Goal: Task Accomplishment & Management: Manage account settings

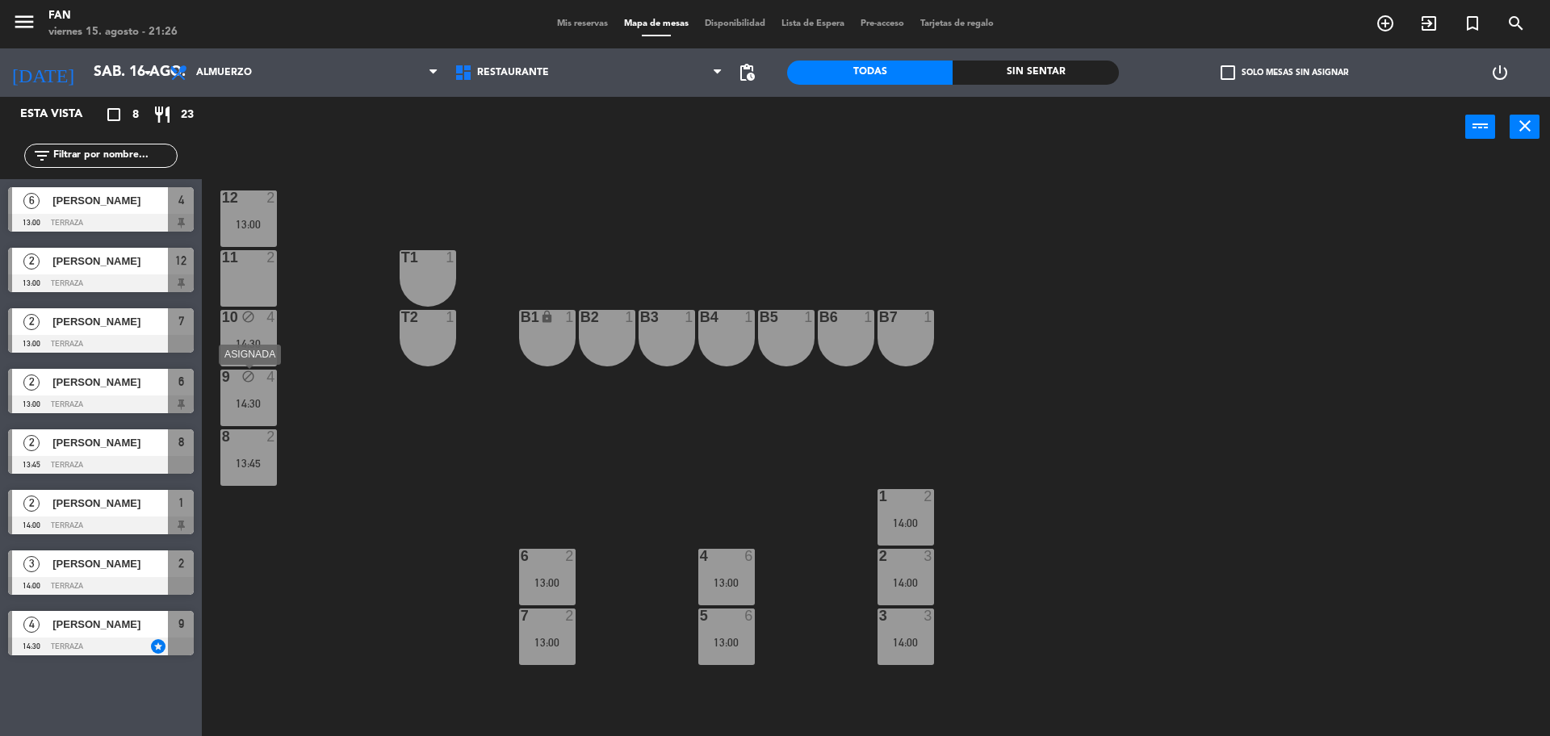
click at [235, 400] on div "14:30" at bounding box center [248, 403] width 57 height 11
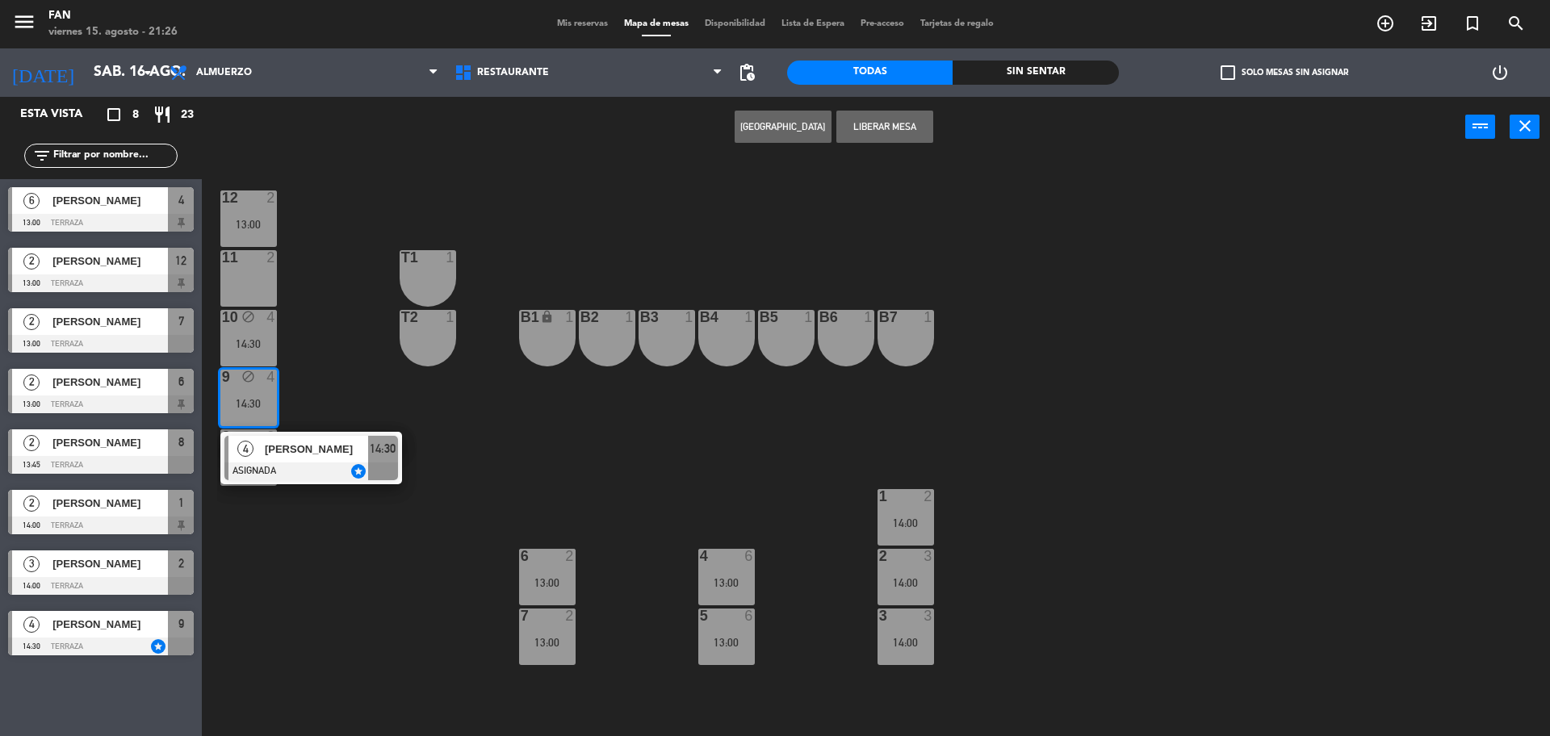
click at [244, 354] on div "10 block 4 14:30" at bounding box center [248, 338] width 57 height 57
click at [878, 107] on div "Crear Reserva Liberar Mesa power_input close" at bounding box center [833, 127] width 1263 height 61
click at [883, 117] on button "Liberar Mesa" at bounding box center [884, 127] width 97 height 32
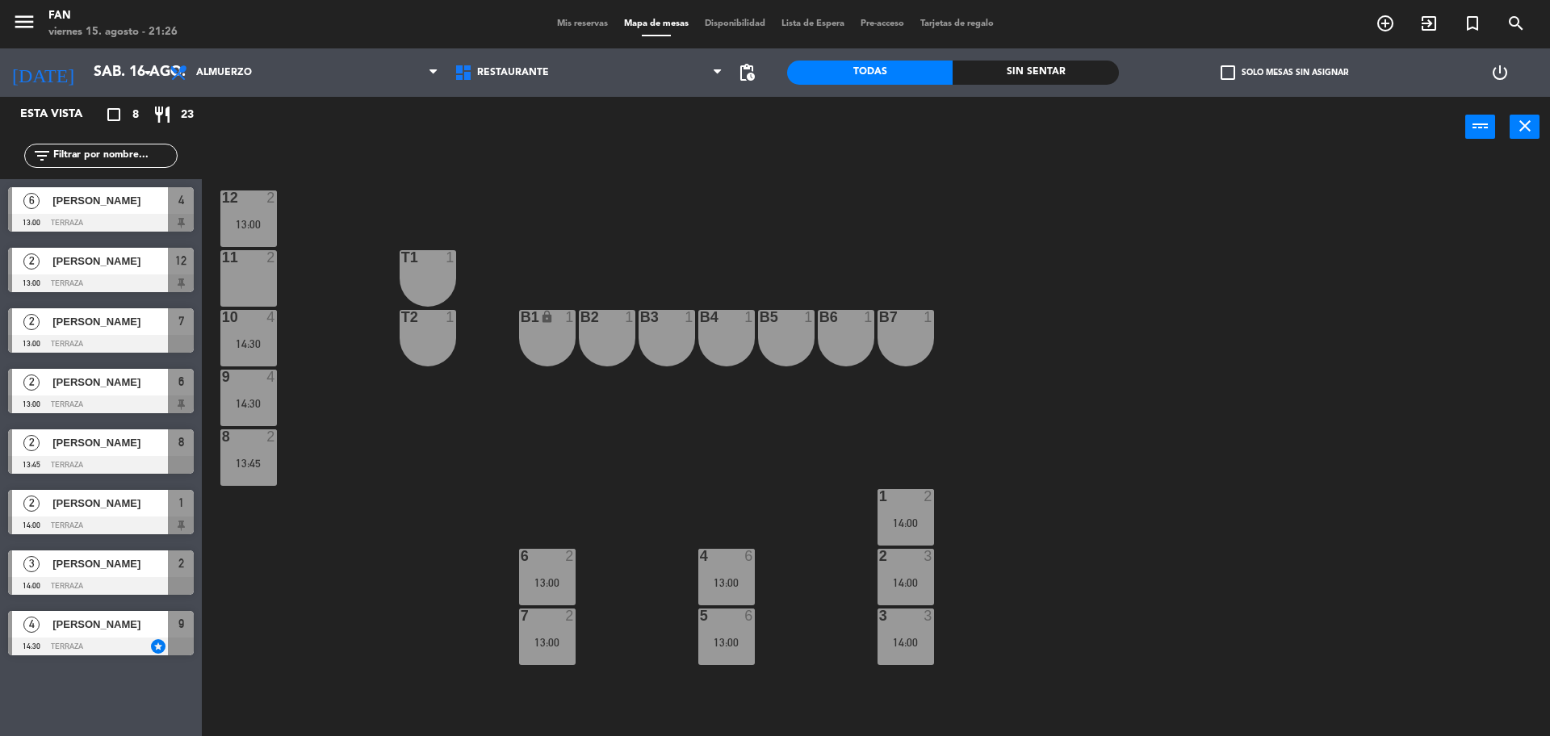
click at [893, 125] on div "power_input close" at bounding box center [833, 127] width 1263 height 61
click at [272, 258] on div "2" at bounding box center [271, 257] width 10 height 15
click at [861, 121] on button "Bloquear Mesa" at bounding box center [884, 127] width 97 height 32
click at [814, 185] on div "12 2 13:00 11 2 T1 1 10 4 14:30 T2 1 B1 lock 1 B2 1 B3 1 B4 1 B5 1 B6 1 B7 1 9 …" at bounding box center [883, 450] width 1333 height 579
click at [722, 581] on div "13:00" at bounding box center [726, 582] width 57 height 11
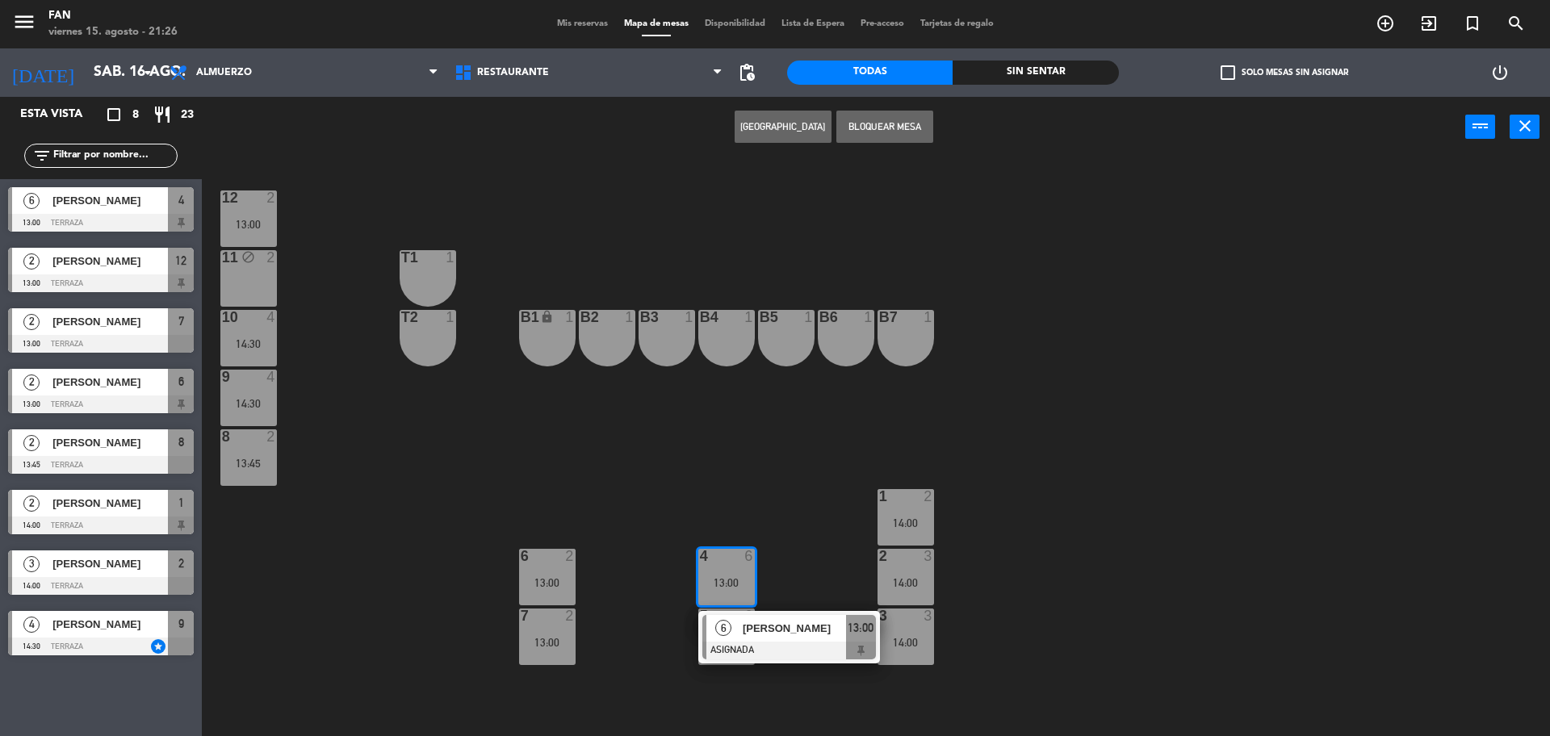
click at [781, 520] on div "12 2 13:00 11 block 2 T1 1 10 4 14:30 T2 1 B1 lock 1 B2 1 B3 1 B4 1 B5 1 B6 1 B…" at bounding box center [883, 450] width 1333 height 579
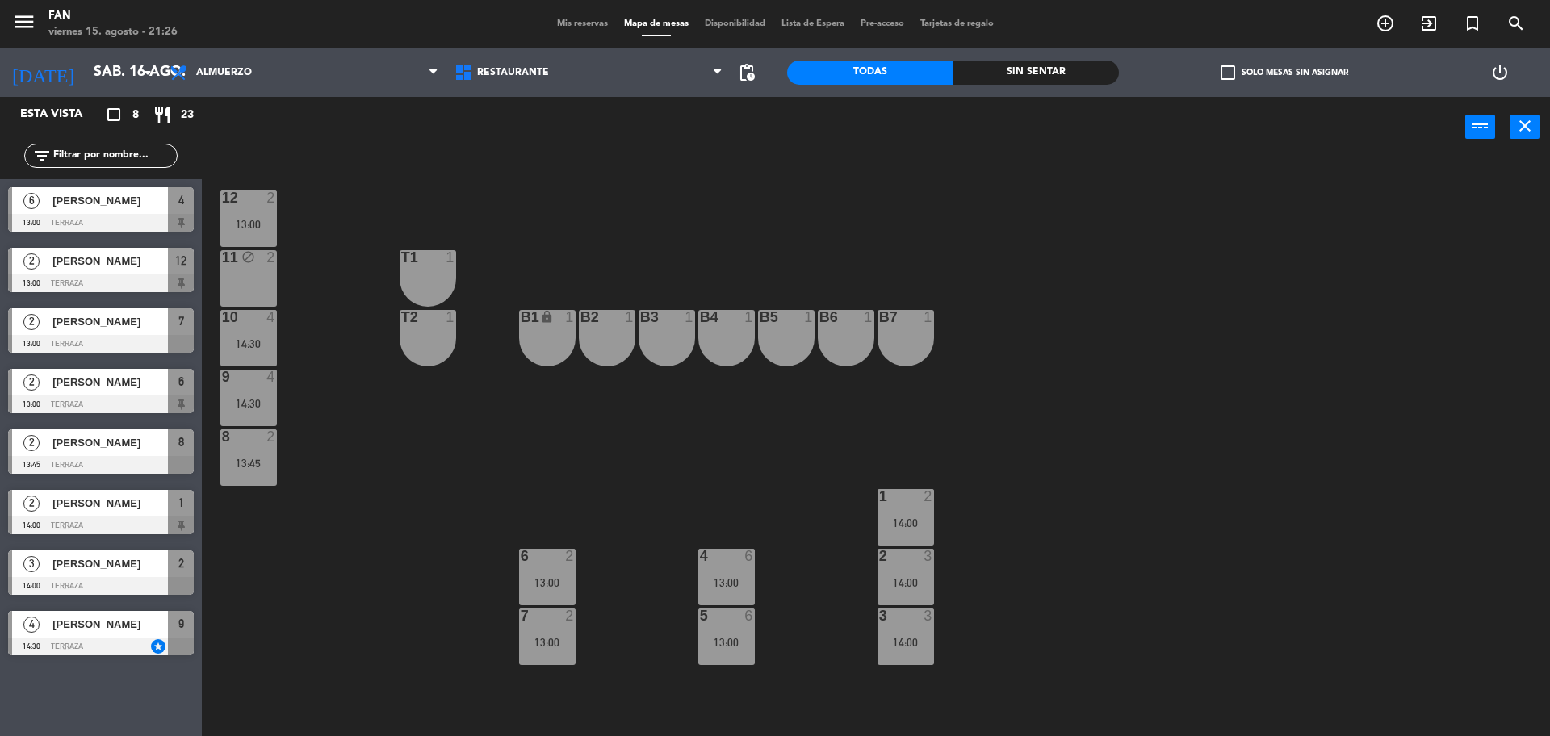
click at [566, 28] on span "Mis reservas" at bounding box center [582, 23] width 67 height 9
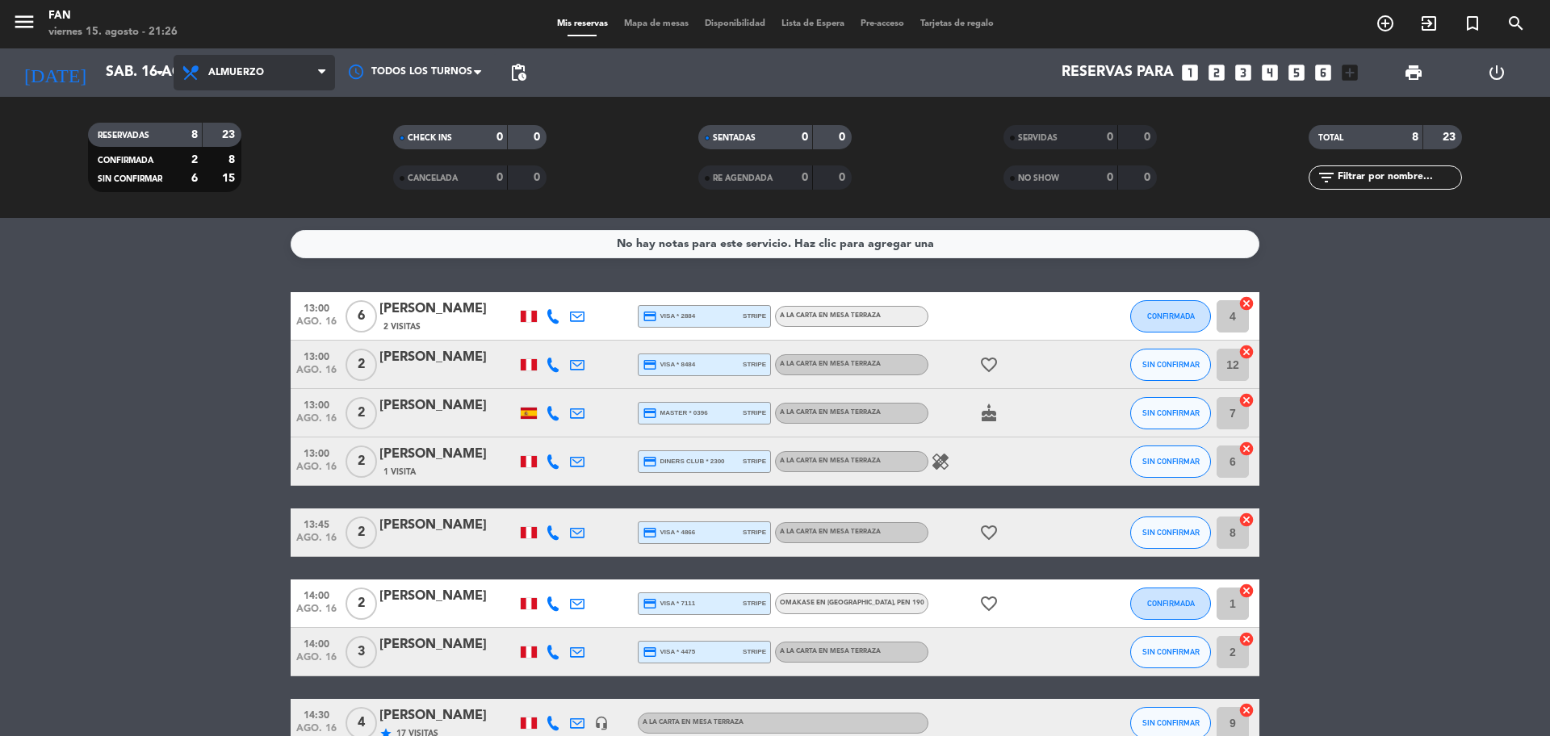
click at [264, 68] on span "Almuerzo" at bounding box center [254, 73] width 161 height 36
click at [98, 68] on input "sáb. 16 ago." at bounding box center [191, 73] width 187 height 32
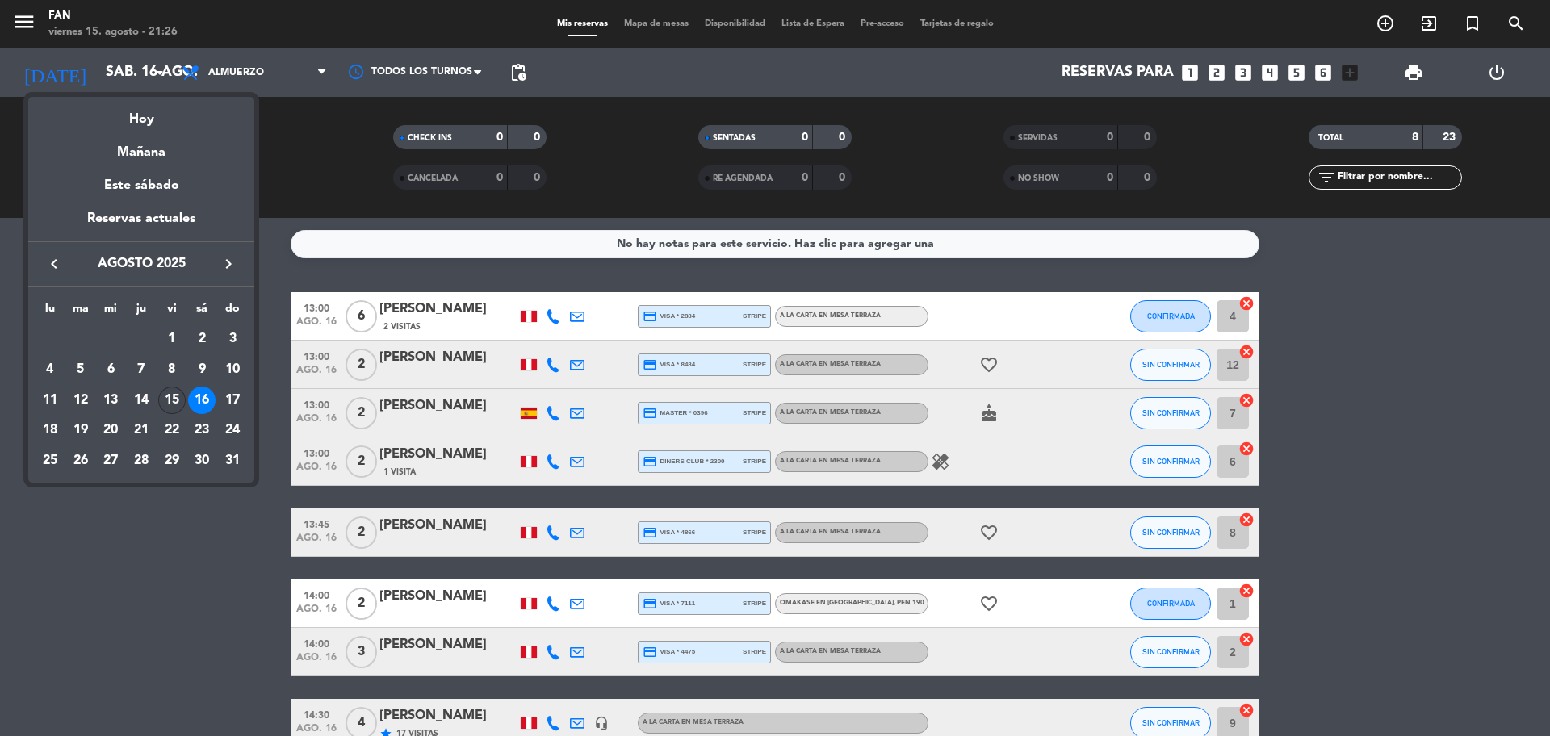
click at [165, 404] on div "15" at bounding box center [171, 400] width 27 height 27
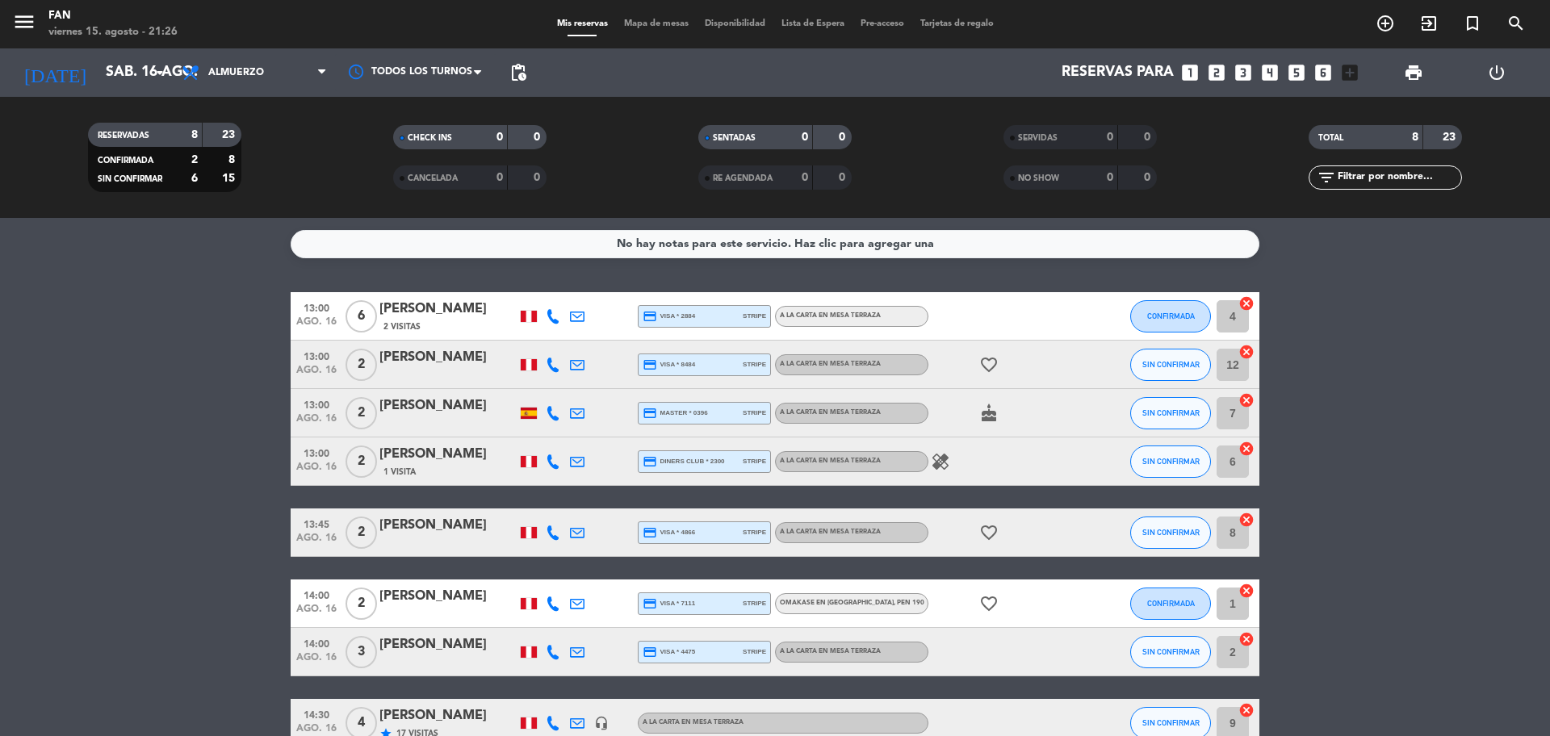
type input "vie. 15 ago."
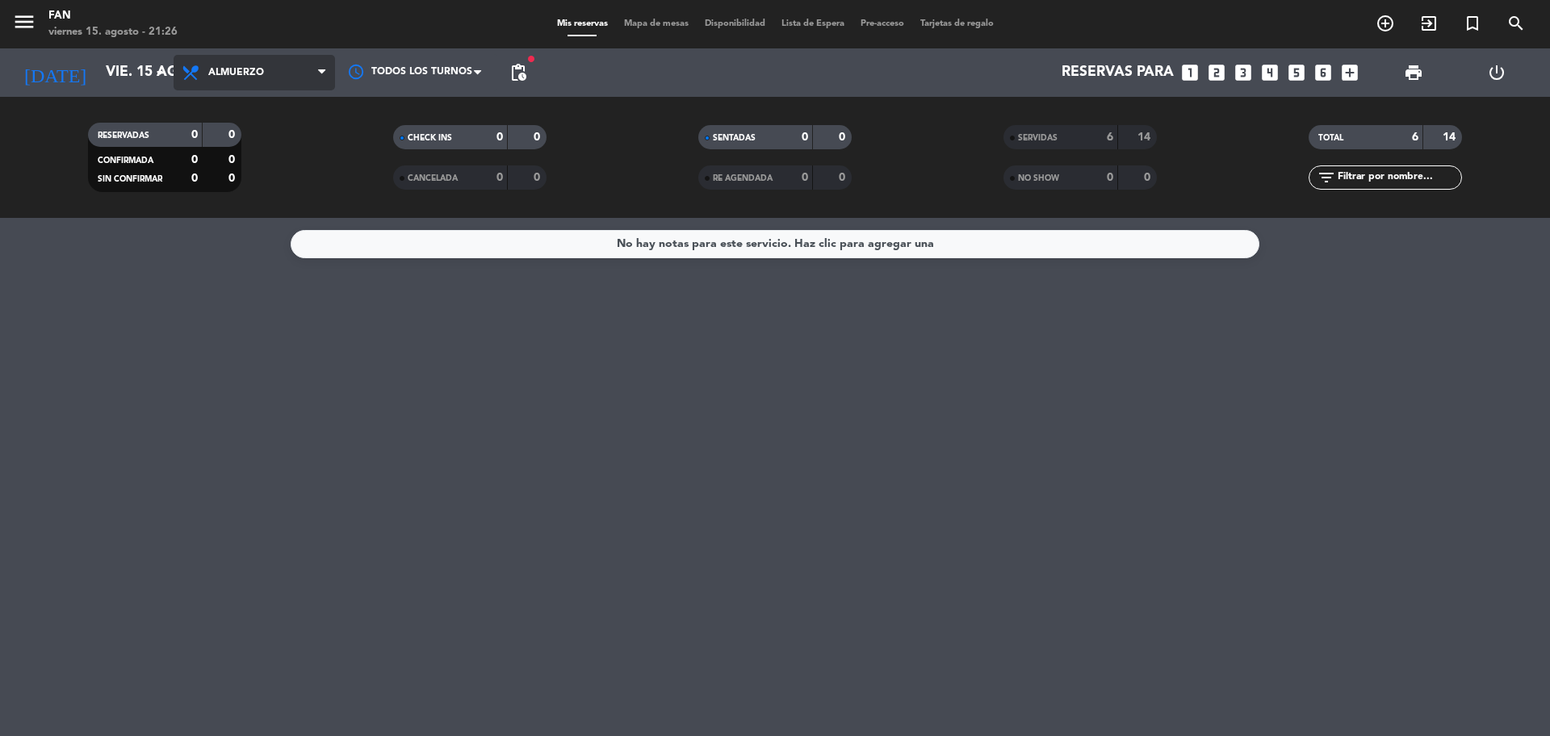
click at [227, 82] on span "Almuerzo" at bounding box center [254, 73] width 161 height 36
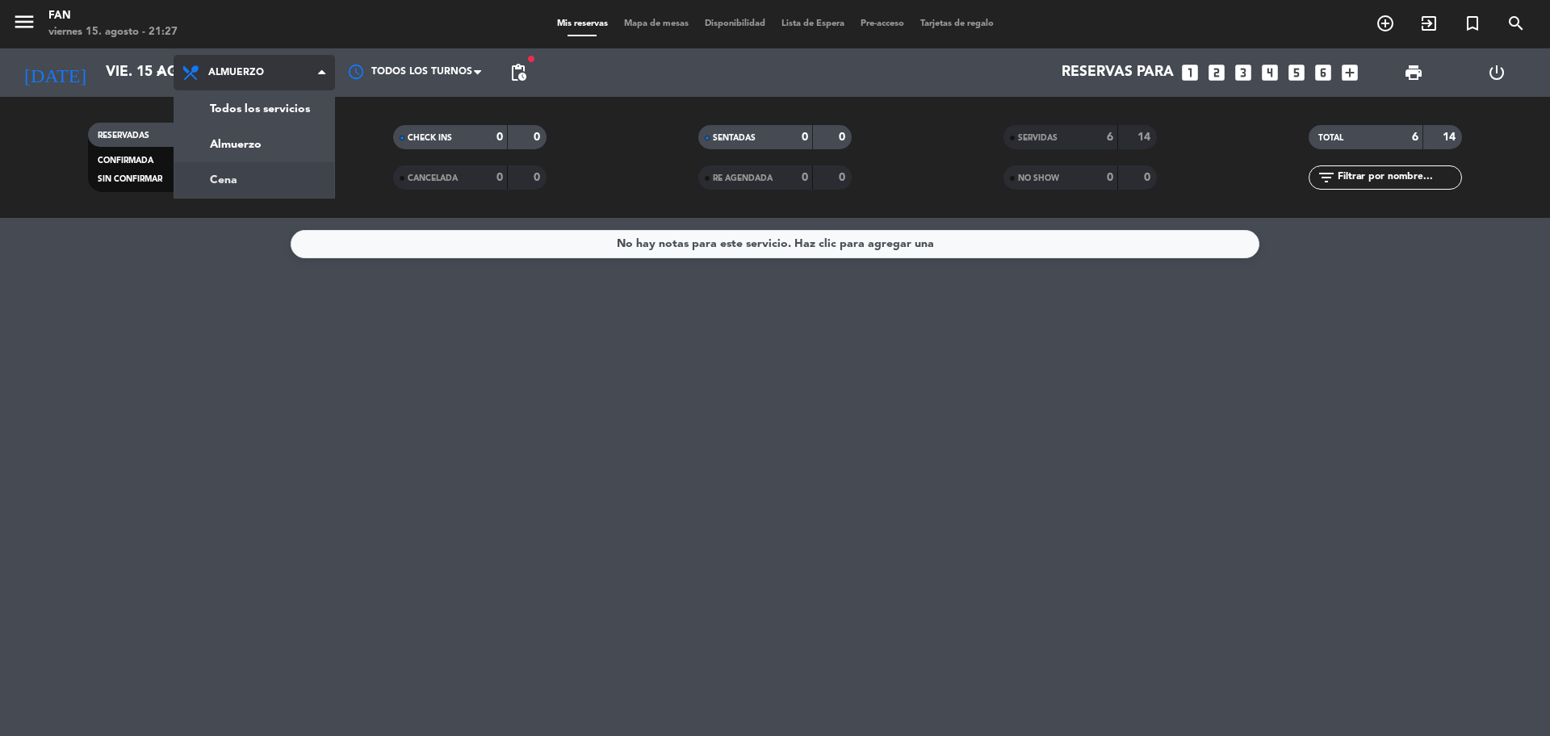
click at [226, 187] on div "menu Fan viernes 15. agosto - 21:27 Mis reservas Mapa de mesas Disponibilidad L…" at bounding box center [775, 109] width 1550 height 218
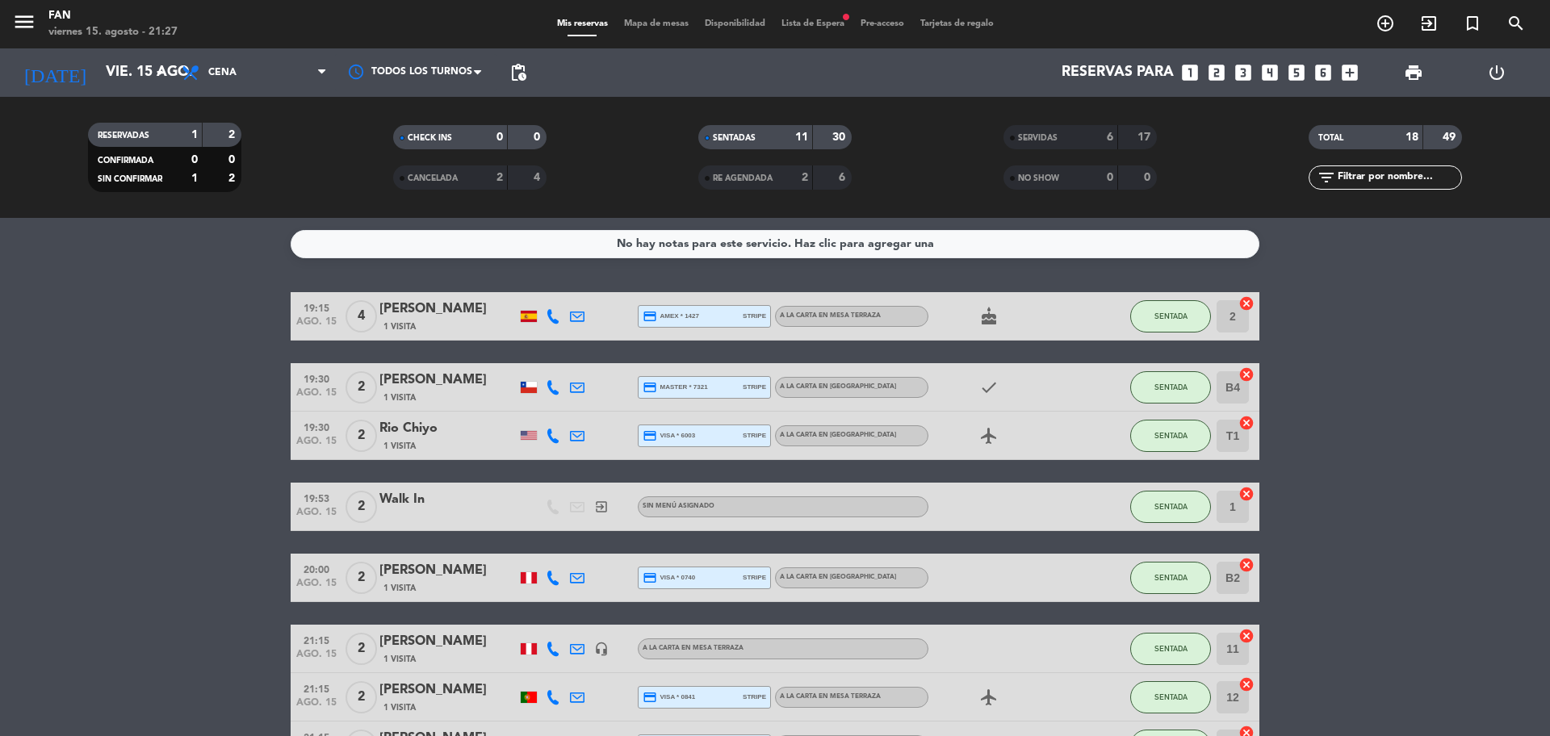
click at [1418, 422] on bookings-row "19:15 ago. 15 4 [PERSON_NAME] 1 Visita credit_card amex * 1427 stripe A la cart…" at bounding box center [775, 639] width 1550 height 694
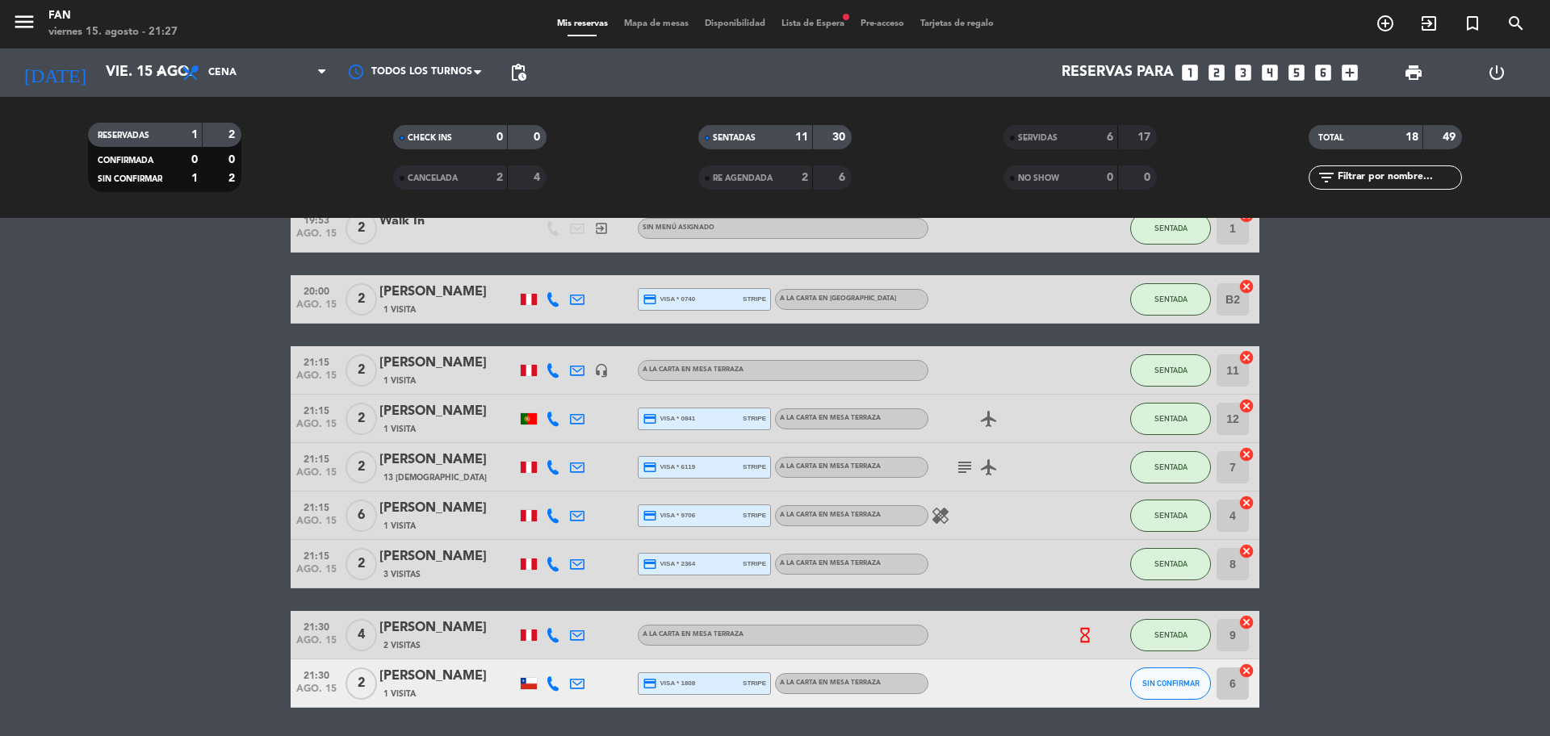
scroll to position [331, 0]
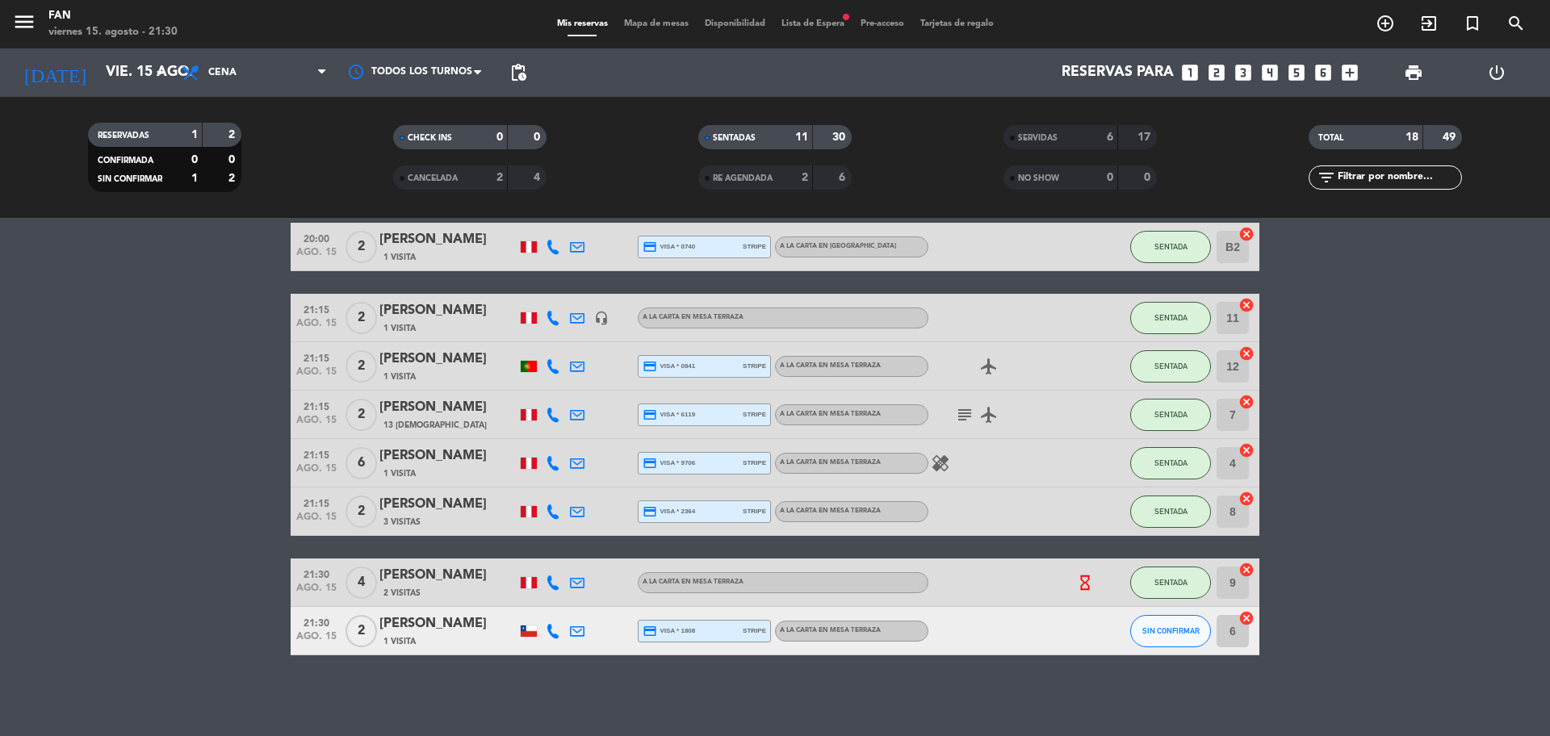
click at [675, 23] on span "Mapa de mesas" at bounding box center [656, 23] width 81 height 9
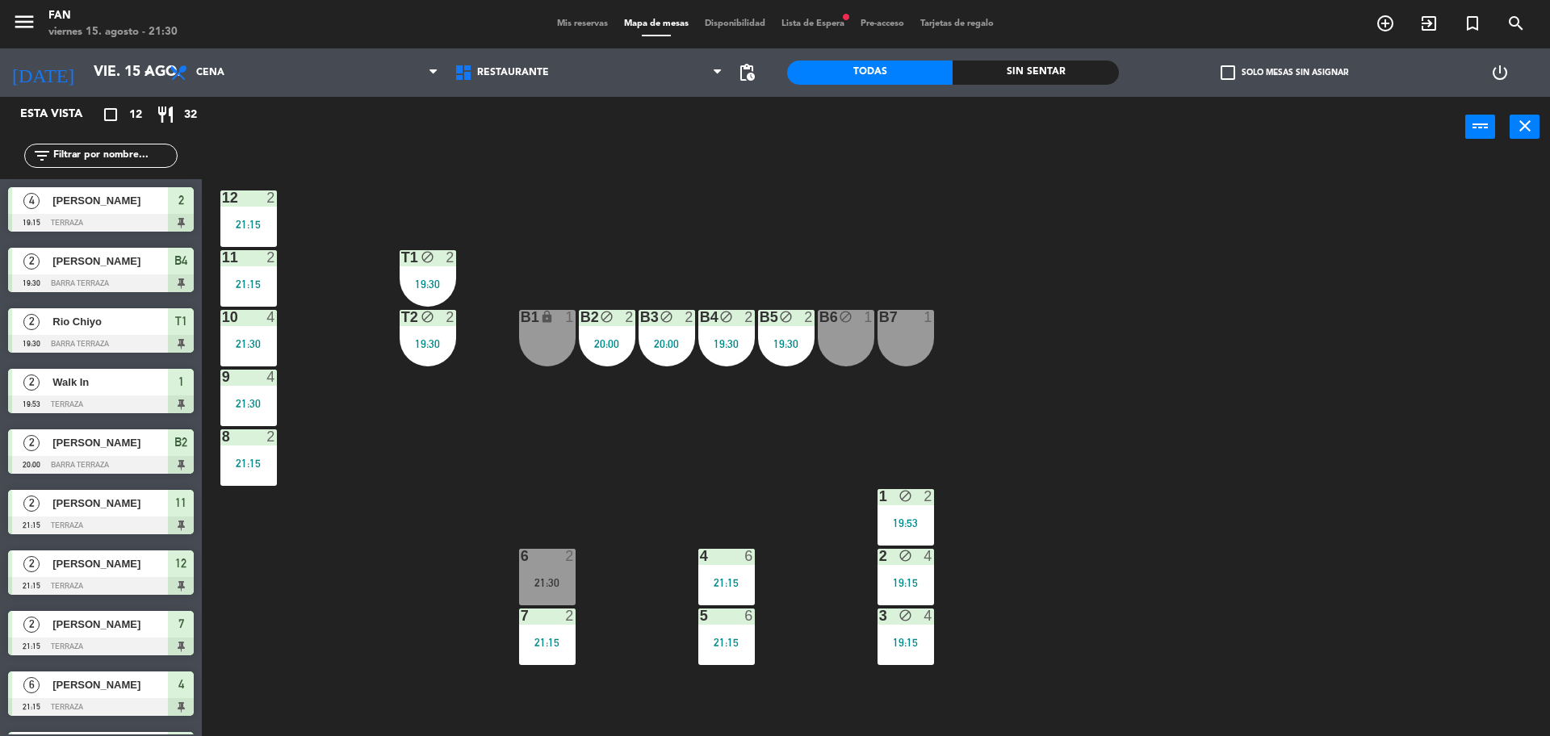
click at [702, 224] on div "12 2 21:15 11 2 21:15 T1 block 2 19:30 10 4 21:30 T2 block 2 19:30 B1 lock 1 B2…" at bounding box center [883, 450] width 1333 height 579
click at [131, 85] on input "vie. 15 ago." at bounding box center [179, 73] width 187 height 32
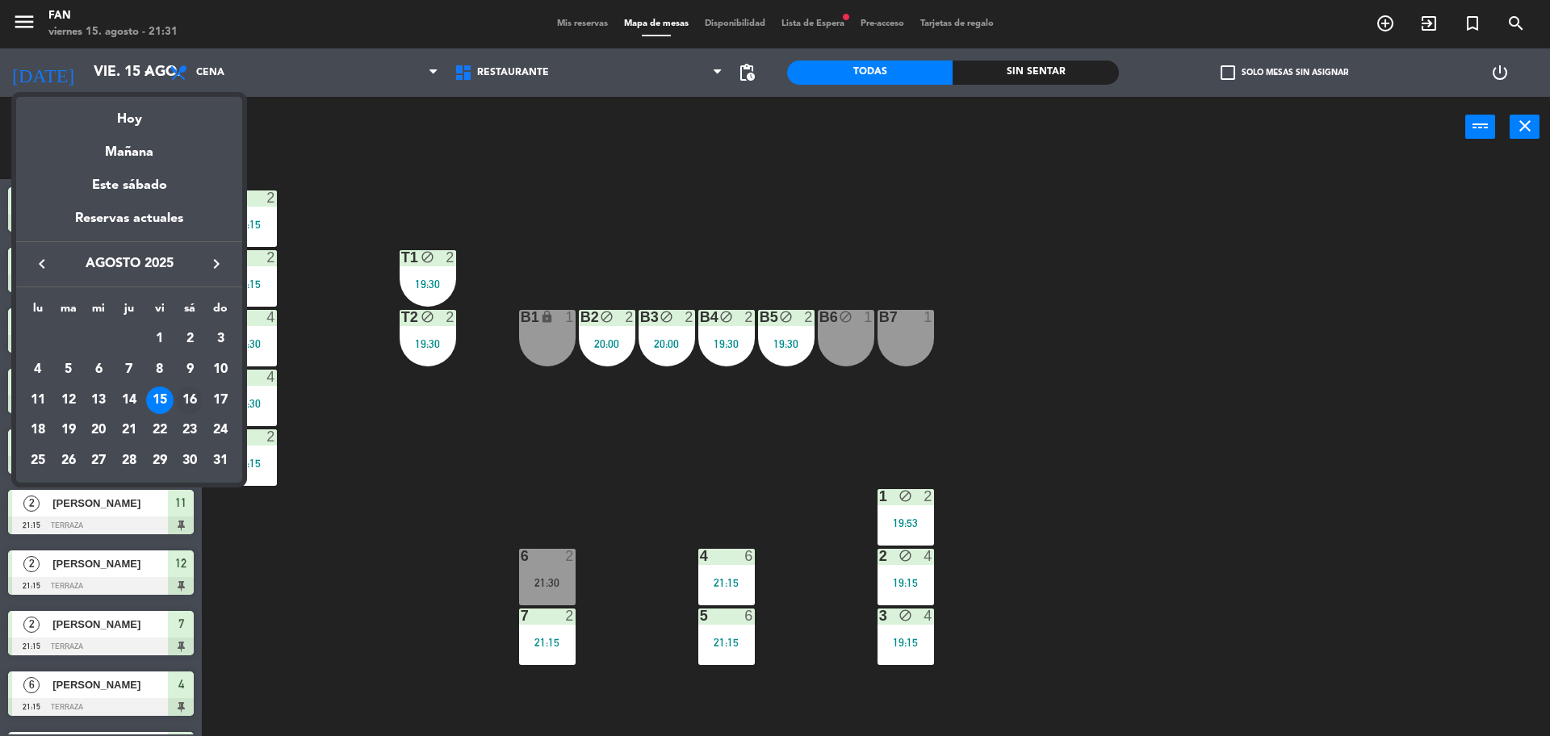
click at [199, 392] on div "16" at bounding box center [189, 400] width 27 height 27
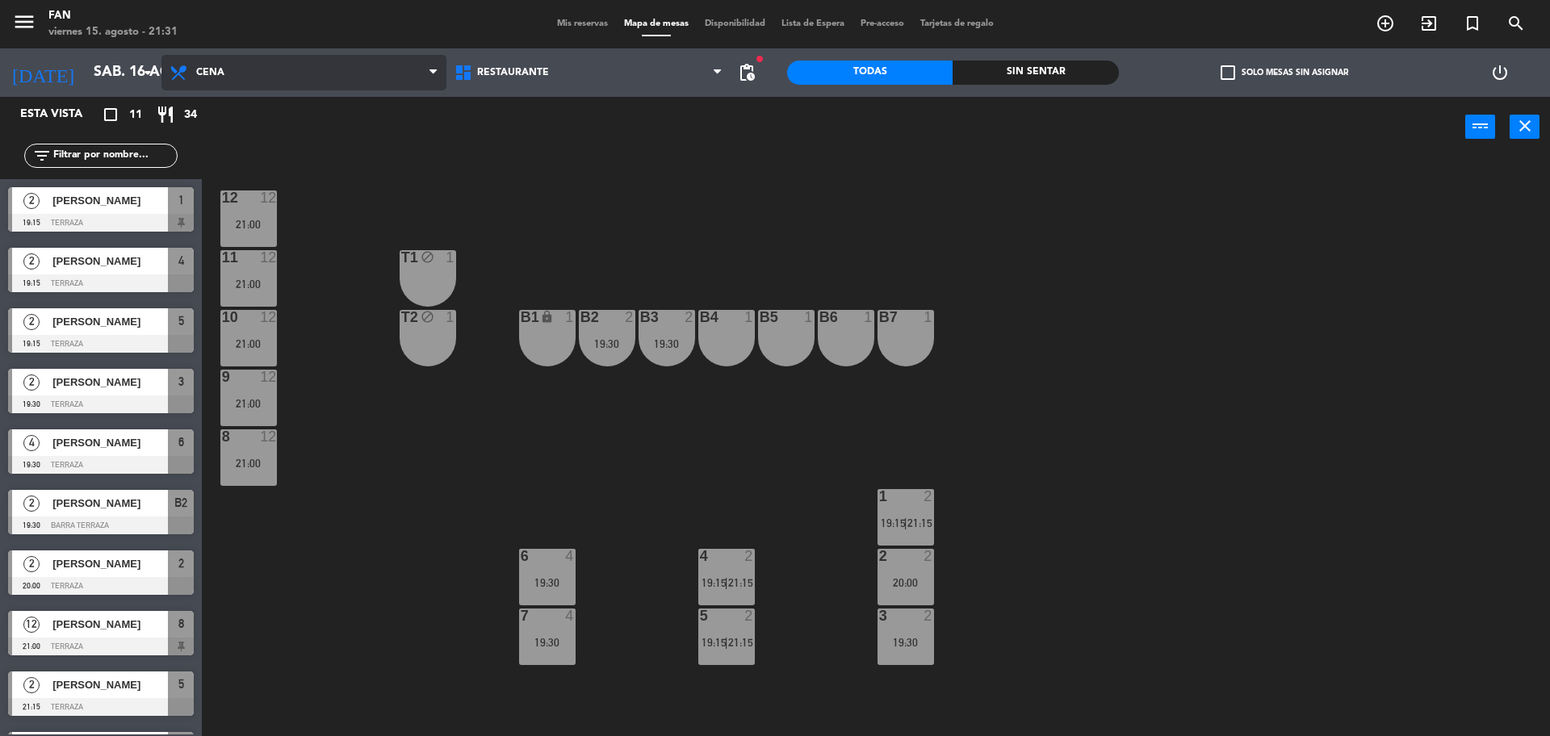
click at [294, 80] on span "Cena" at bounding box center [303, 73] width 285 height 36
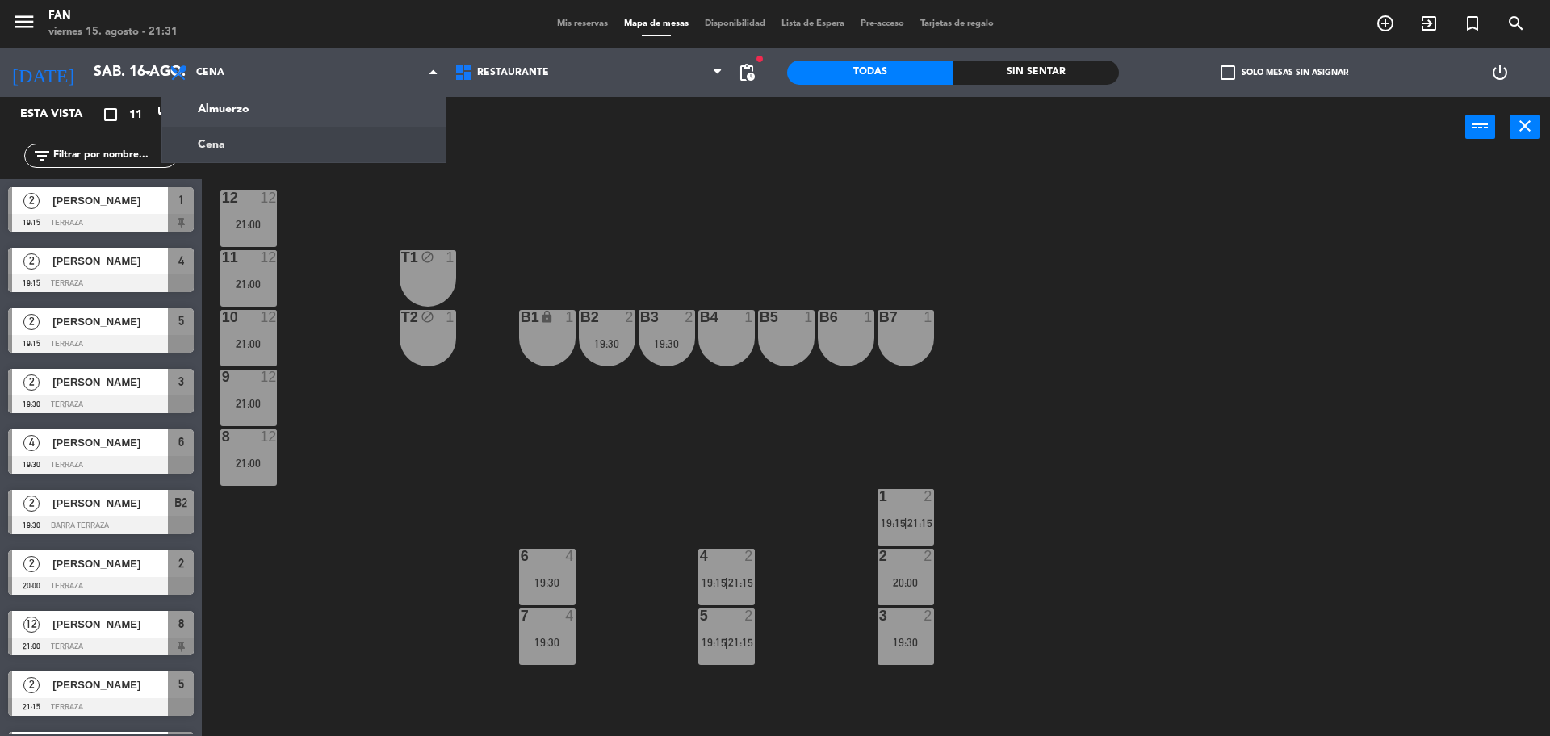
click at [627, 175] on div "12 12 21:00 11 12 21:00 T1 block 1 10 12 21:00 T2 block 1 B1 lock 1 B2 2 19:30 …" at bounding box center [883, 450] width 1333 height 579
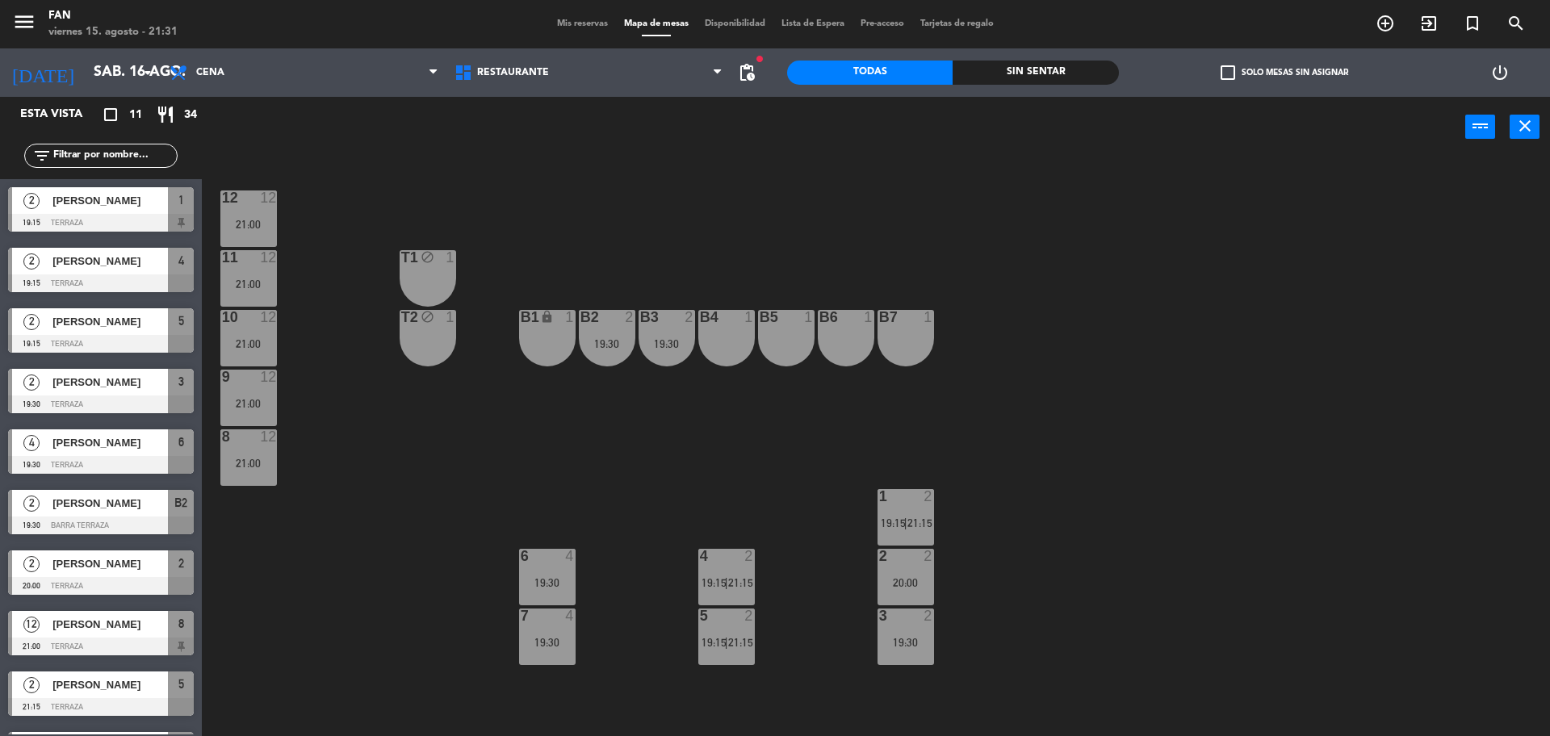
click at [543, 625] on div "7 4 19:30" at bounding box center [547, 637] width 57 height 57
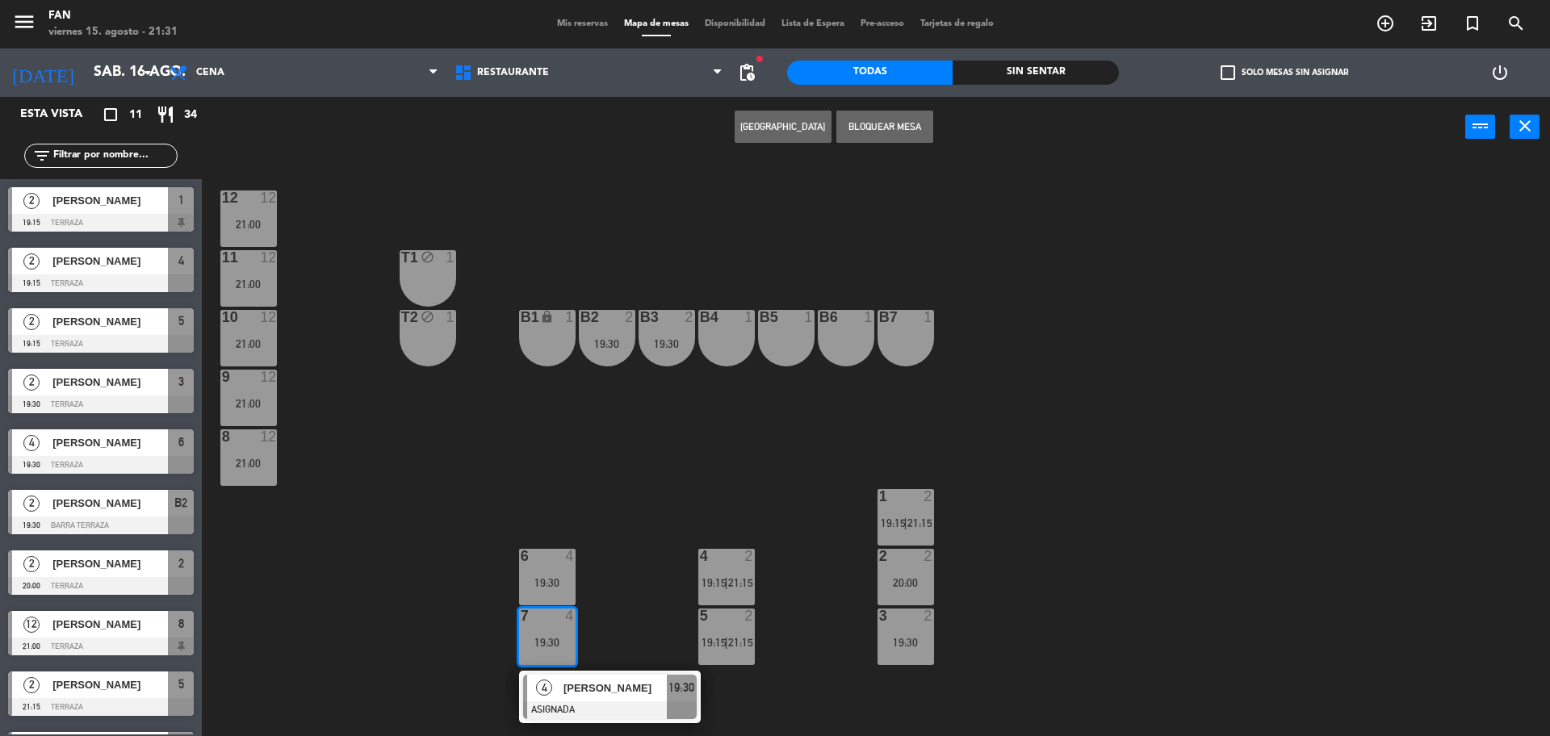
click at [548, 596] on div "6 4 19:30" at bounding box center [547, 577] width 57 height 57
click at [875, 295] on div "12 12 21:00 11 12 21:00 T1 block 1 10 12 21:00 T2 block 1 B1 lock 1 B2 2 19:30 …" at bounding box center [883, 450] width 1333 height 579
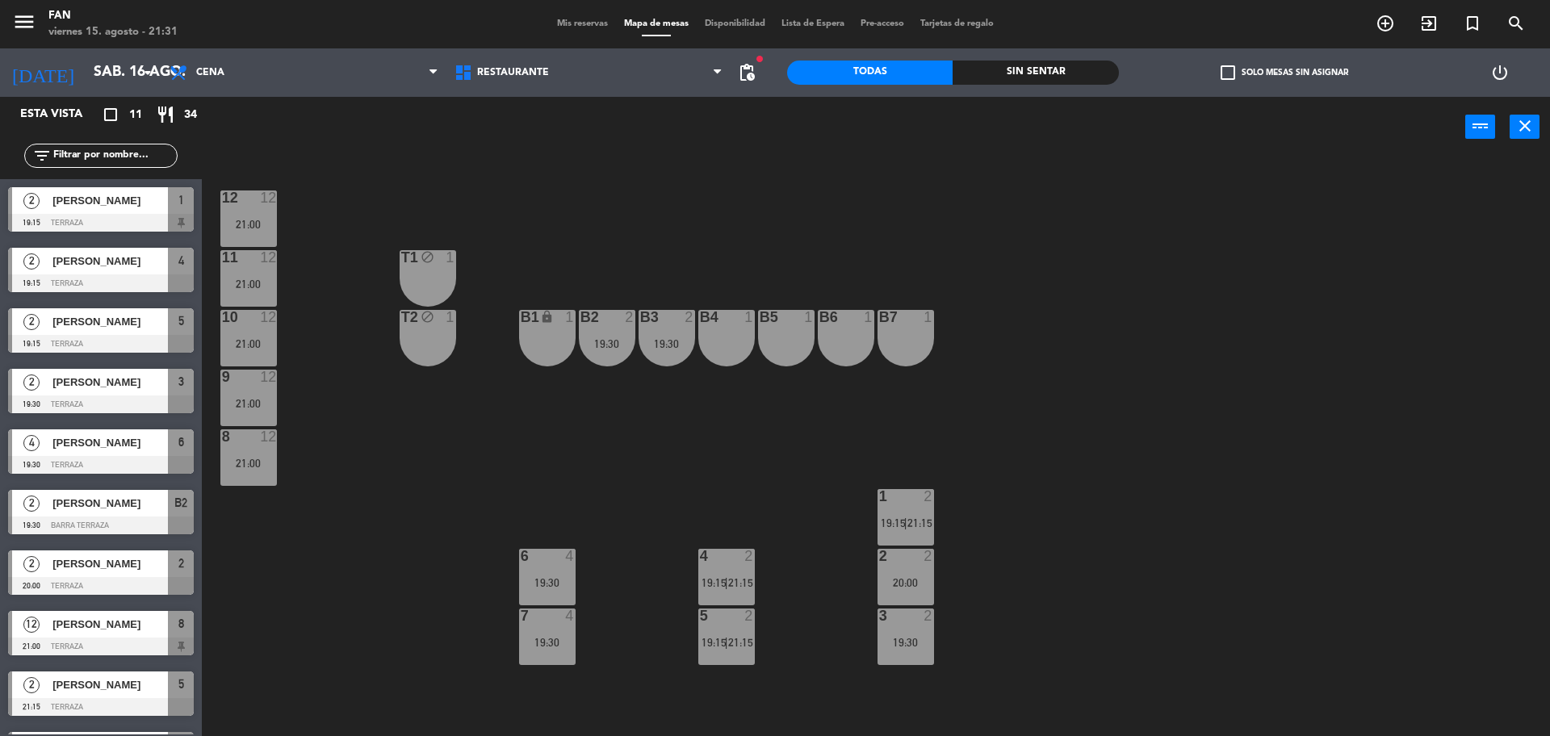
click at [558, 646] on div "19:30" at bounding box center [547, 642] width 57 height 11
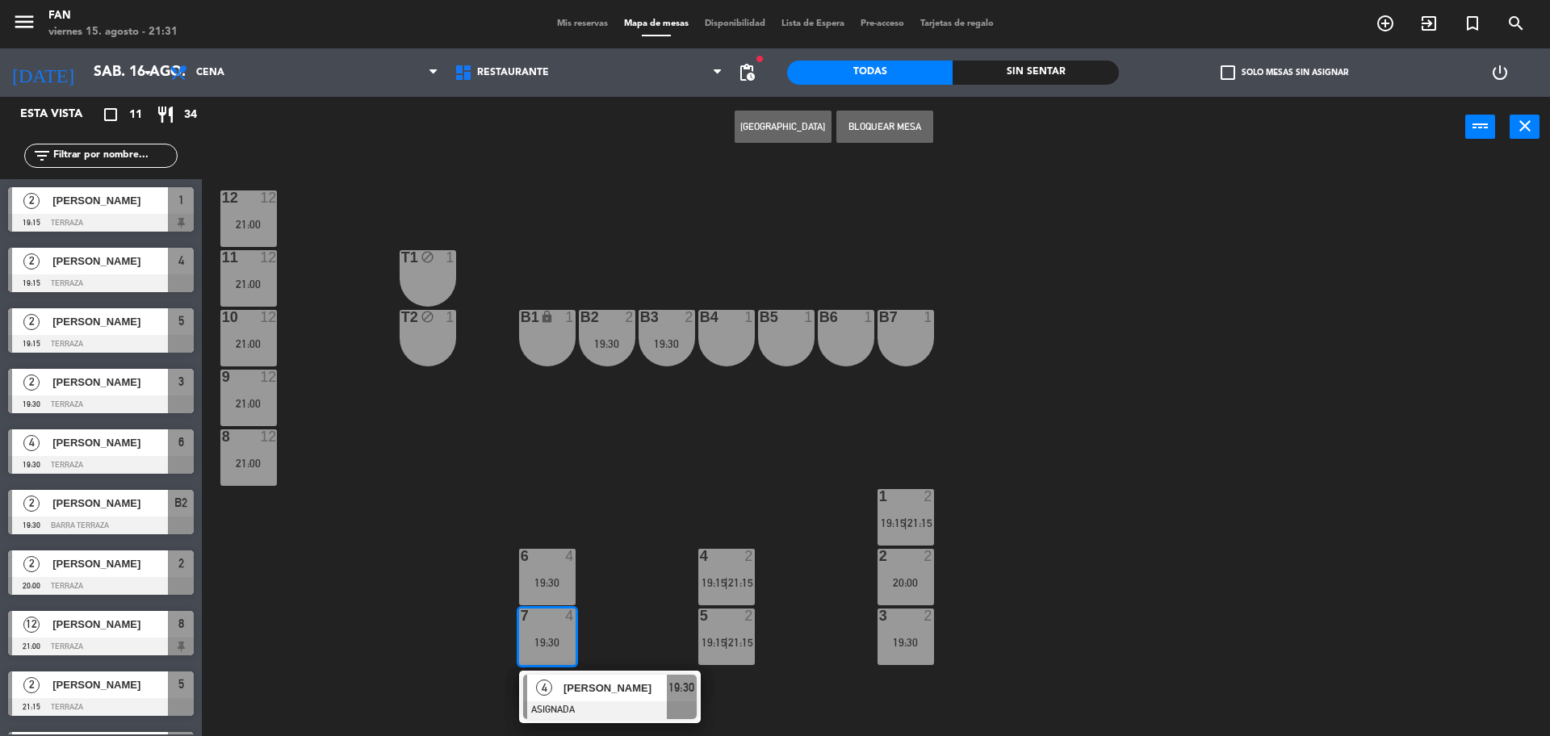
click at [563, 585] on div "19:30" at bounding box center [547, 582] width 57 height 11
click at [903, 111] on button "Bloquear Mesa" at bounding box center [884, 127] width 97 height 32
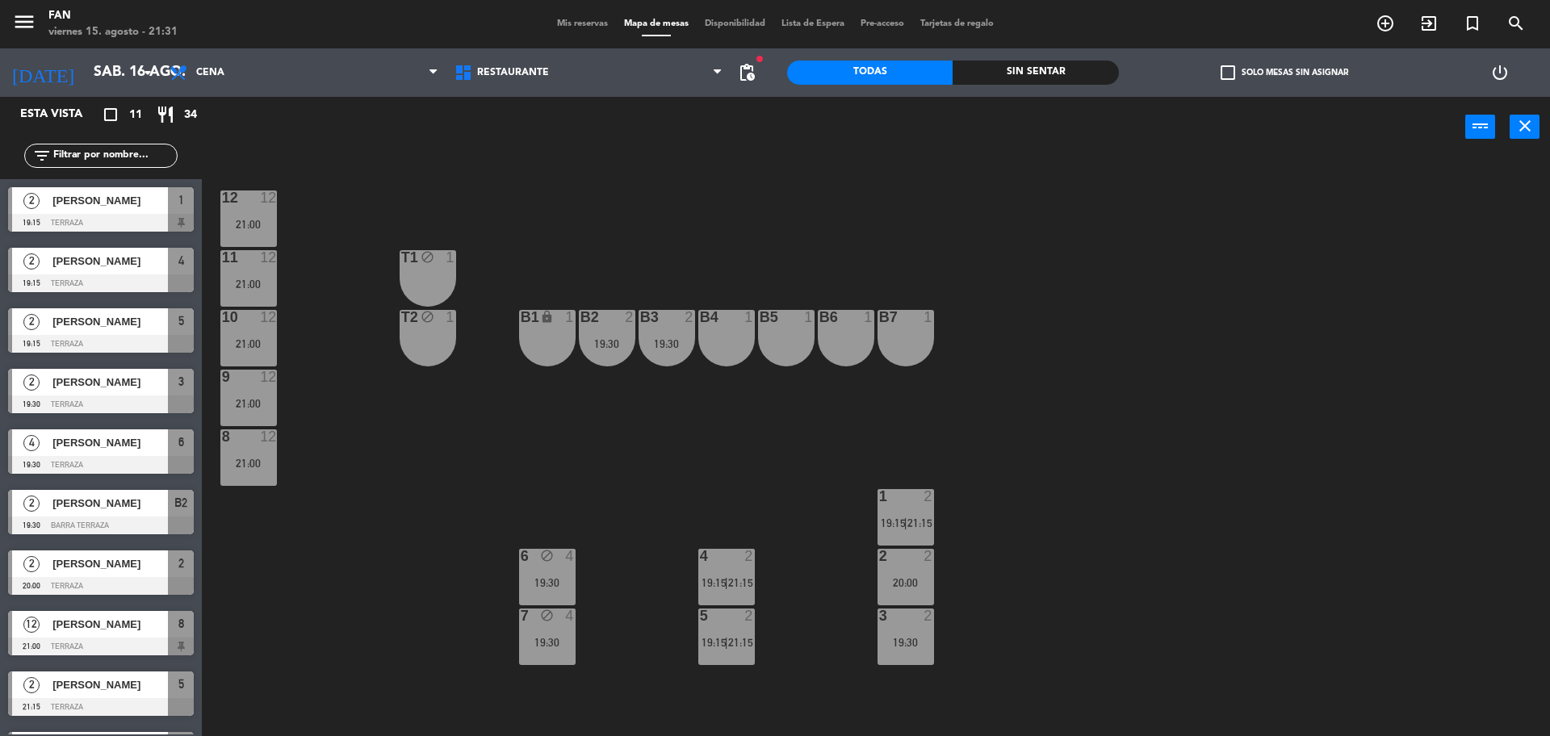
click at [875, 140] on div "power_input close" at bounding box center [833, 127] width 1263 height 61
click at [253, 409] on div "21:00" at bounding box center [248, 403] width 57 height 11
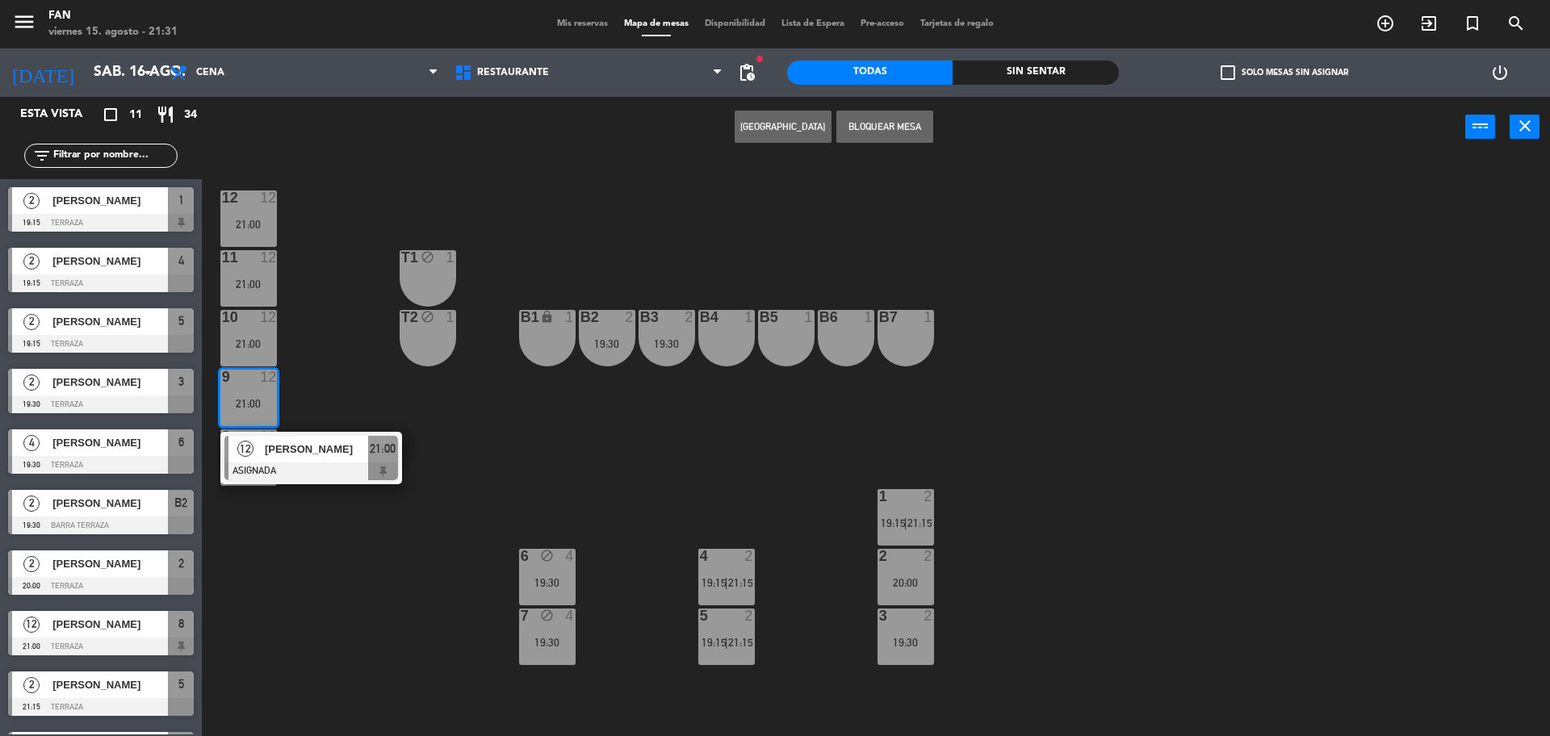
click at [336, 392] on div "12 12 21:00 11 12 21:00 T1 block 1 10 12 21:00 T2 block 1 B1 lock 1 B2 2 19:30 …" at bounding box center [883, 450] width 1333 height 579
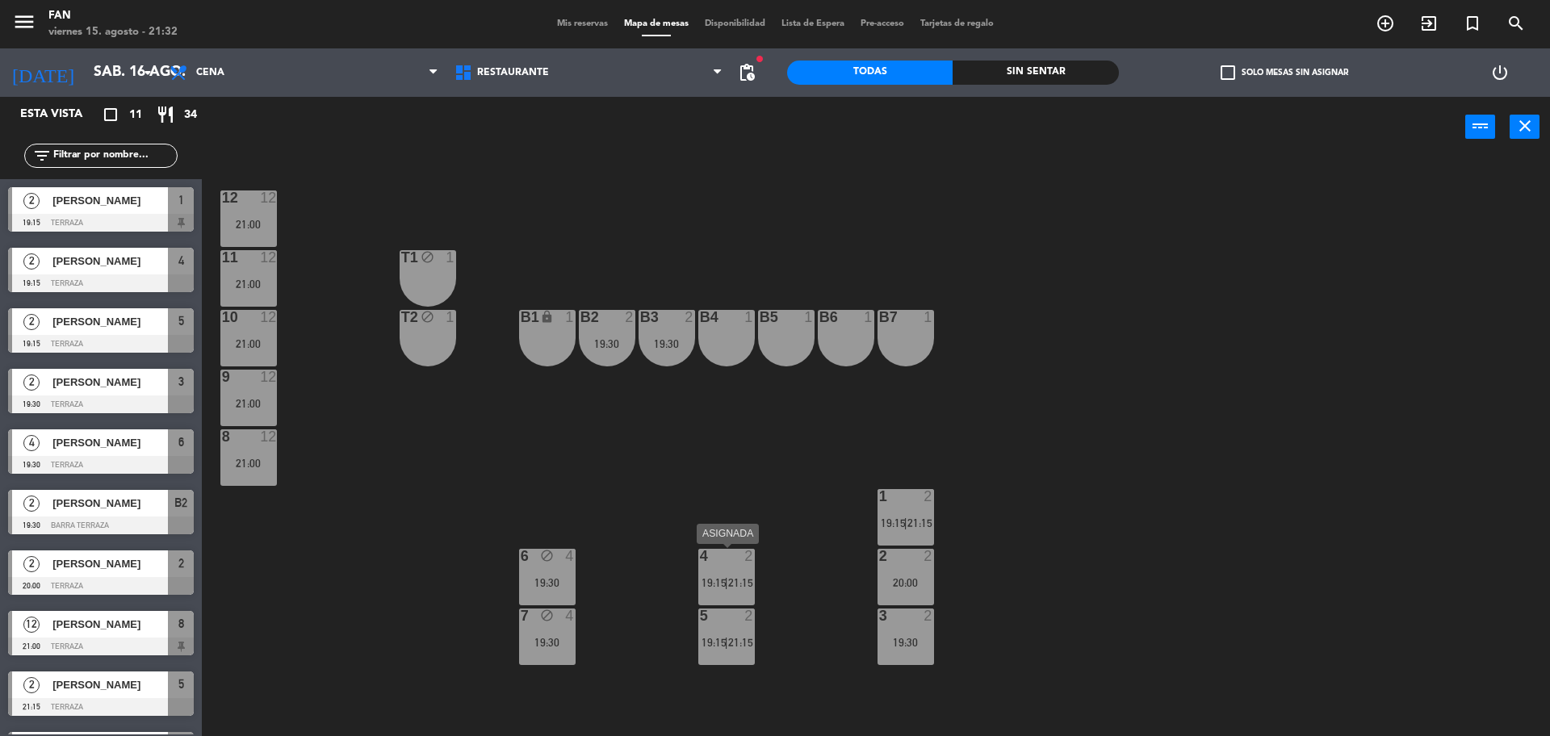
click at [703, 584] on span "19:15" at bounding box center [714, 582] width 25 height 13
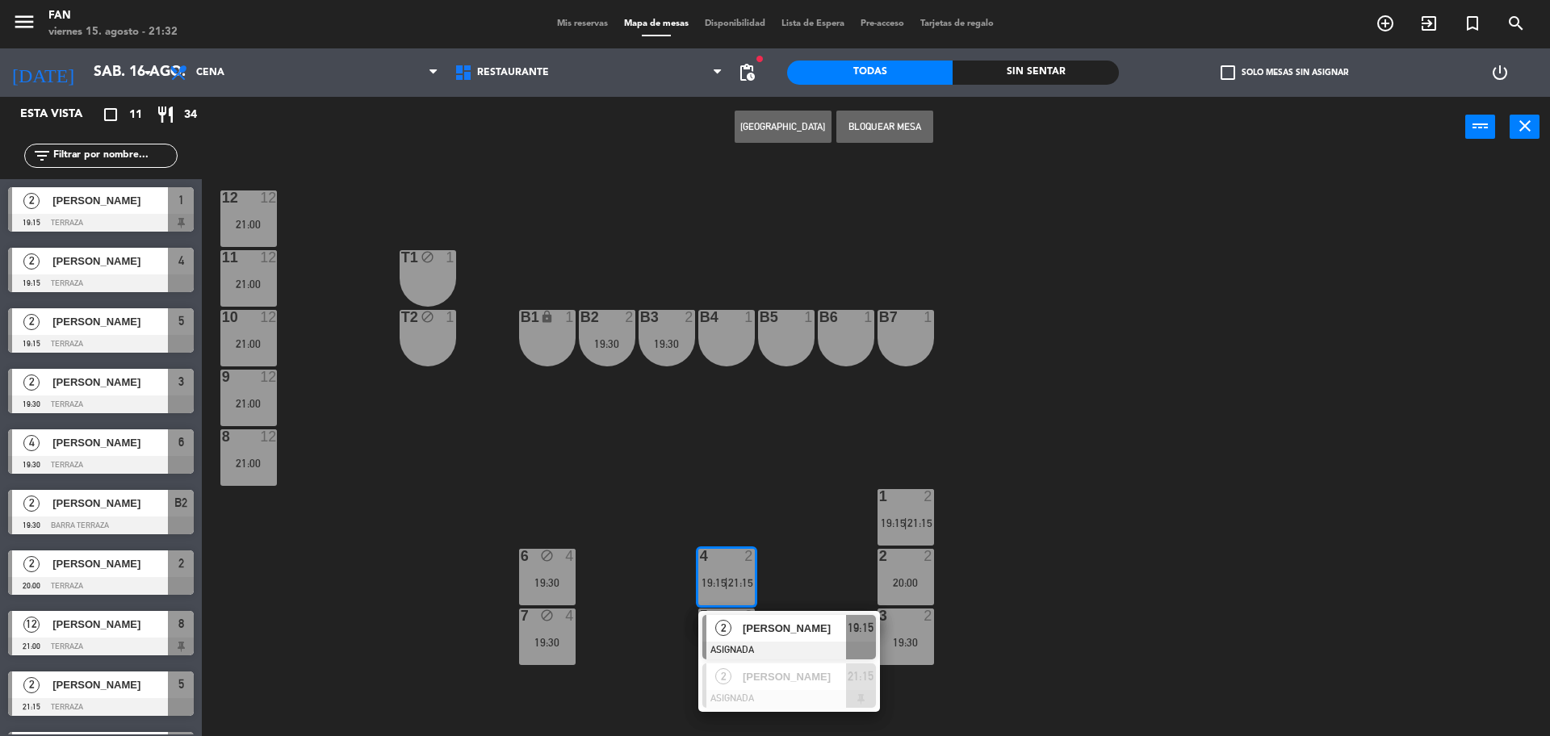
click at [661, 459] on div "12 12 21:00 11 12 21:00 T1 block 1 10 12 21:00 T2 block 1 B1 lock 1 B2 2 19:30 …" at bounding box center [883, 450] width 1333 height 579
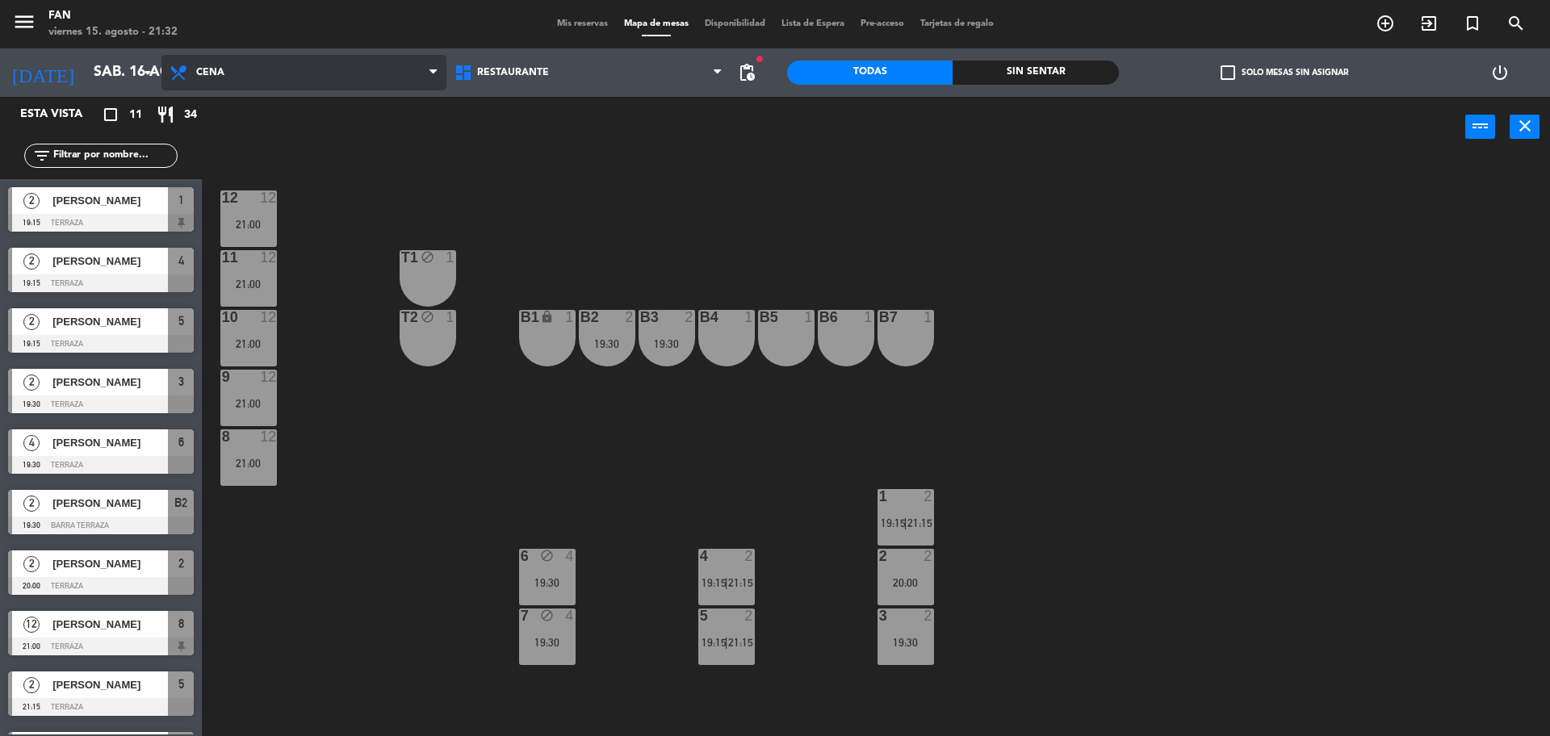
click at [274, 62] on span "Cena" at bounding box center [303, 73] width 285 height 36
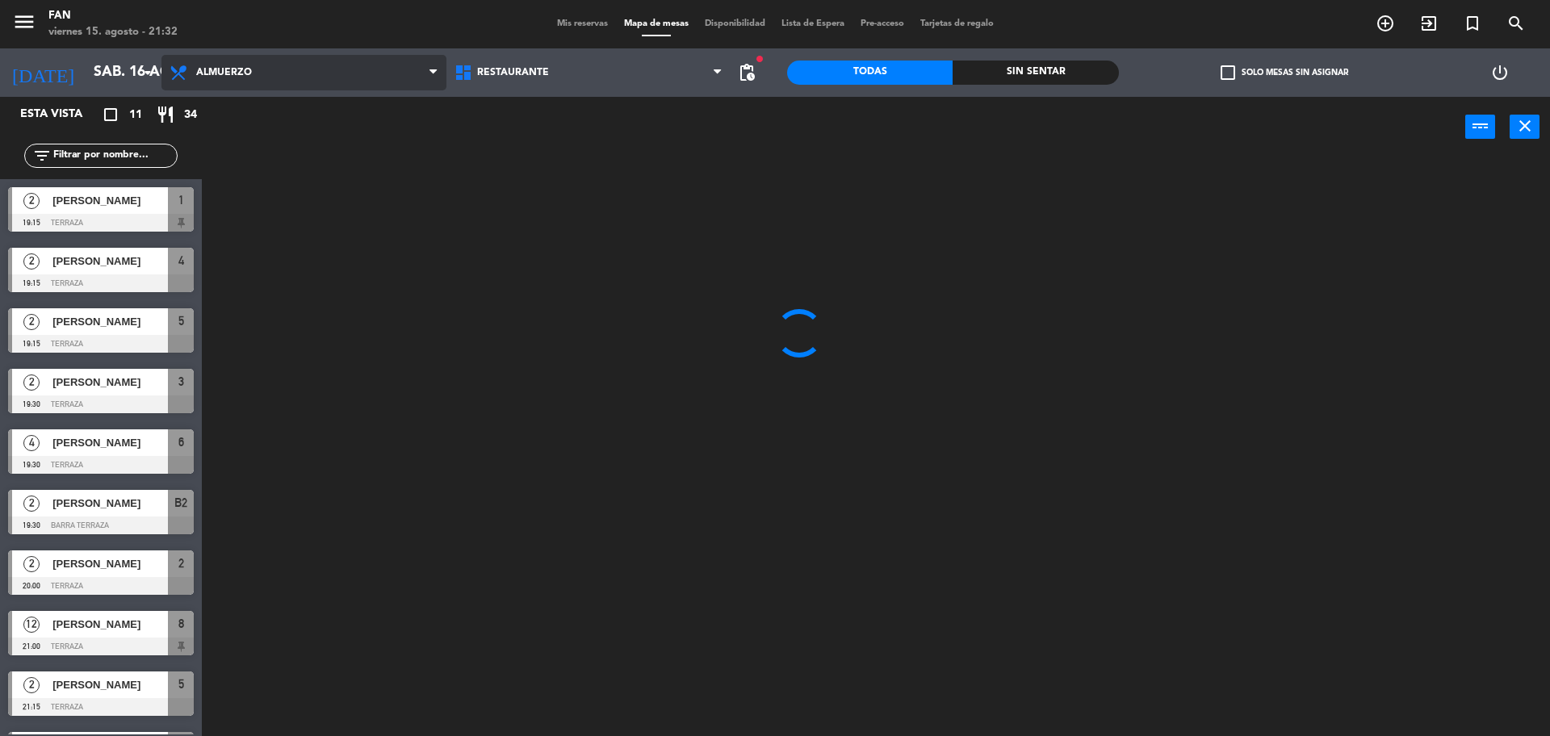
click at [272, 100] on ng-component "menu Fan viernes 15. agosto - 21:32 Mis reservas Mapa de mesas Disponibilidad L…" at bounding box center [775, 370] width 1550 height 740
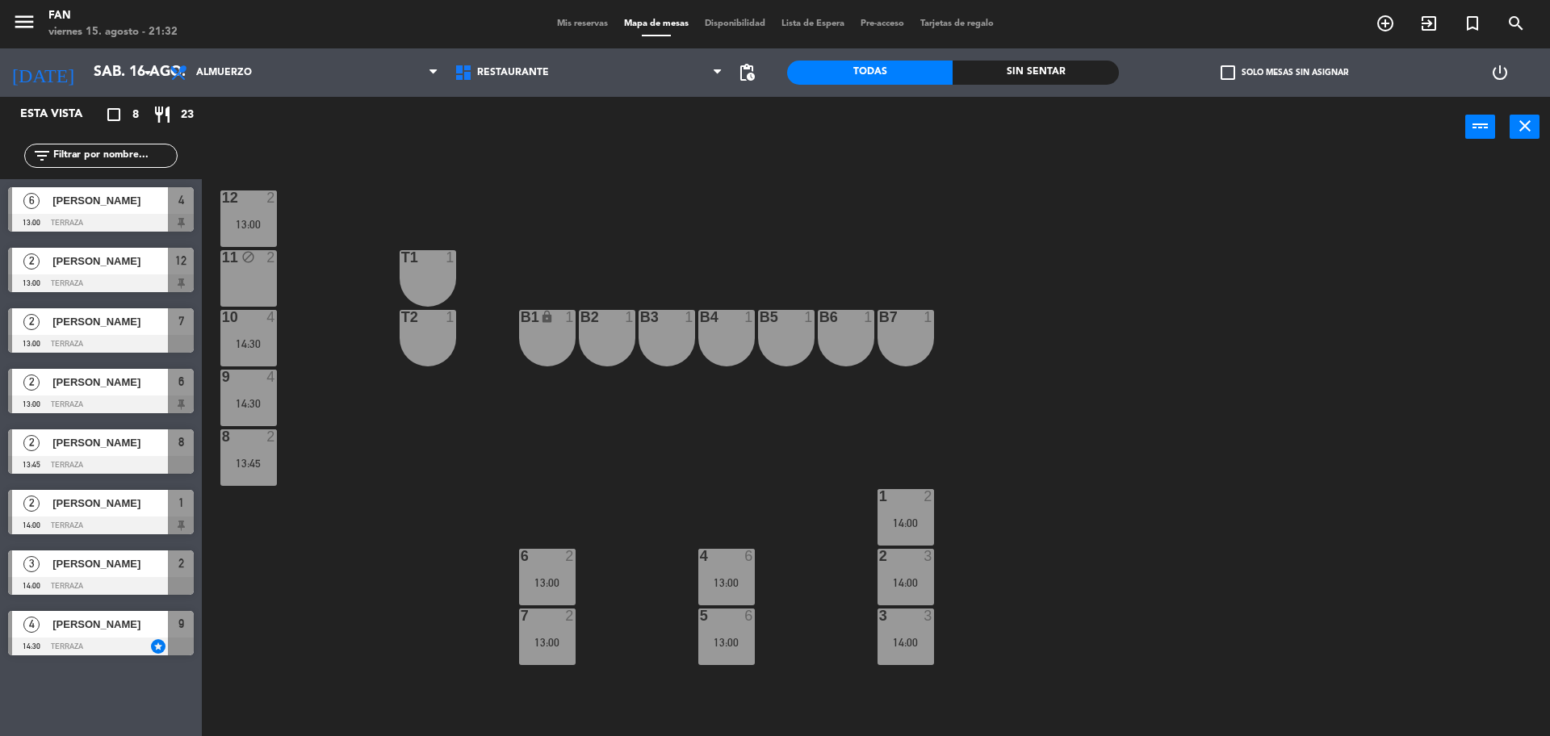
click at [484, 470] on div "12 2 13:00 11 block 2 T1 1 10 4 14:30 T2 1 B1 lock 1 B2 1 B3 1 B4 1 B5 1 B6 1 B…" at bounding box center [883, 450] width 1333 height 579
click at [435, 417] on div "12 2 13:00 11 block 2 T1 1 10 4 14:30 T2 1 B1 lock 1 B2 1 B3 1 B4 1 B5 1 B6 1 B…" at bounding box center [883, 450] width 1333 height 579
click at [987, 530] on div "12 2 13:00 11 block 2 T1 1 10 4 14:30 T2 1 B1 lock 1 B2 1 B3 1 B4 1 B5 1 B6 1 B…" at bounding box center [883, 450] width 1333 height 579
click at [258, 274] on div "11 block 2" at bounding box center [248, 278] width 57 height 57
click at [679, 233] on div "12 2 13:00 11 block 2 T1 1 10 4 14:30 T2 1 B1 lock 1 B2 1 B3 1 B4 1 B5 1 B6 1 B…" at bounding box center [883, 450] width 1333 height 579
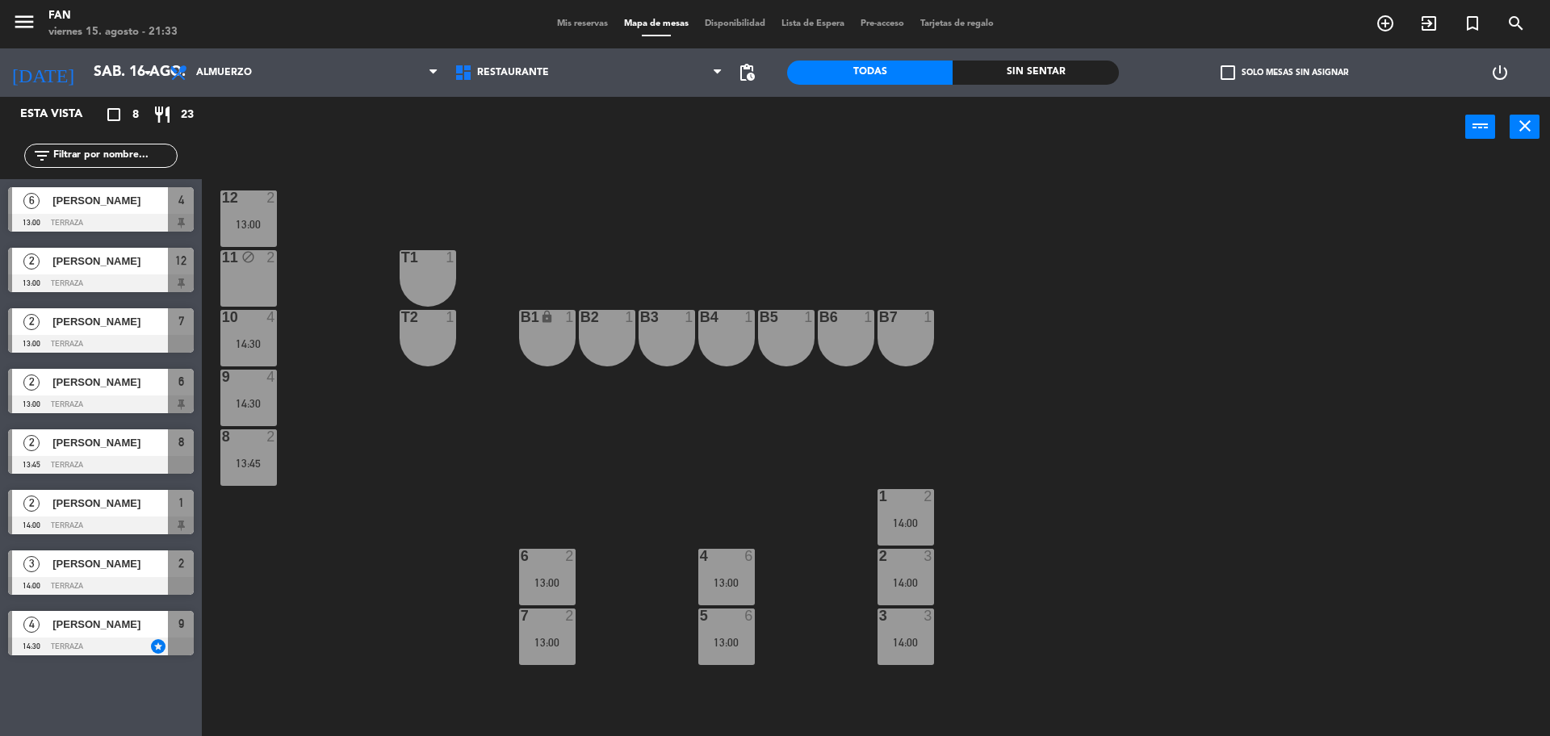
click at [609, 344] on div "B2 1" at bounding box center [607, 338] width 57 height 57
click at [693, 348] on div "B3 1" at bounding box center [667, 338] width 57 height 57
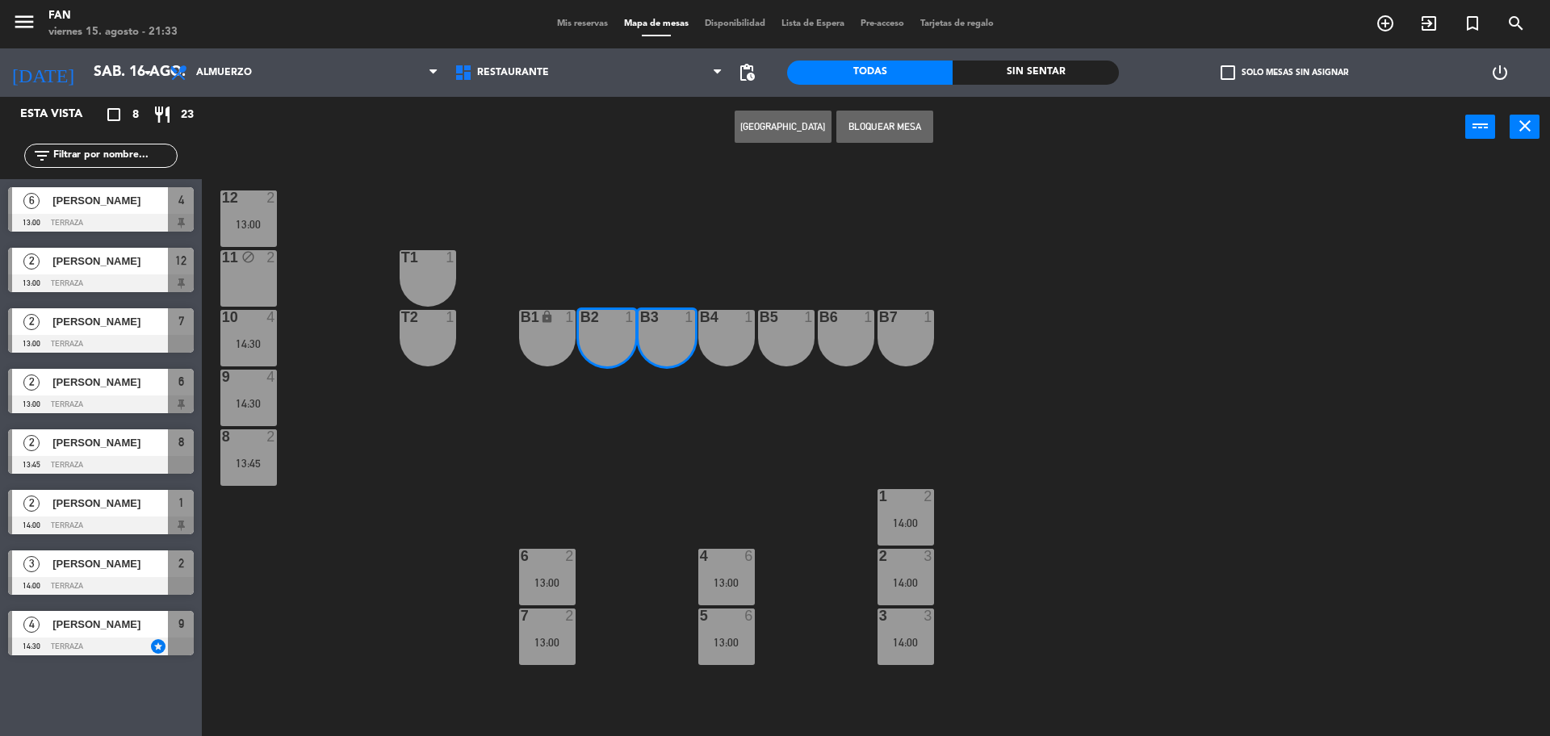
click at [890, 128] on button "Bloquear Mesa" at bounding box center [884, 127] width 97 height 32
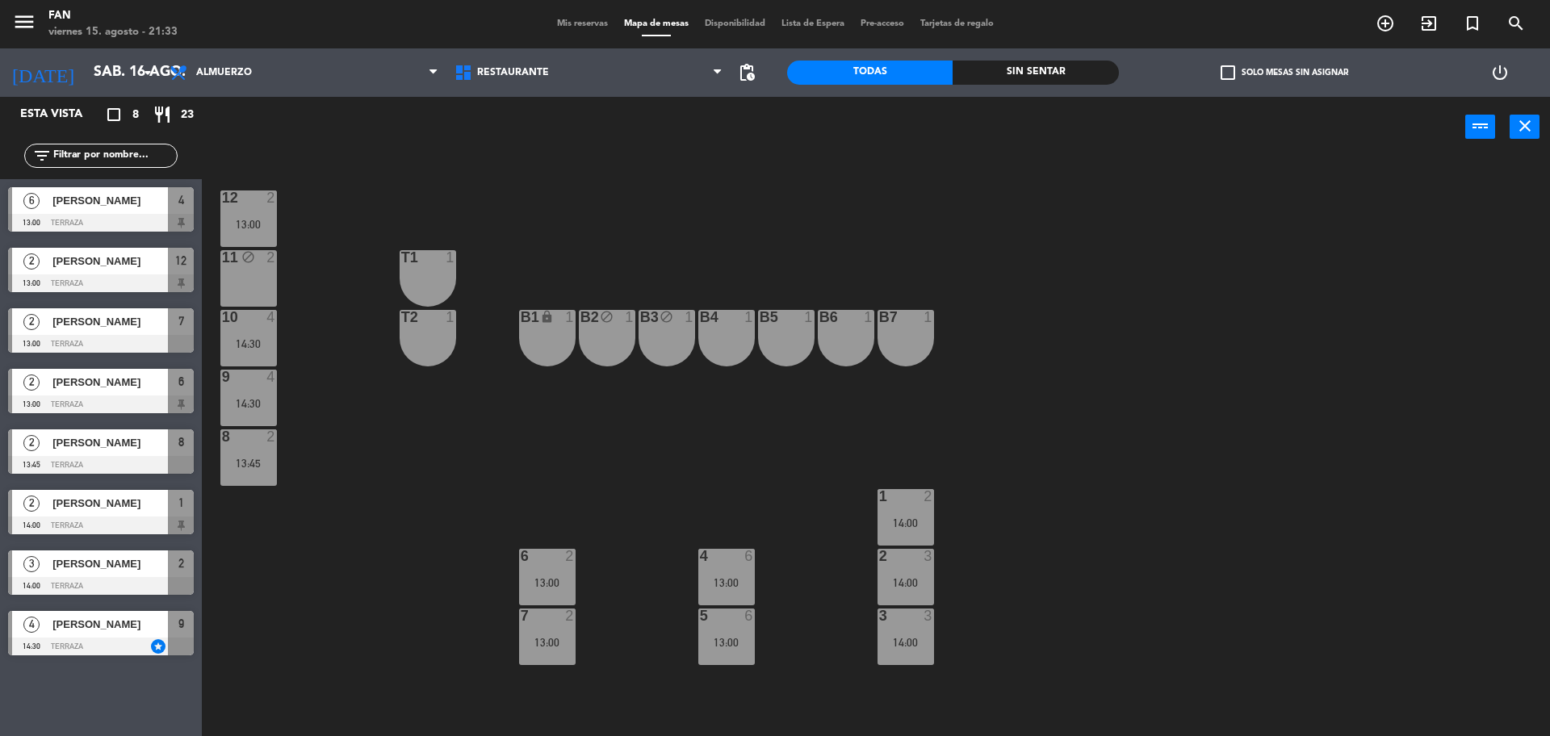
click at [741, 329] on div "B4 1" at bounding box center [726, 338] width 57 height 57
click at [775, 329] on div "B5 1" at bounding box center [786, 338] width 57 height 57
click at [895, 129] on button "Bloquear Mesa" at bounding box center [884, 127] width 97 height 32
click at [841, 315] on div at bounding box center [845, 317] width 27 height 15
click at [880, 319] on div "B7" at bounding box center [879, 317] width 1 height 15
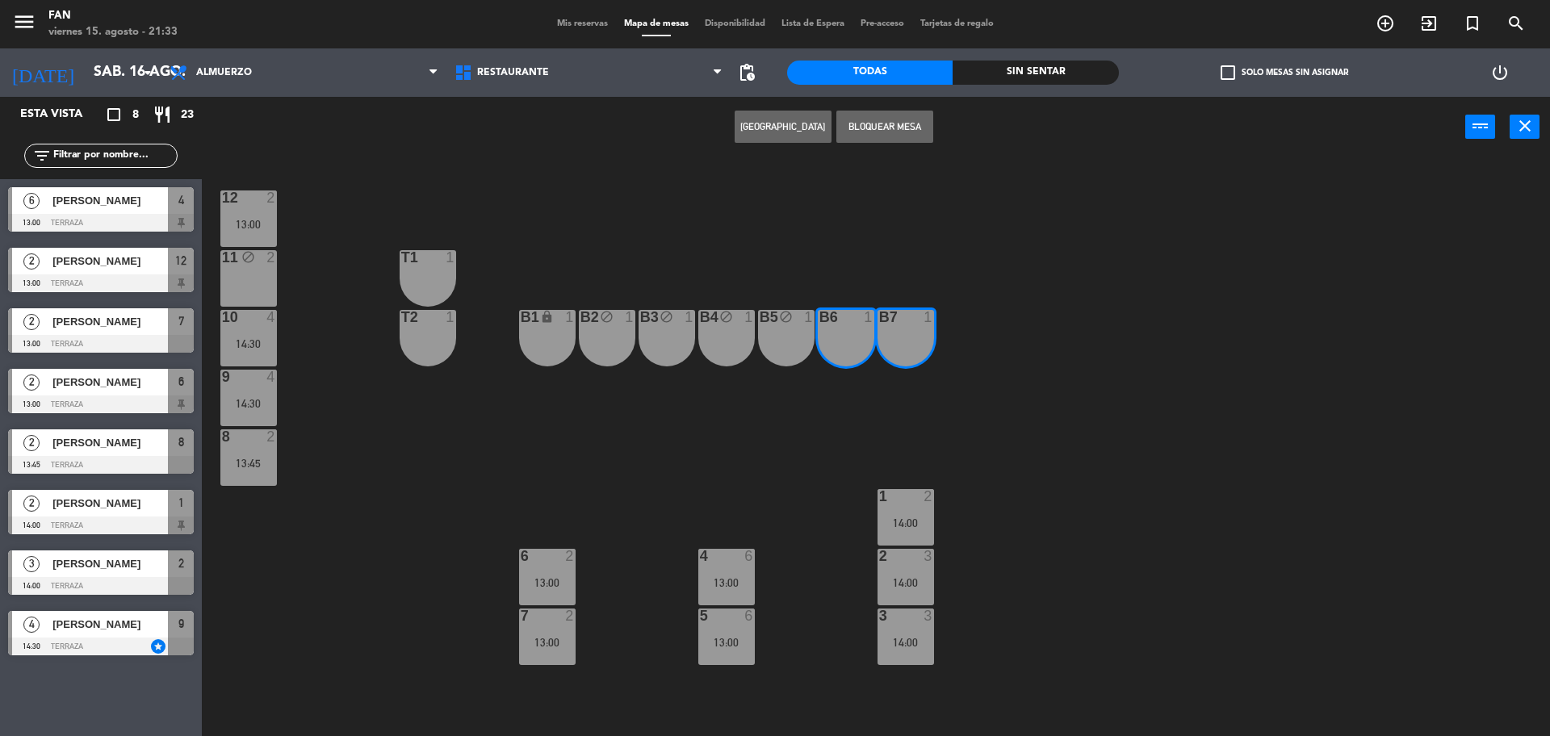
click at [905, 119] on button "Bloquear Mesa" at bounding box center [884, 127] width 97 height 32
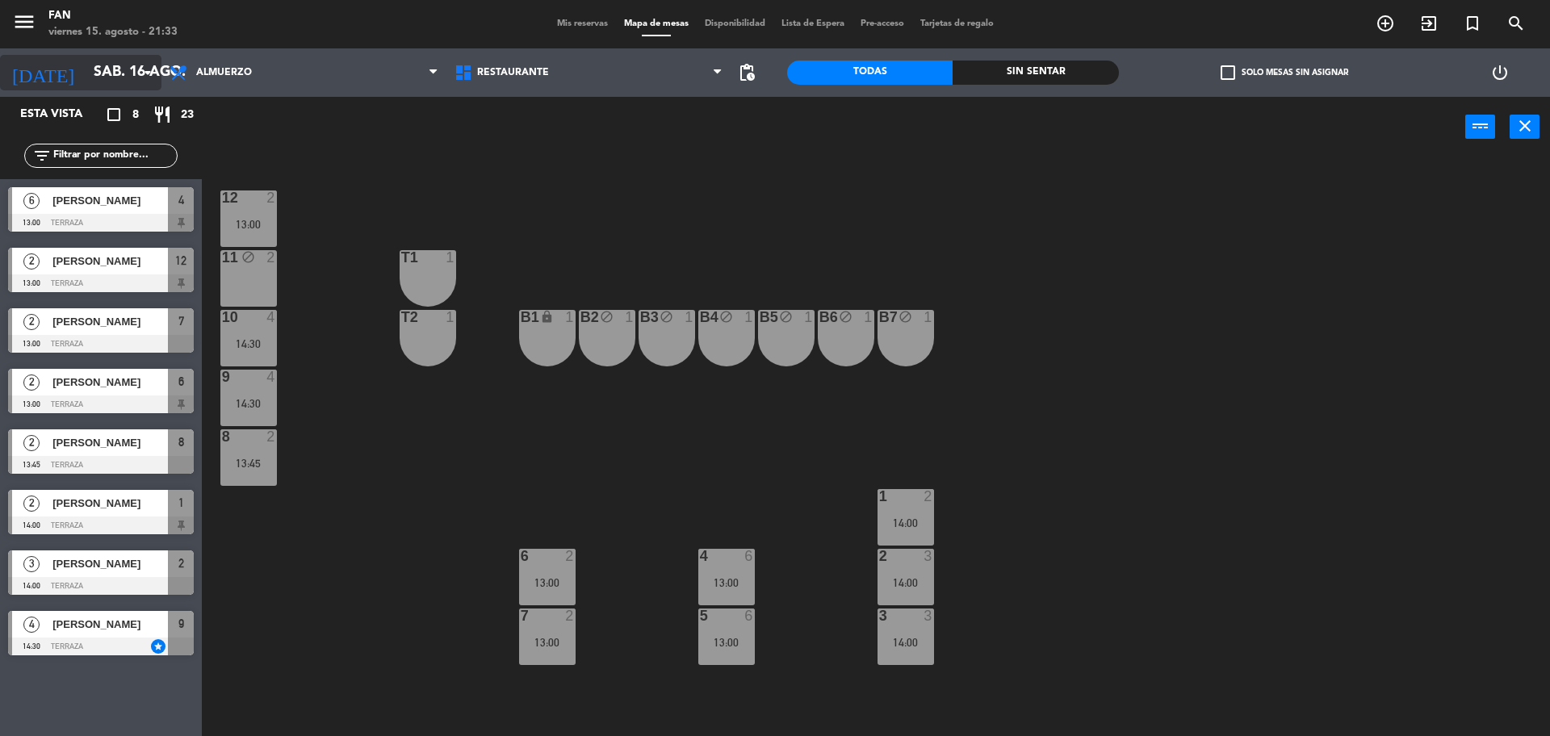
click at [132, 69] on input "sáb. 16 ago." at bounding box center [179, 73] width 187 height 32
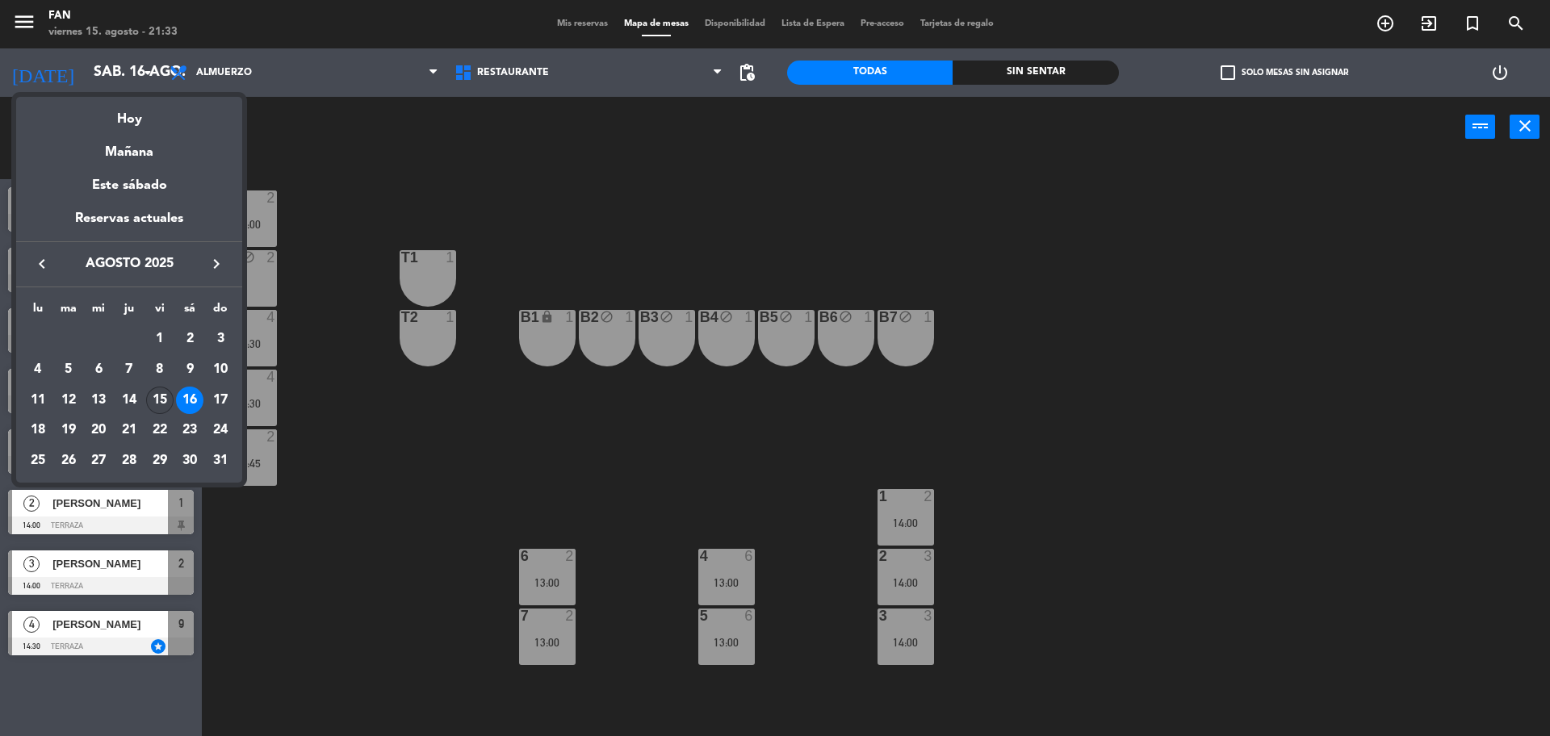
click at [174, 404] on td "15" at bounding box center [160, 400] width 31 height 31
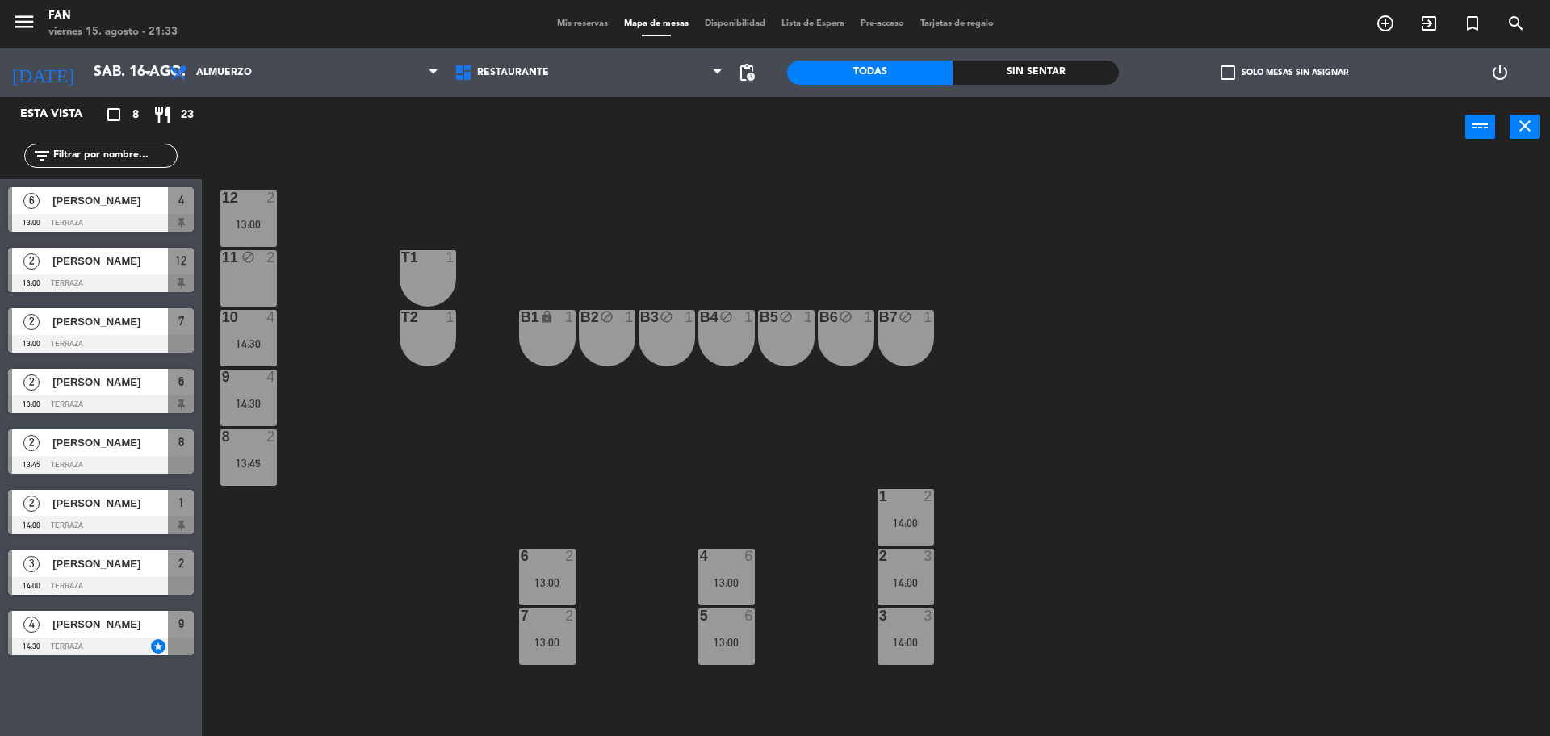
type input "vie. 15 ago."
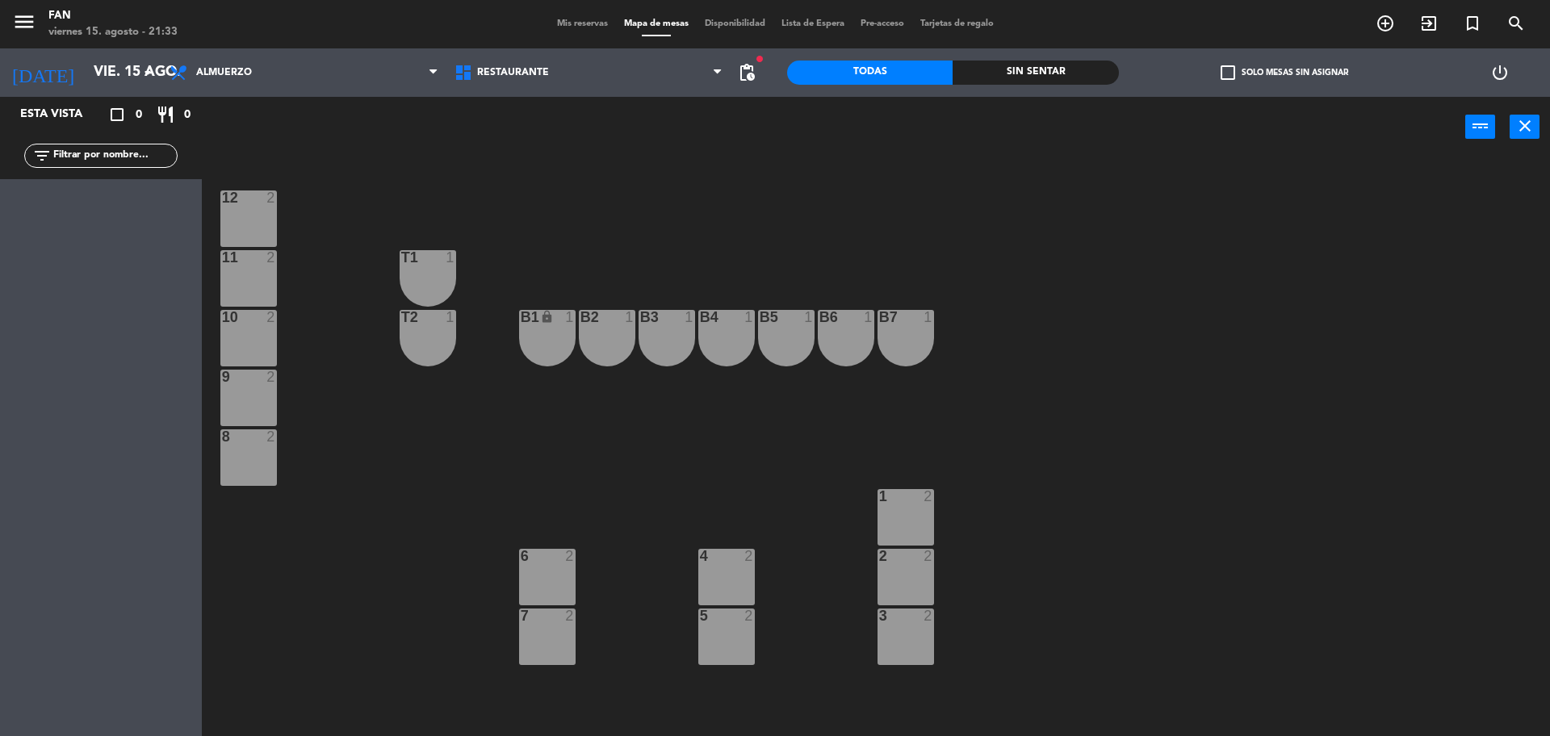
click at [346, 52] on div "Almuerzo Cena Almuerzo Almuerzo Cena" at bounding box center [303, 72] width 285 height 48
click at [346, 62] on span "Almuerzo" at bounding box center [303, 73] width 285 height 36
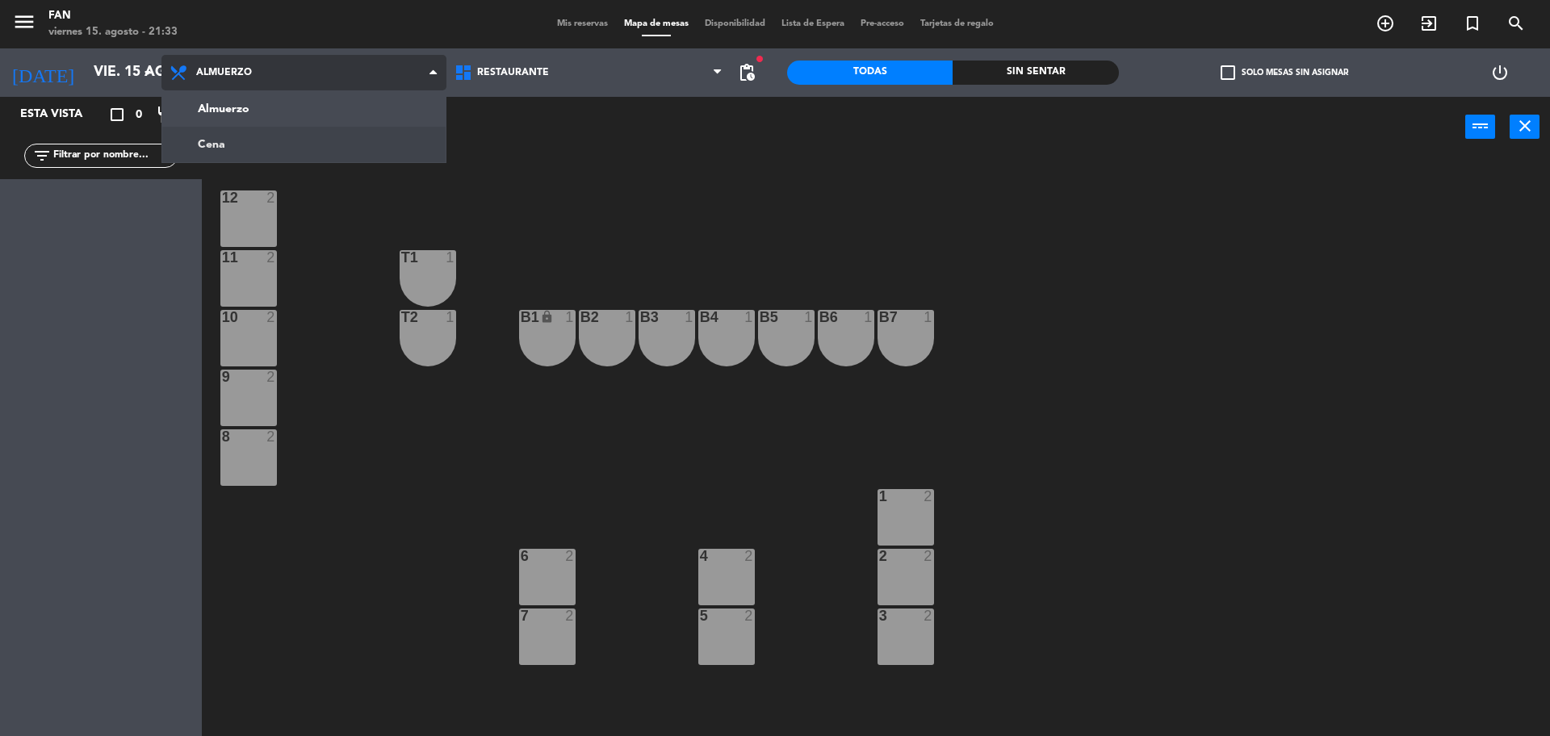
click at [327, 148] on ng-component "menu Fan viernes 15. agosto - 21:33 Mis reservas Mapa de mesas Disponibilidad L…" at bounding box center [775, 370] width 1550 height 740
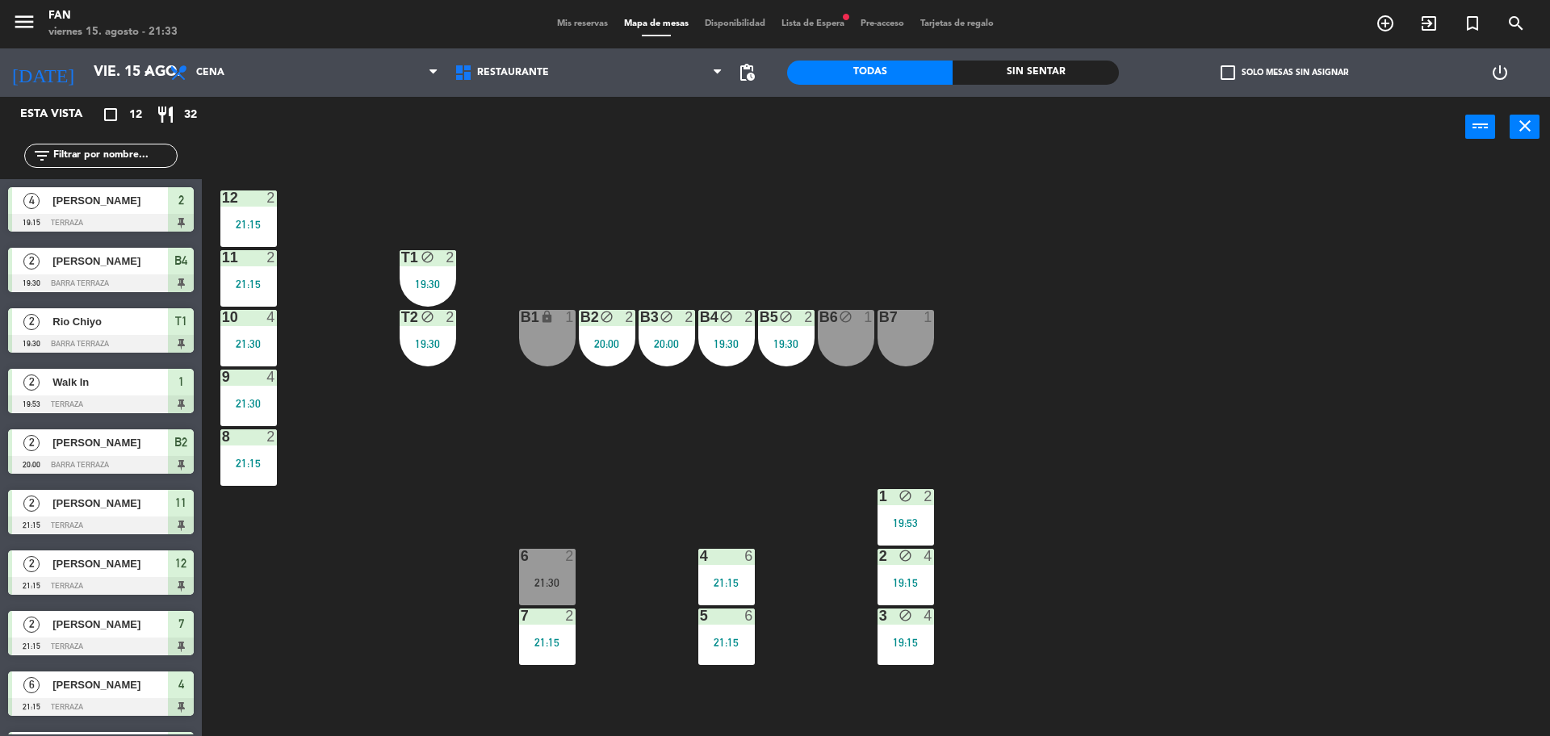
click at [356, 141] on div "power_input close" at bounding box center [833, 127] width 1263 height 61
click at [720, 336] on div "B4 block 2 19:30" at bounding box center [726, 338] width 57 height 57
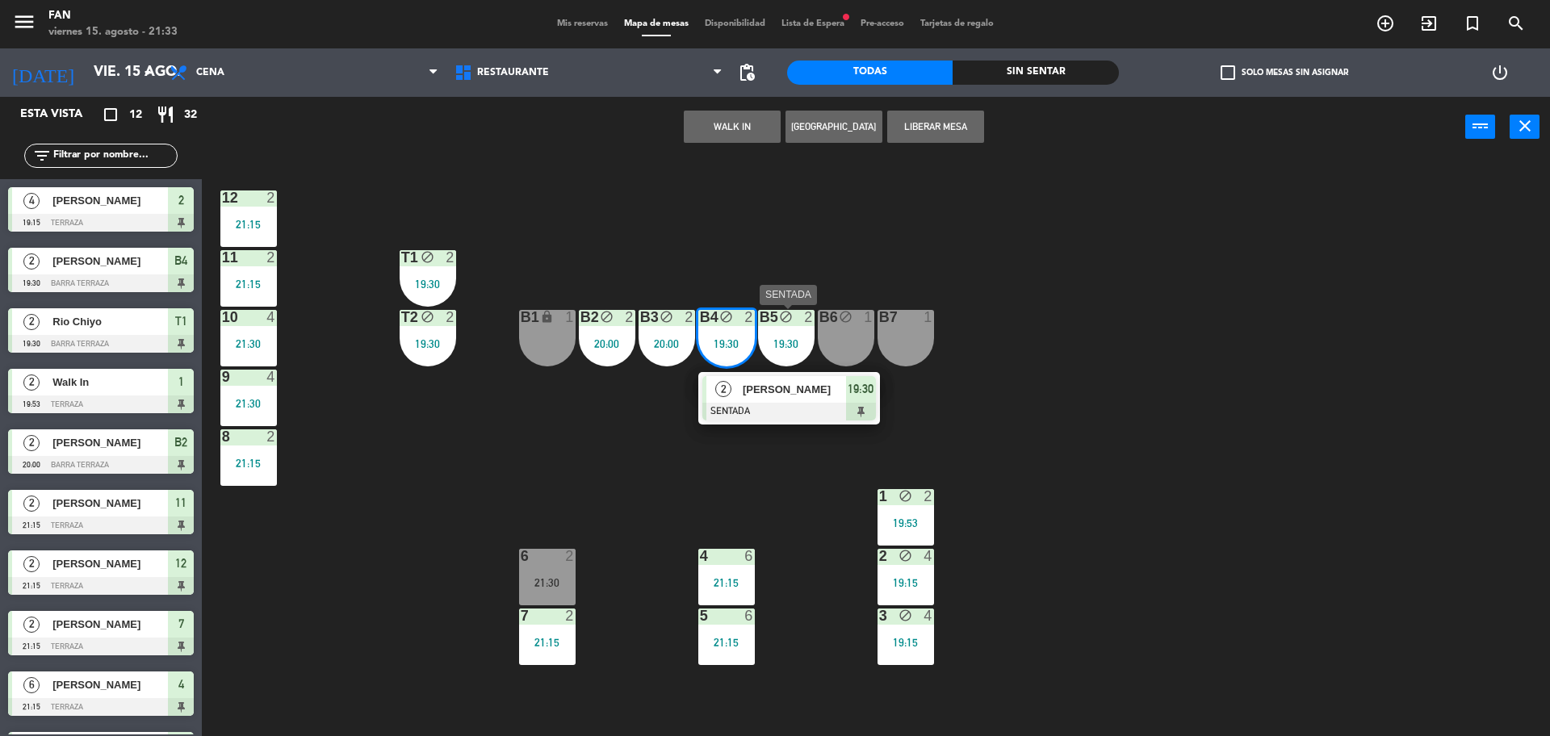
click at [790, 336] on div "B5 block 2 19:30" at bounding box center [786, 338] width 57 height 57
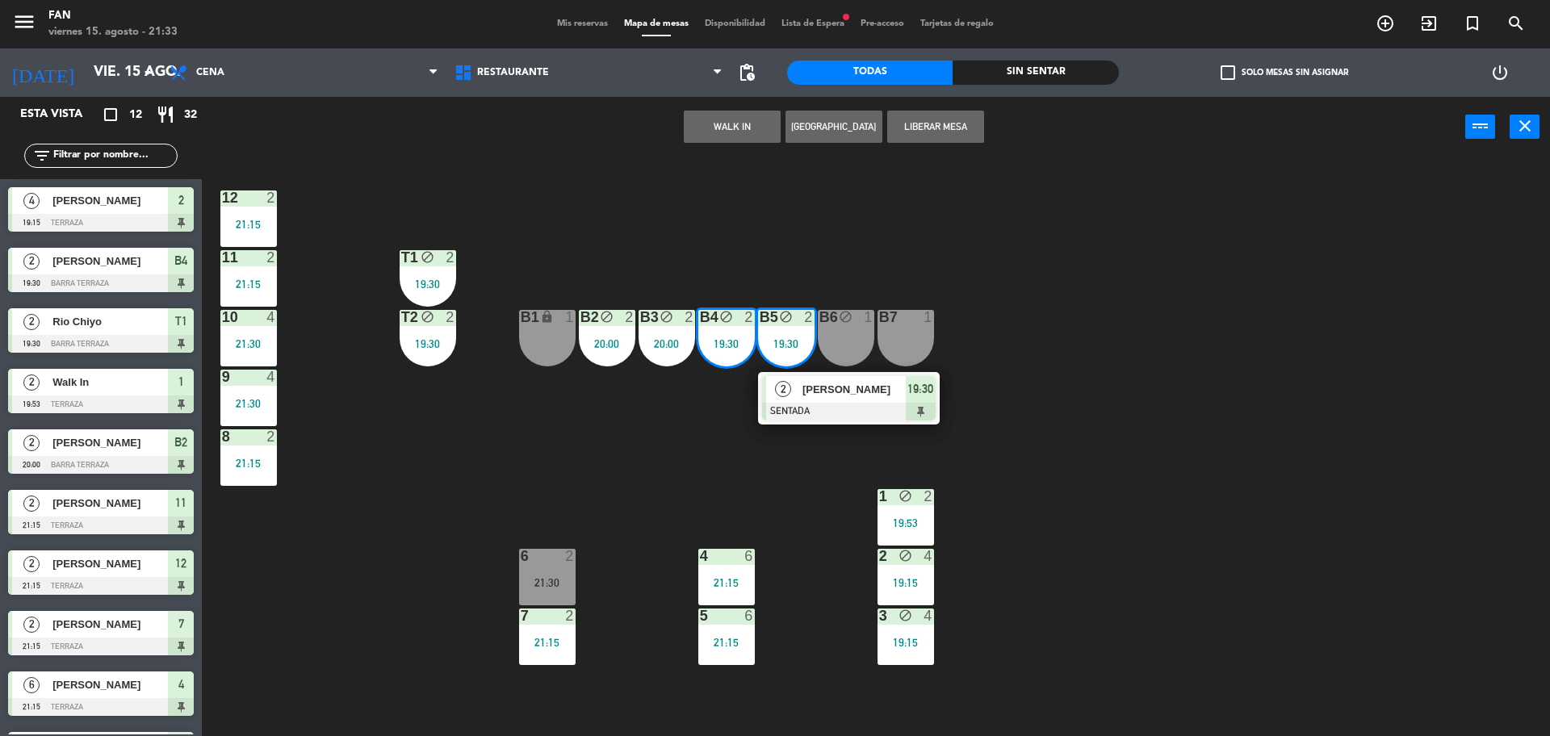
click at [940, 129] on button "Liberar Mesa" at bounding box center [935, 127] width 97 height 32
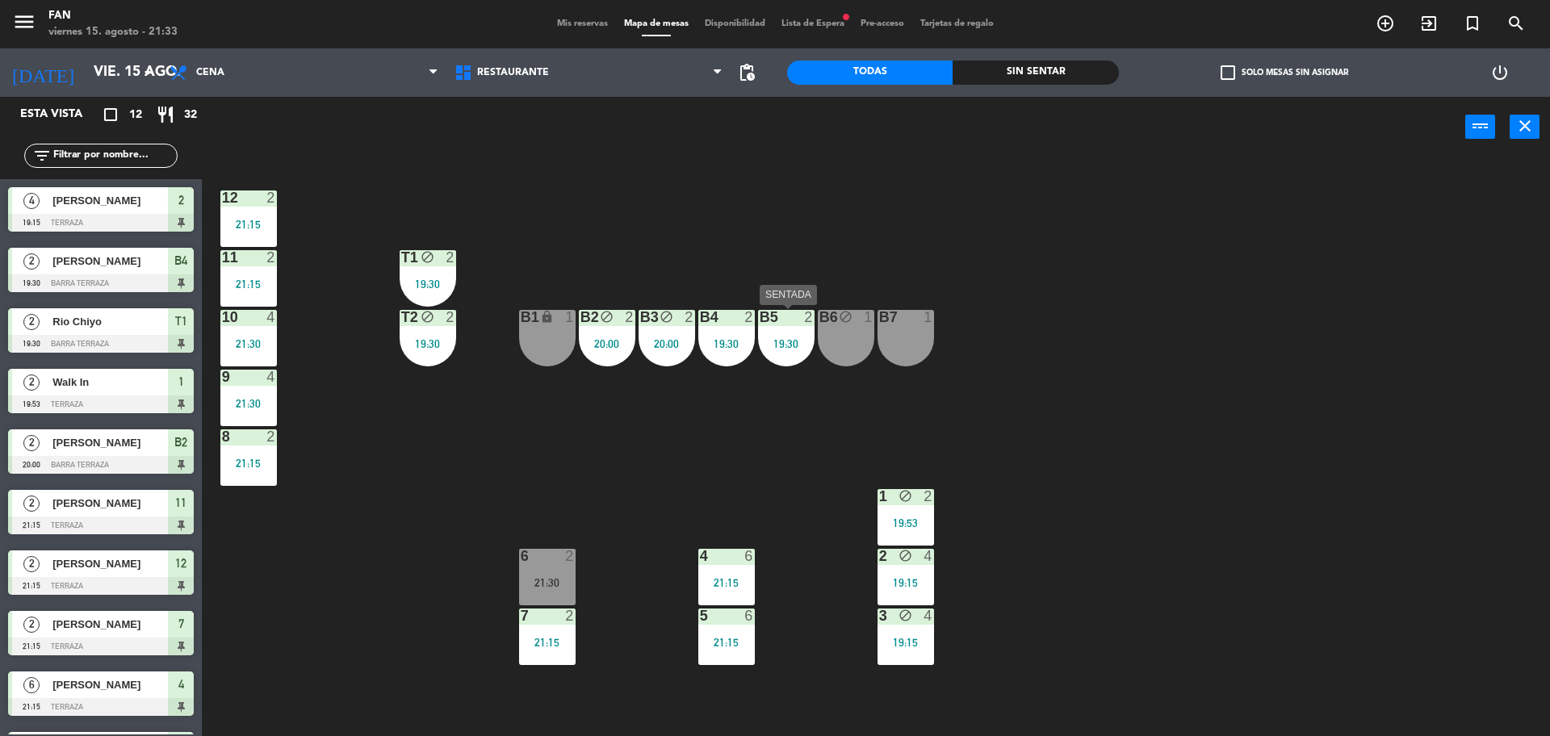
click at [784, 346] on div "19:30" at bounding box center [786, 343] width 57 height 11
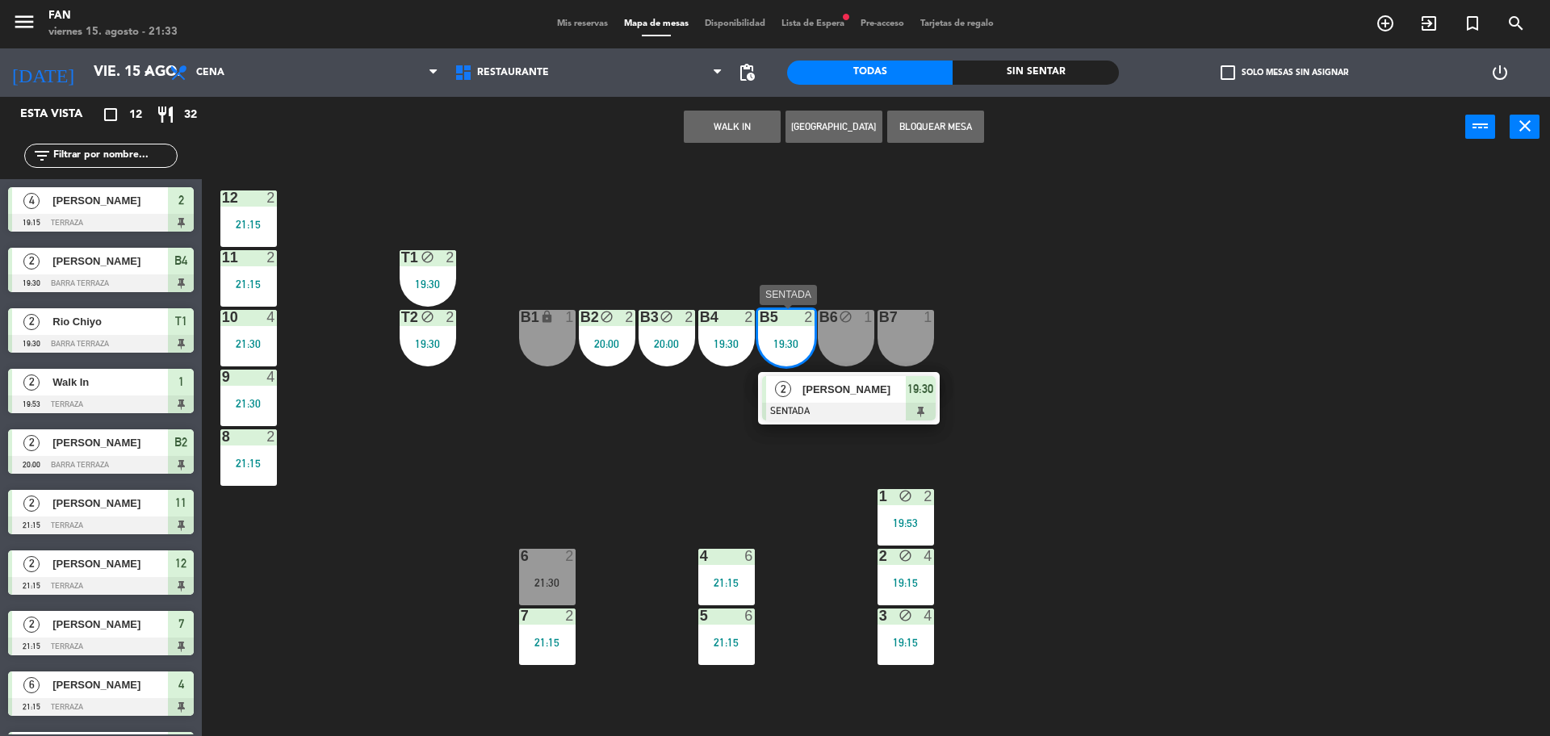
click at [801, 391] on div "[PERSON_NAME]" at bounding box center [853, 389] width 105 height 27
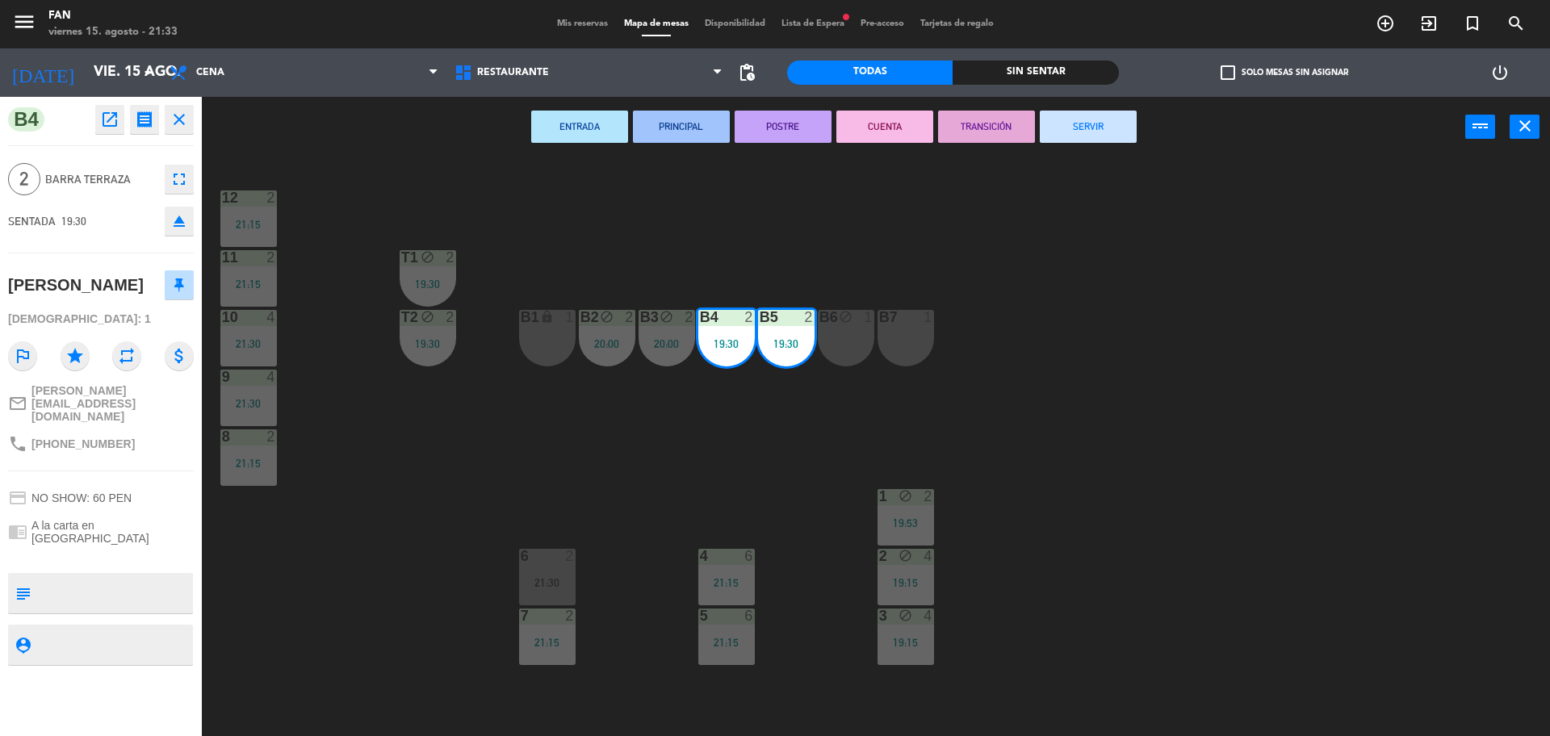
click at [1063, 127] on button "SERVIR" at bounding box center [1088, 127] width 97 height 32
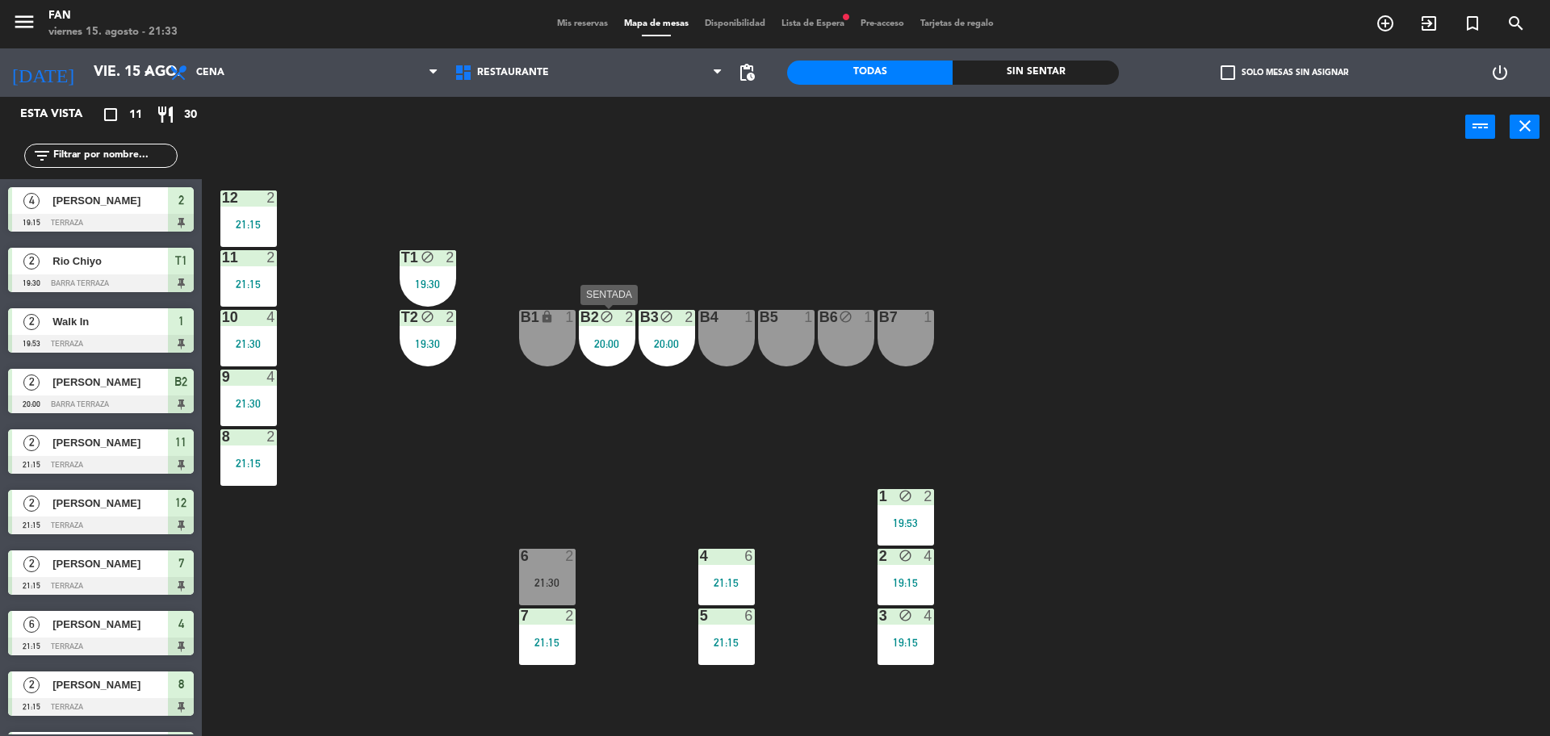
click at [614, 338] on div "20:00" at bounding box center [607, 343] width 57 height 11
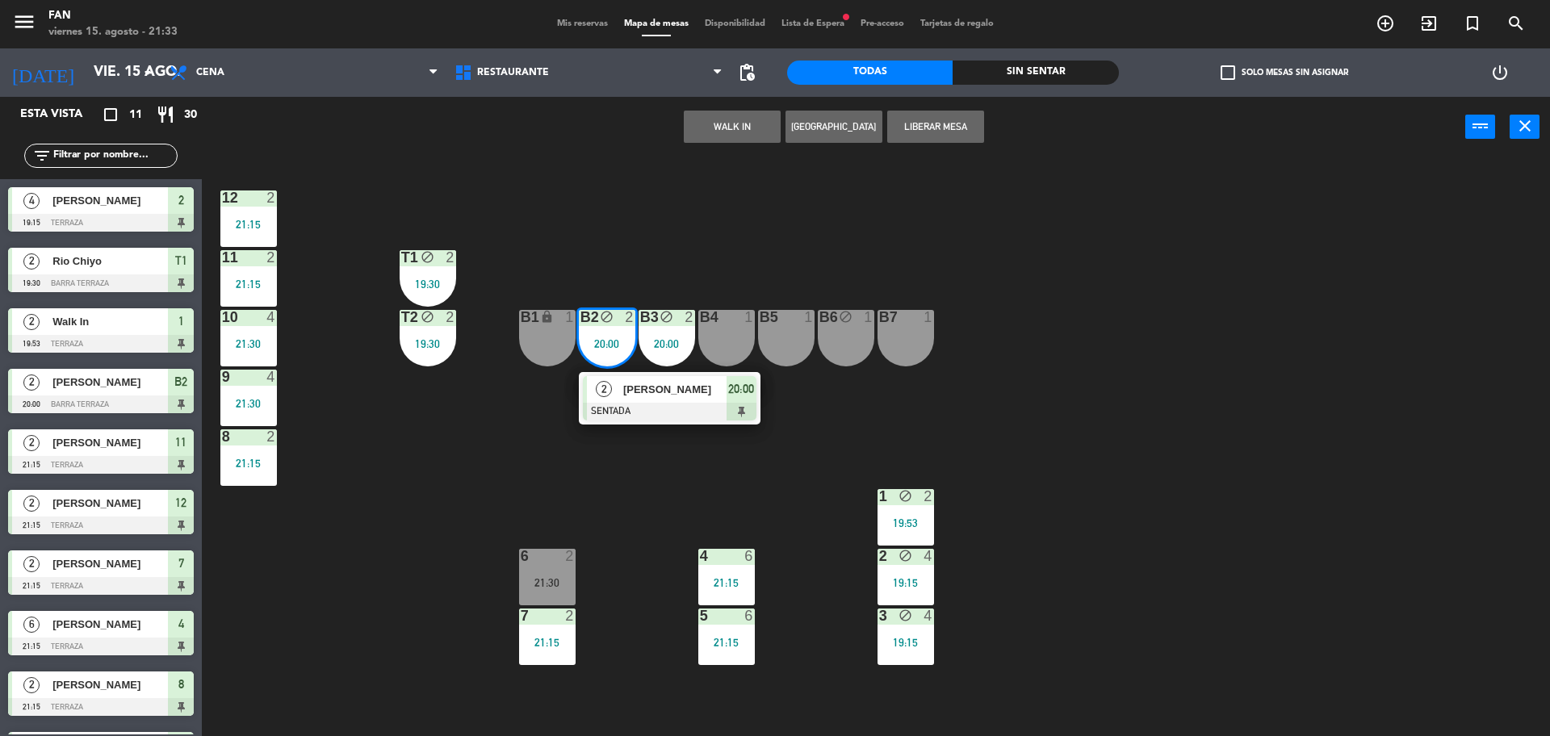
click at [648, 333] on div "B3 block 2 20:00" at bounding box center [667, 338] width 57 height 57
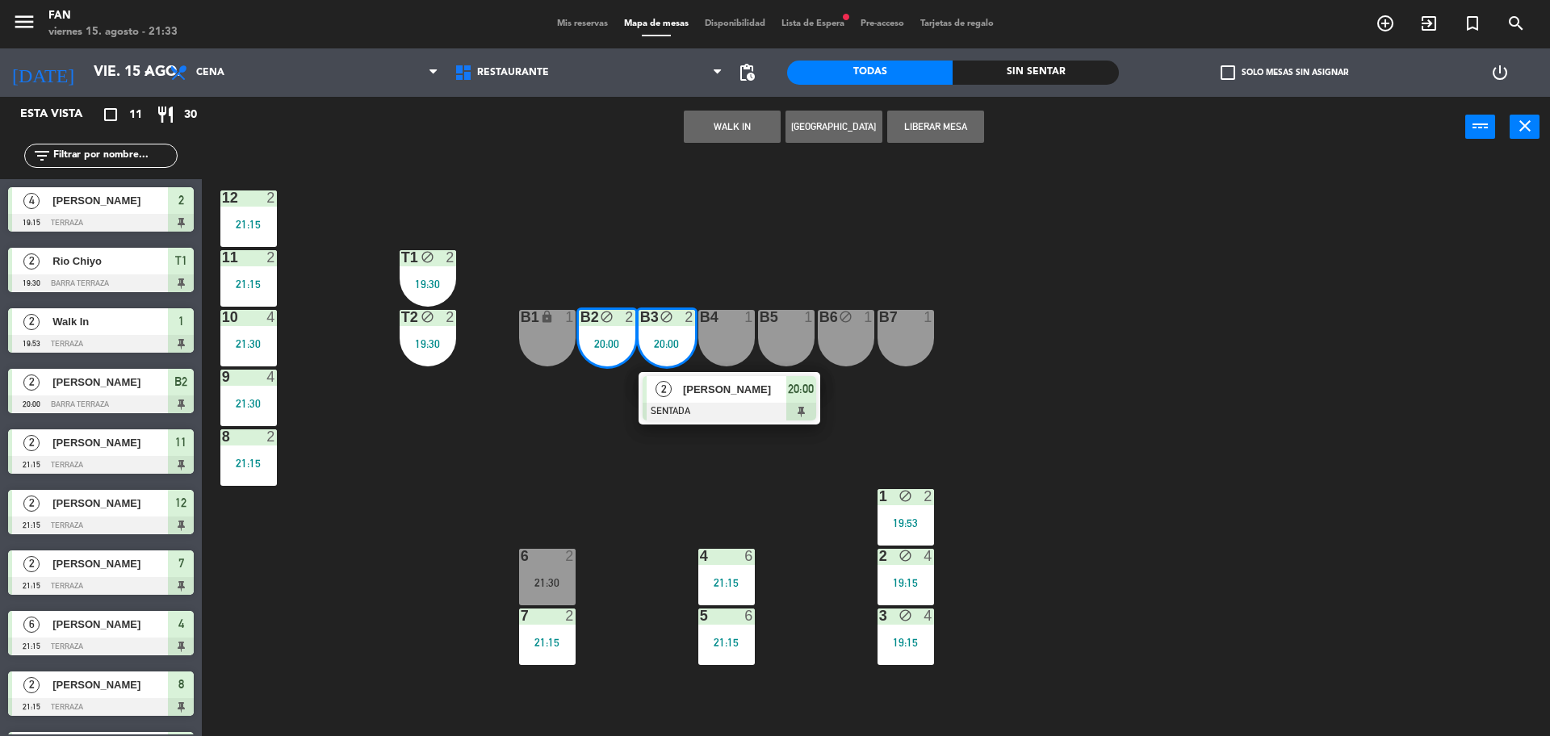
click at [564, 449] on div "12 2 21:15 11 2 21:15 T1 block 2 19:30 10 4 21:30 T2 block 2 19:30 B1 lock 1 B2…" at bounding box center [883, 450] width 1333 height 579
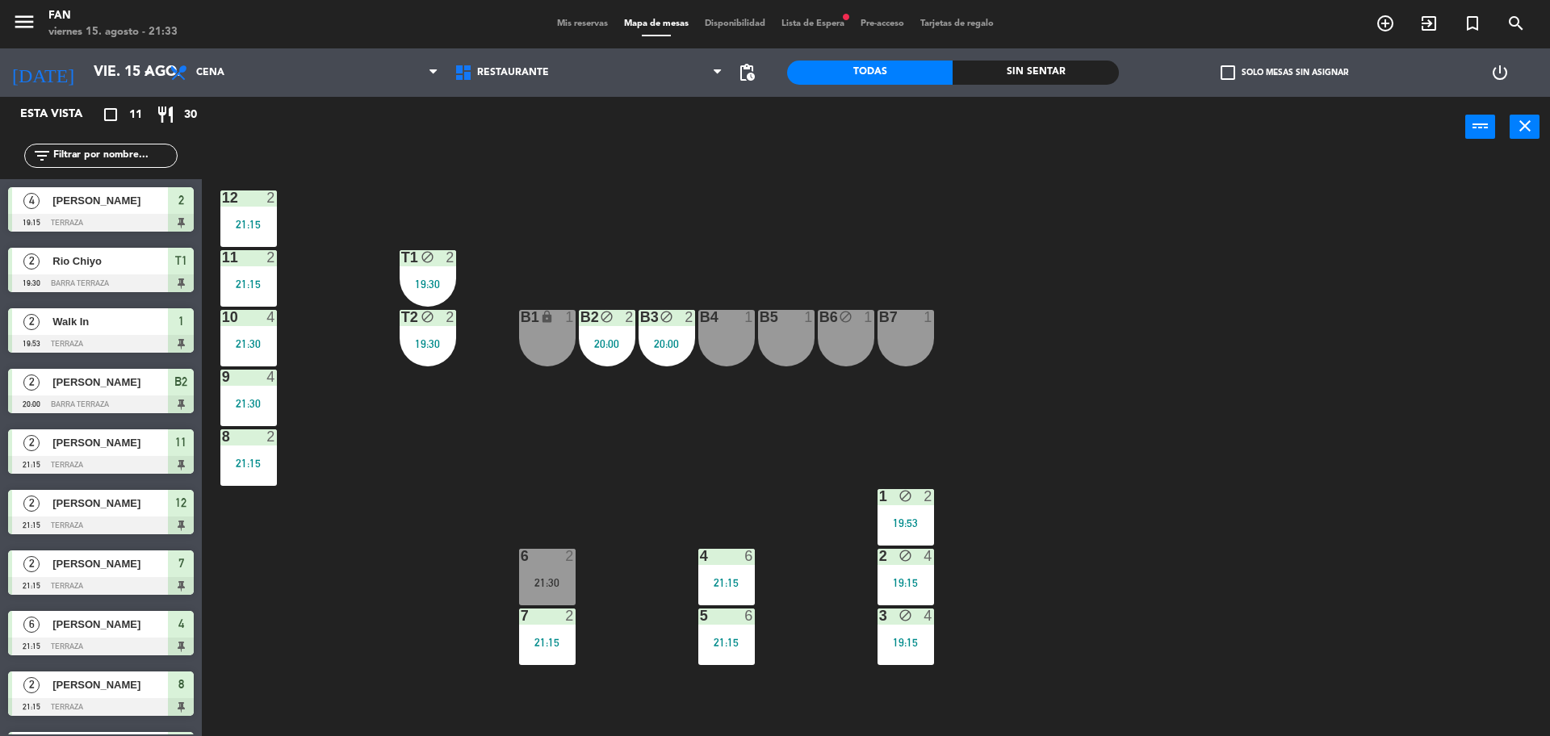
click at [552, 568] on div "6 2 21:30" at bounding box center [547, 577] width 57 height 57
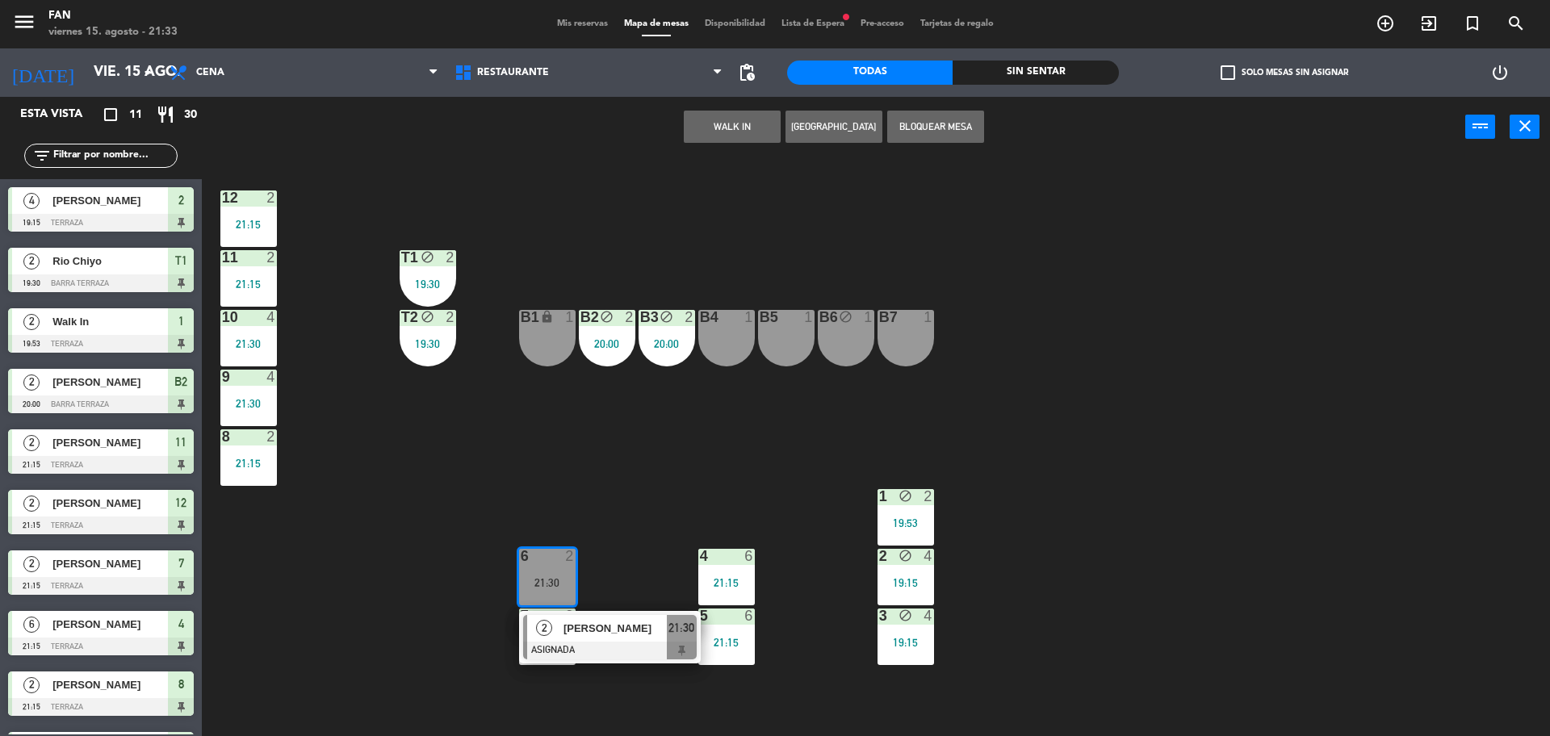
click at [685, 452] on div "12 2 21:15 11 2 21:15 T1 block 2 19:30 10 4 21:30 T2 block 2 19:30 B1 lock 1 B2…" at bounding box center [883, 450] width 1333 height 579
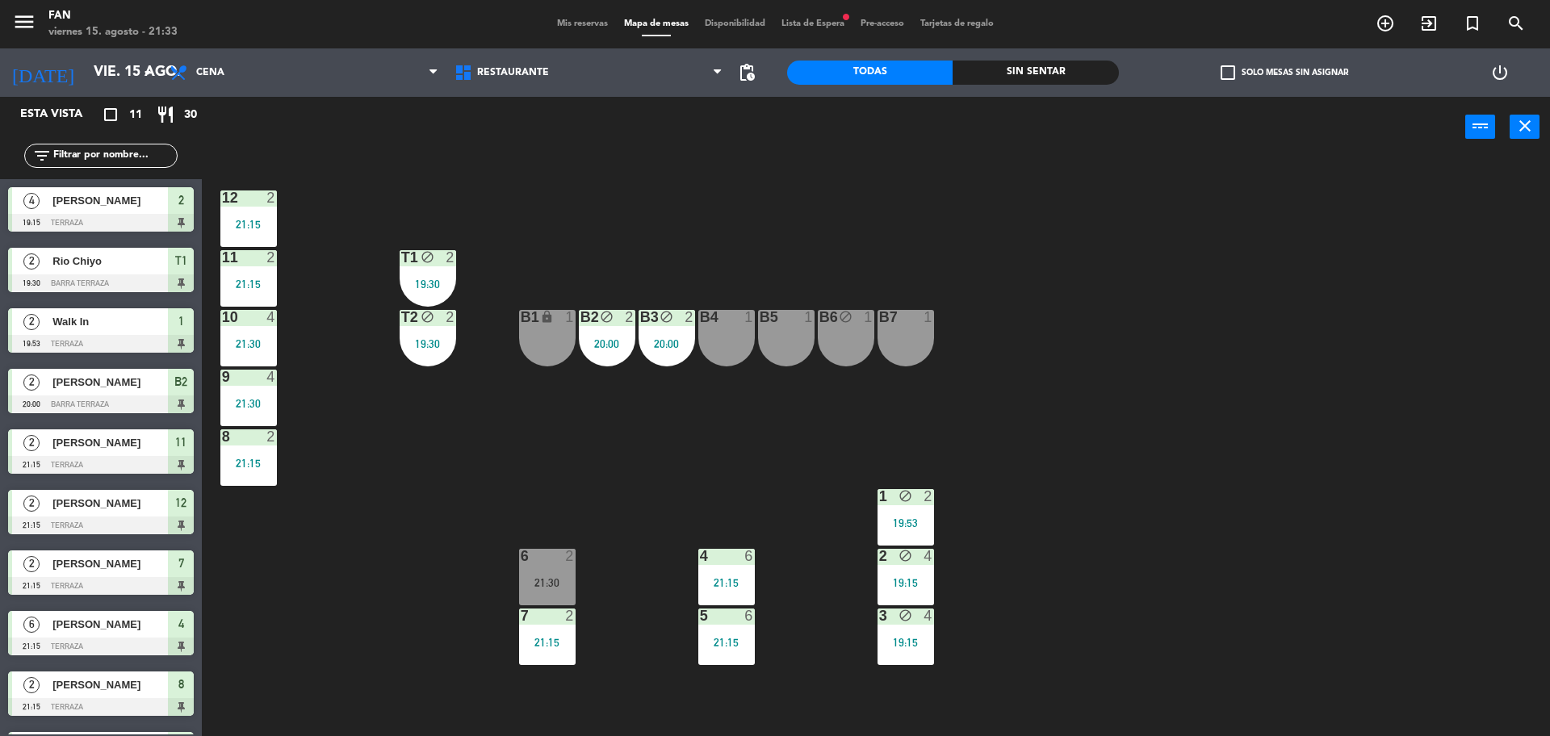
click at [614, 344] on div "20:00" at bounding box center [607, 343] width 57 height 11
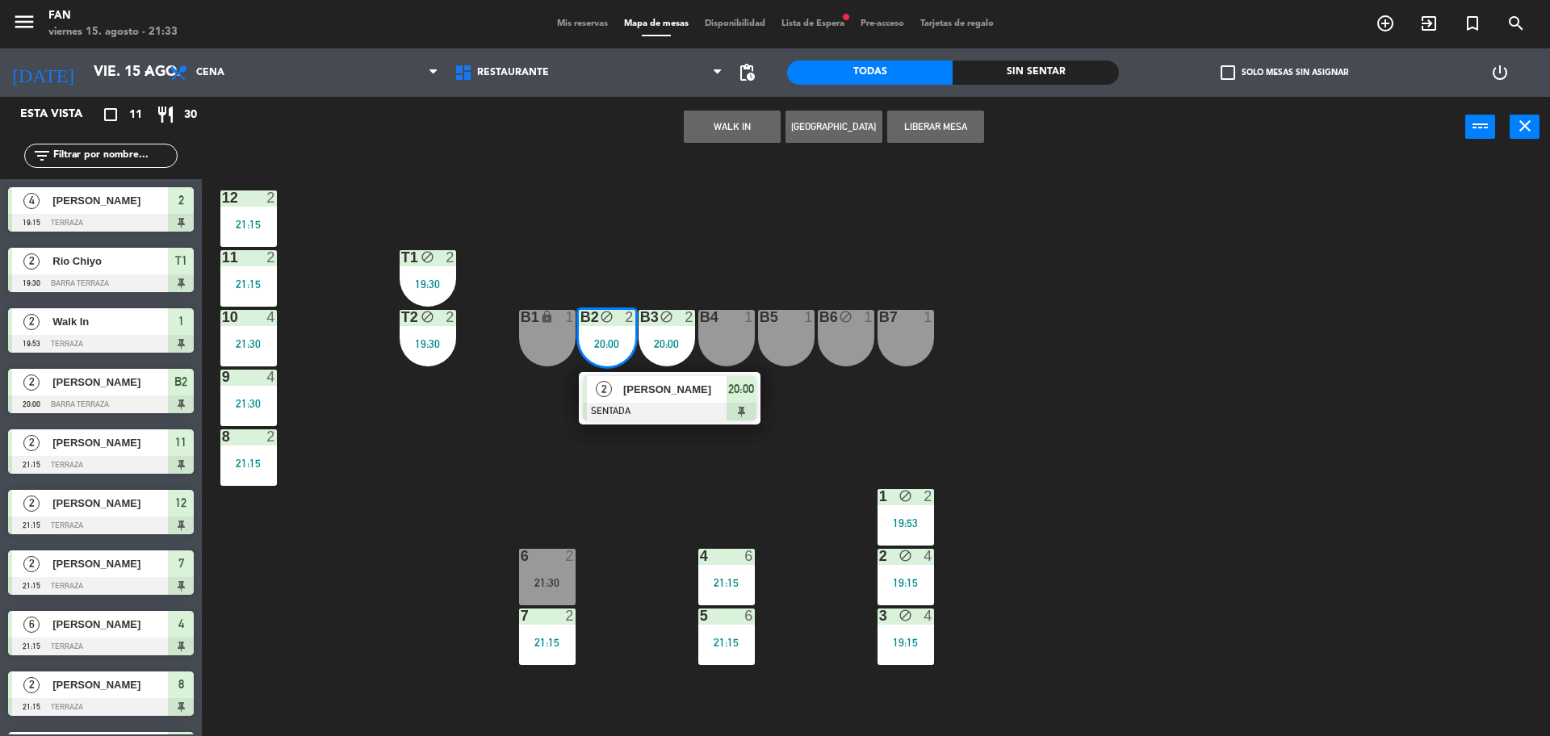
click at [673, 340] on div "20:00" at bounding box center [667, 343] width 57 height 11
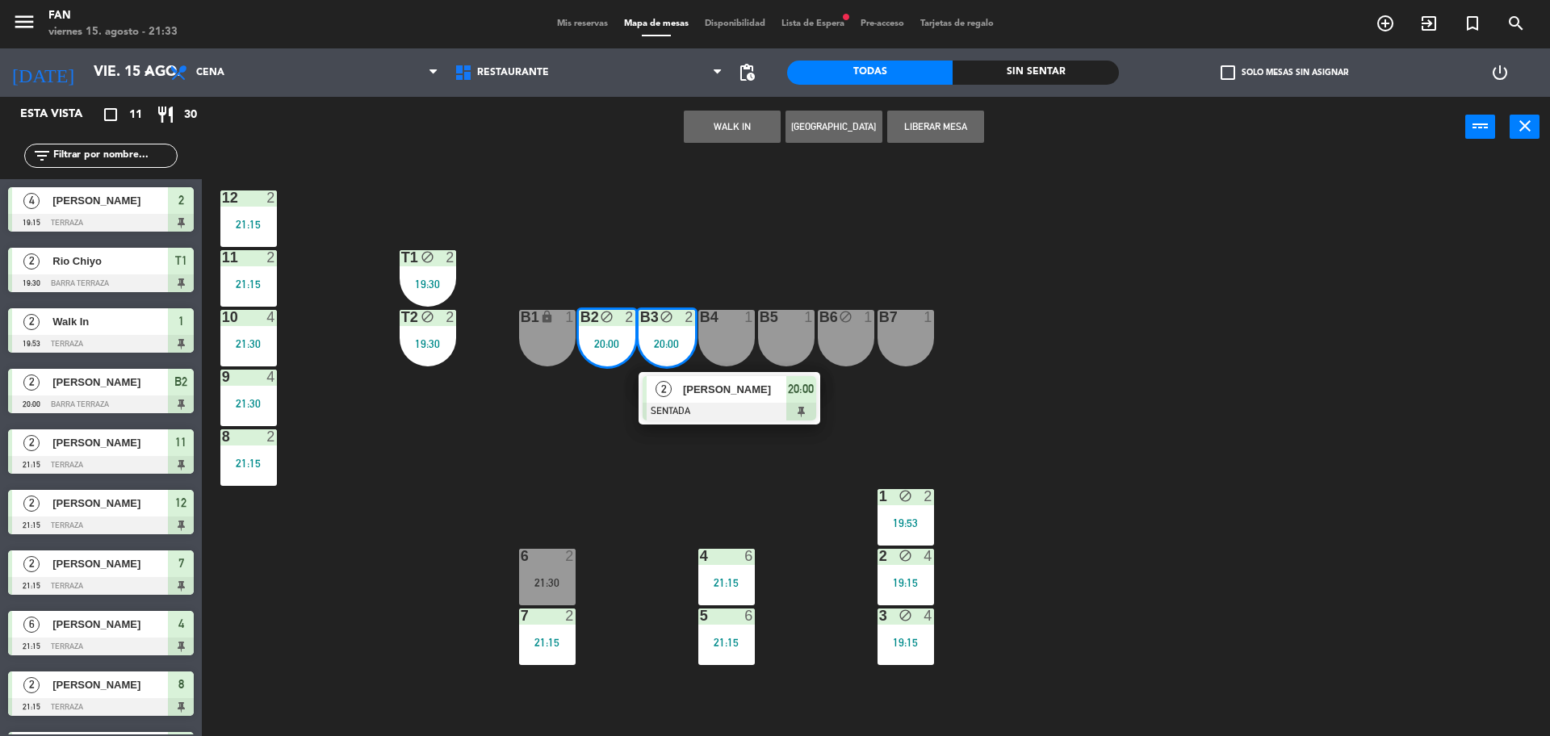
click at [906, 132] on button "Liberar Mesa" at bounding box center [935, 127] width 97 height 32
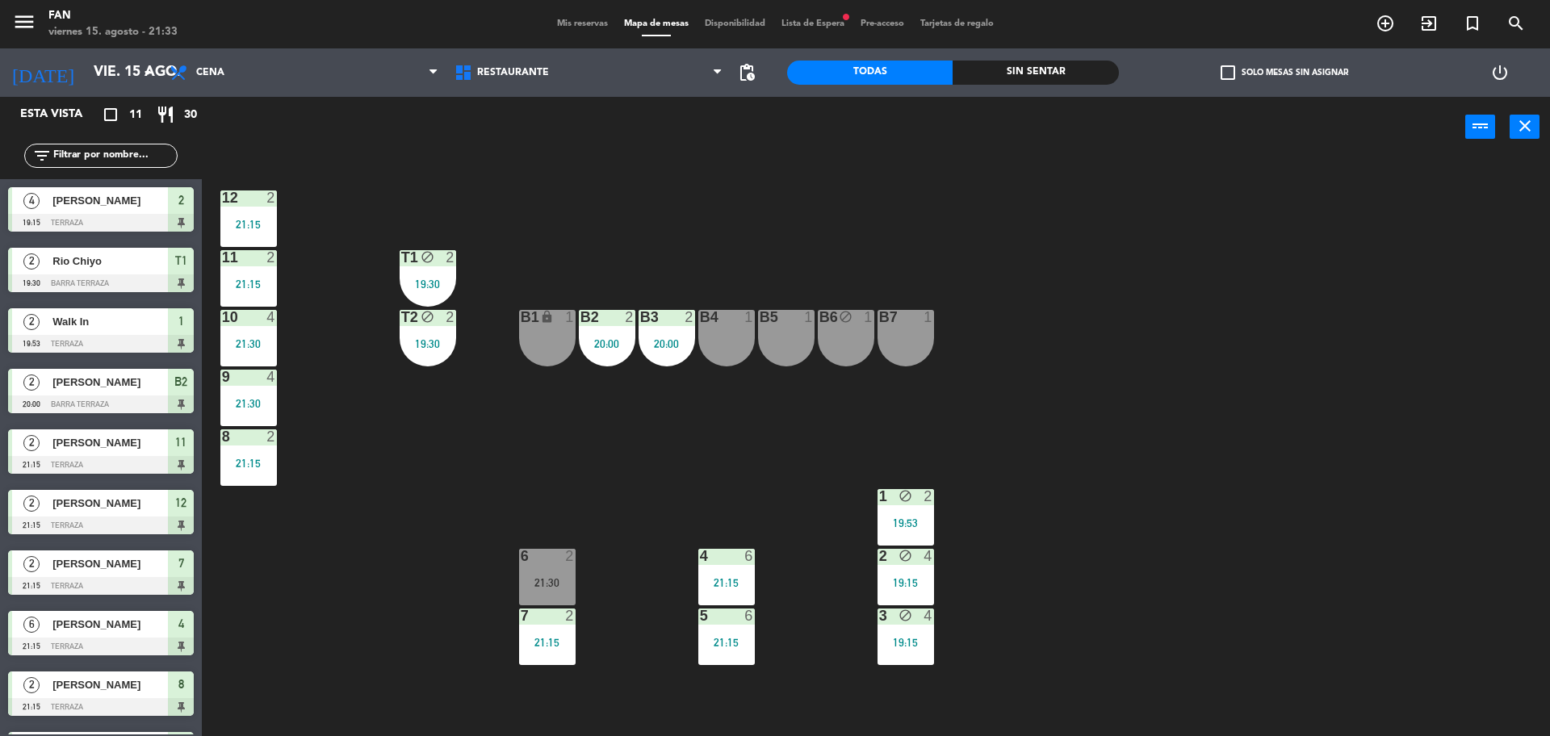
click at [673, 335] on div "B3 2 20:00" at bounding box center [667, 338] width 57 height 57
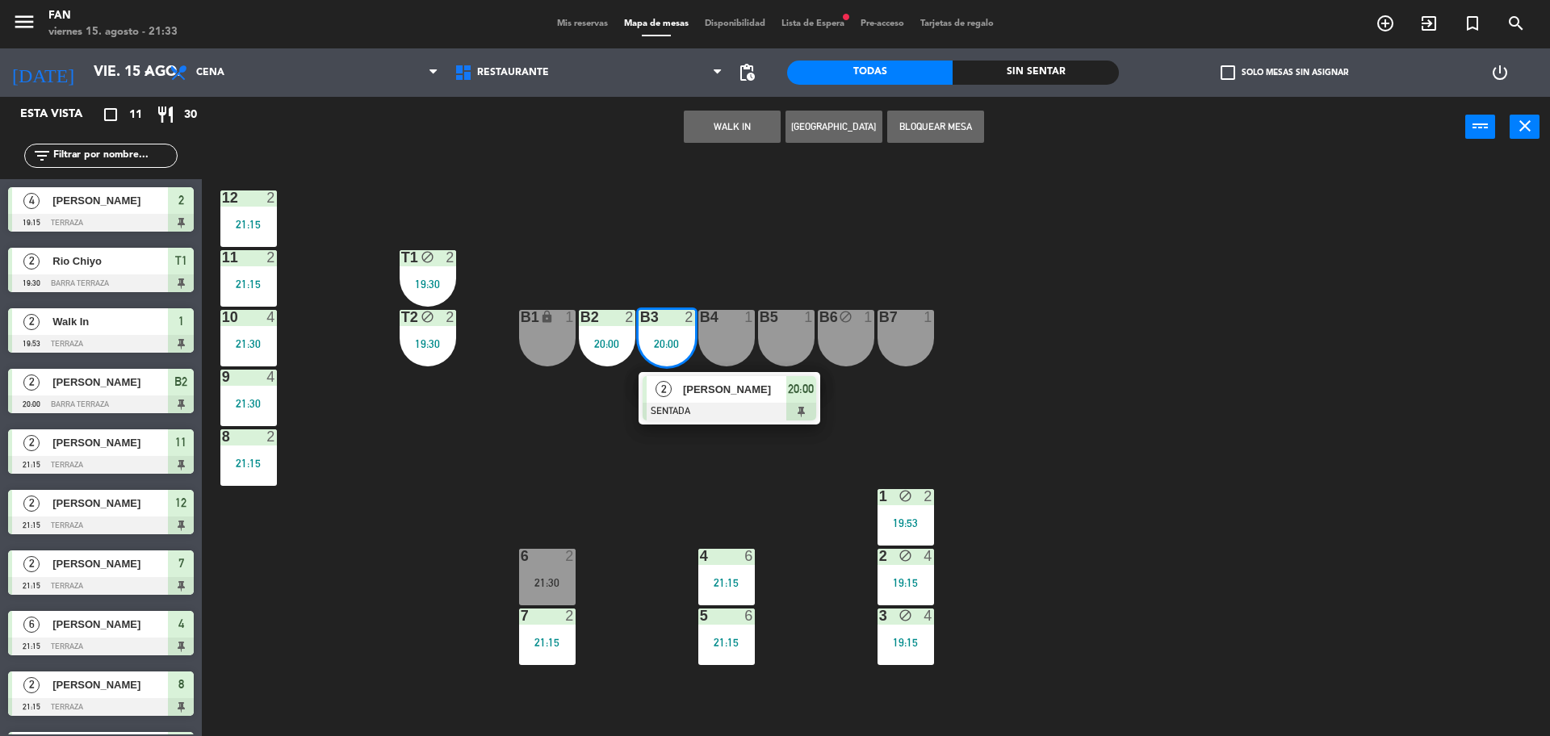
click at [685, 396] on span "[PERSON_NAME]" at bounding box center [734, 389] width 103 height 17
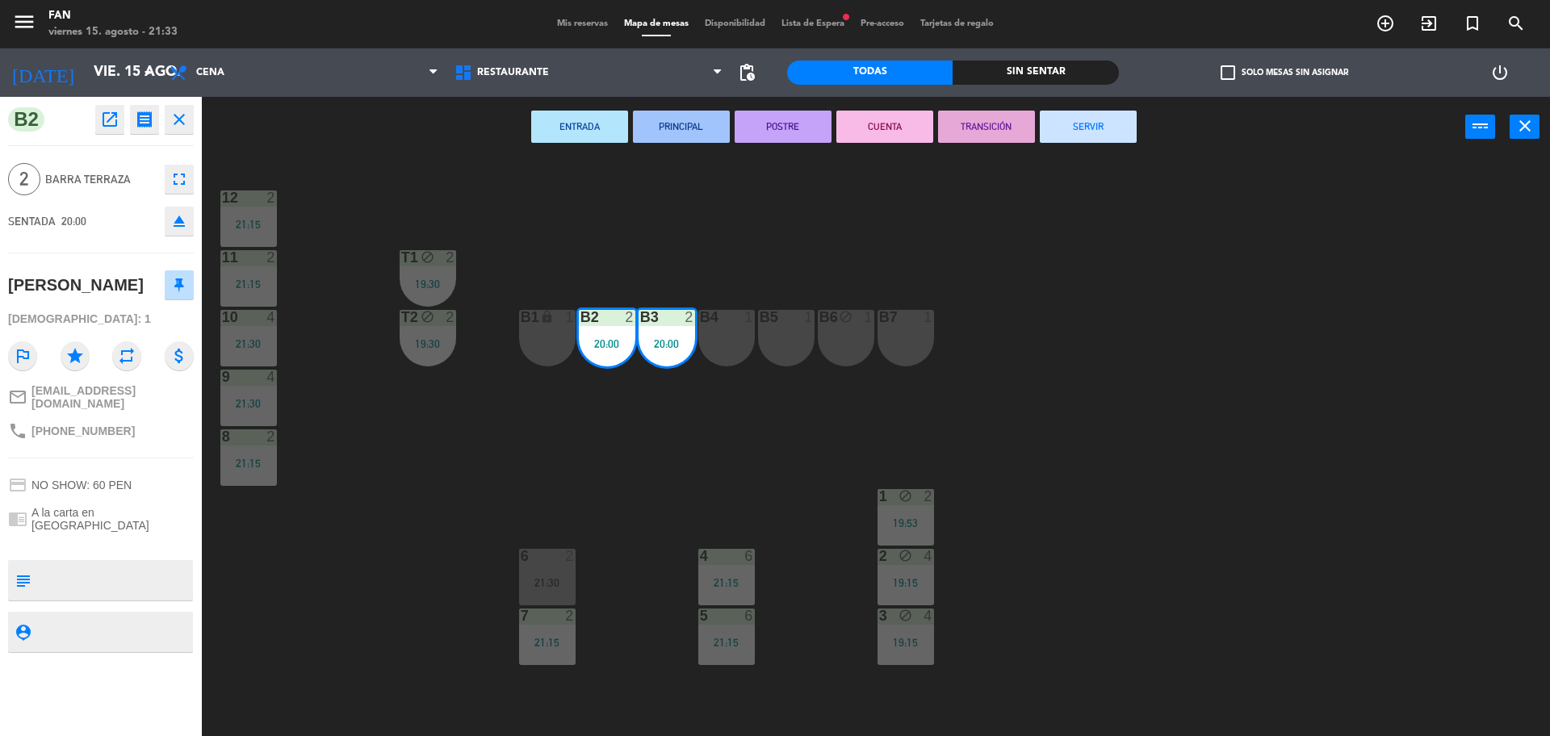
click at [1098, 116] on button "SERVIR" at bounding box center [1088, 127] width 97 height 32
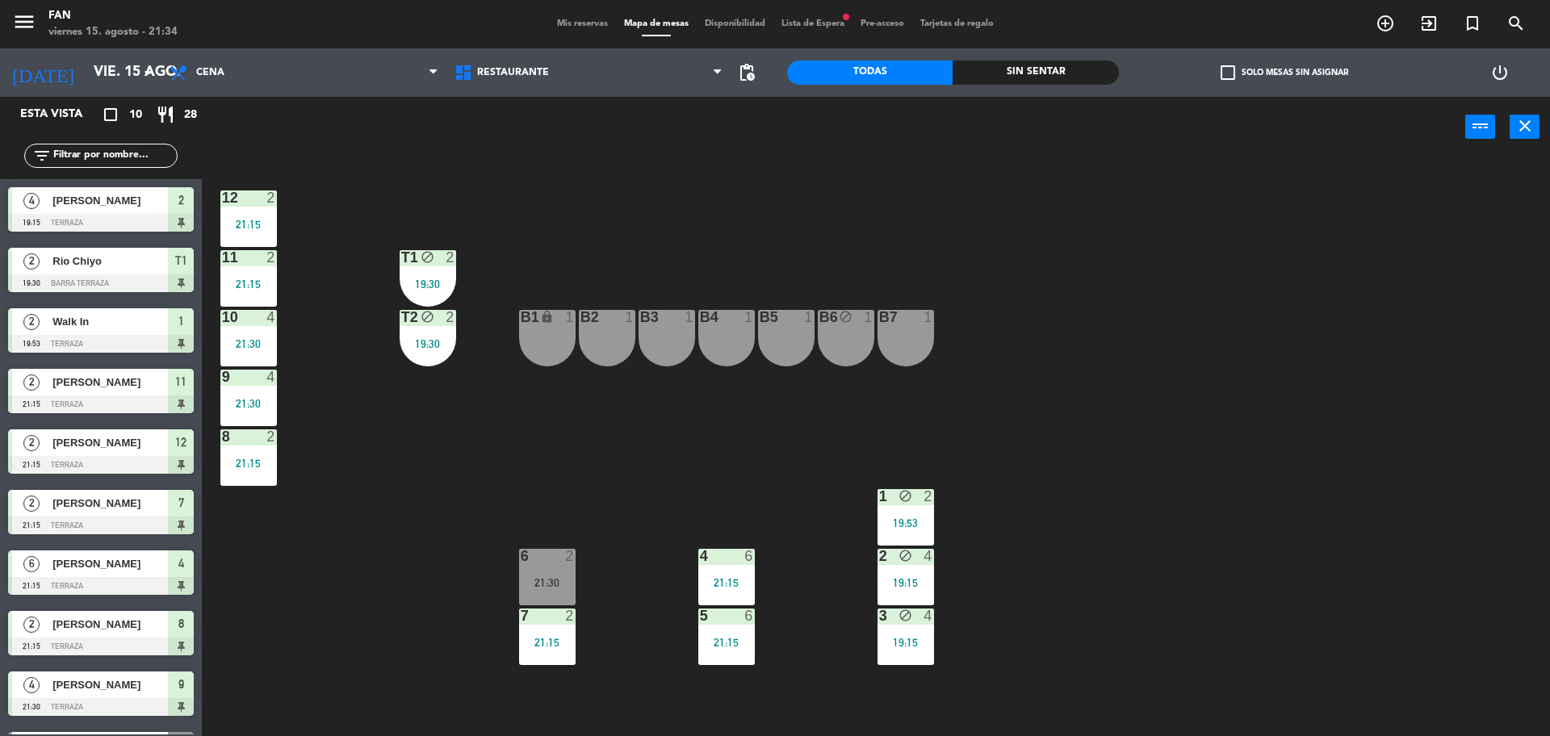
click at [211, 485] on main "12 2 21:15 11 2 21:15 T1 block 2 19:30 10 4 21:30 T2 block 2 19:30 B1 lock 1 B2…" at bounding box center [876, 443] width 1348 height 594
click at [270, 451] on div "8 2 21:15" at bounding box center [248, 457] width 57 height 57
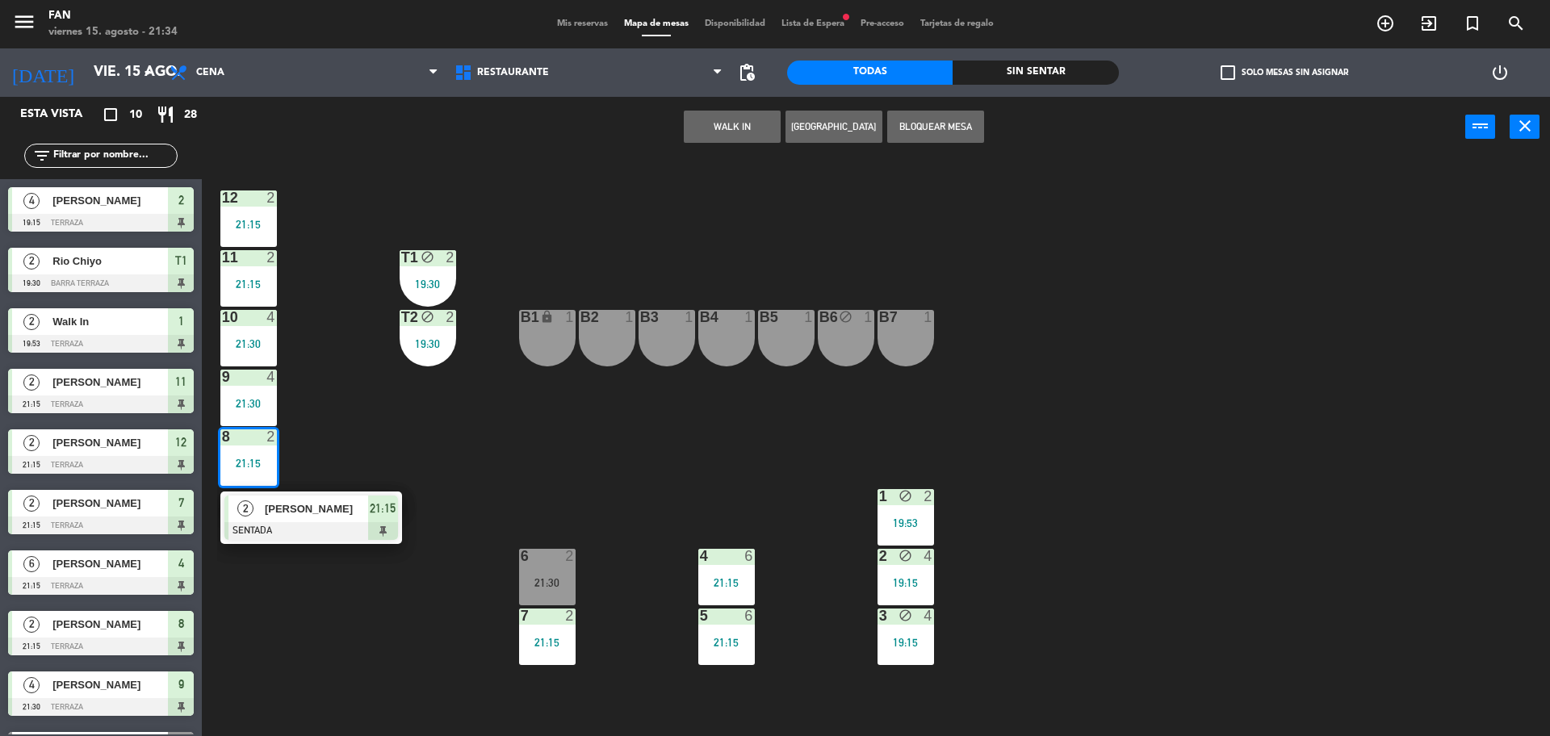
click at [374, 443] on div "12 2 21:15 11 2 21:15 T1 block 2 19:30 10 4 21:30 T2 block 2 19:30 B1 lock 1 B2…" at bounding box center [883, 450] width 1333 height 579
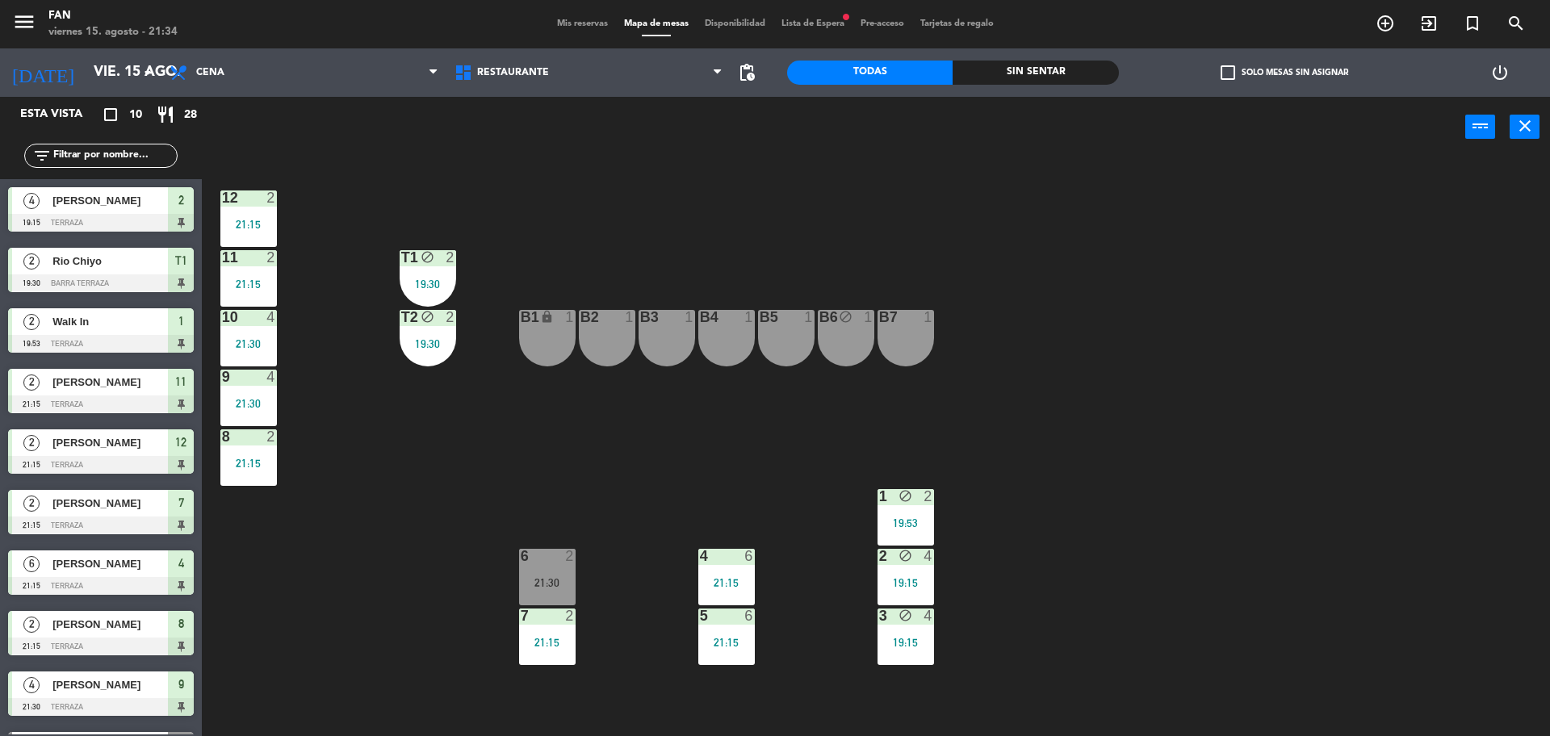
click at [535, 579] on div "21:30" at bounding box center [547, 582] width 57 height 11
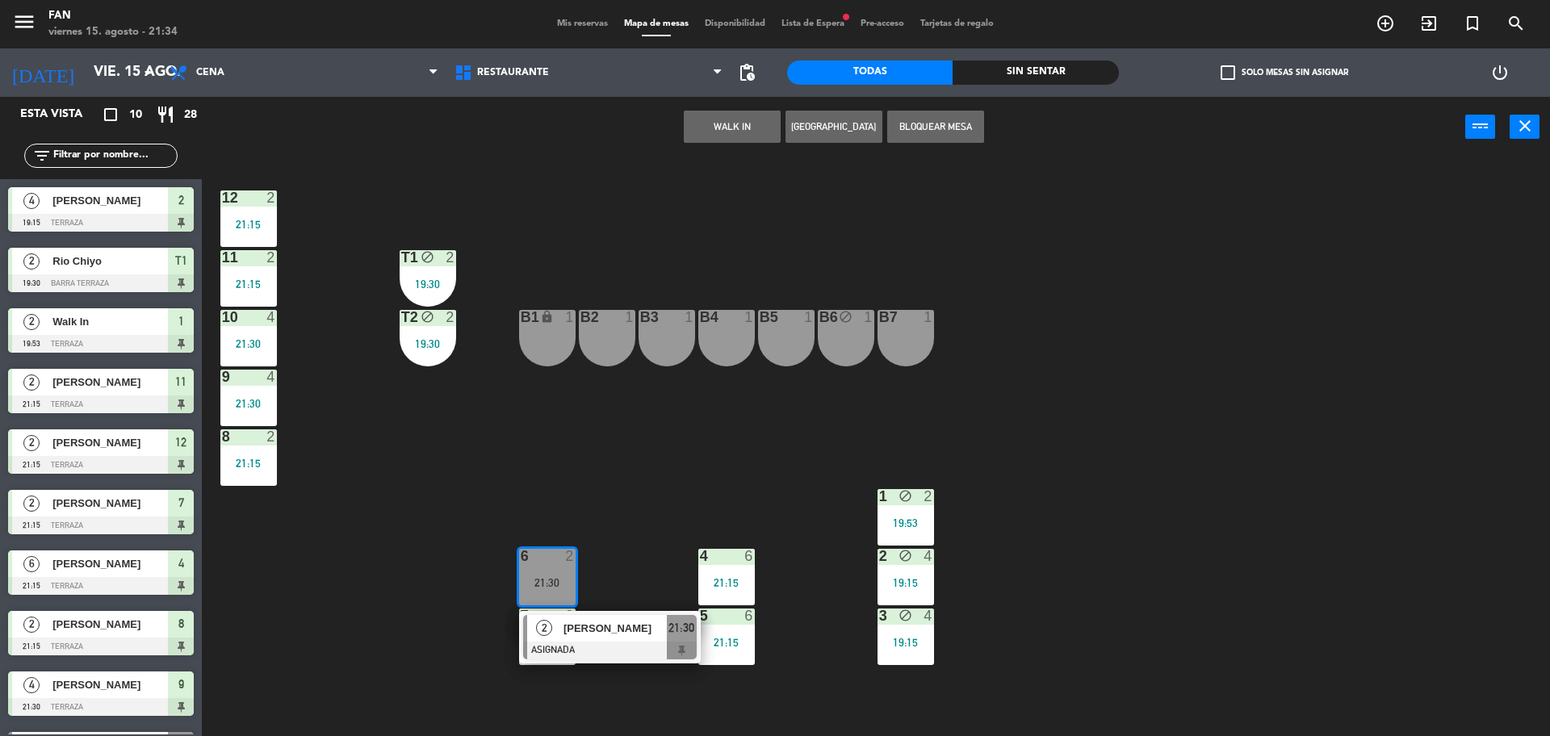
click at [488, 488] on div "12 2 21:15 11 2 21:15 T1 block 2 19:30 10 4 21:30 T2 block 2 19:30 B1 lock 1 B2…" at bounding box center [883, 450] width 1333 height 579
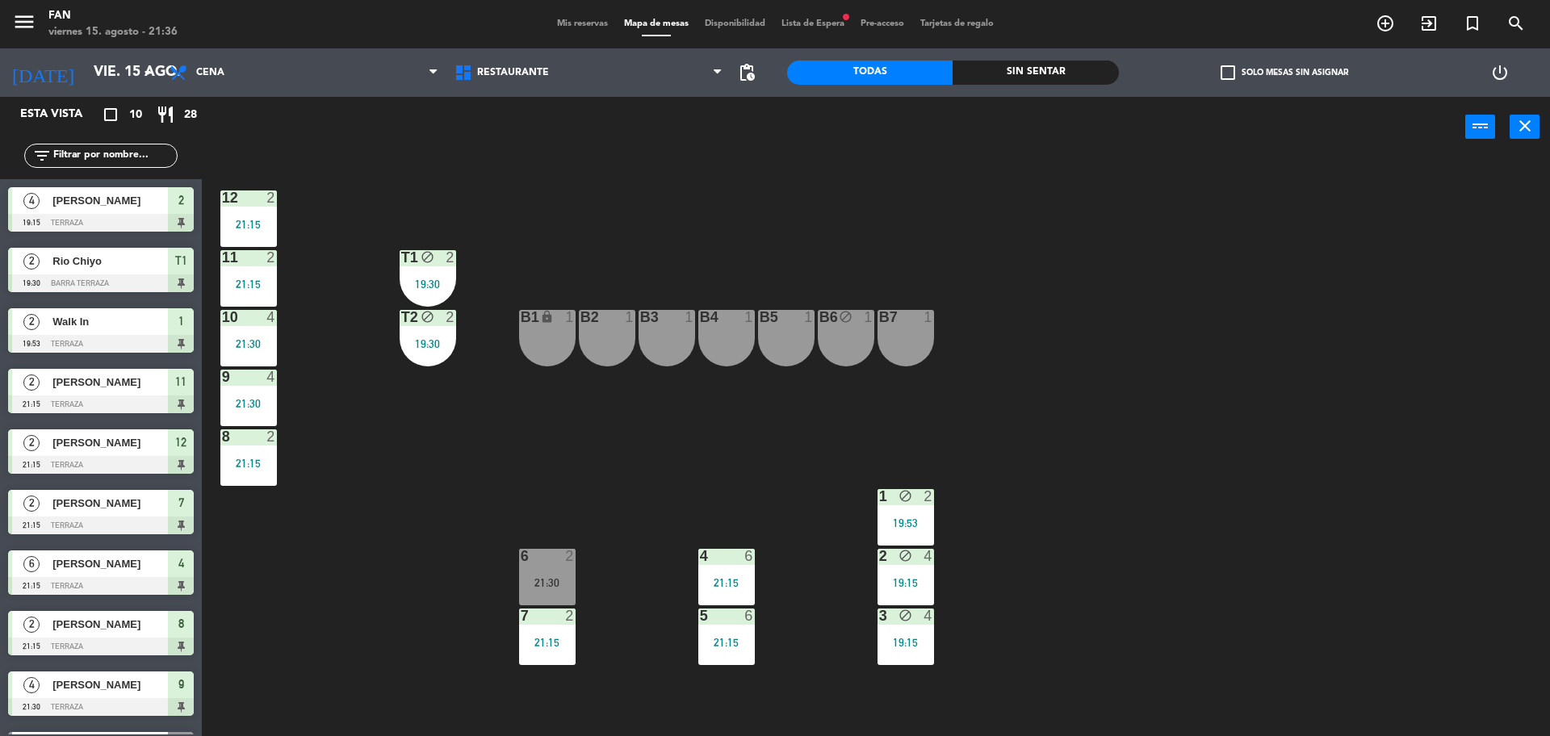
click at [595, 347] on div "B2 1" at bounding box center [607, 338] width 57 height 57
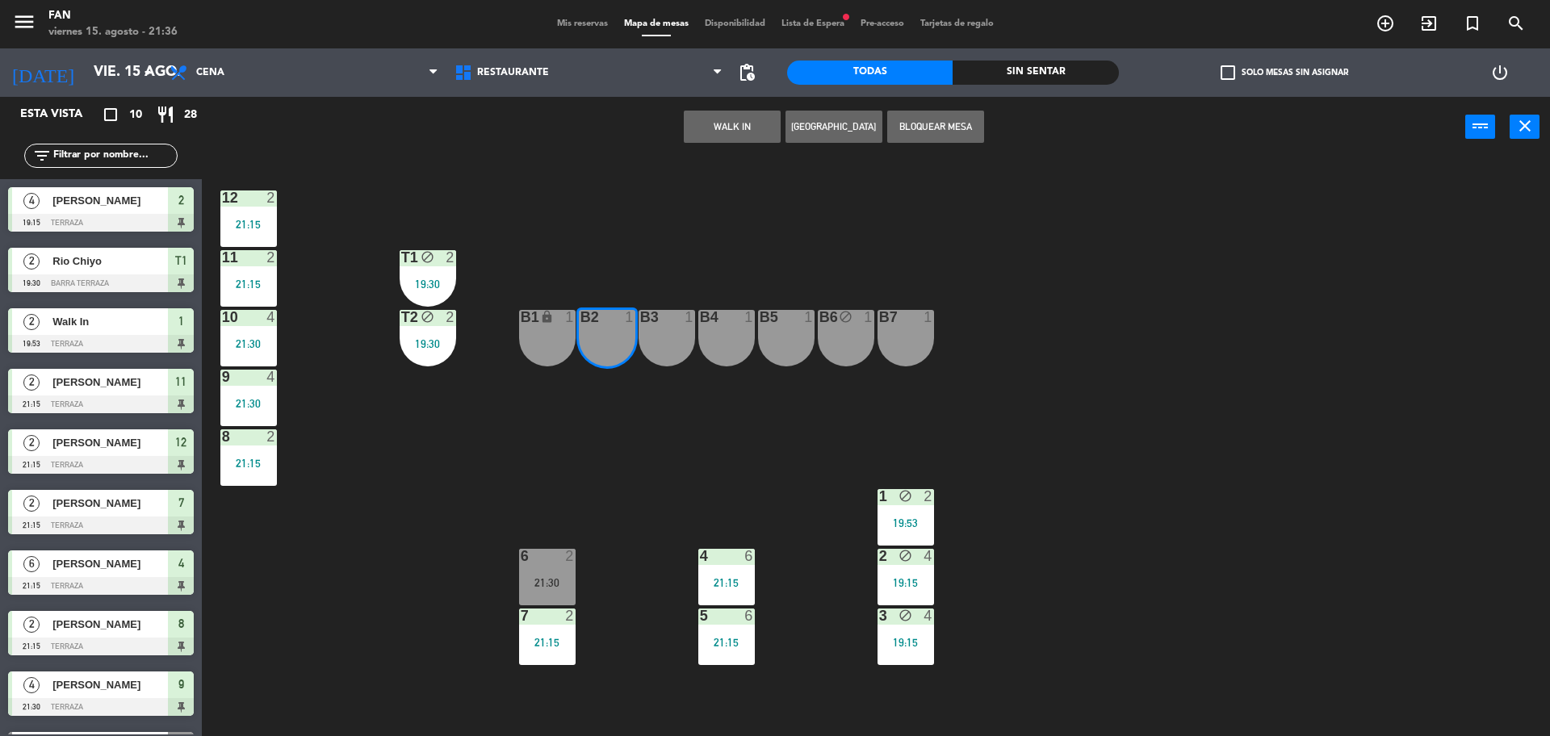
click at [658, 350] on div "B3 1" at bounding box center [667, 338] width 57 height 57
click at [736, 120] on button "WALK IN" at bounding box center [732, 127] width 97 height 32
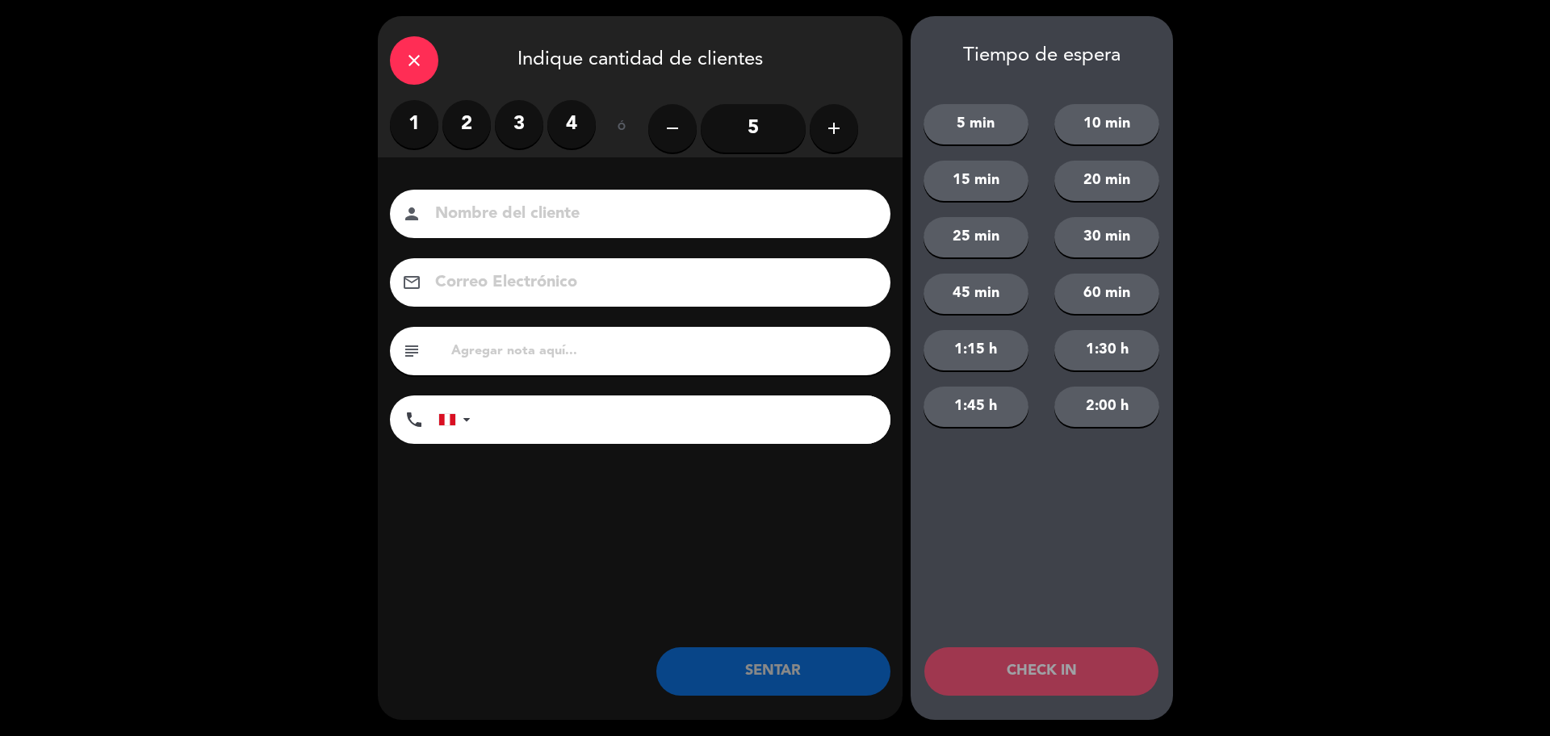
click at [458, 128] on label "2" at bounding box center [466, 124] width 48 height 48
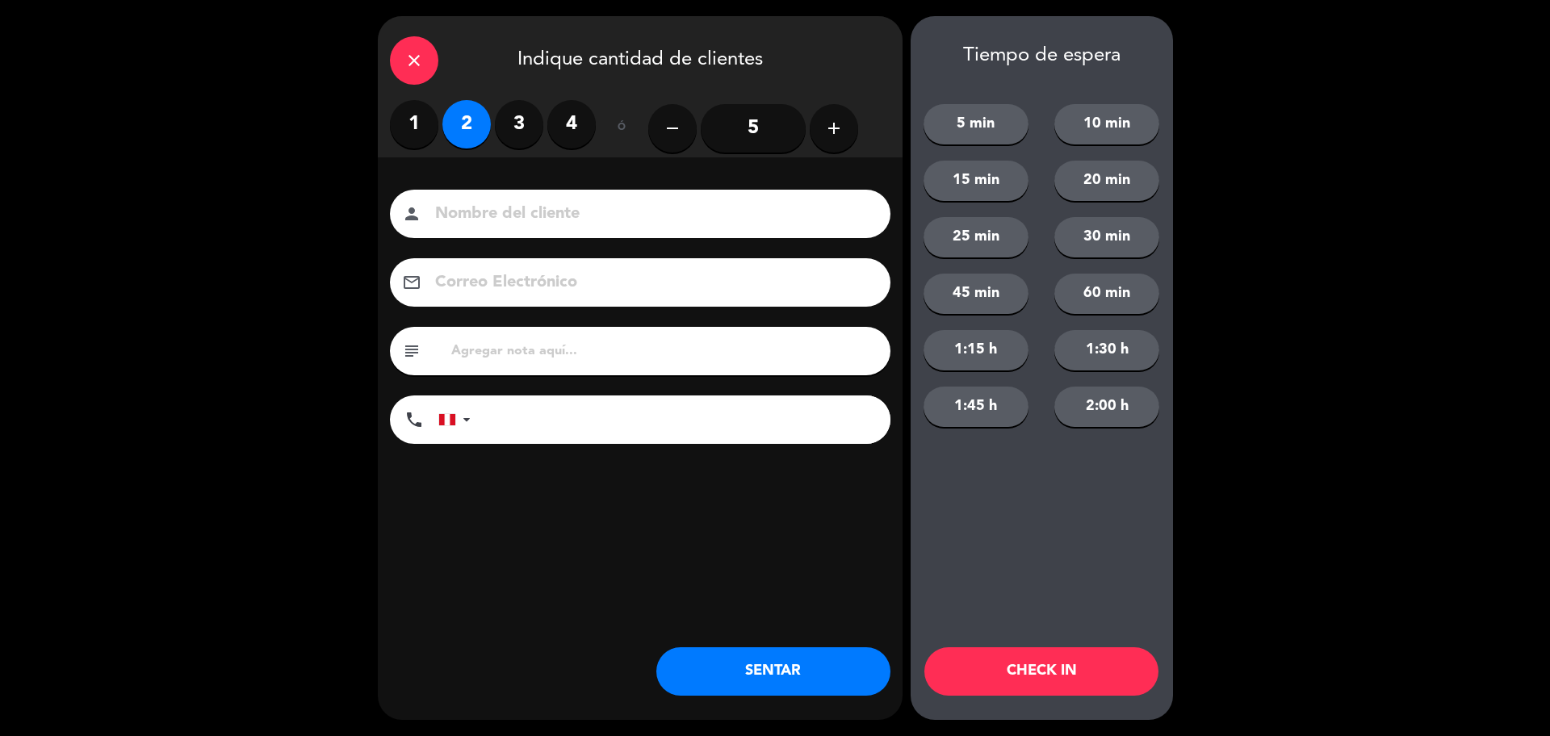
click at [832, 652] on button "SENTAR" at bounding box center [773, 671] width 234 height 48
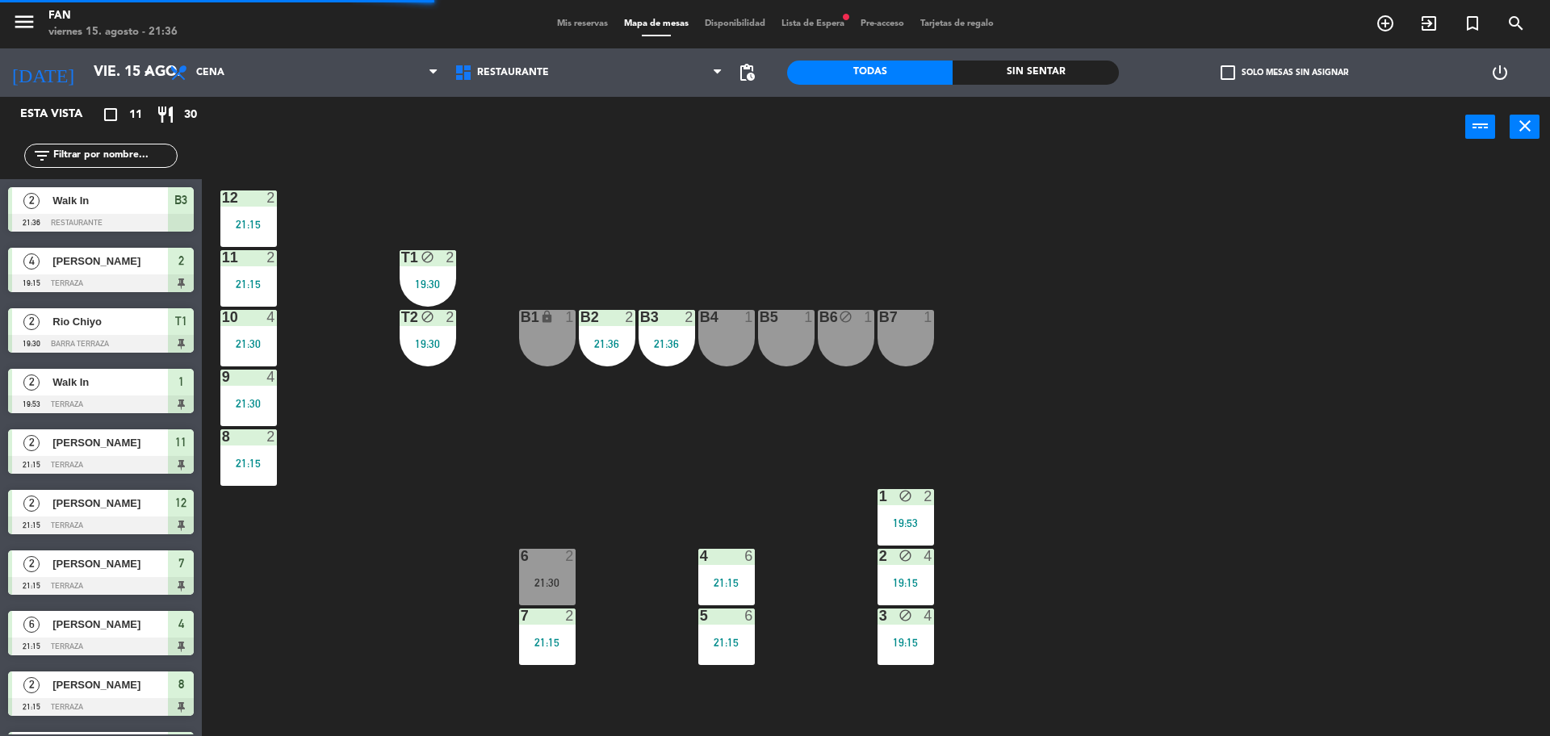
click at [828, 660] on div "12 2 21:15 11 2 21:15 T1 block 2 19:30 10 4 21:30 T2 block 2 19:30 B1 lock 1 B2…" at bounding box center [883, 450] width 1333 height 579
click at [551, 28] on span "Mis reservas" at bounding box center [582, 23] width 67 height 9
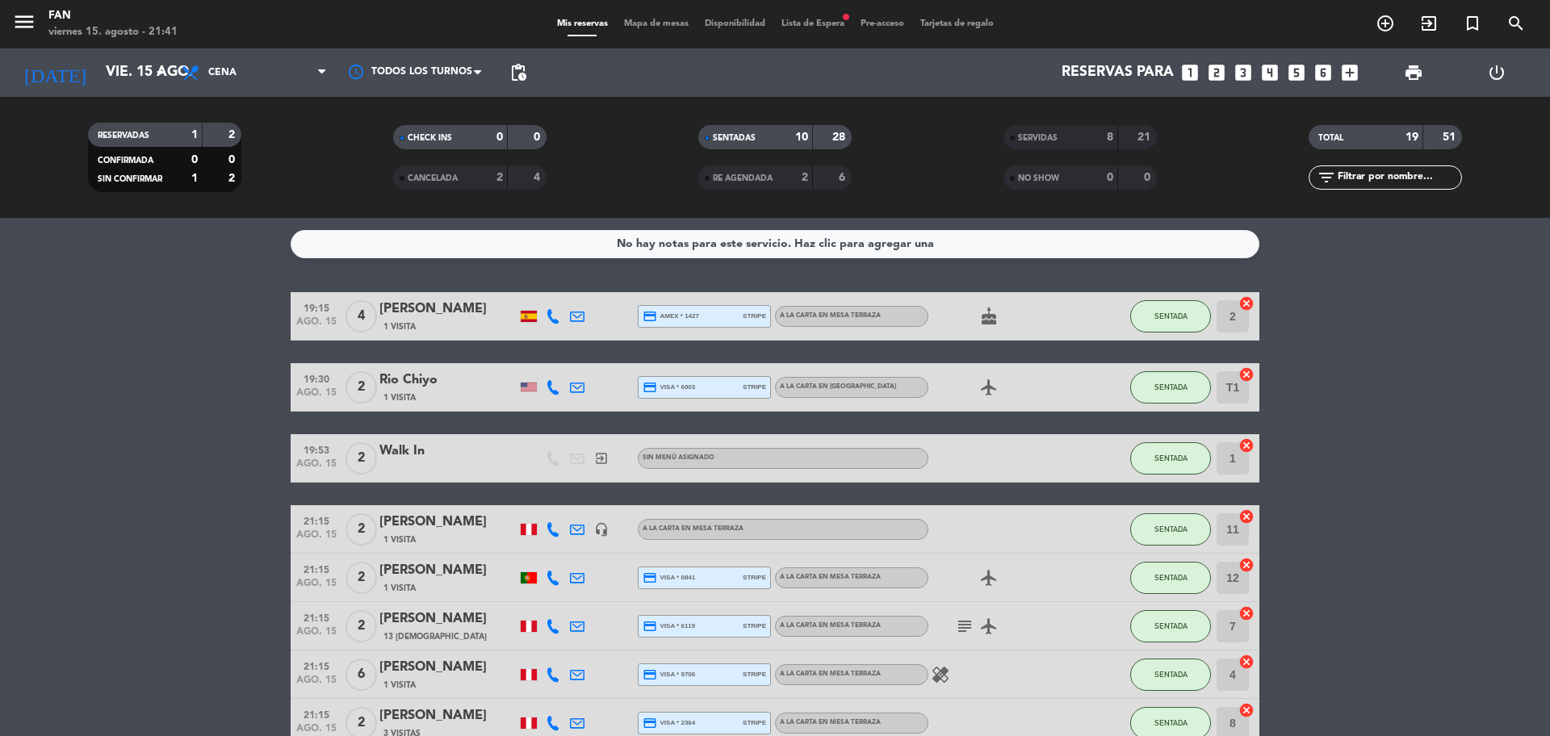
click at [995, 324] on div "cake" at bounding box center [1000, 316] width 145 height 48
click at [995, 324] on icon "cake" at bounding box center [988, 316] width 19 height 19
click at [1012, 347] on div "19:15 ago. 15 4 [PERSON_NAME] 1 Visita credit_card amex * 1427 stripe A la cart…" at bounding box center [775, 615] width 969 height 646
click at [992, 313] on icon "cake" at bounding box center [988, 316] width 19 height 19
click at [992, 312] on icon "cake" at bounding box center [988, 316] width 19 height 19
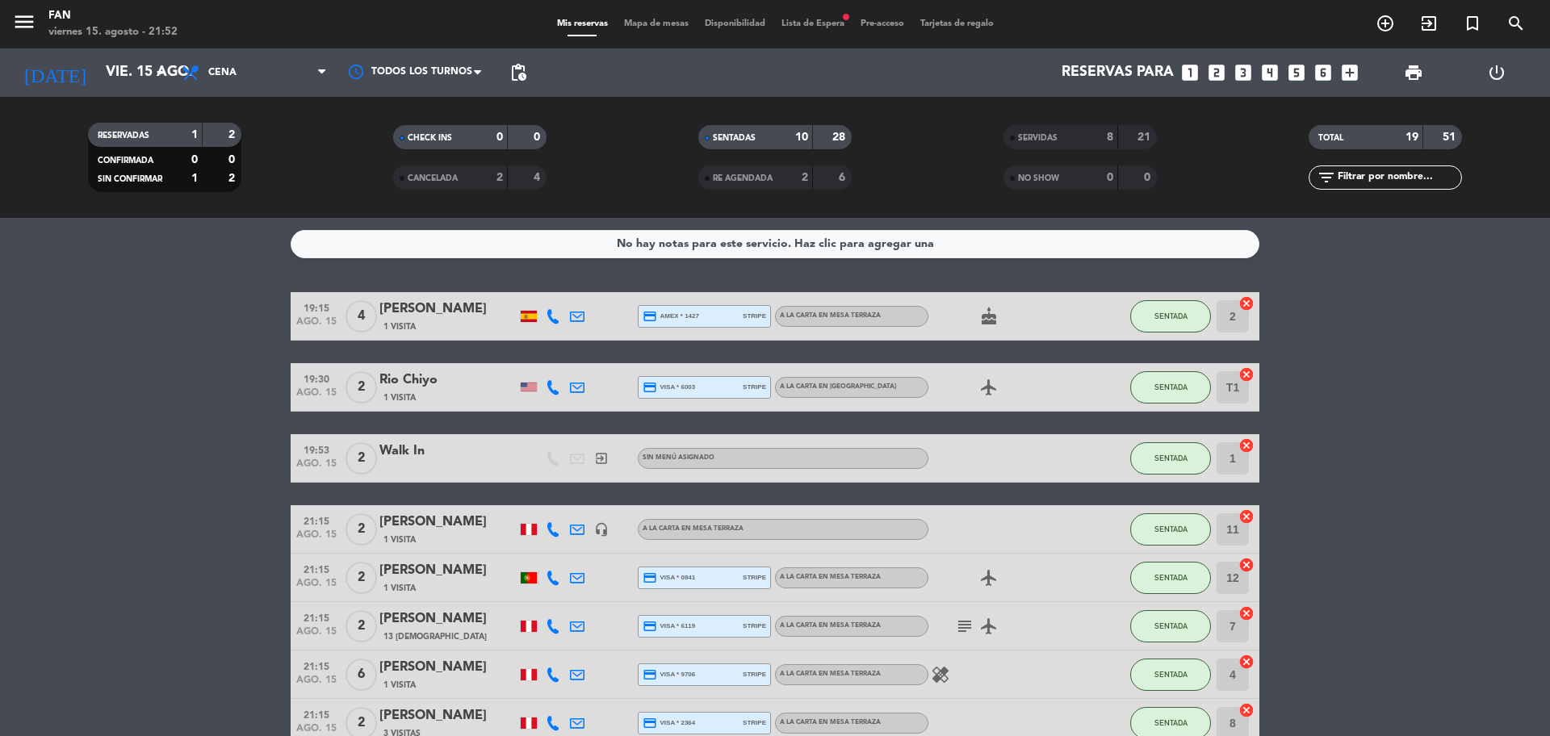
click at [1549, 407] on bookings-row "19:15 ago. 15 4 [PERSON_NAME] 1 Visita credit_card amex * 1427 stripe A la cart…" at bounding box center [775, 615] width 1550 height 646
click at [147, 71] on input "vie. 15 ago." at bounding box center [191, 73] width 187 height 32
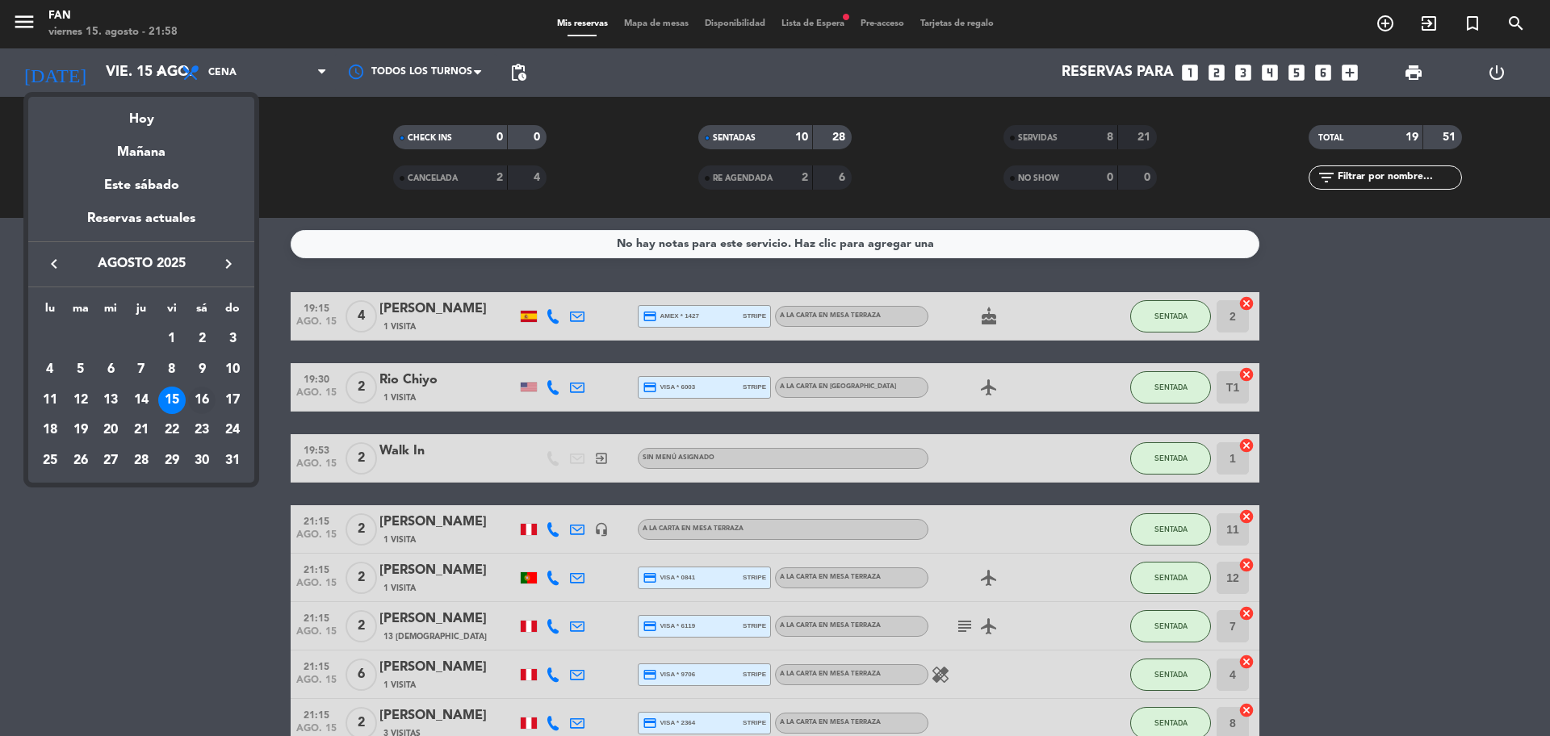
click at [204, 401] on div "16" at bounding box center [201, 400] width 27 height 27
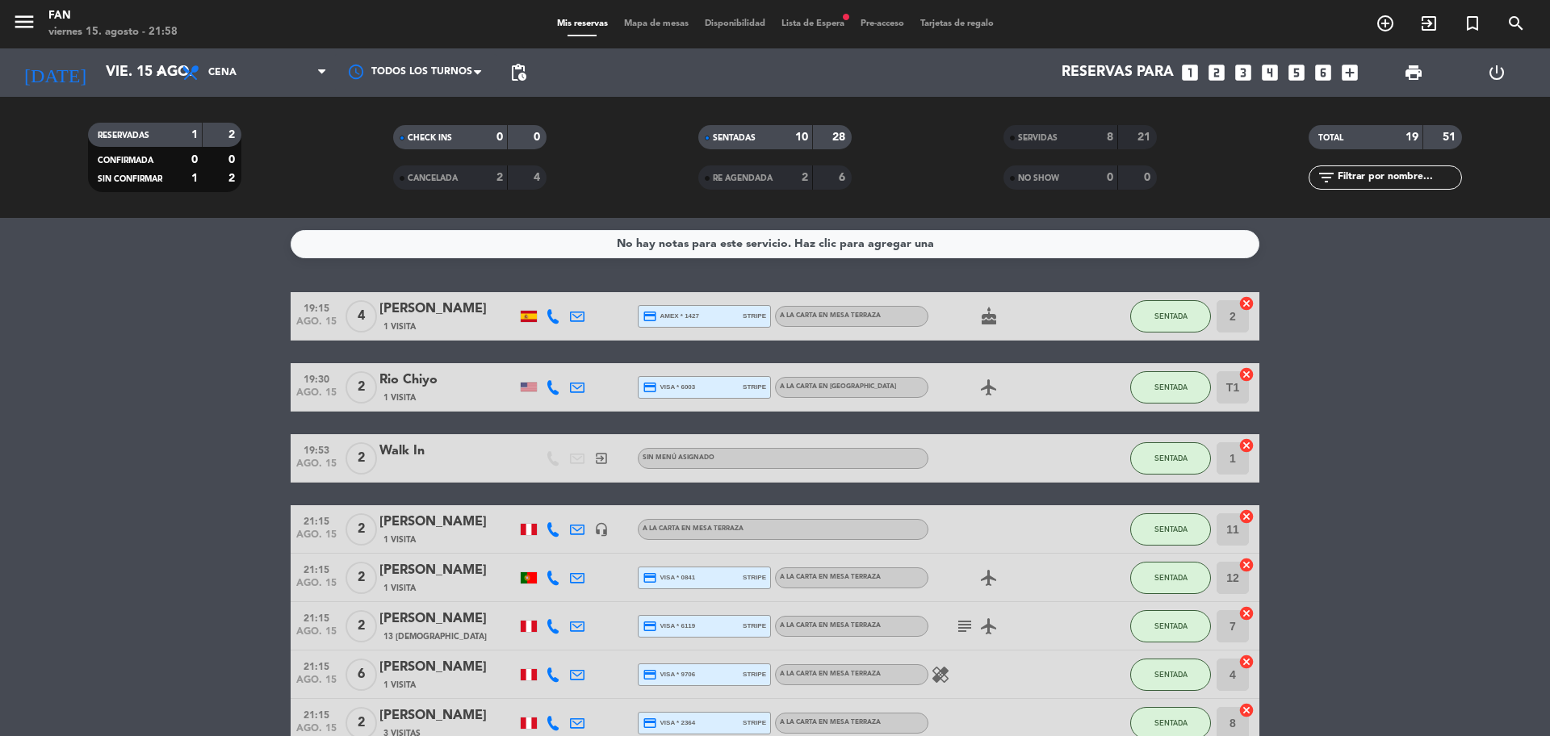
type input "sáb. 16 ago."
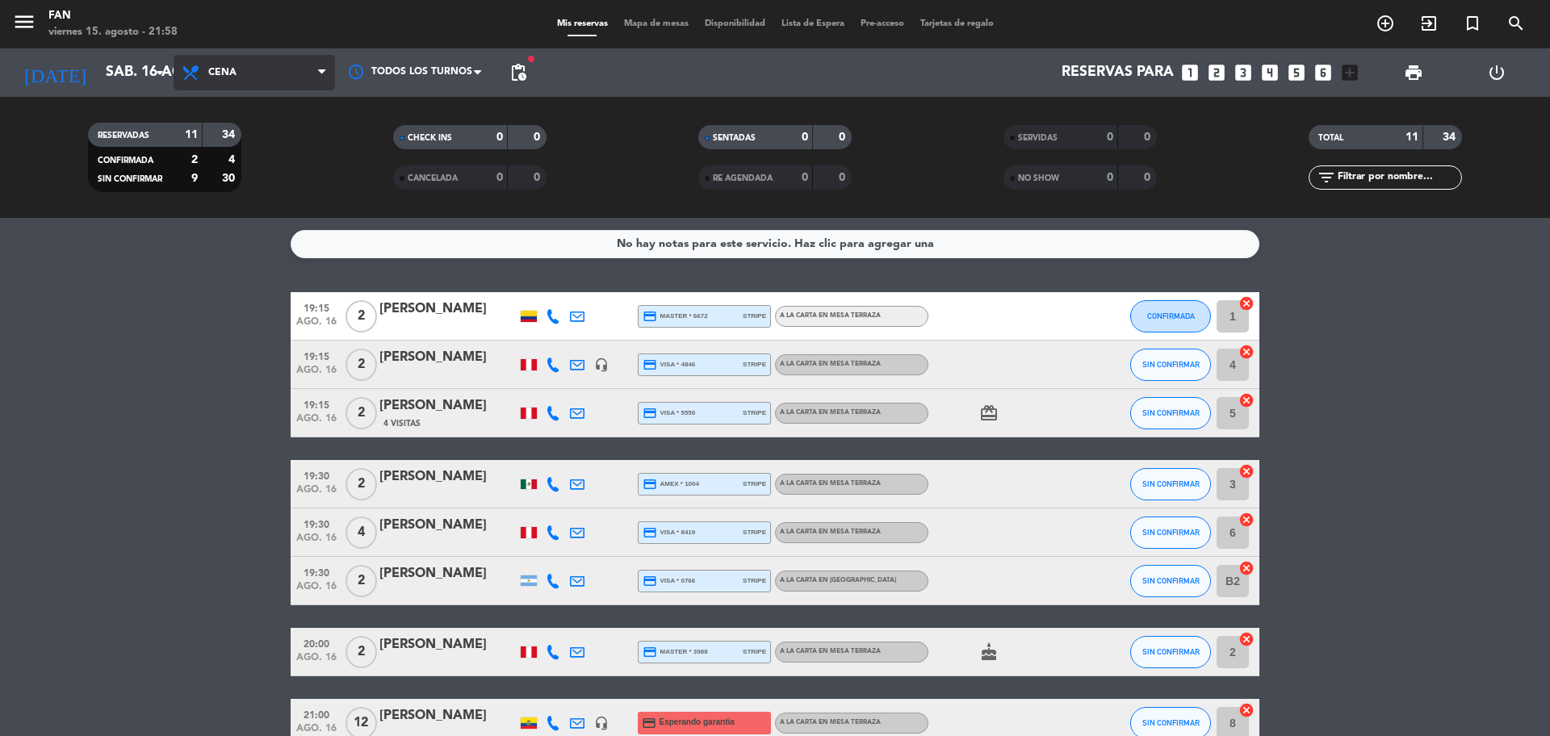
click at [269, 67] on span "Cena" at bounding box center [254, 73] width 161 height 36
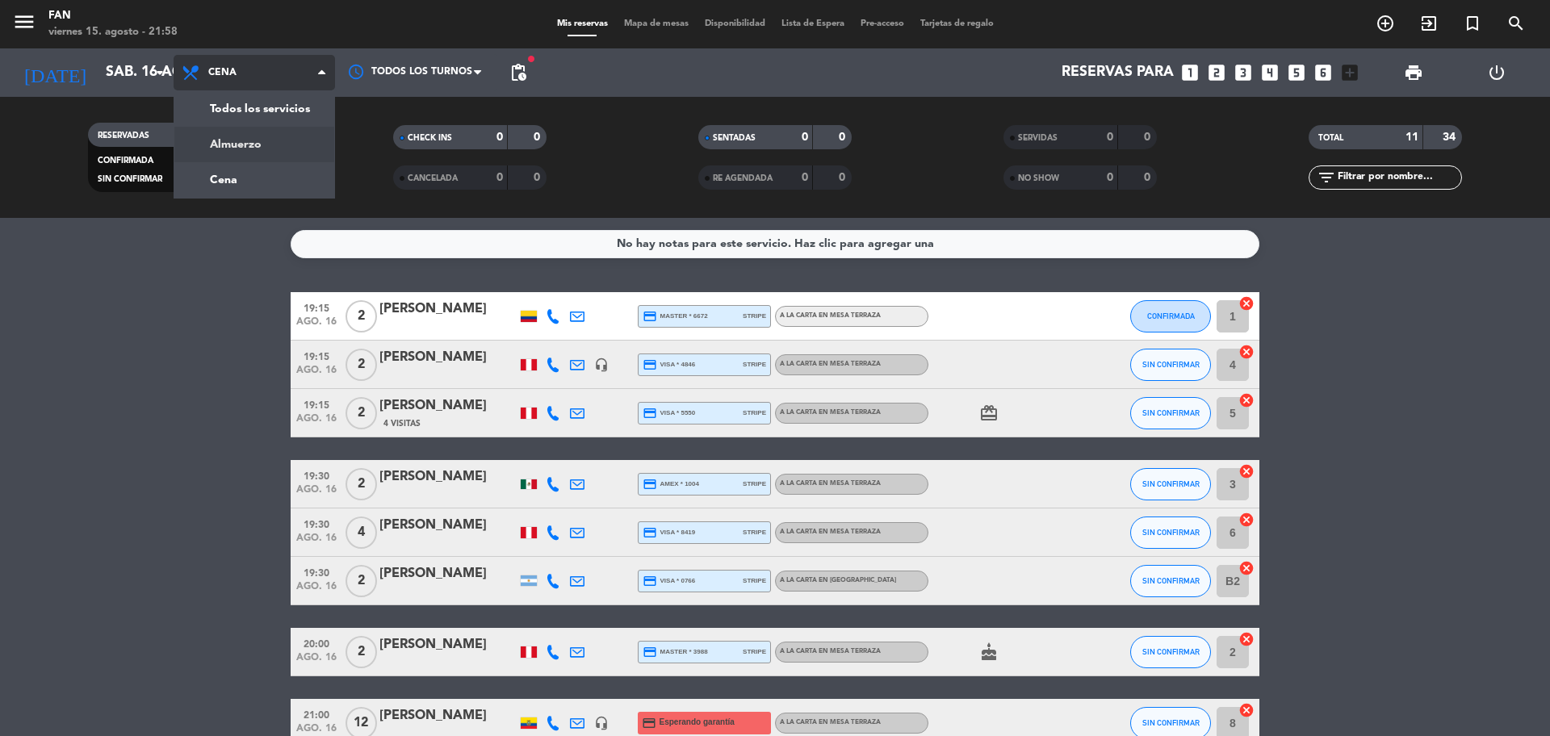
click at [279, 142] on div "menu Fan viernes 15. agosto - 21:58 Mis reservas Mapa de mesas Disponibilidad L…" at bounding box center [775, 109] width 1550 height 218
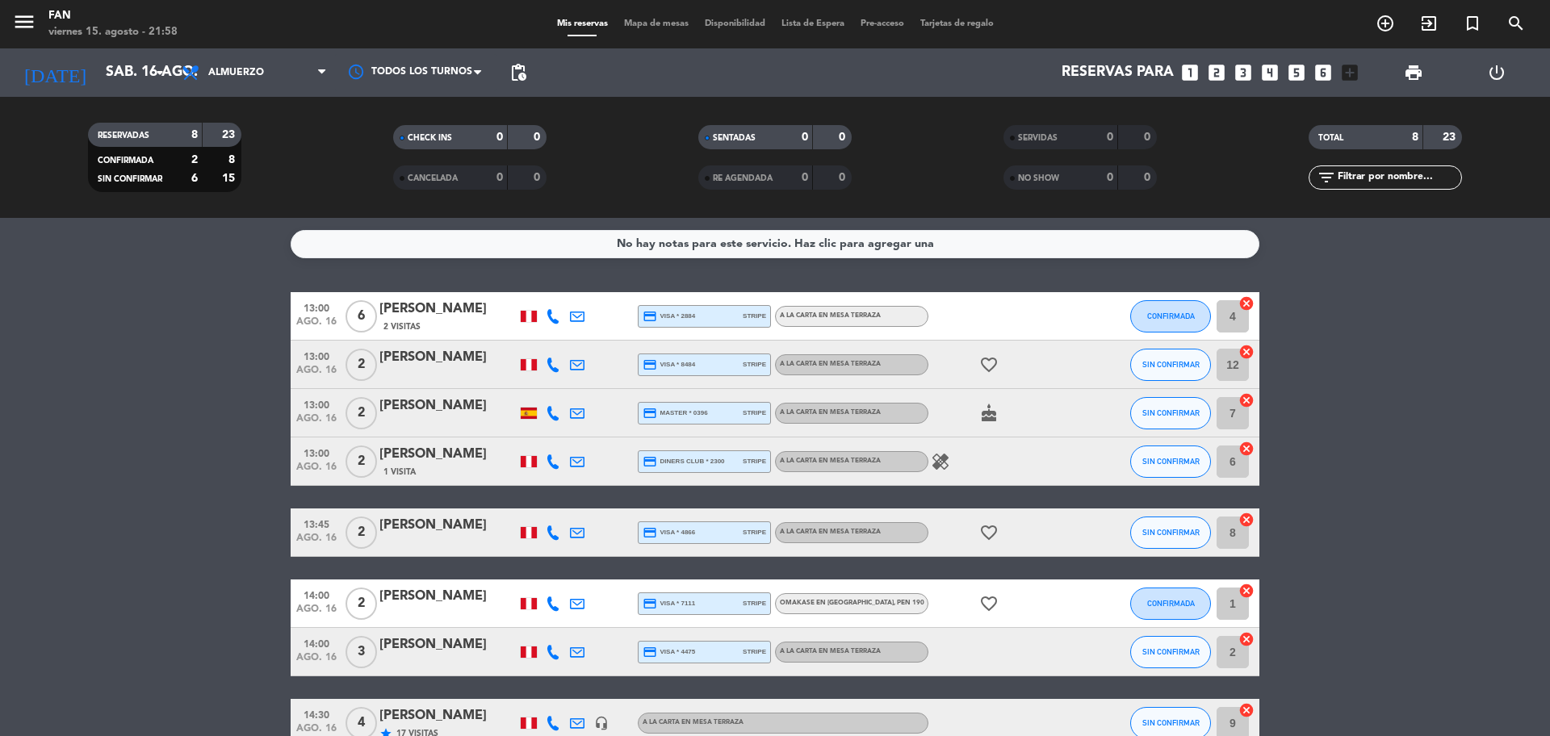
click at [657, 31] on div "Mis reservas Mapa de mesas Disponibilidad Lista de Espera Pre-acceso Tarjetas d…" at bounding box center [775, 24] width 453 height 15
click at [643, 23] on span "Mapa de mesas" at bounding box center [656, 23] width 81 height 9
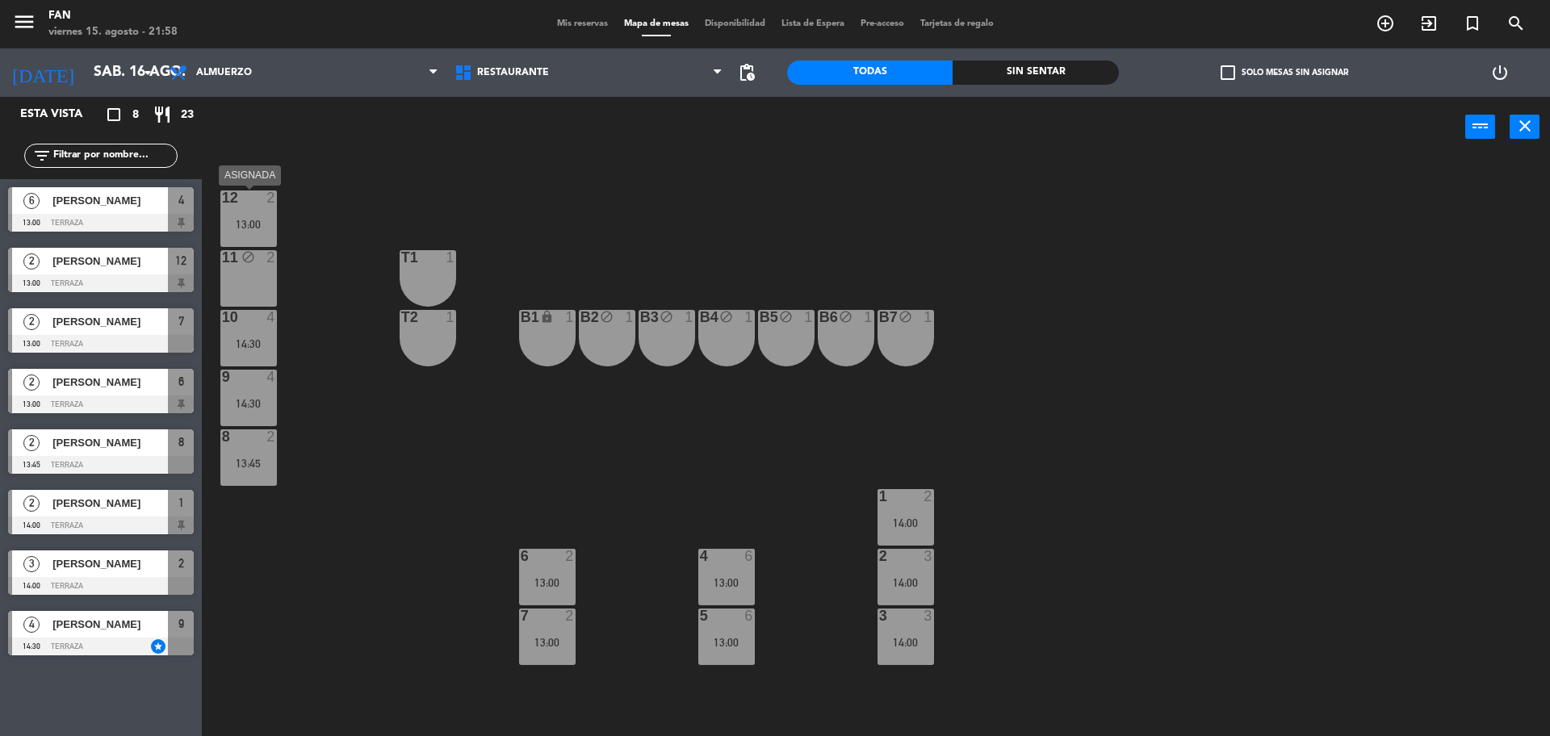
click at [263, 246] on div "12 2 13:00" at bounding box center [248, 219] width 57 height 57
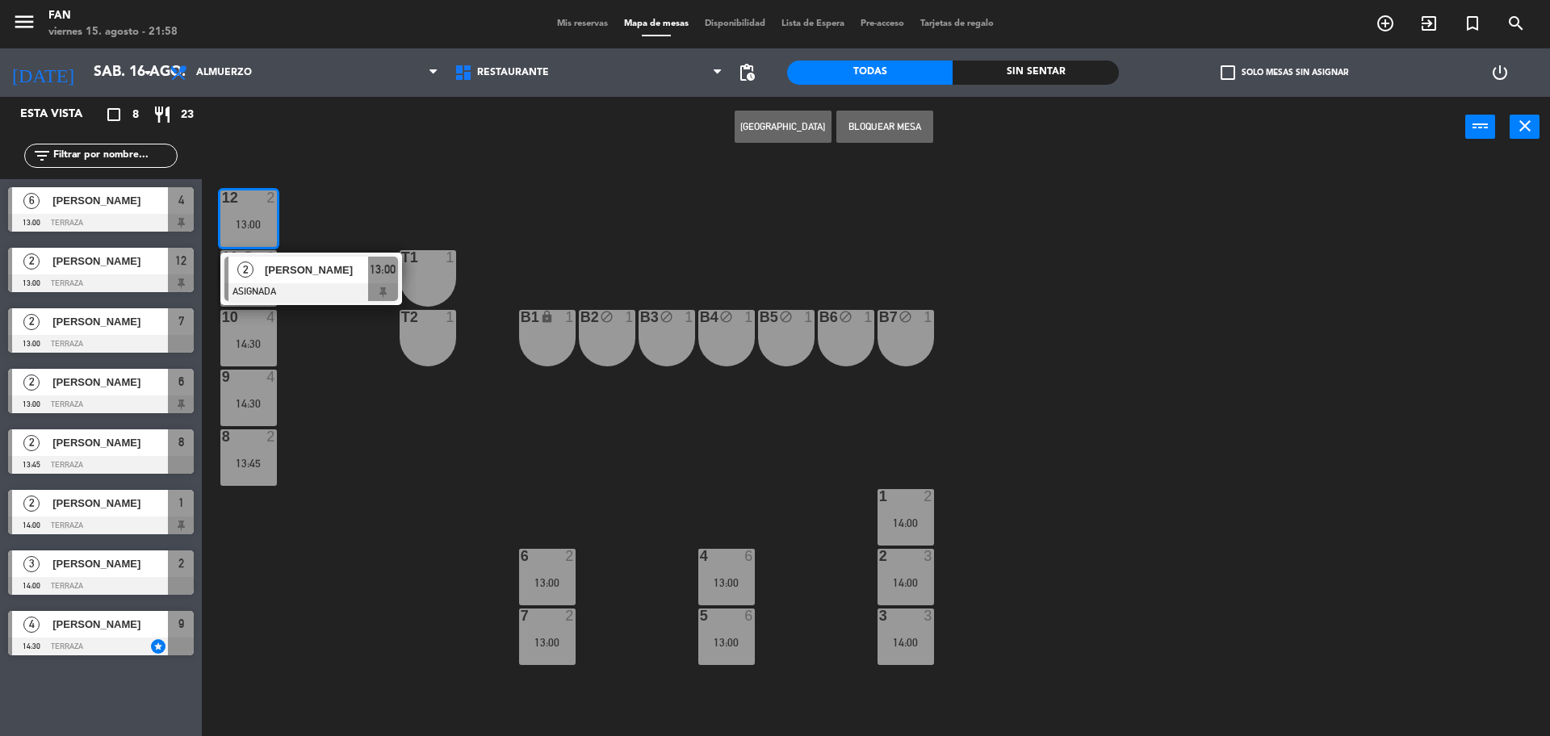
click at [287, 236] on div "12 2 13:00 2 [PERSON_NAME] ASIGNADA 13:00 11 block 2 T1 1 10 4 14:30 T2 1 B1 lo…" at bounding box center [883, 450] width 1333 height 579
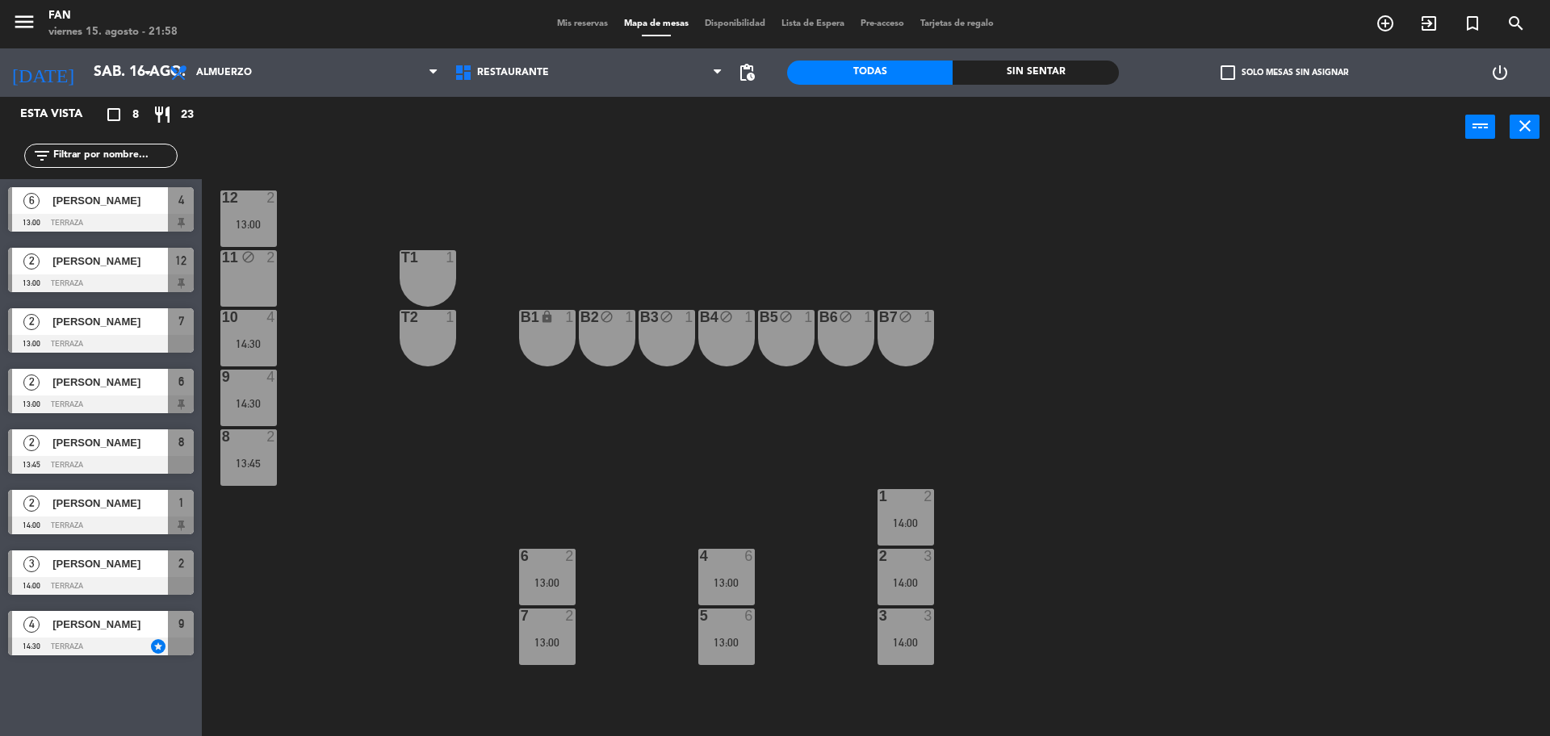
click at [270, 269] on div "11 block 2" at bounding box center [248, 278] width 57 height 57
click at [891, 132] on button "Liberar Mesa" at bounding box center [884, 127] width 97 height 32
click at [672, 186] on div "12 2 13:00 11 2 T1 1 10 4 14:30 T2 1 B1 lock 1 B2 block 1 B3 block 1 B4 block 1…" at bounding box center [883, 450] width 1333 height 579
click at [563, 561] on div "2" at bounding box center [573, 556] width 27 height 15
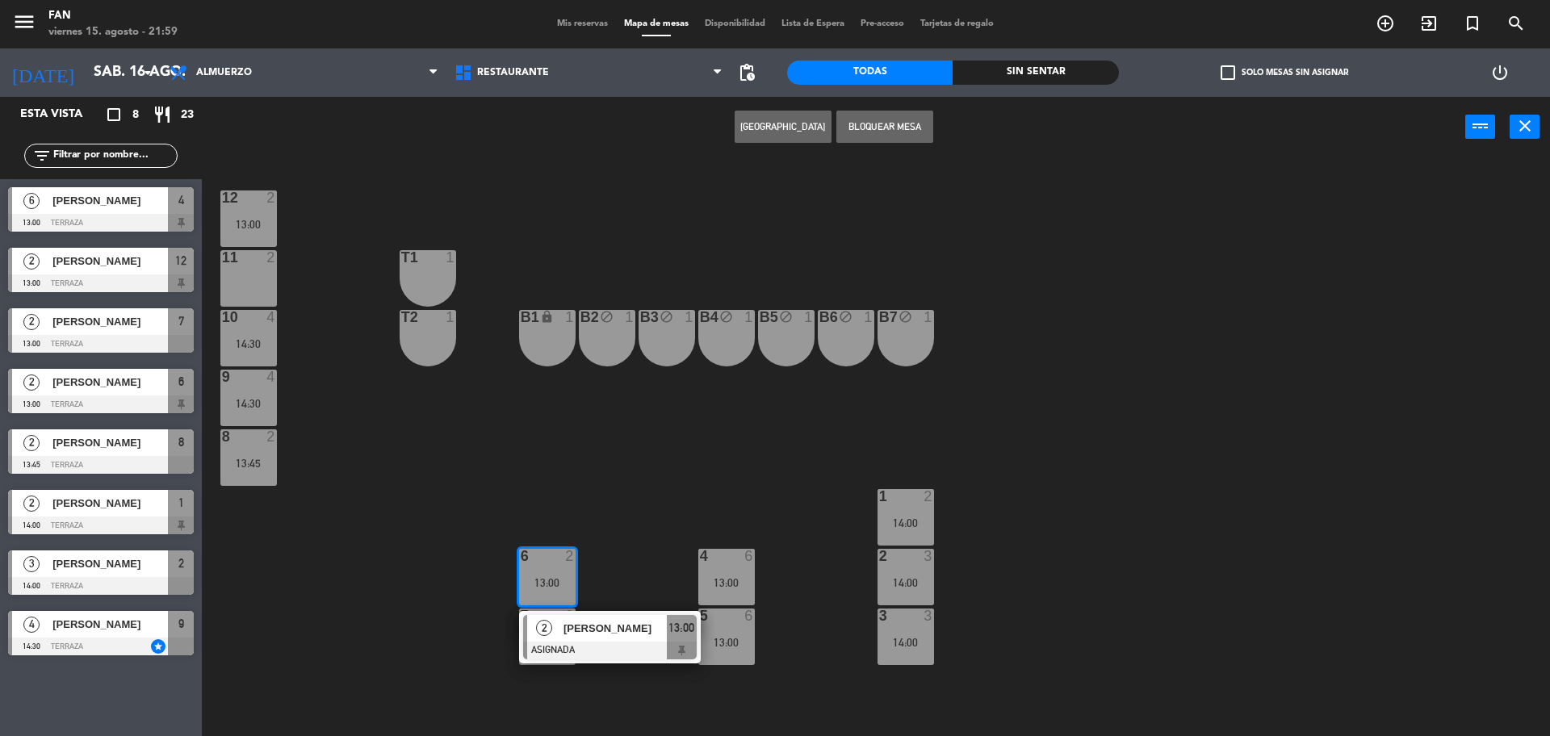
click at [625, 515] on div "12 2 13:00 11 2 T1 1 10 4 14:30 T2 1 B1 lock 1 B2 block 1 B3 block 1 B4 block 1…" at bounding box center [883, 450] width 1333 height 579
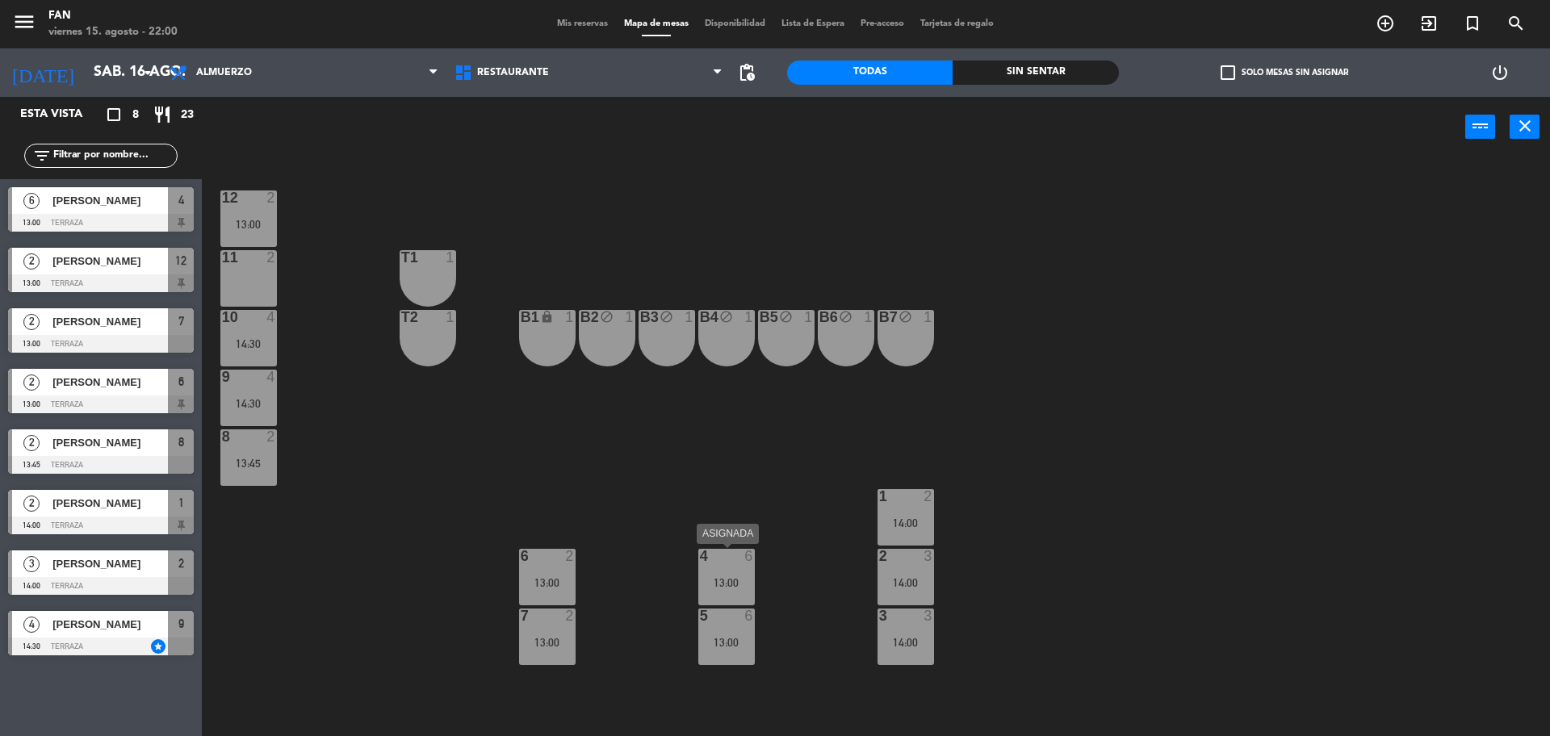
click at [701, 560] on div "4" at bounding box center [700, 556] width 1 height 15
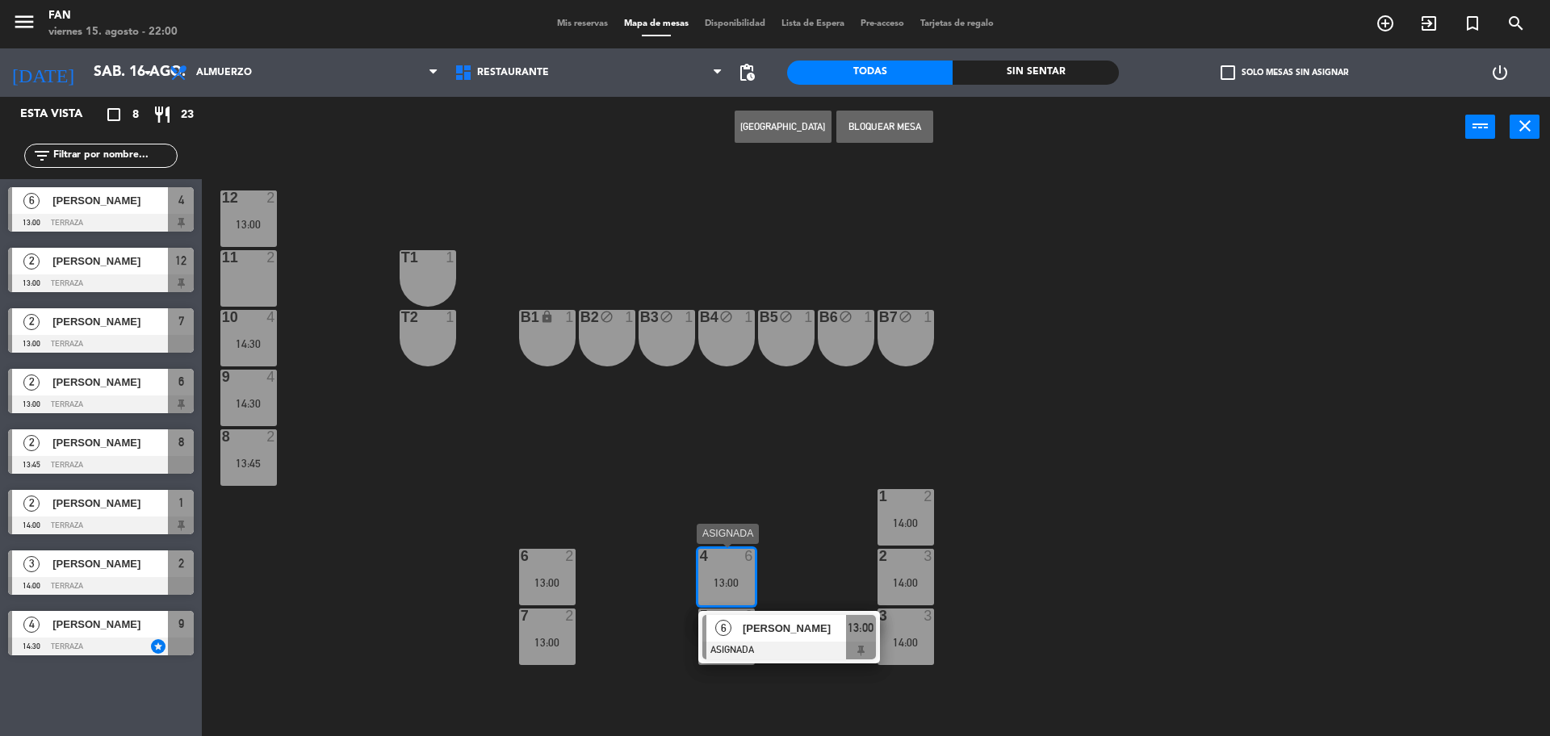
click at [722, 614] on div "6 [PERSON_NAME] ASIGNADA 13:00" at bounding box center [789, 637] width 182 height 52
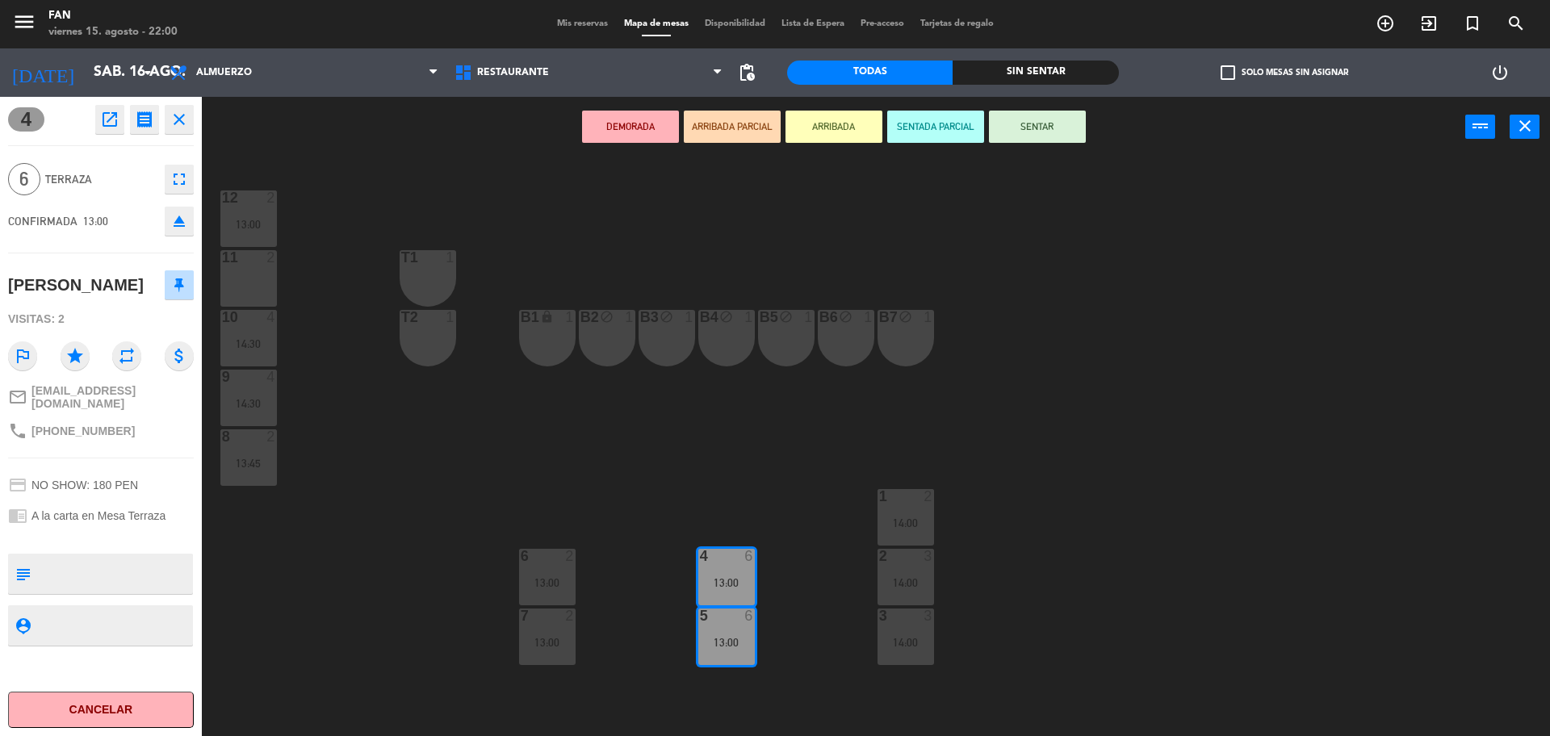
click at [789, 344] on div "B5 block 1" at bounding box center [786, 338] width 57 height 57
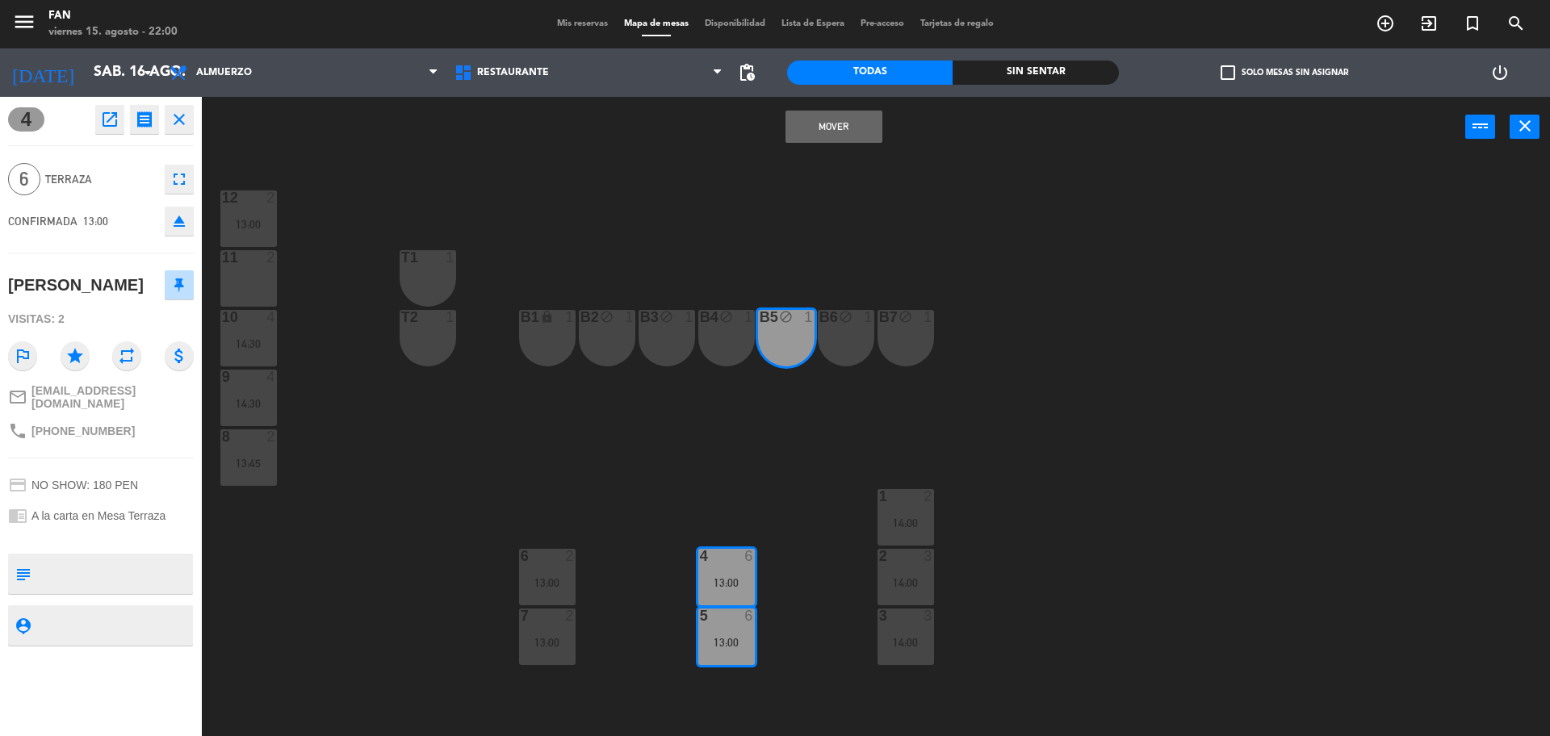
click at [857, 136] on button "Mover" at bounding box center [834, 127] width 97 height 32
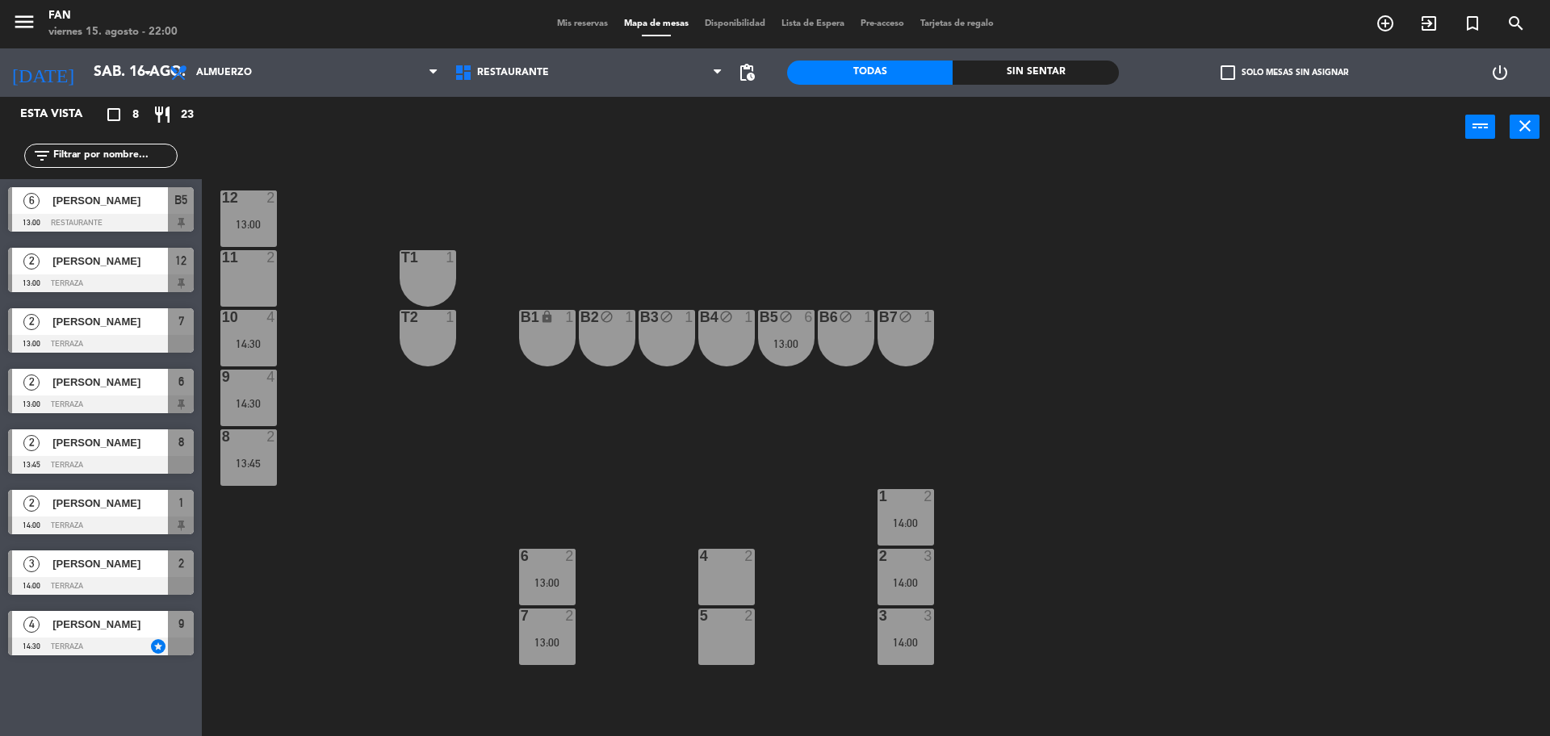
click at [893, 517] on div "14:00" at bounding box center [906, 522] width 57 height 11
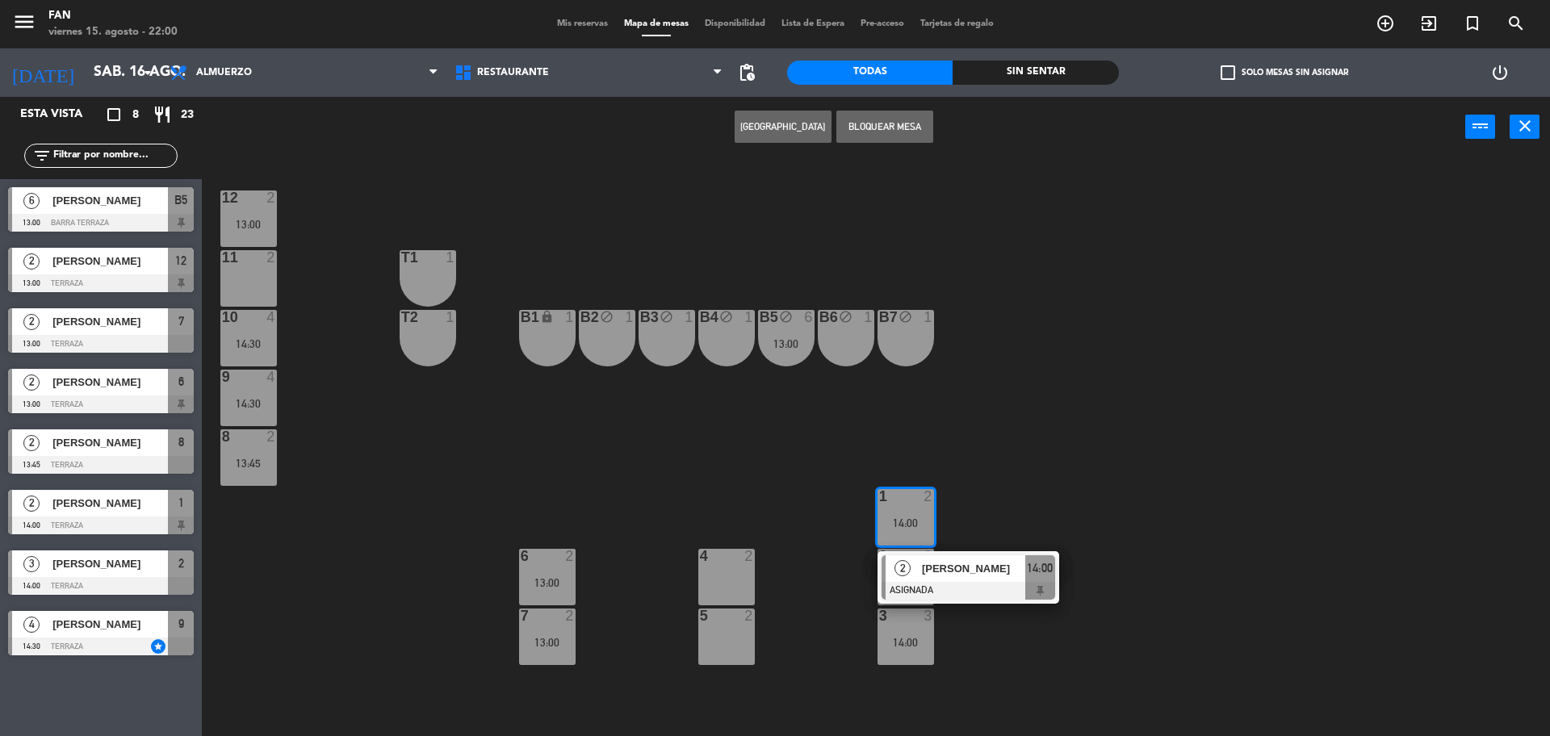
click at [970, 512] on div "12 2 13:00 11 2 T1 1 10 4 14:30 T2 1 B1 lock 1 B2 block 1 B3 block 1 B4 block 1…" at bounding box center [883, 450] width 1333 height 579
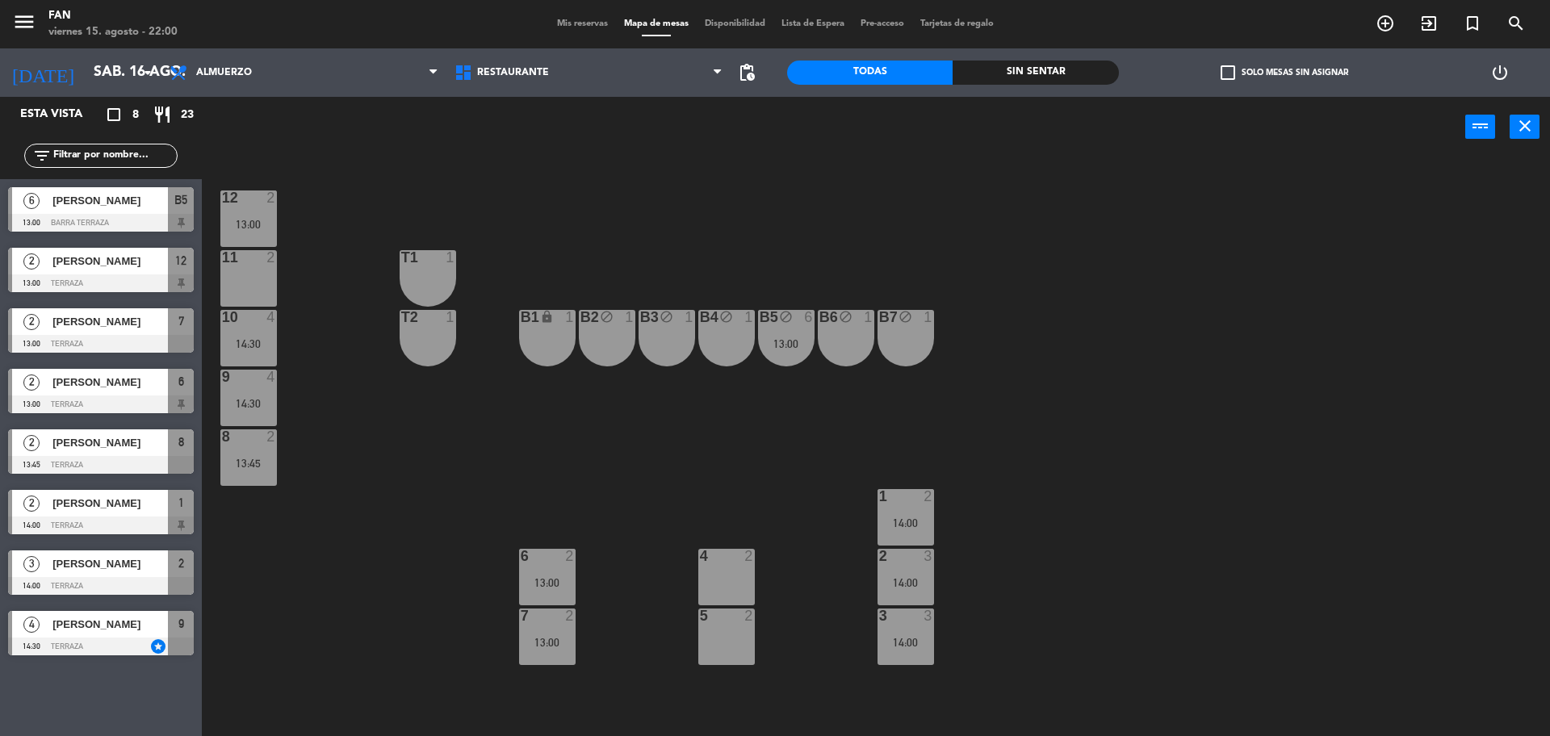
click at [887, 582] on div "14:00" at bounding box center [906, 582] width 57 height 11
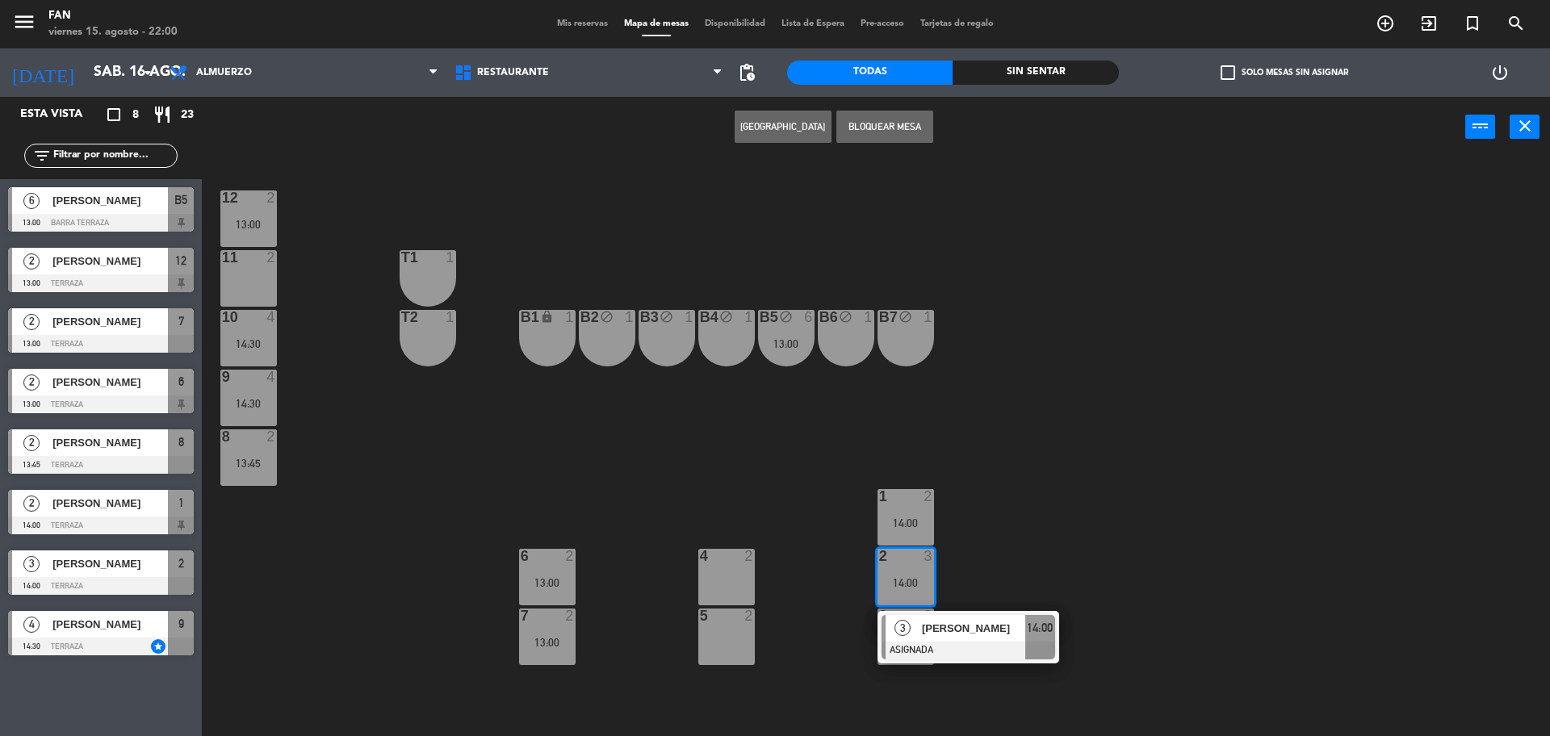
click at [895, 627] on span "3" at bounding box center [903, 628] width 16 height 16
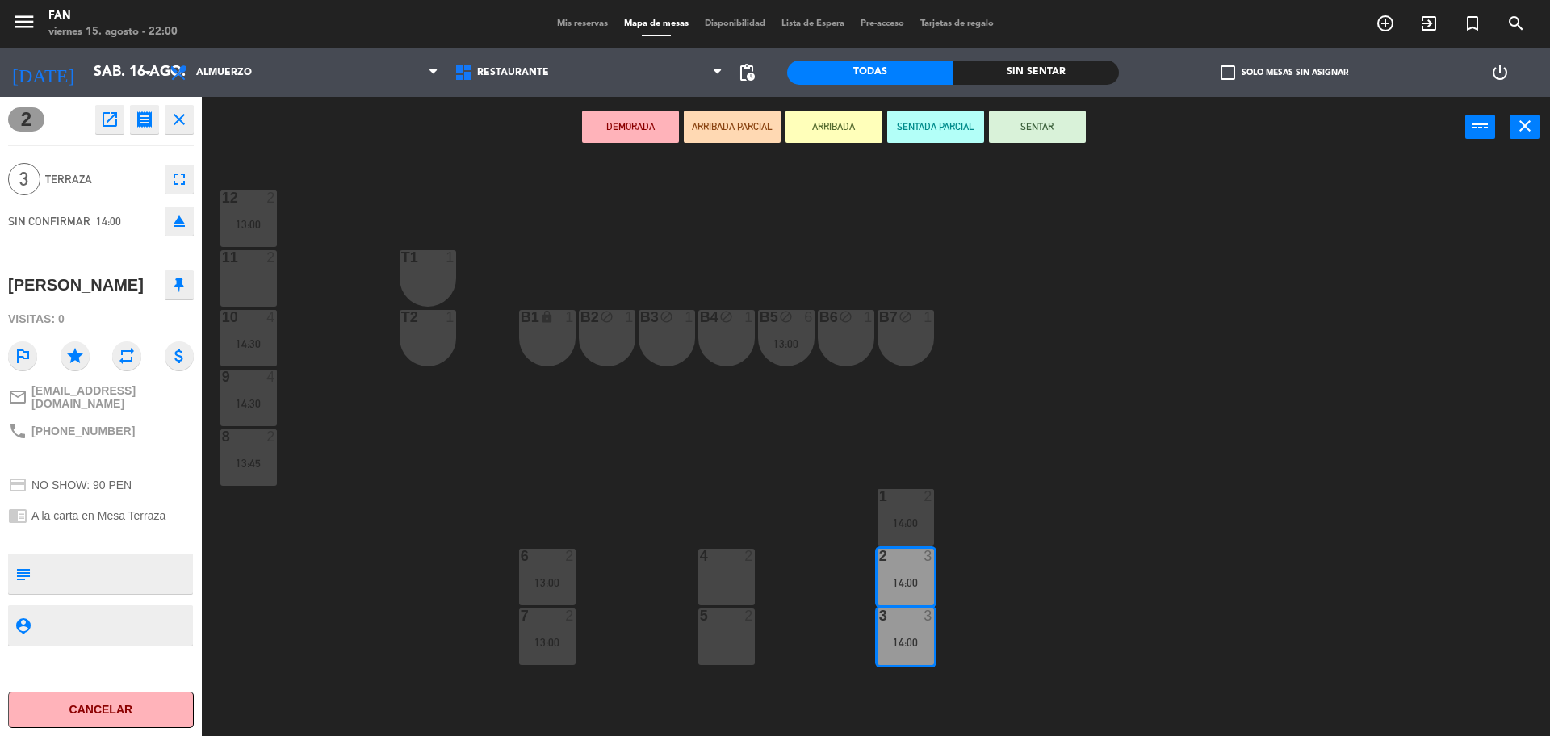
click at [700, 578] on div "4 2" at bounding box center [726, 577] width 57 height 57
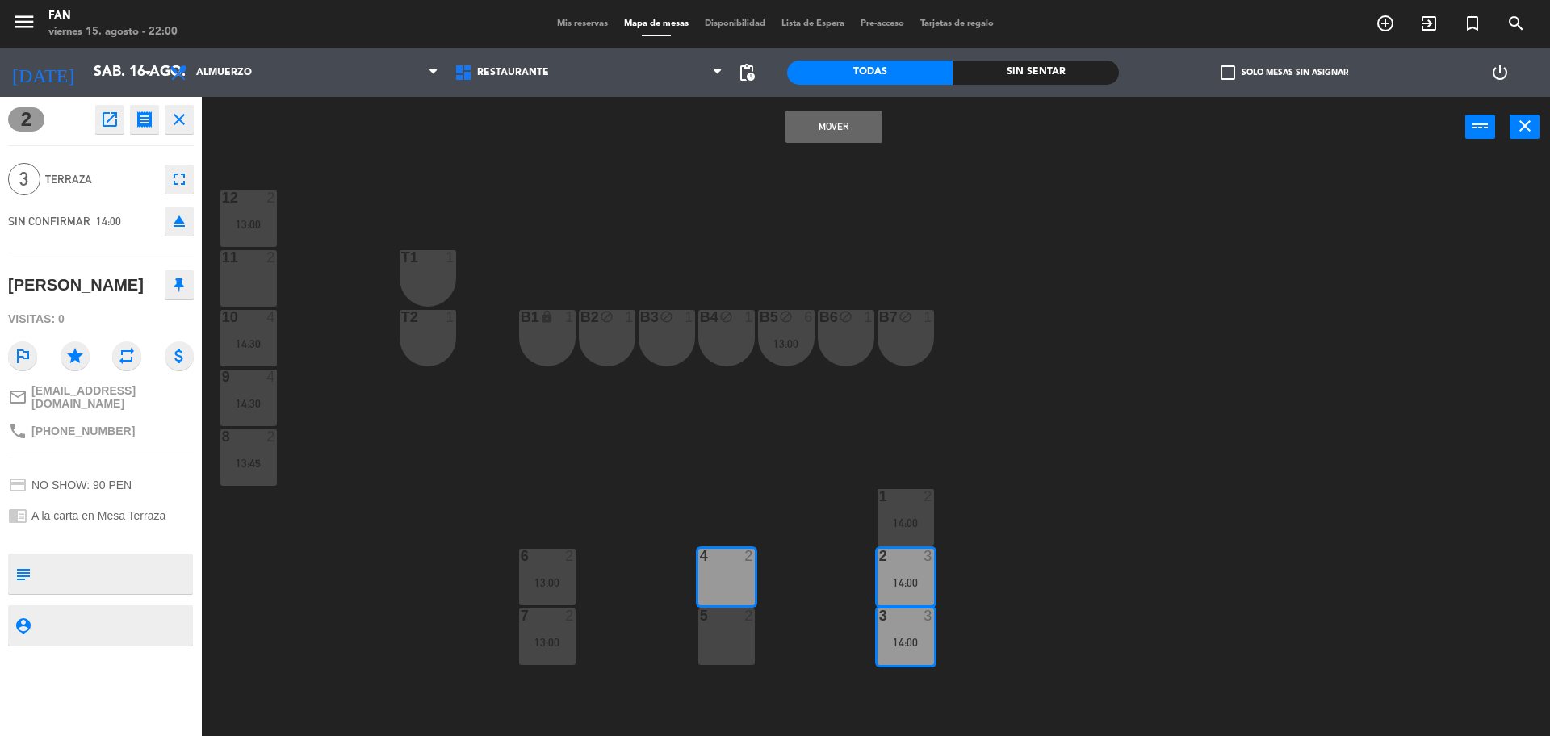
click at [723, 626] on div "5 2" at bounding box center [726, 637] width 57 height 57
click at [832, 124] on button "Mover y Unir" at bounding box center [834, 127] width 97 height 32
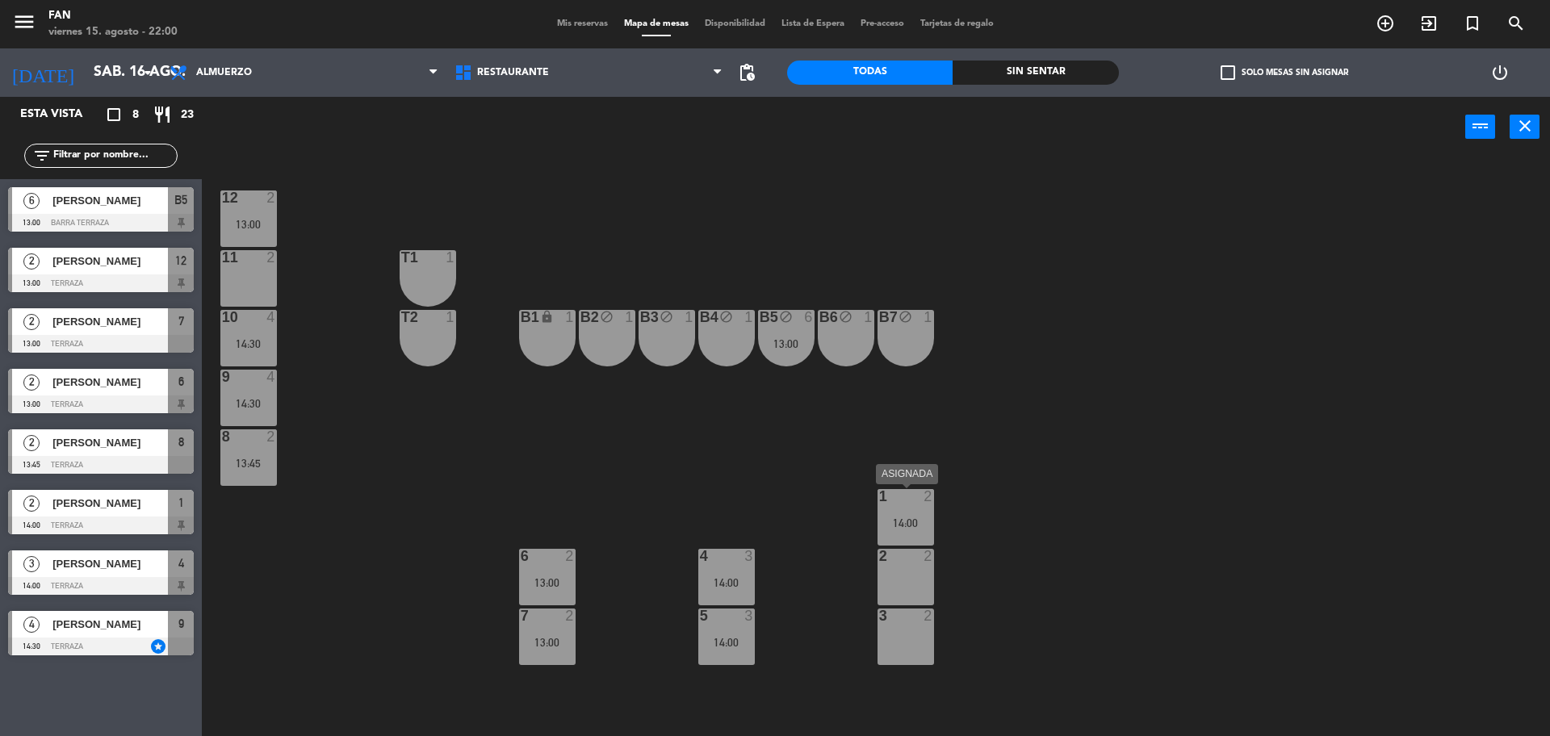
click at [912, 513] on div "1 2 14:00" at bounding box center [906, 517] width 57 height 57
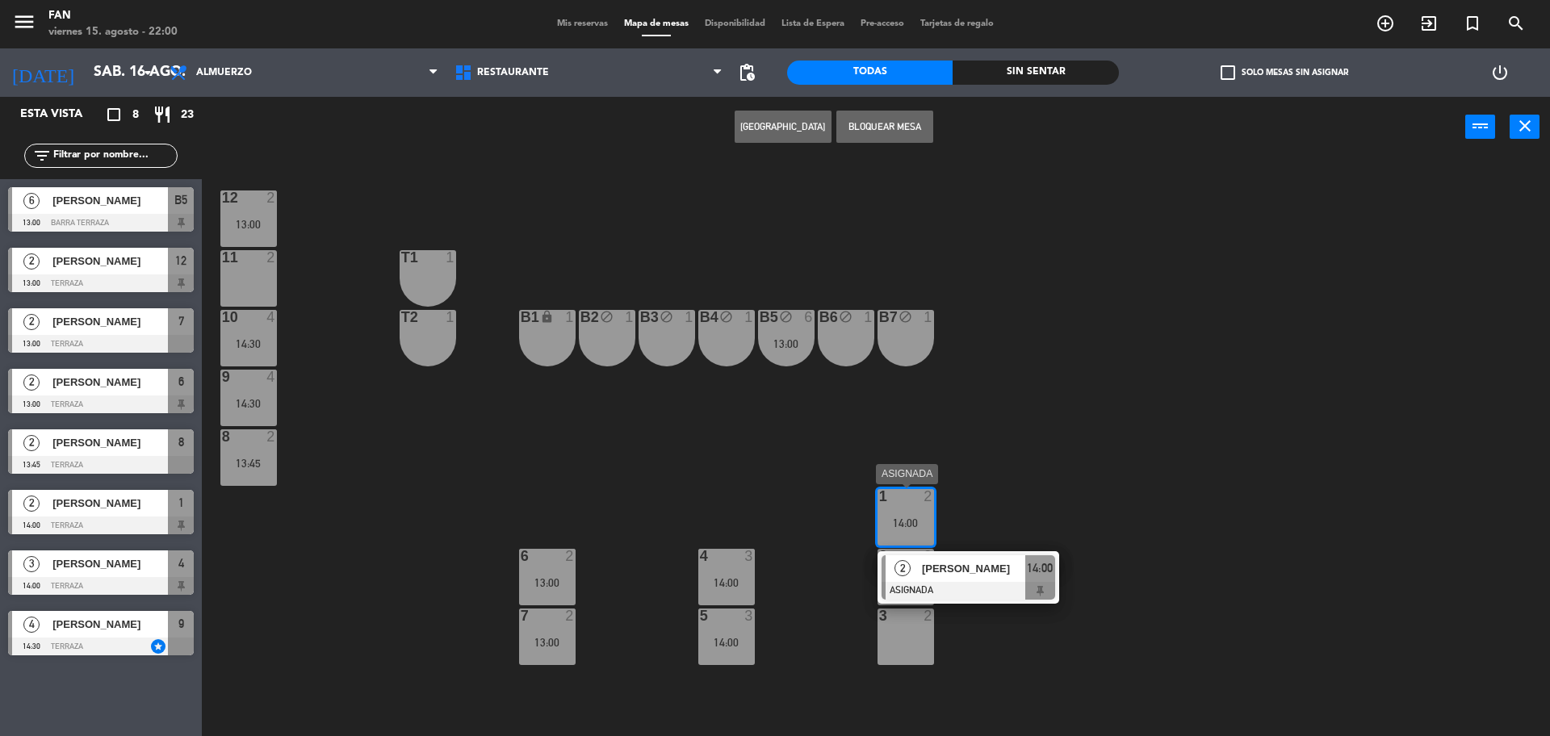
click at [927, 568] on span "[PERSON_NAME]" at bounding box center [973, 568] width 103 height 17
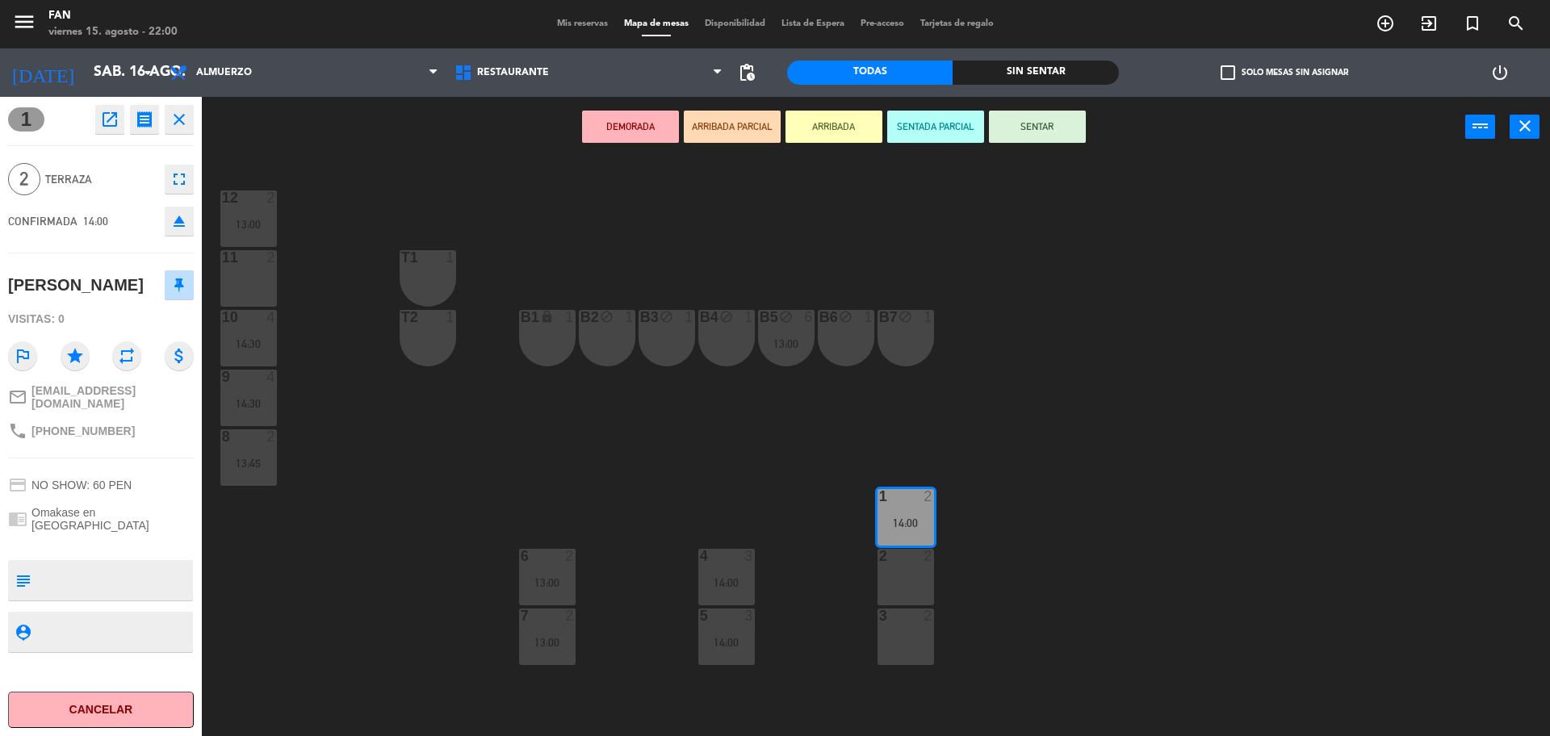
click at [274, 291] on div "11 2" at bounding box center [248, 278] width 57 height 57
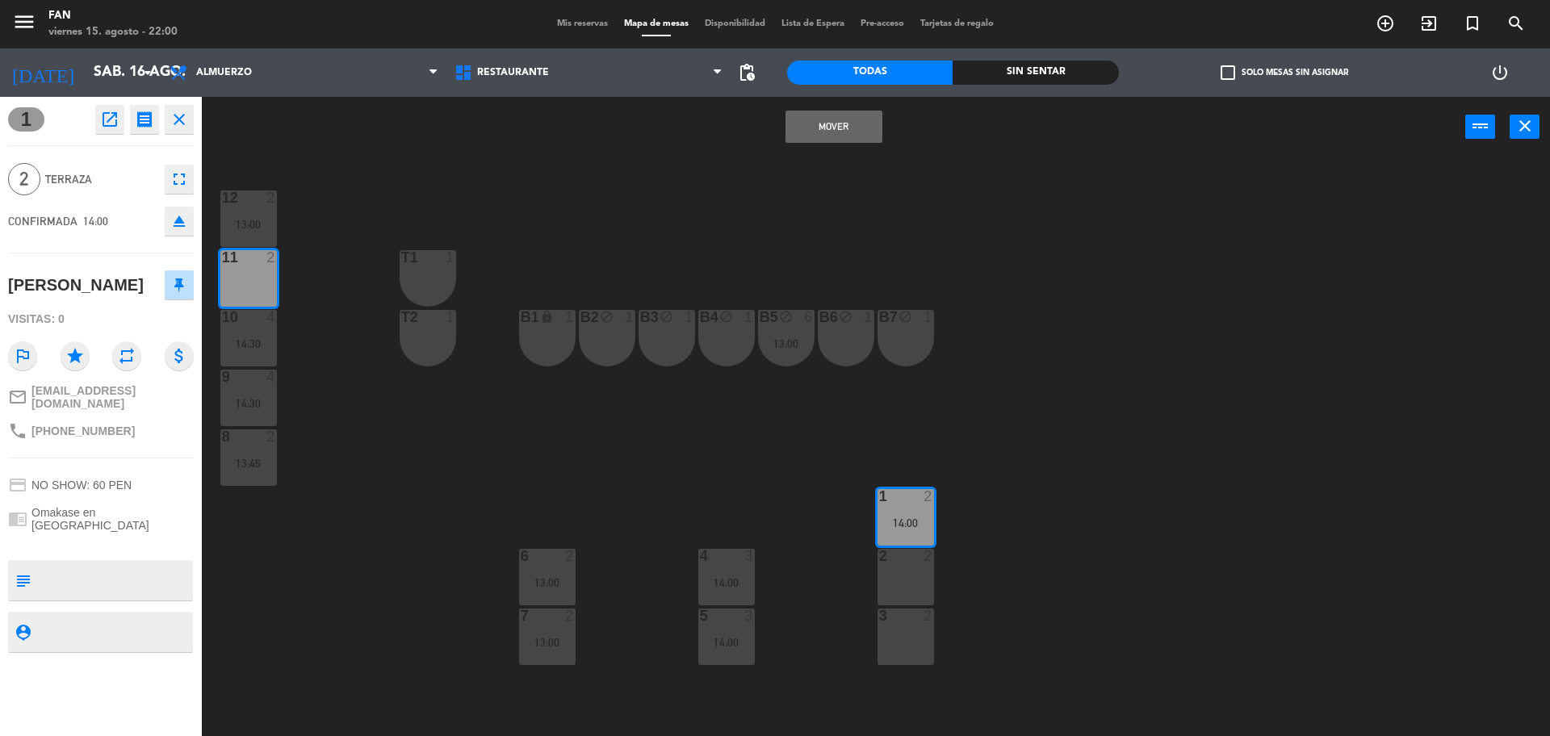
click at [828, 130] on button "Mover" at bounding box center [834, 127] width 97 height 32
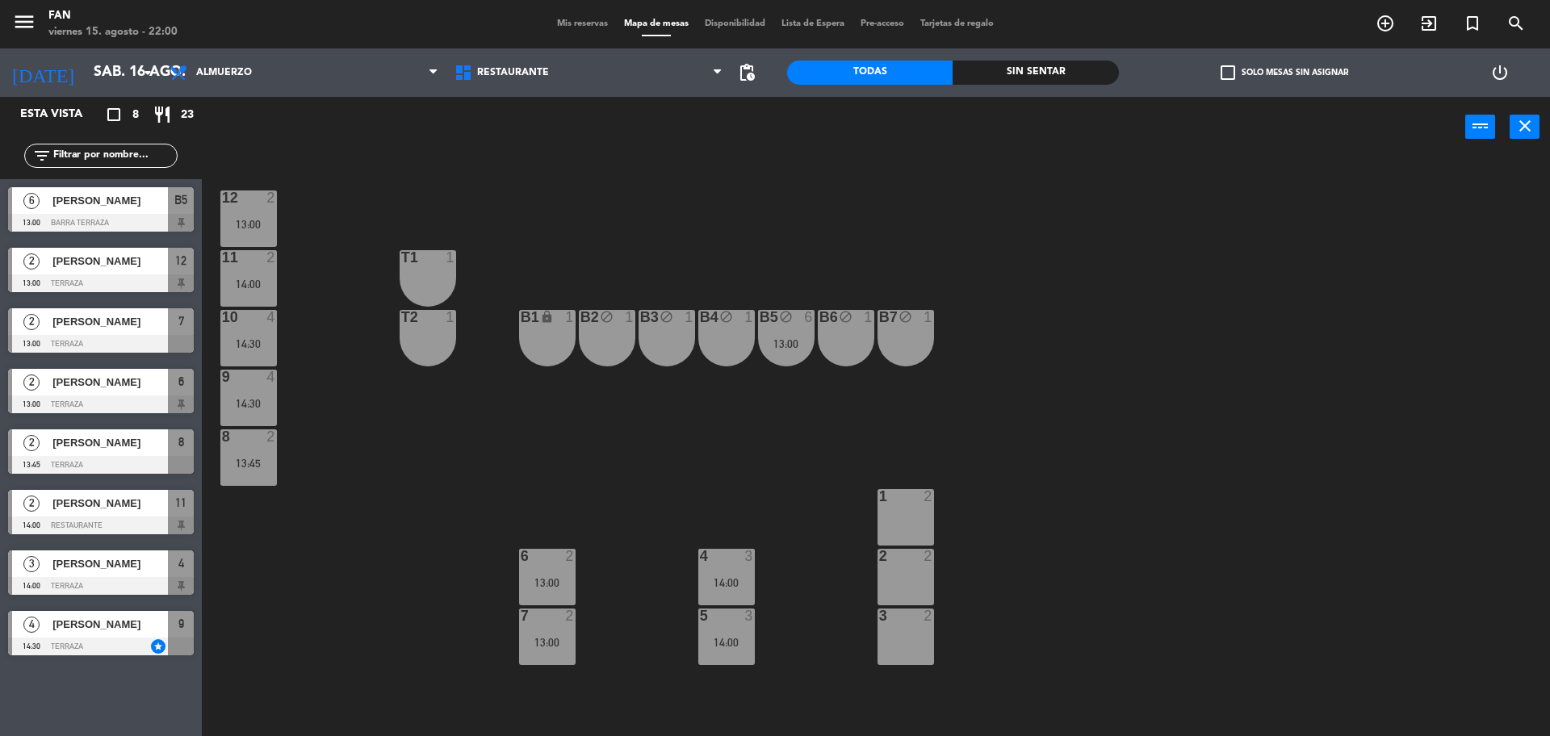
click at [806, 329] on div "B5 block 6 13:00" at bounding box center [786, 338] width 57 height 57
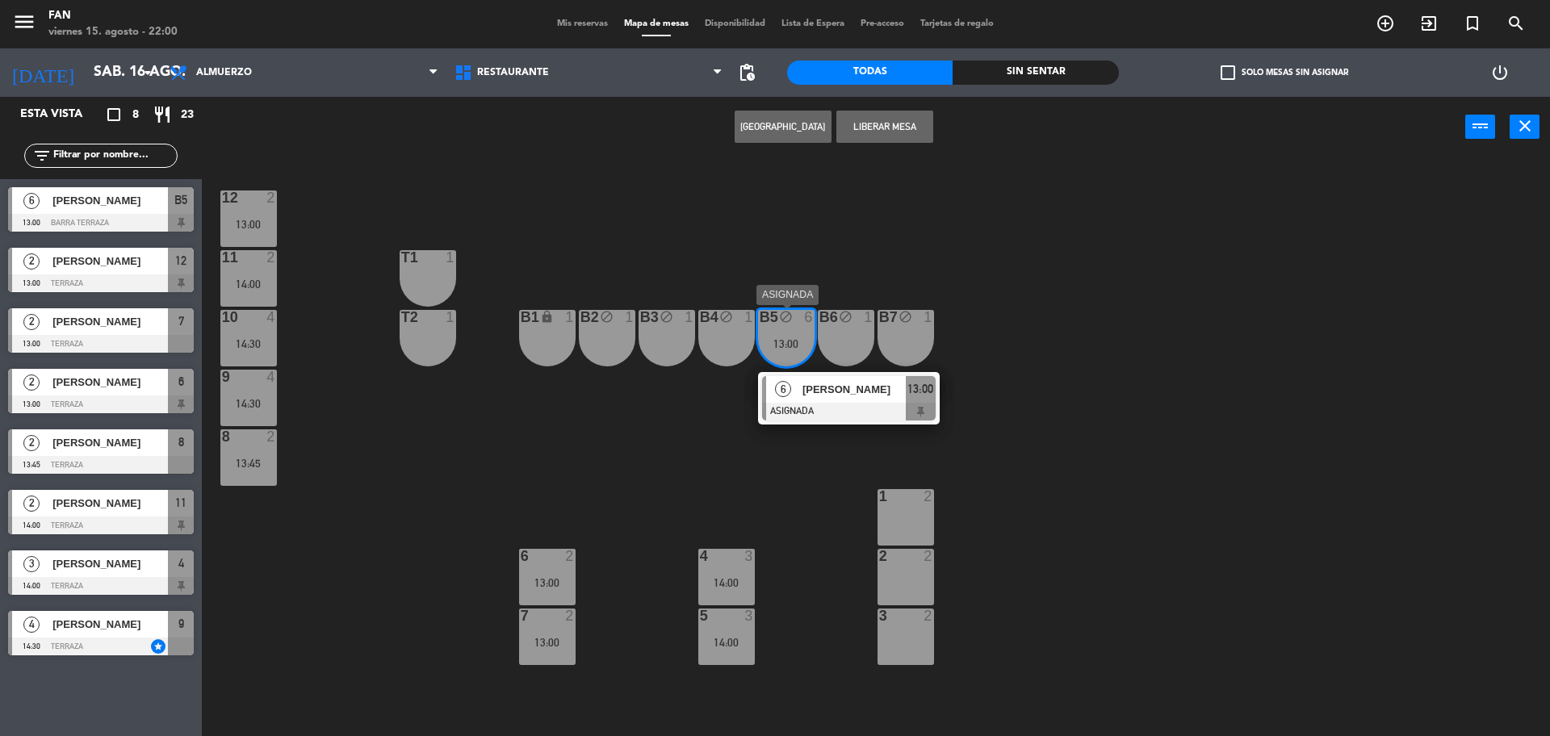
click at [836, 400] on div "[PERSON_NAME]" at bounding box center [853, 389] width 105 height 27
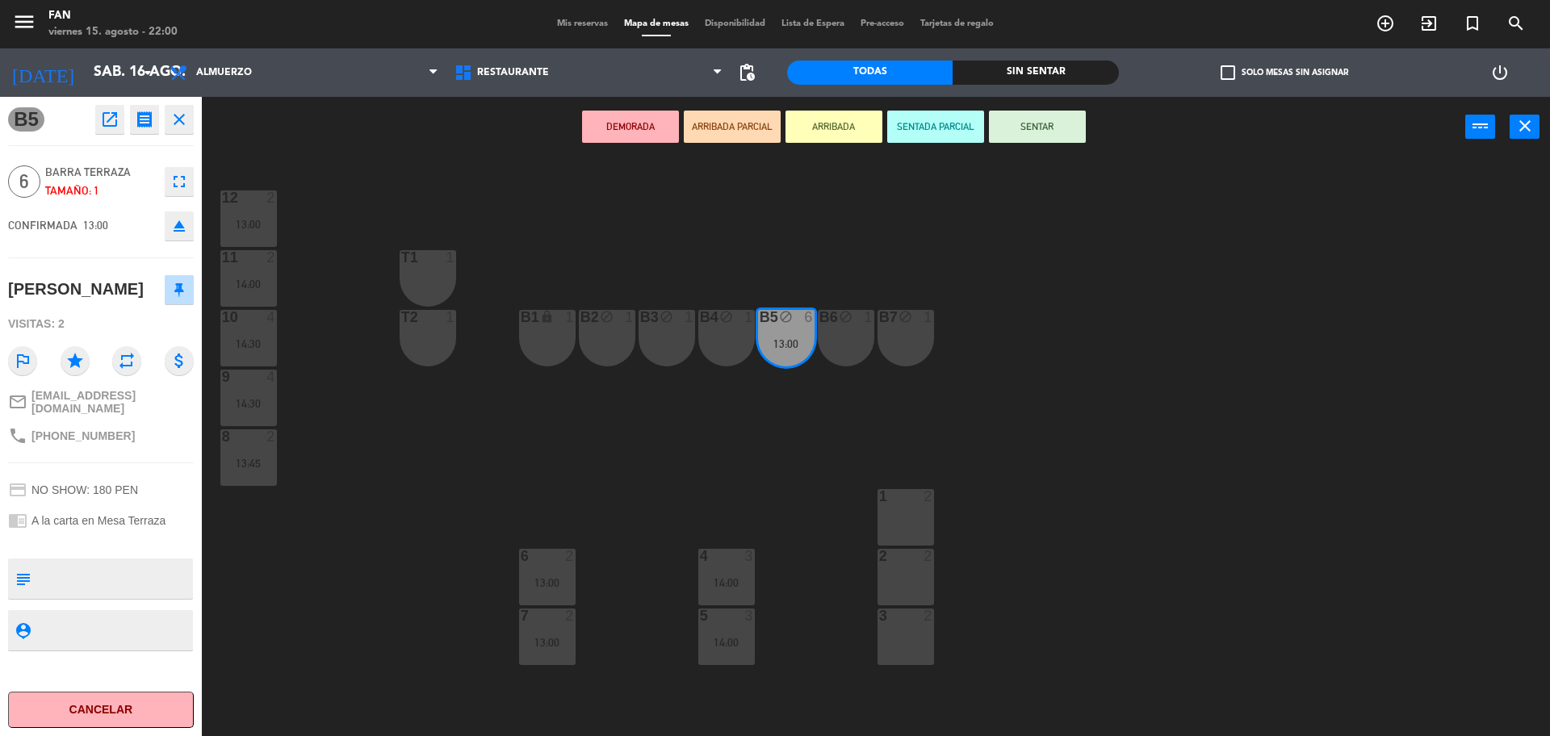
click at [907, 492] on div at bounding box center [905, 496] width 27 height 15
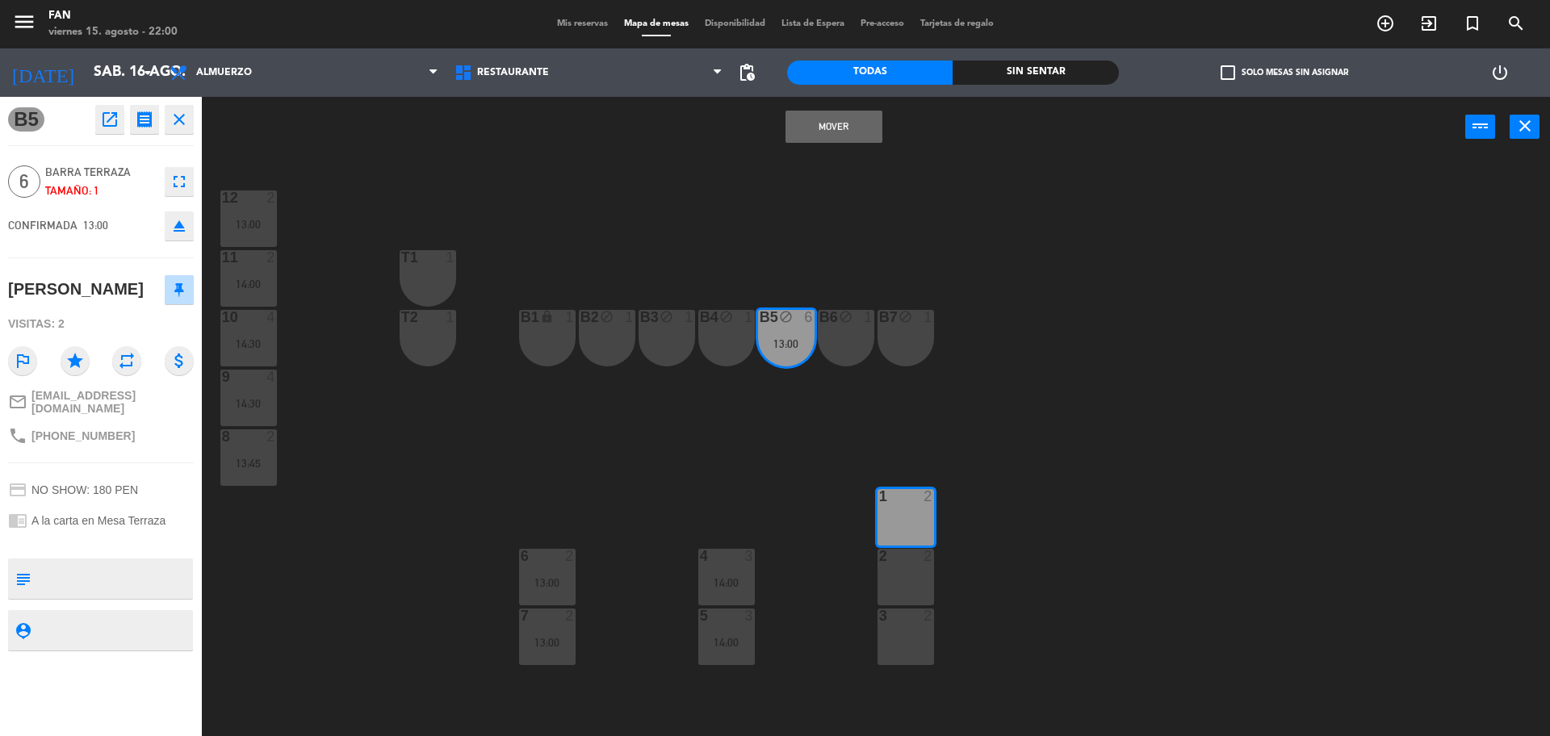
click at [911, 566] on div "2 2" at bounding box center [906, 577] width 57 height 57
click at [909, 621] on div at bounding box center [905, 616] width 27 height 15
click at [824, 132] on button "Mover y Unir" at bounding box center [834, 127] width 97 height 32
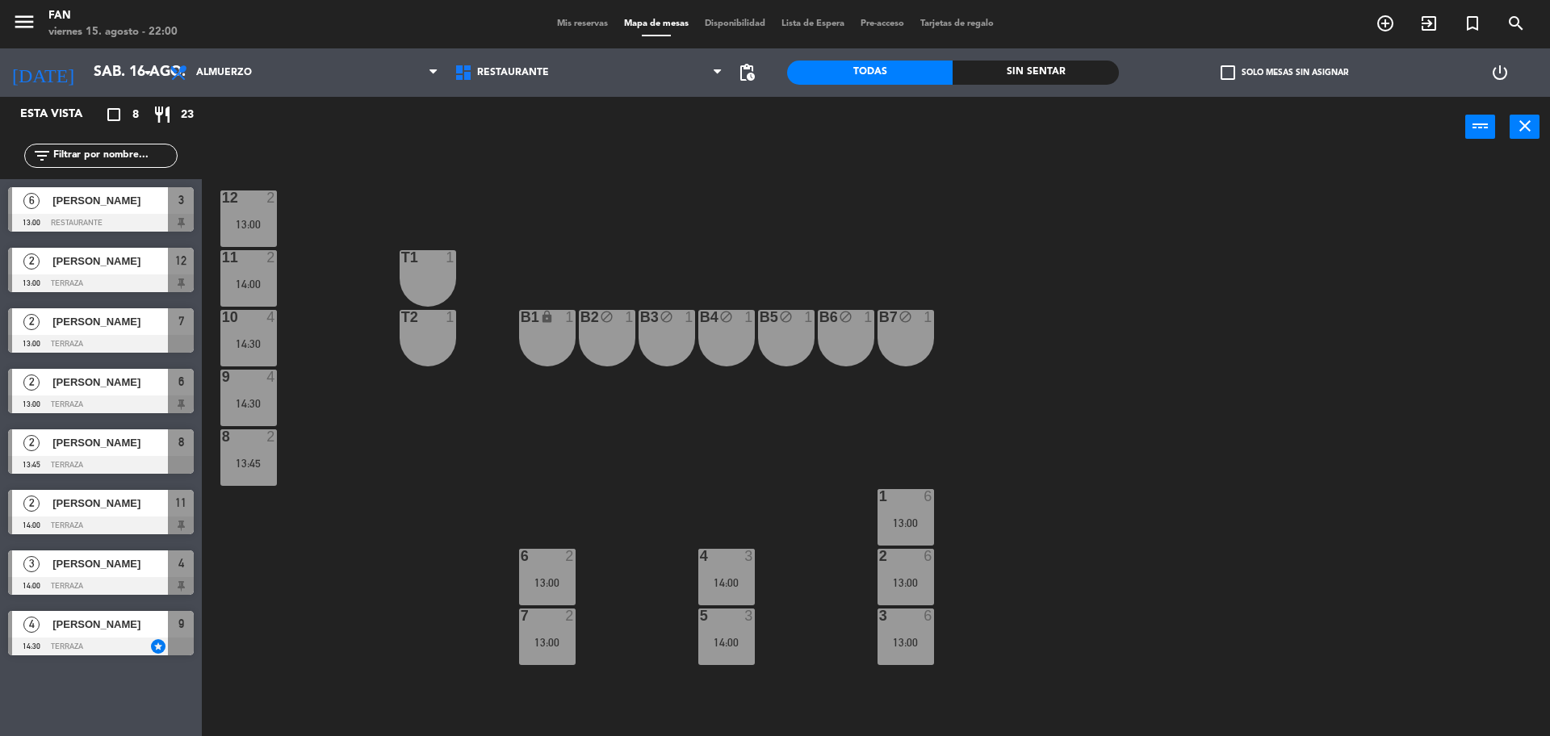
click at [874, 156] on div "power_input close" at bounding box center [833, 127] width 1263 height 61
click at [743, 575] on div "4 3 14:00" at bounding box center [726, 577] width 57 height 57
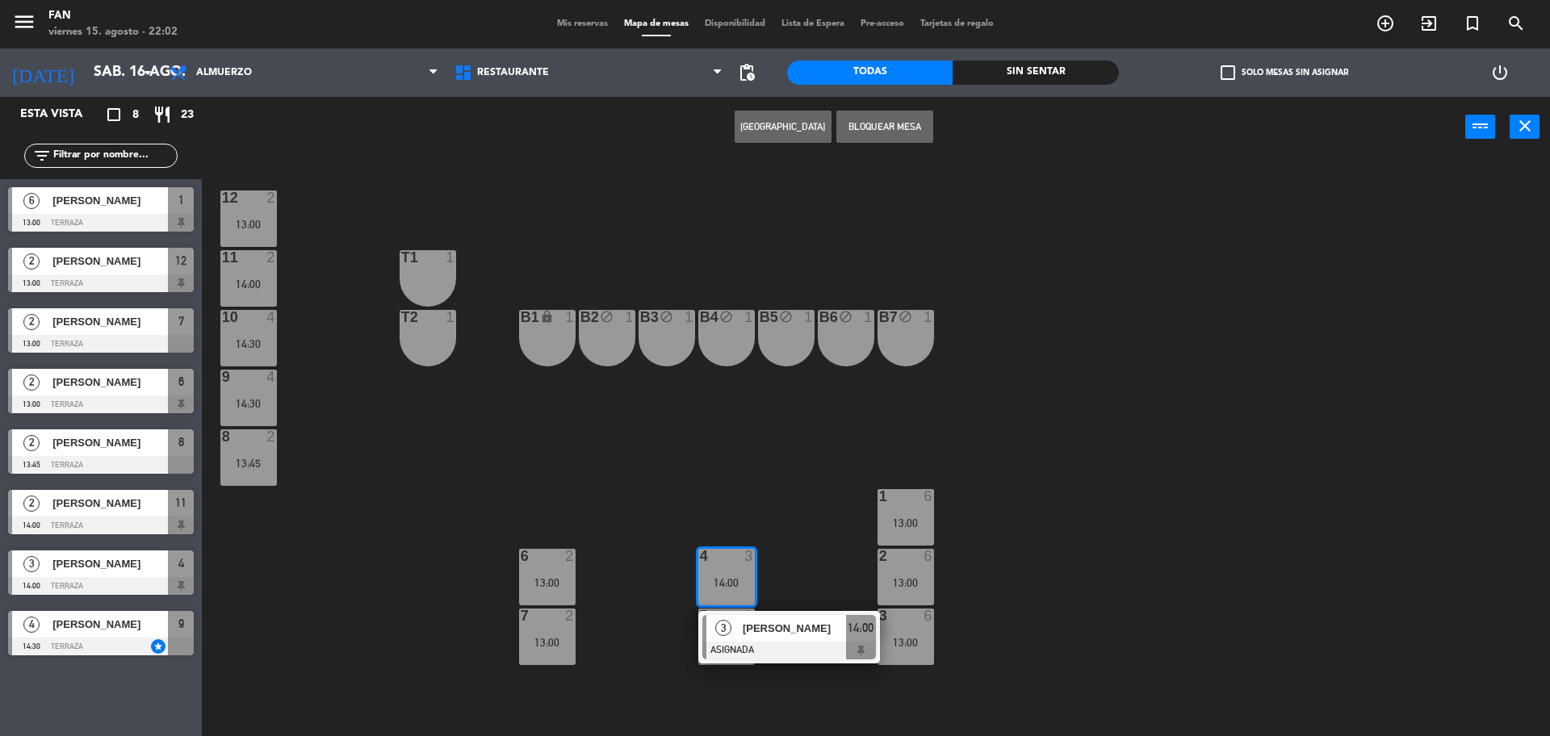
click at [791, 333] on div "B5 block 1" at bounding box center [786, 338] width 57 height 57
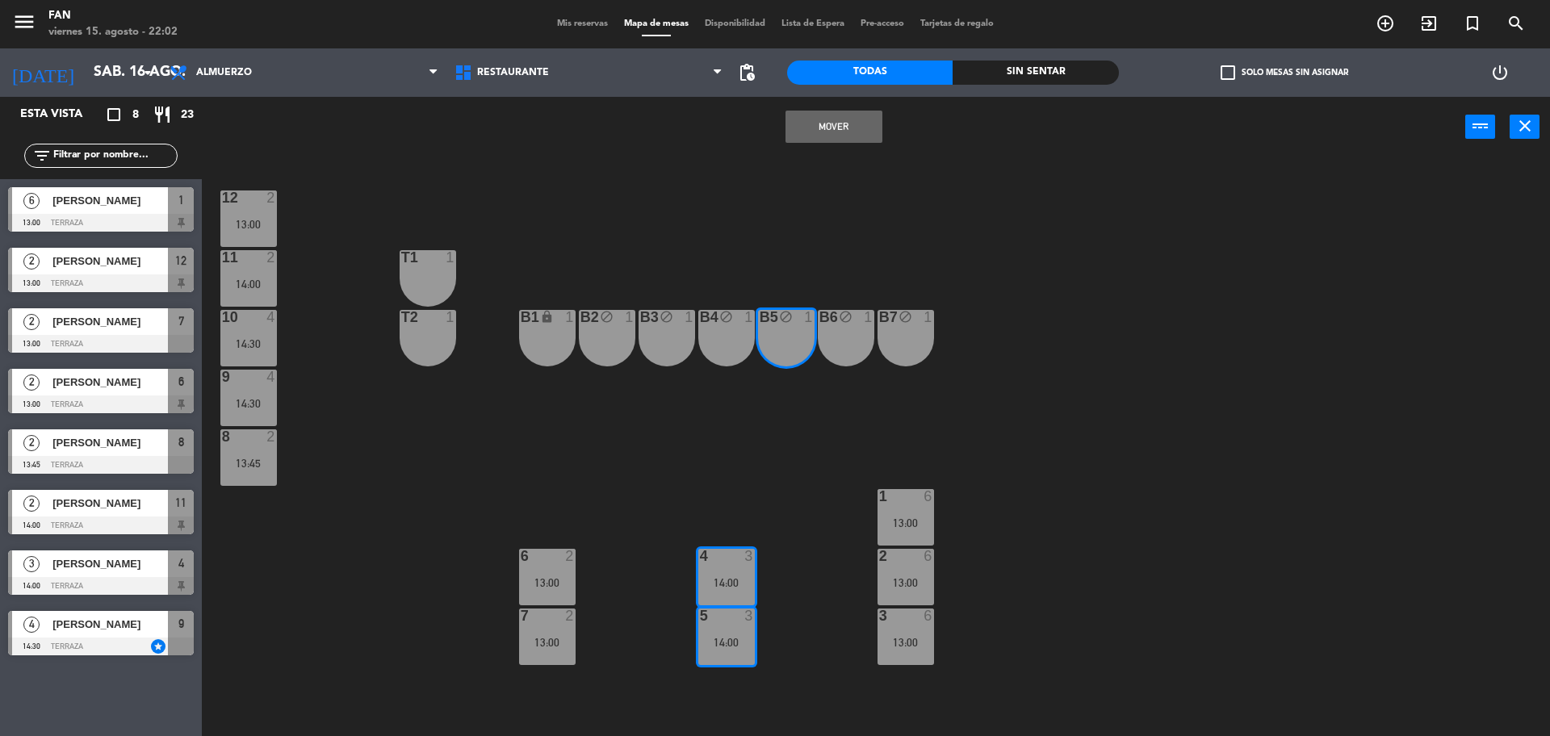
click at [859, 126] on button "Mover" at bounding box center [834, 127] width 97 height 32
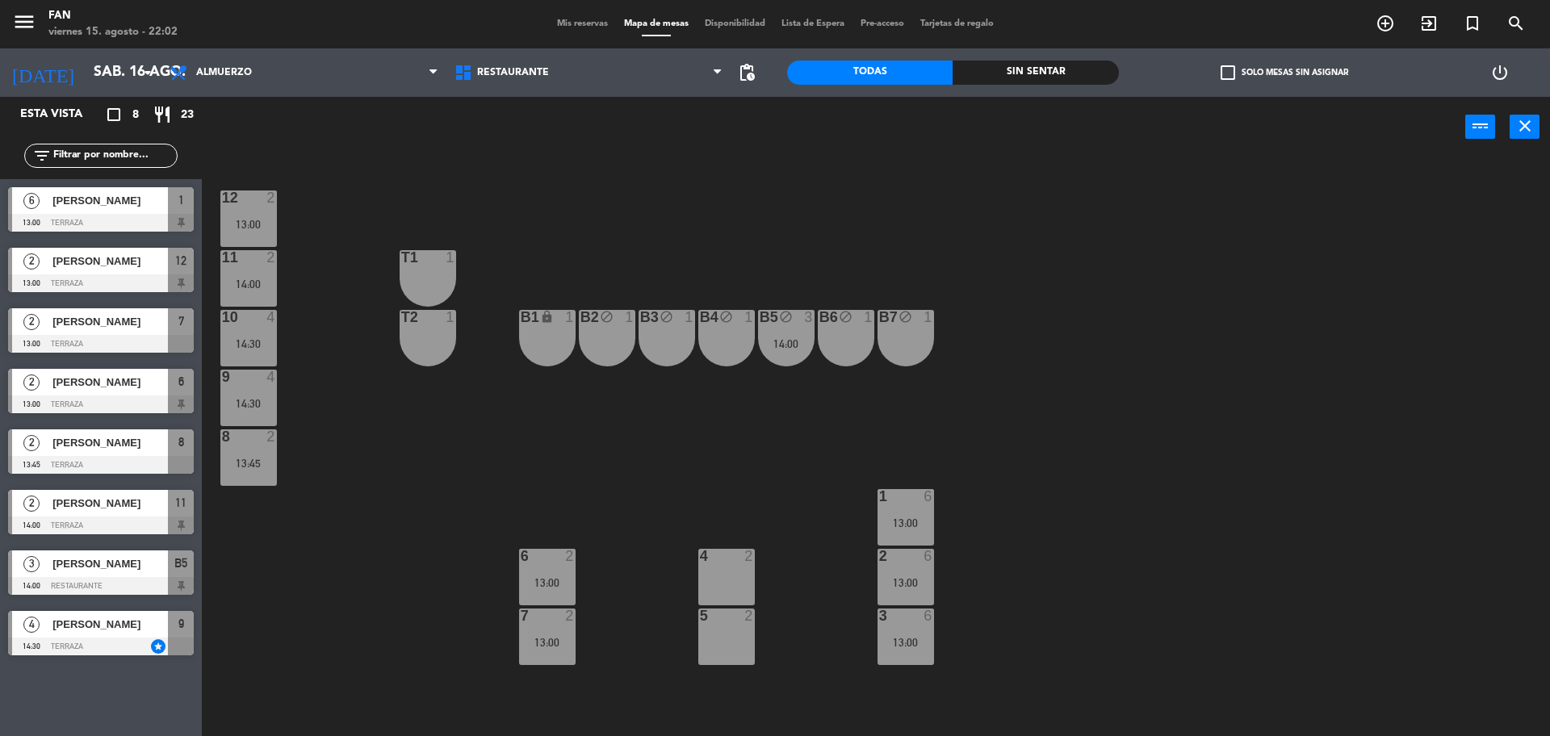
click at [555, 581] on div "13:00" at bounding box center [547, 582] width 57 height 11
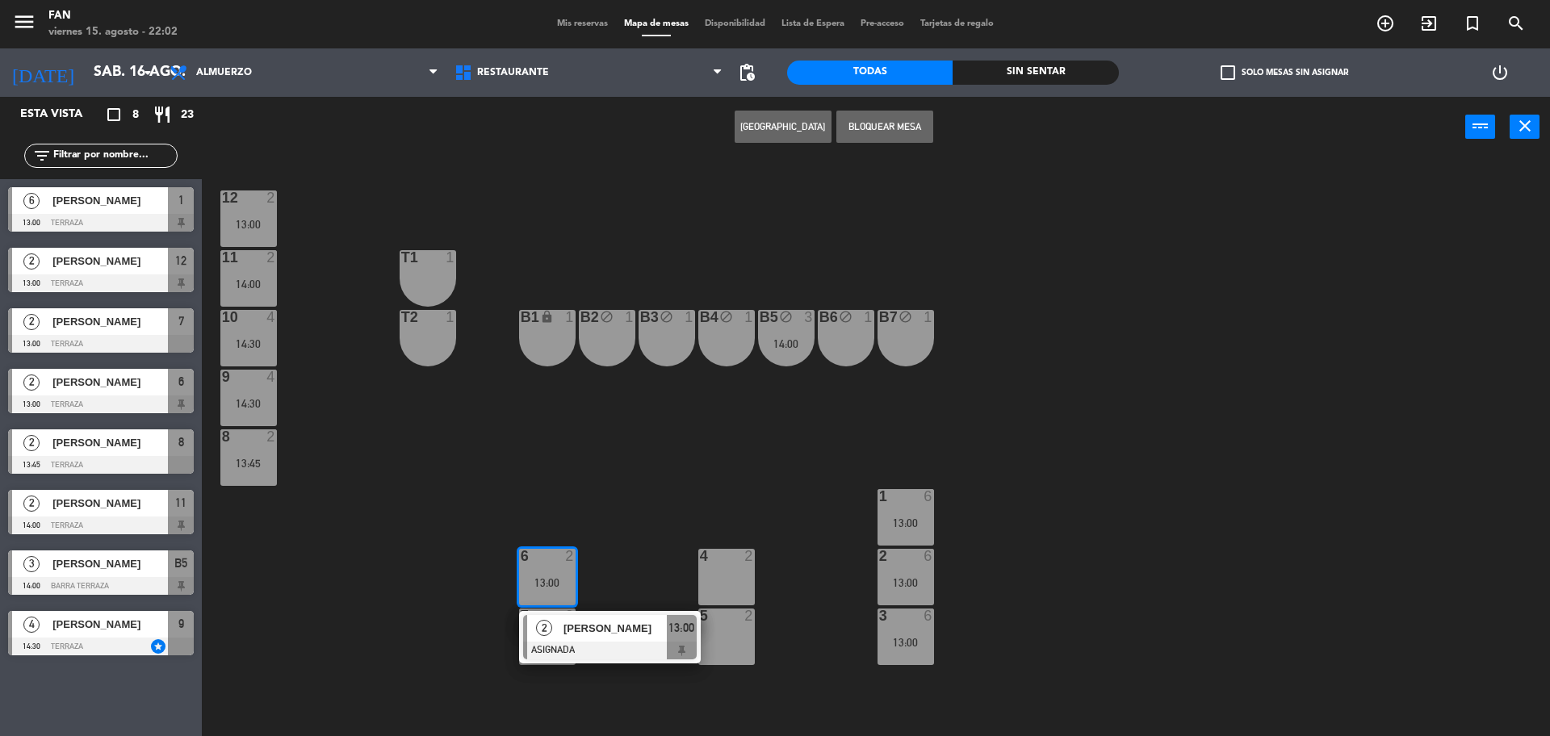
click at [726, 576] on div "4 2" at bounding box center [726, 577] width 57 height 57
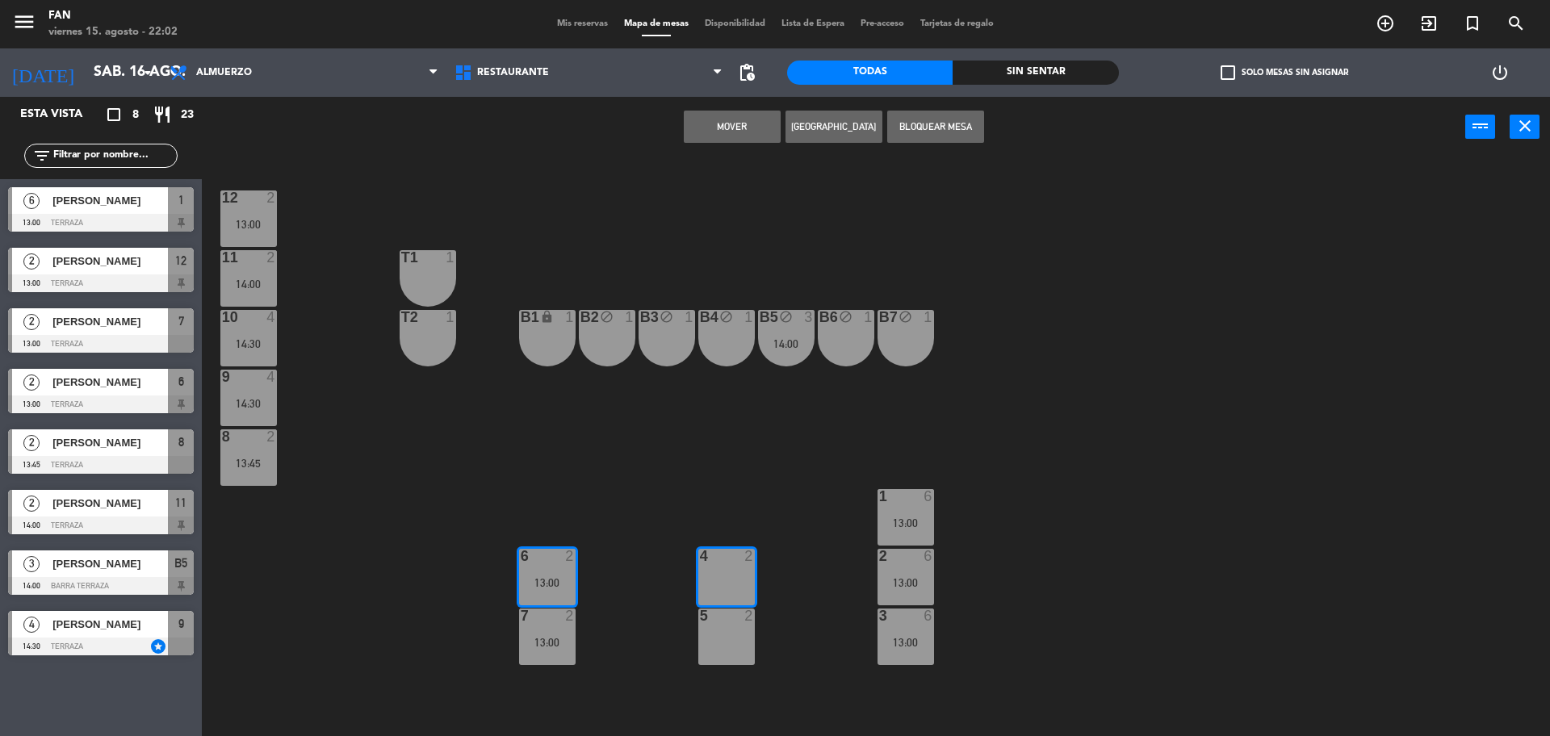
click at [731, 128] on button "Mover" at bounding box center [732, 127] width 97 height 32
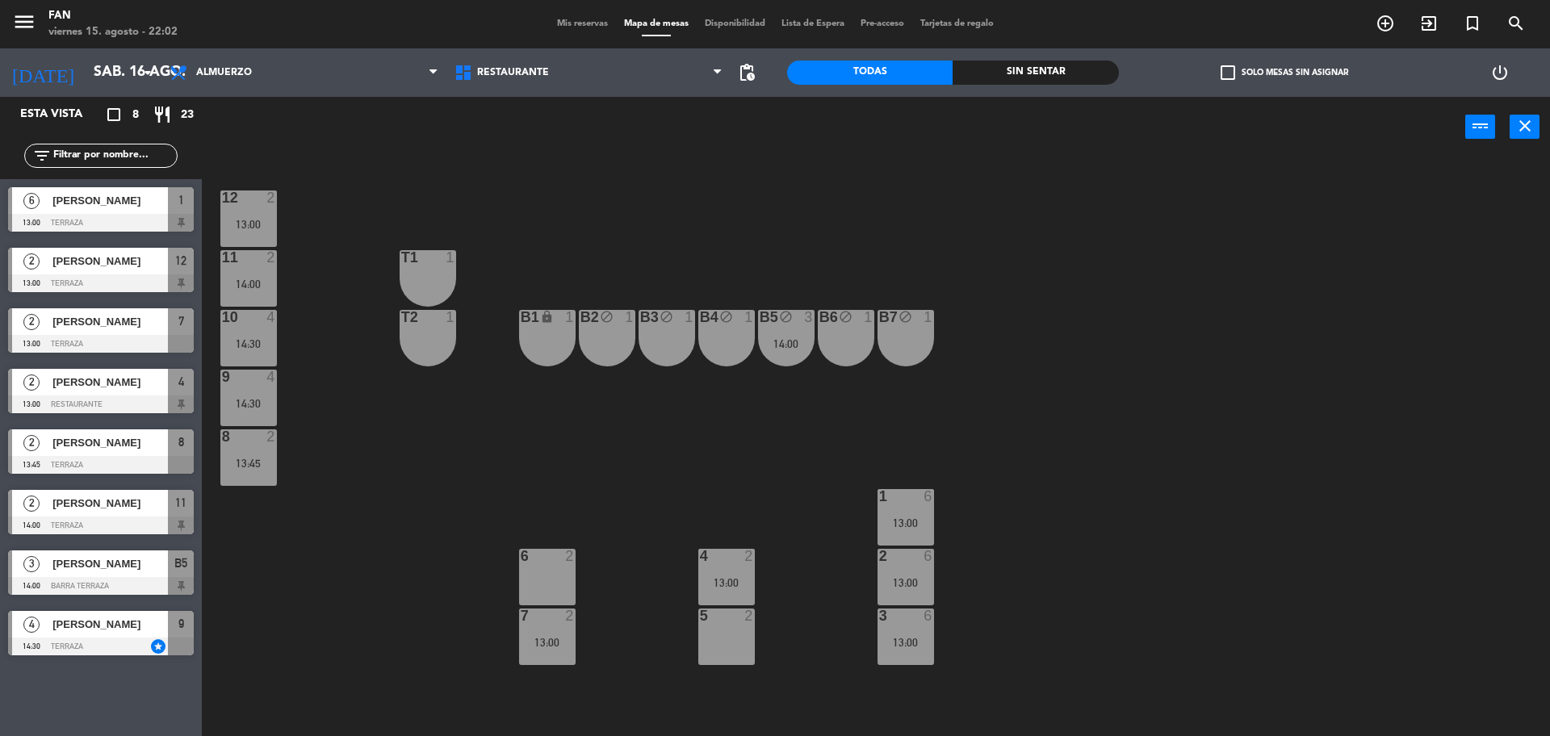
click at [554, 633] on div "7 2 13:00" at bounding box center [547, 637] width 57 height 57
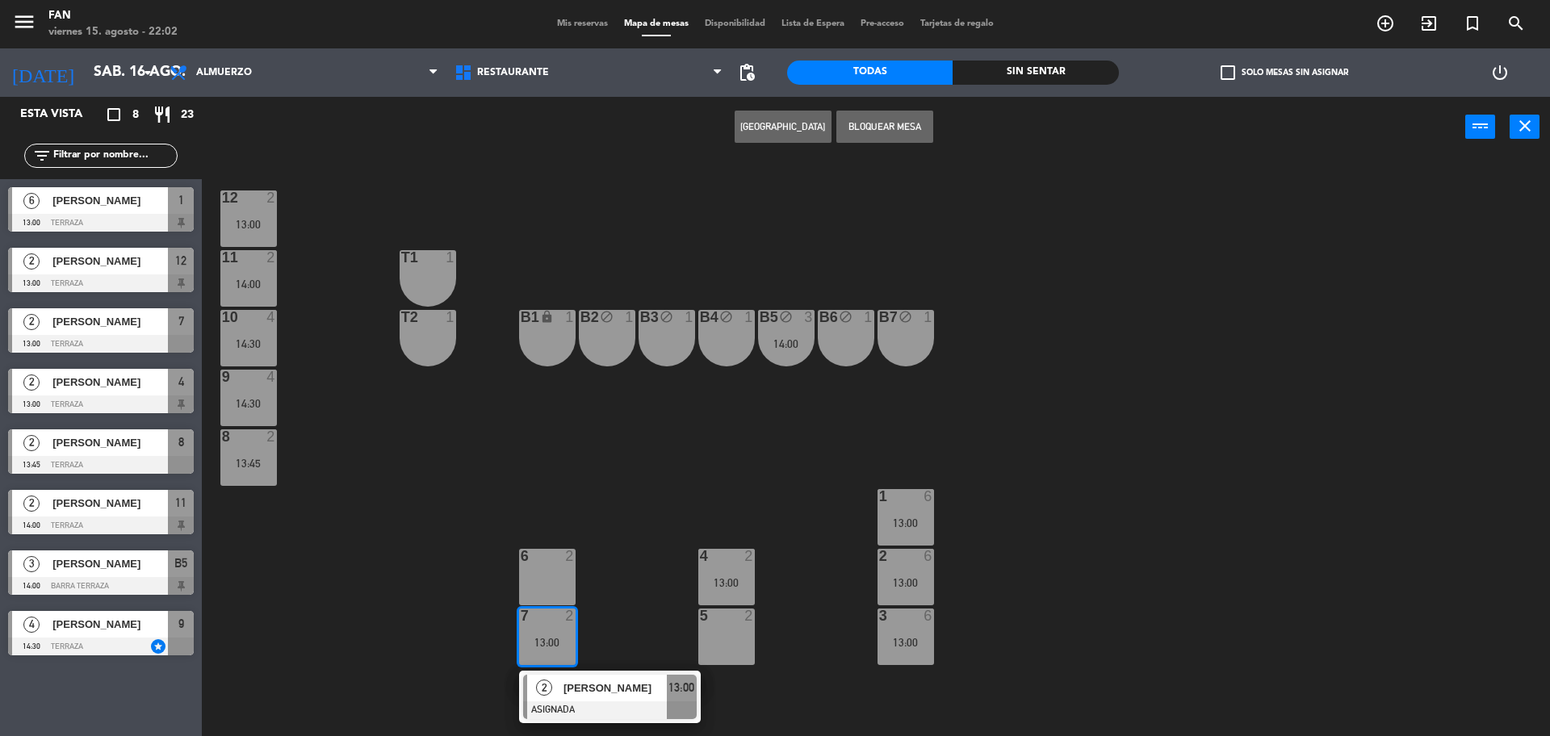
click at [714, 635] on div "5 2" at bounding box center [726, 637] width 57 height 57
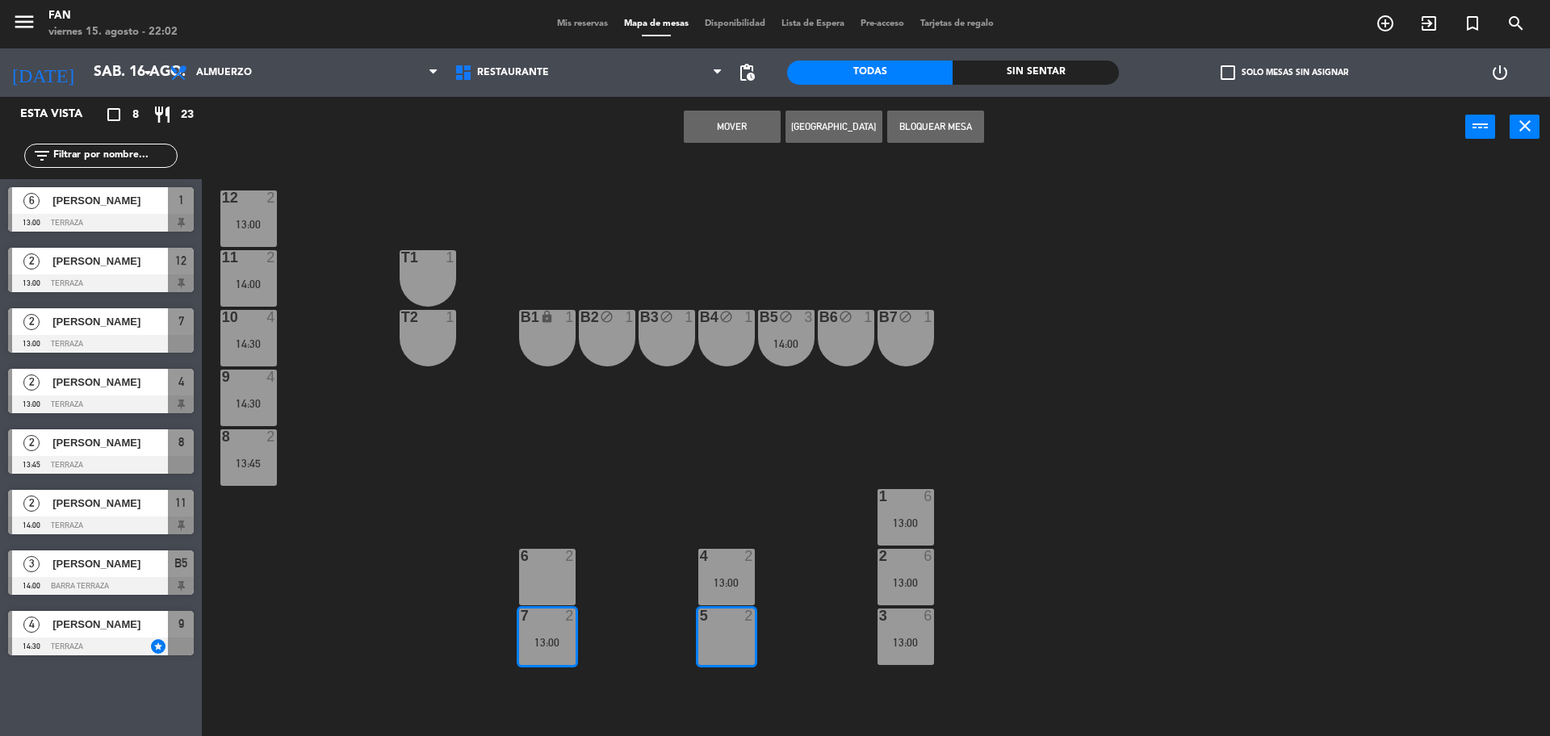
click at [748, 139] on button "Mover" at bounding box center [732, 127] width 97 height 32
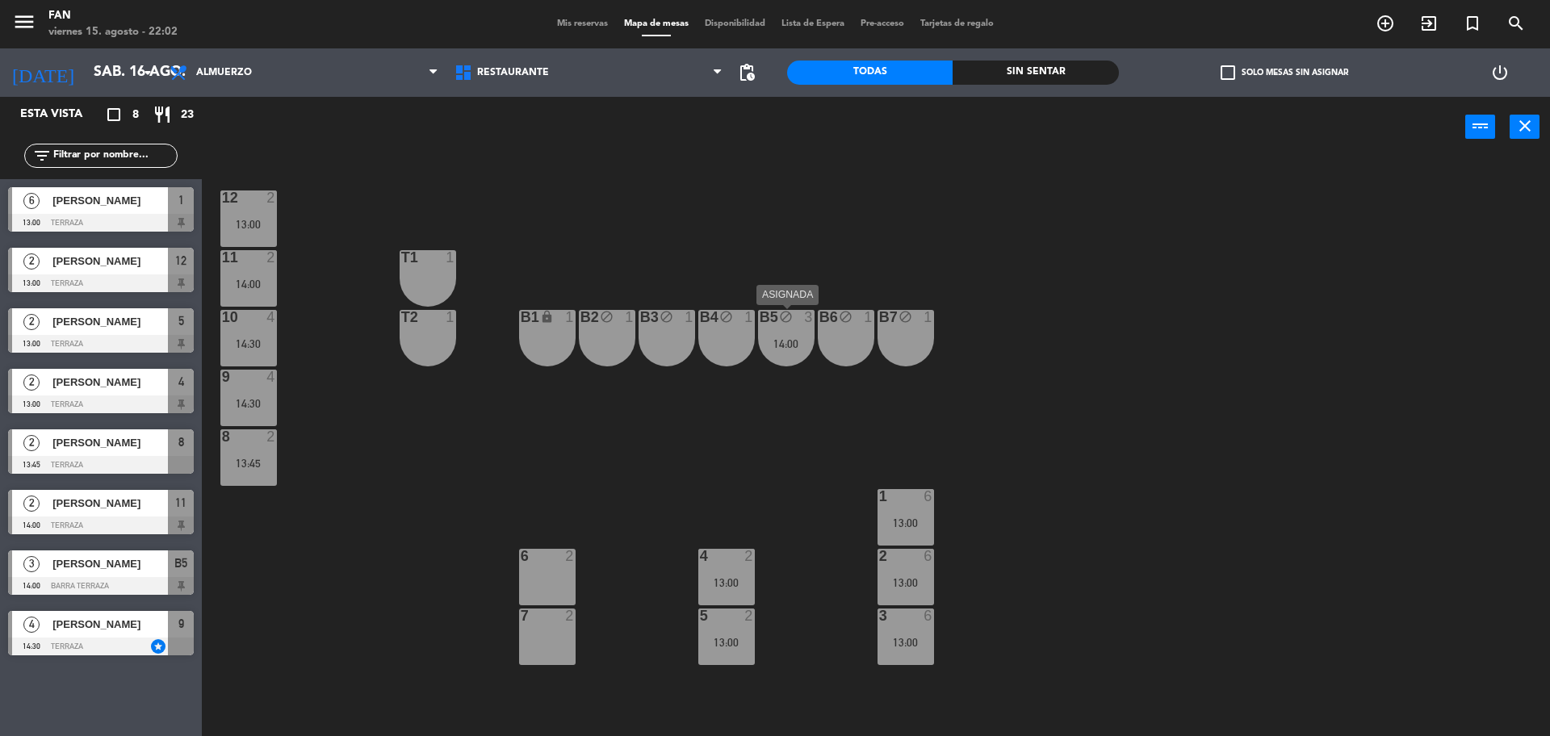
click at [804, 359] on div "B5 block 3 14:00" at bounding box center [786, 338] width 57 height 57
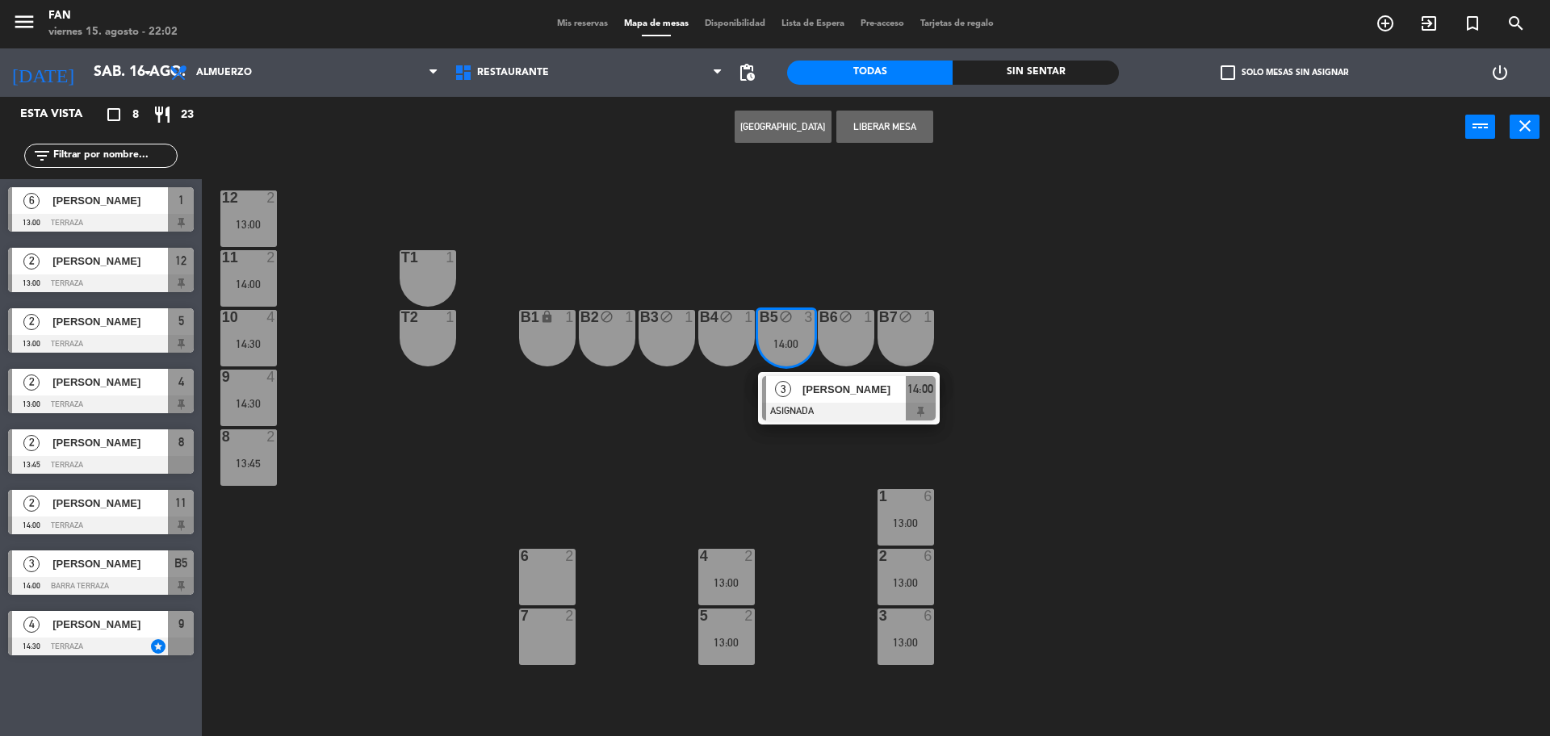
click at [811, 379] on div "[PERSON_NAME]" at bounding box center [853, 389] width 105 height 27
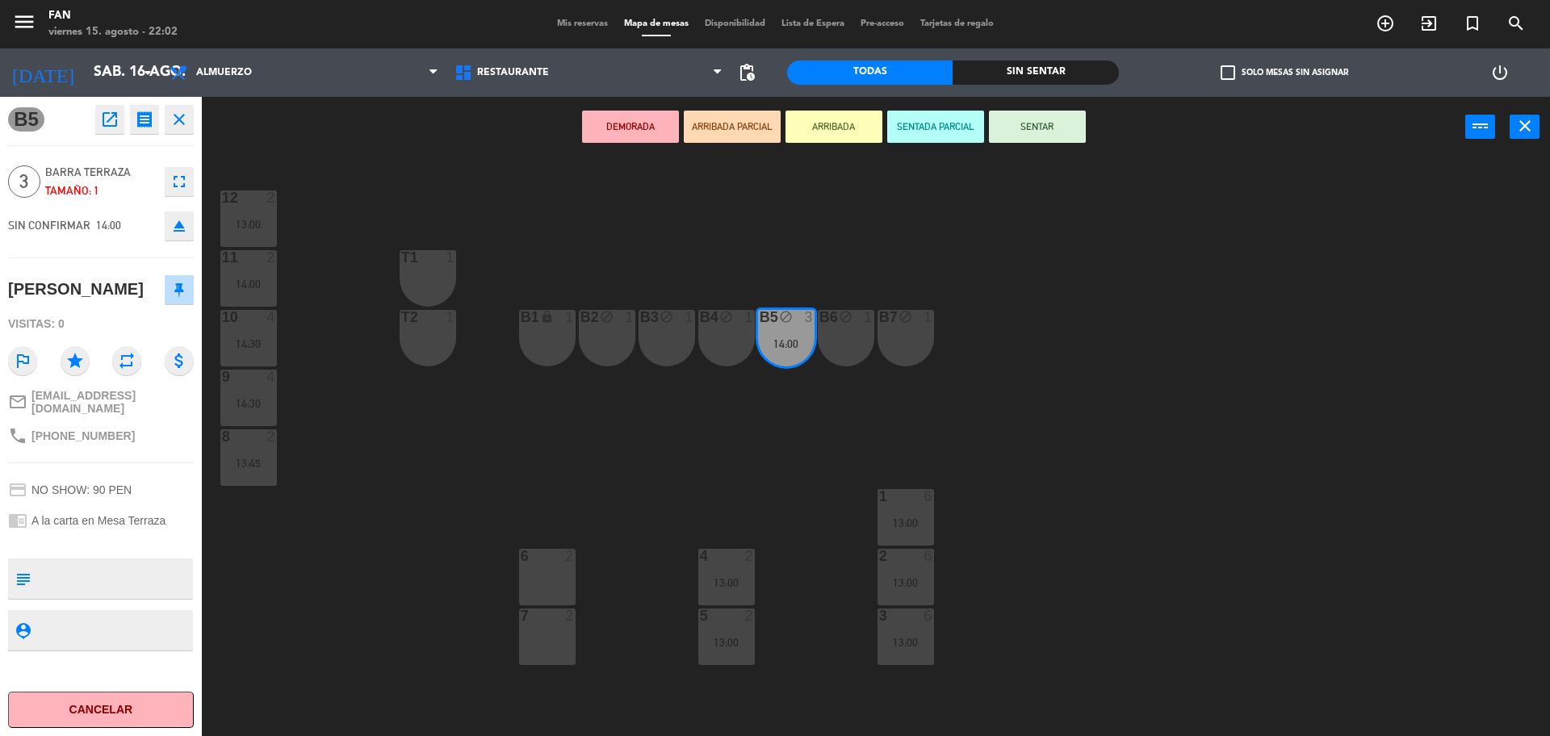
click at [539, 589] on div "6 2" at bounding box center [547, 577] width 57 height 57
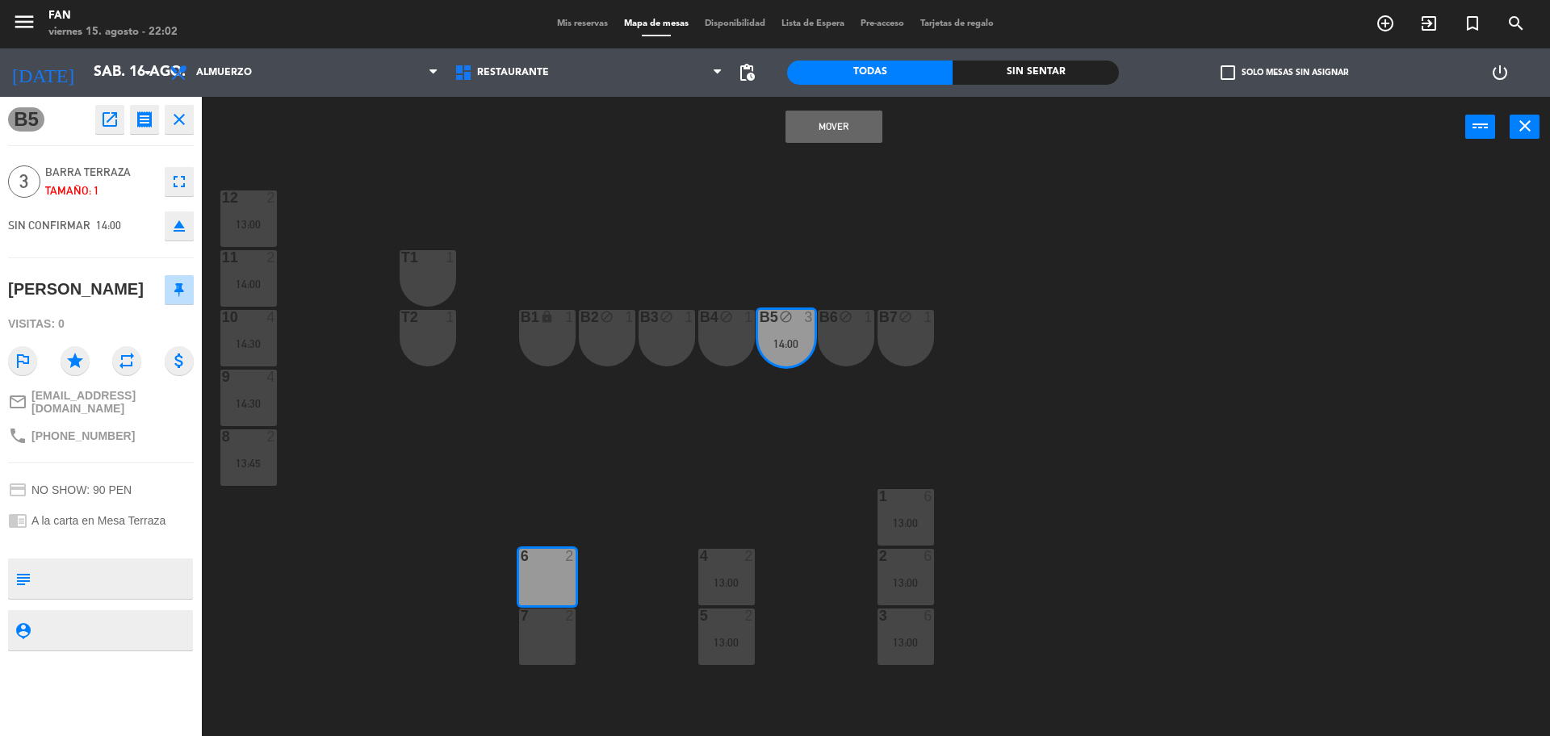
click at [545, 618] on div at bounding box center [547, 616] width 27 height 15
click at [796, 132] on button "Mover y Unir" at bounding box center [834, 127] width 97 height 32
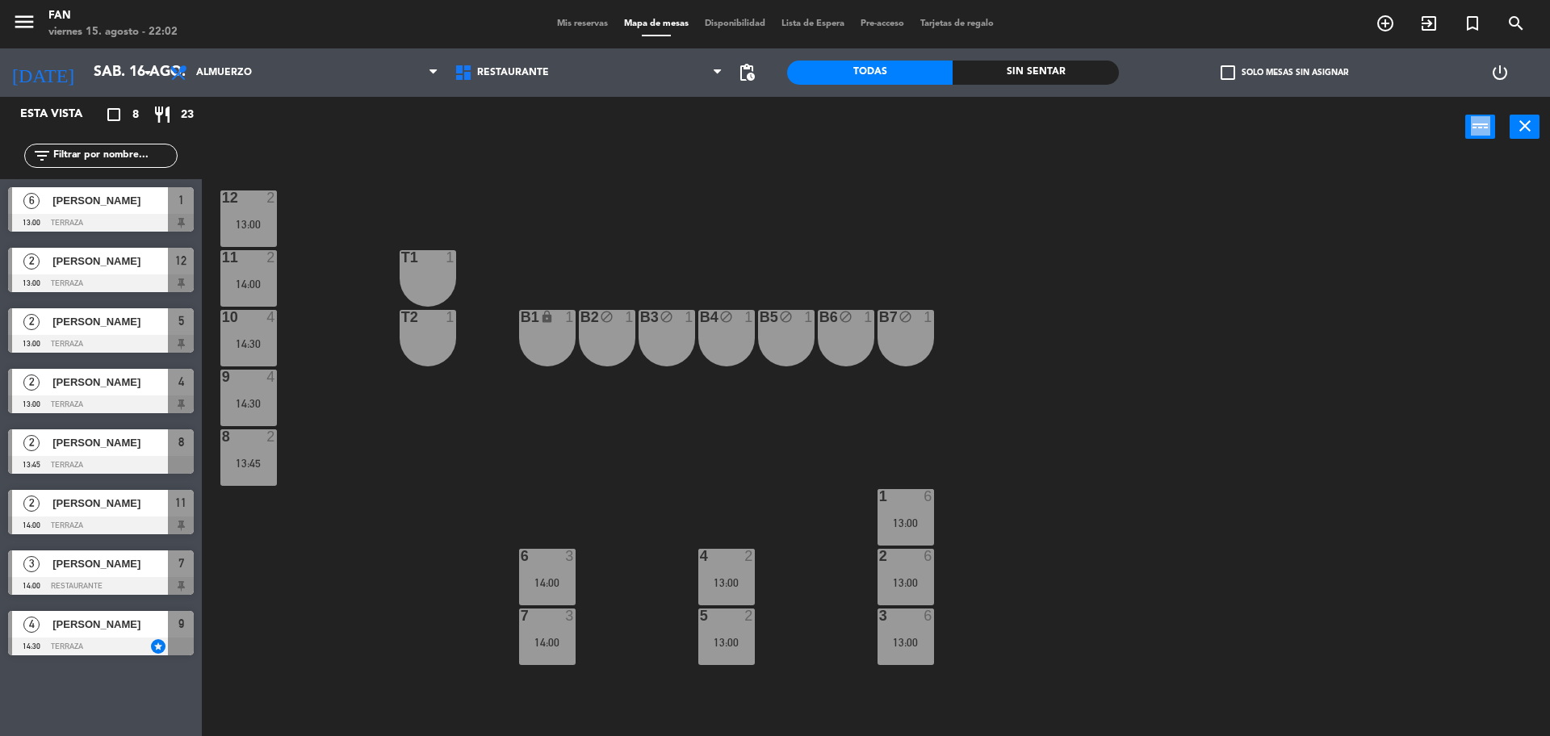
click at [796, 132] on div "power_input close" at bounding box center [833, 127] width 1263 height 61
click at [723, 555] on div at bounding box center [726, 556] width 27 height 15
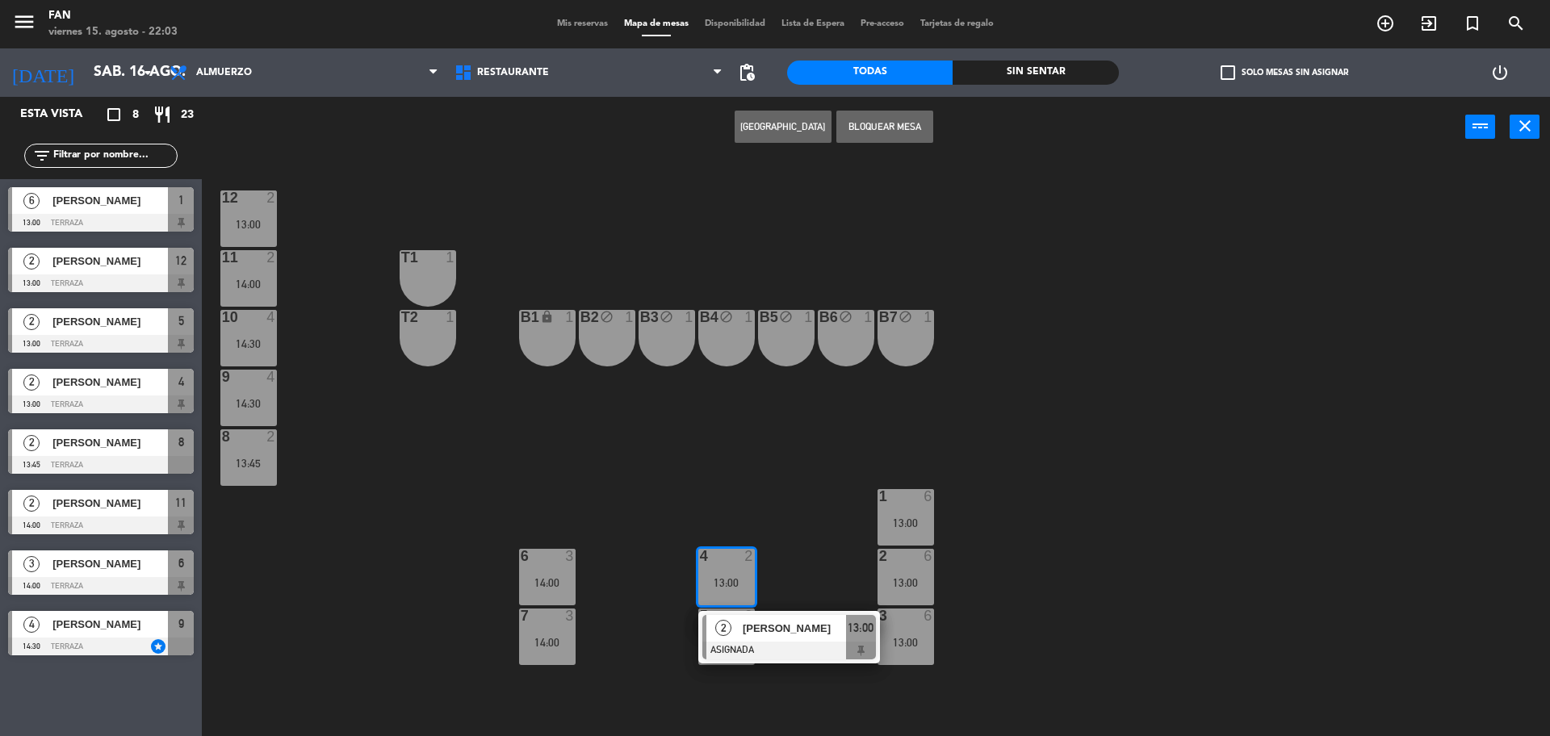
click at [797, 346] on div "B5 block 1" at bounding box center [786, 338] width 57 height 57
click at [853, 102] on div "Mover power_input close" at bounding box center [833, 127] width 1263 height 61
click at [854, 119] on button "Mover" at bounding box center [834, 127] width 97 height 32
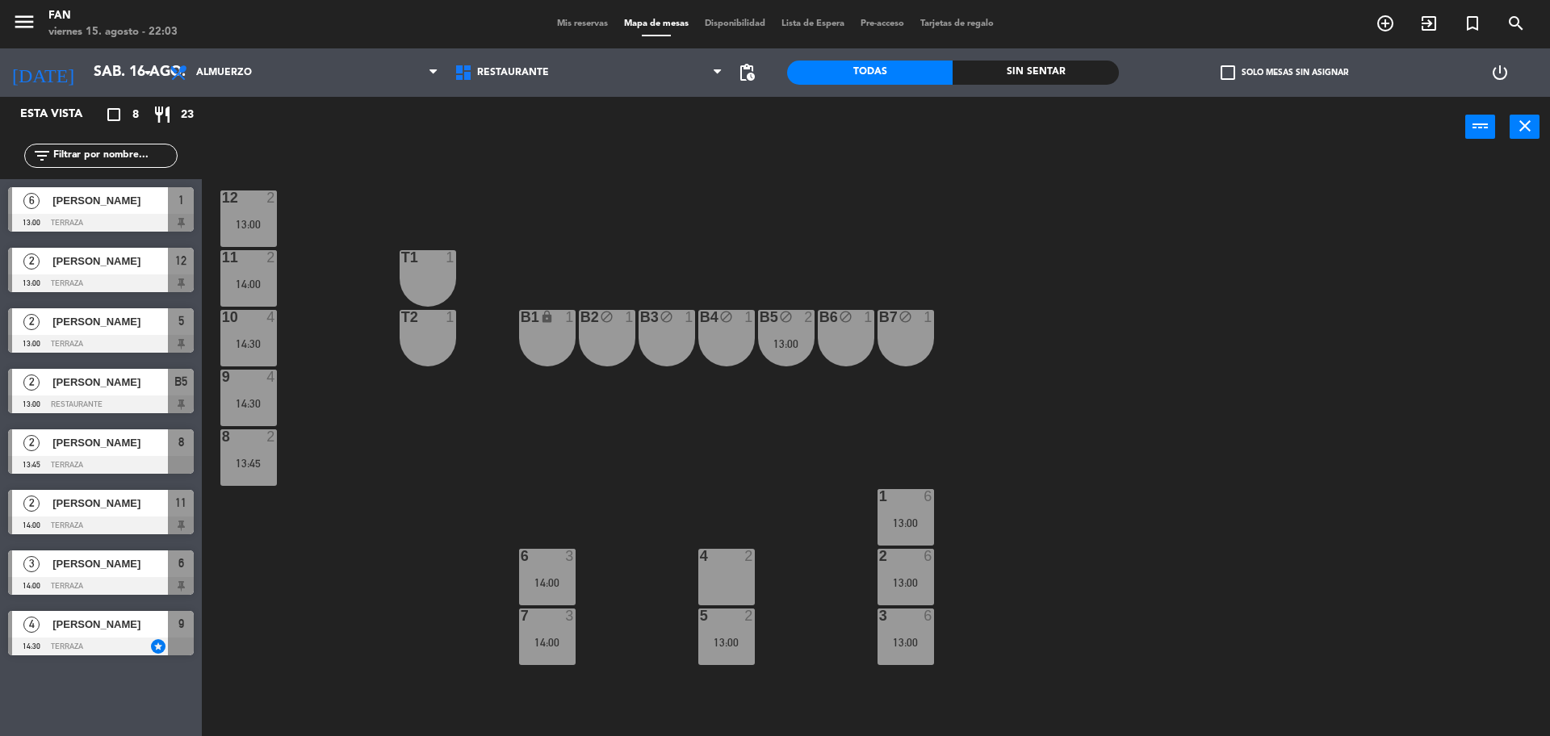
click at [732, 619] on div at bounding box center [726, 616] width 27 height 15
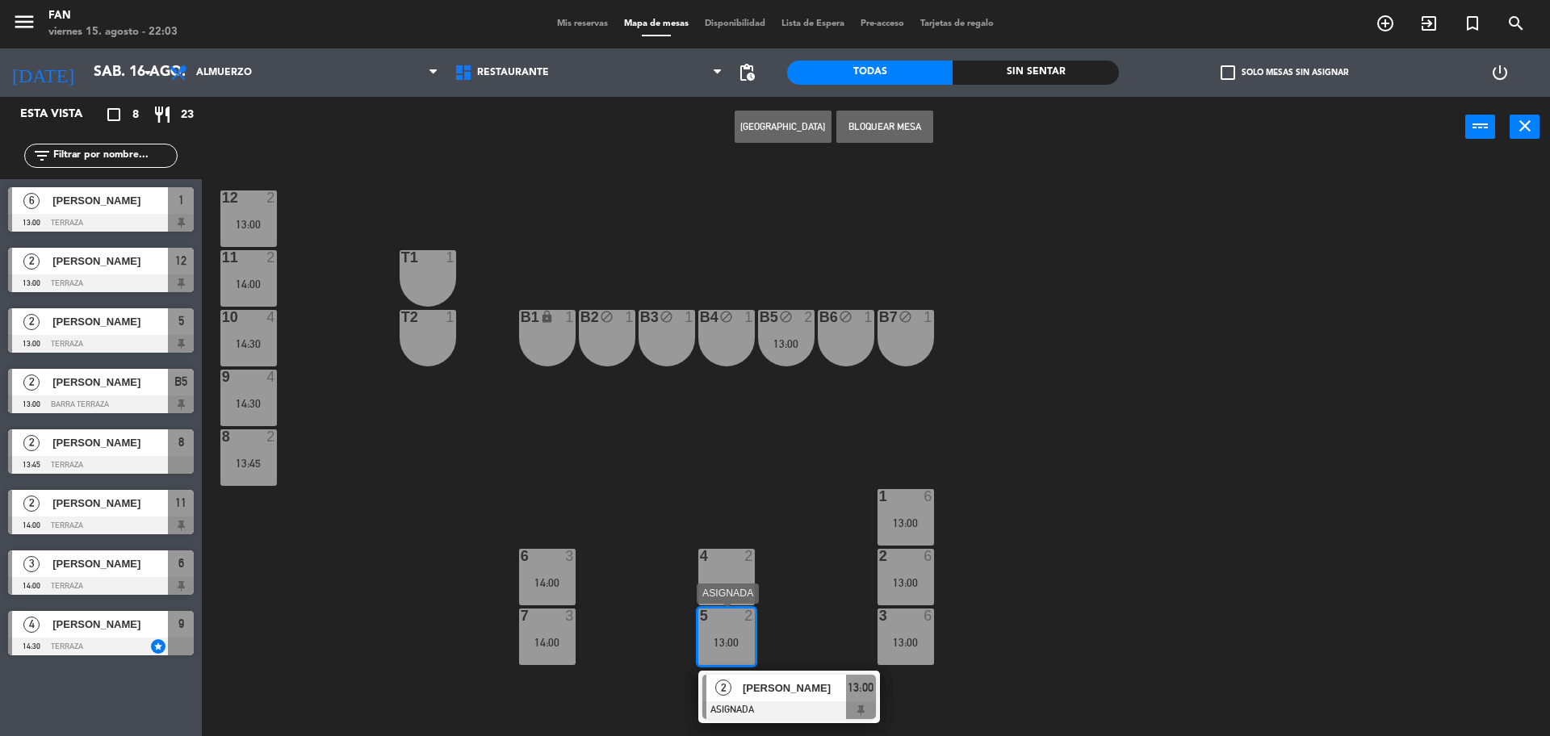
click at [756, 681] on span "[PERSON_NAME]" at bounding box center [794, 688] width 103 height 17
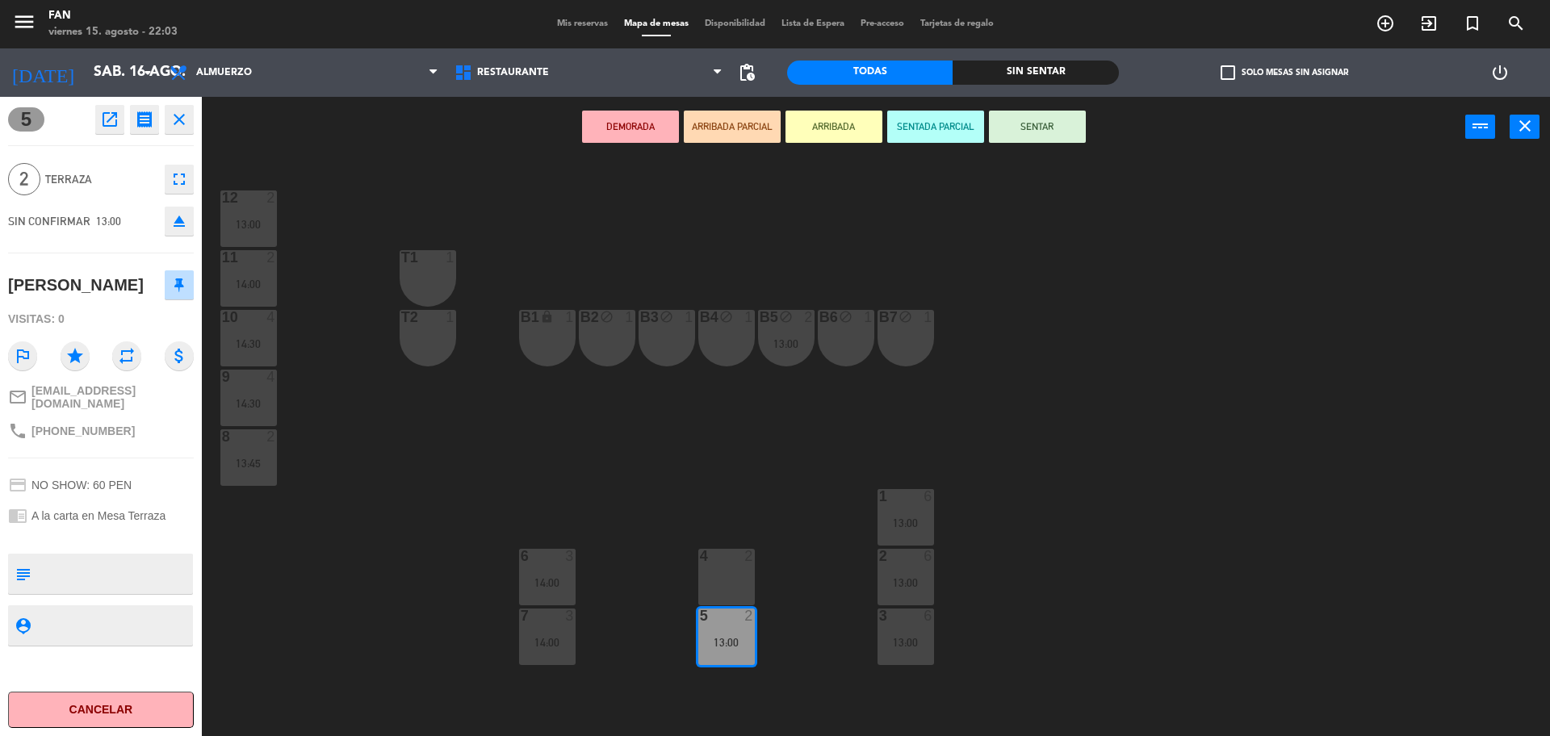
click at [721, 352] on div "B4 block 1" at bounding box center [726, 338] width 57 height 57
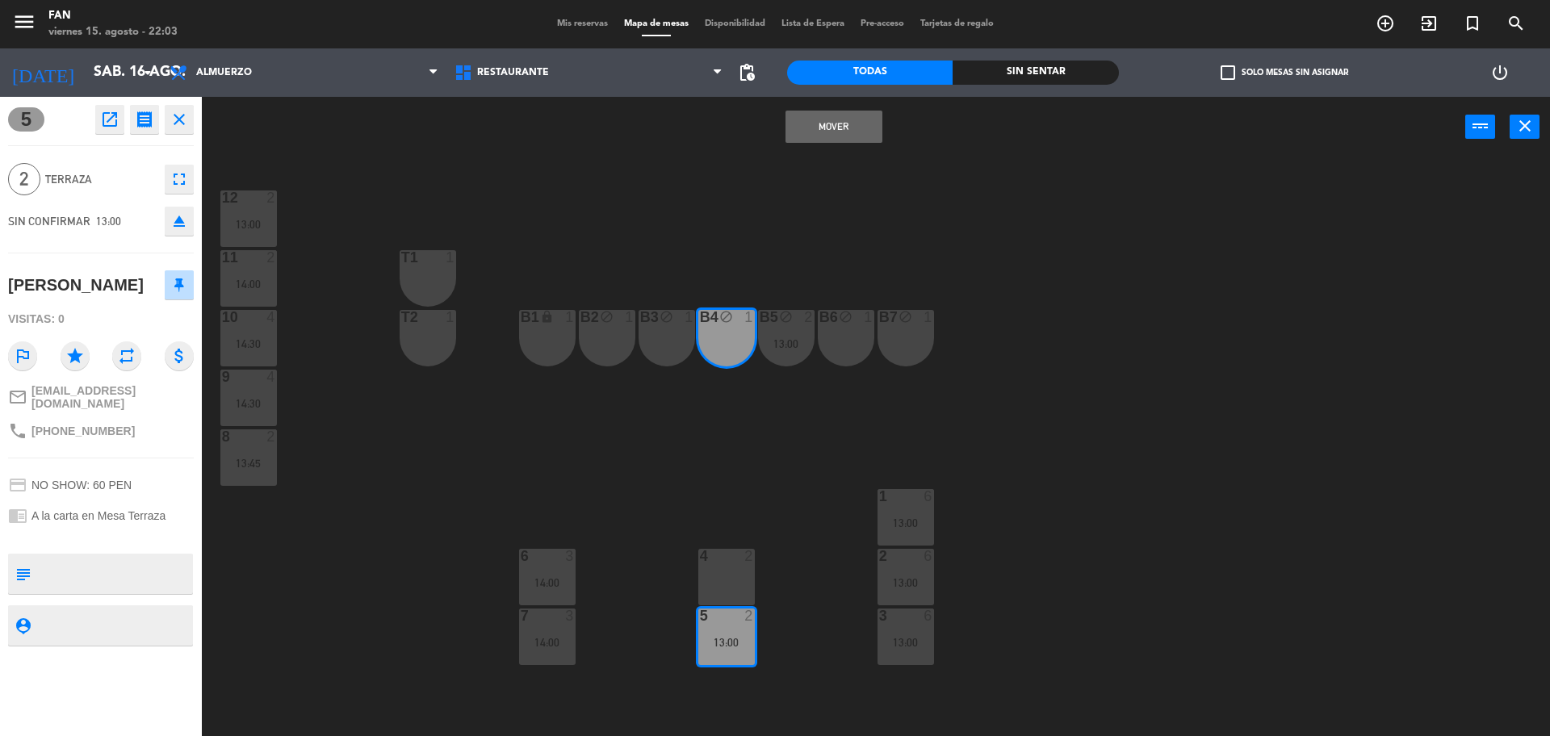
click at [855, 136] on button "Mover" at bounding box center [834, 127] width 97 height 32
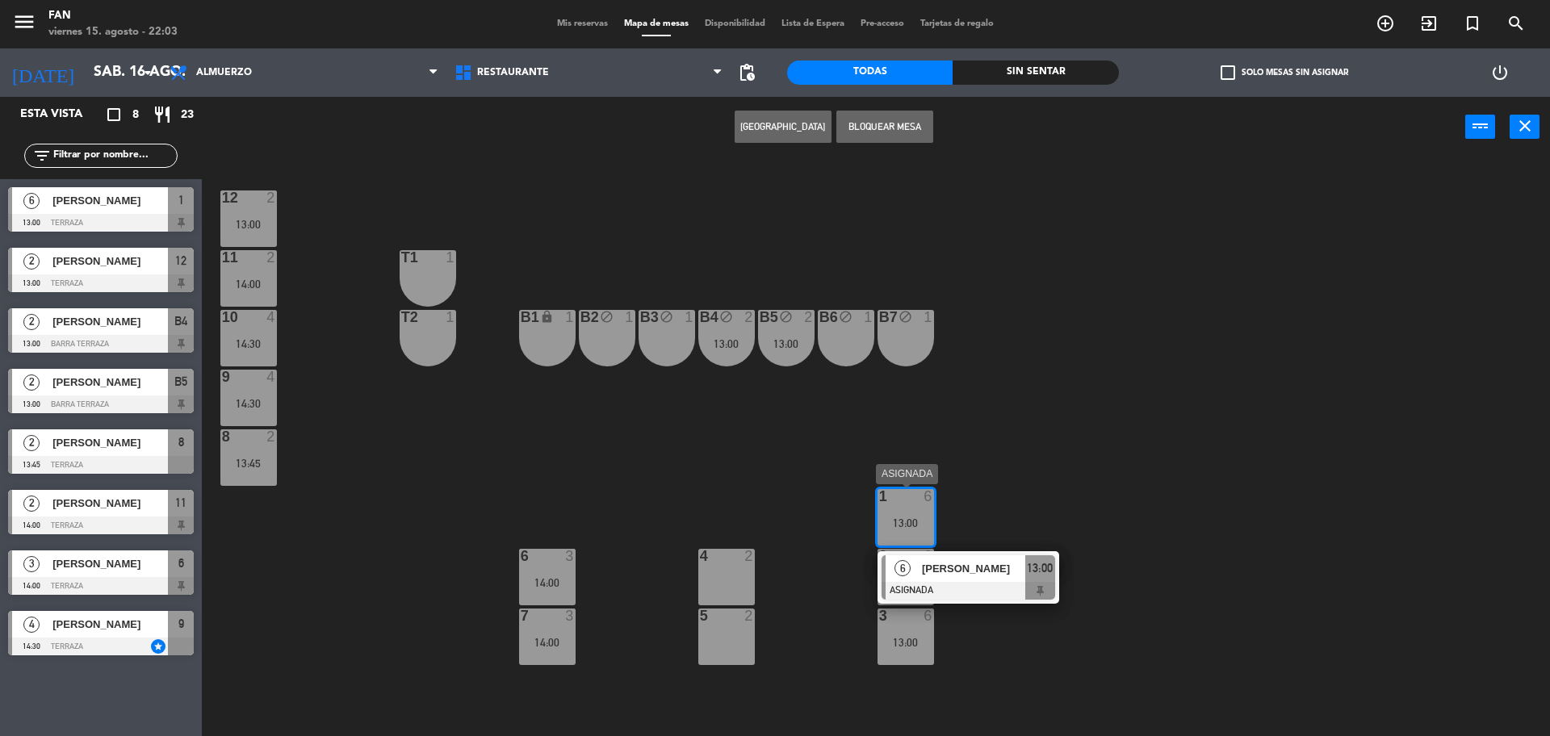
click at [913, 567] on div "6" at bounding box center [903, 568] width 35 height 27
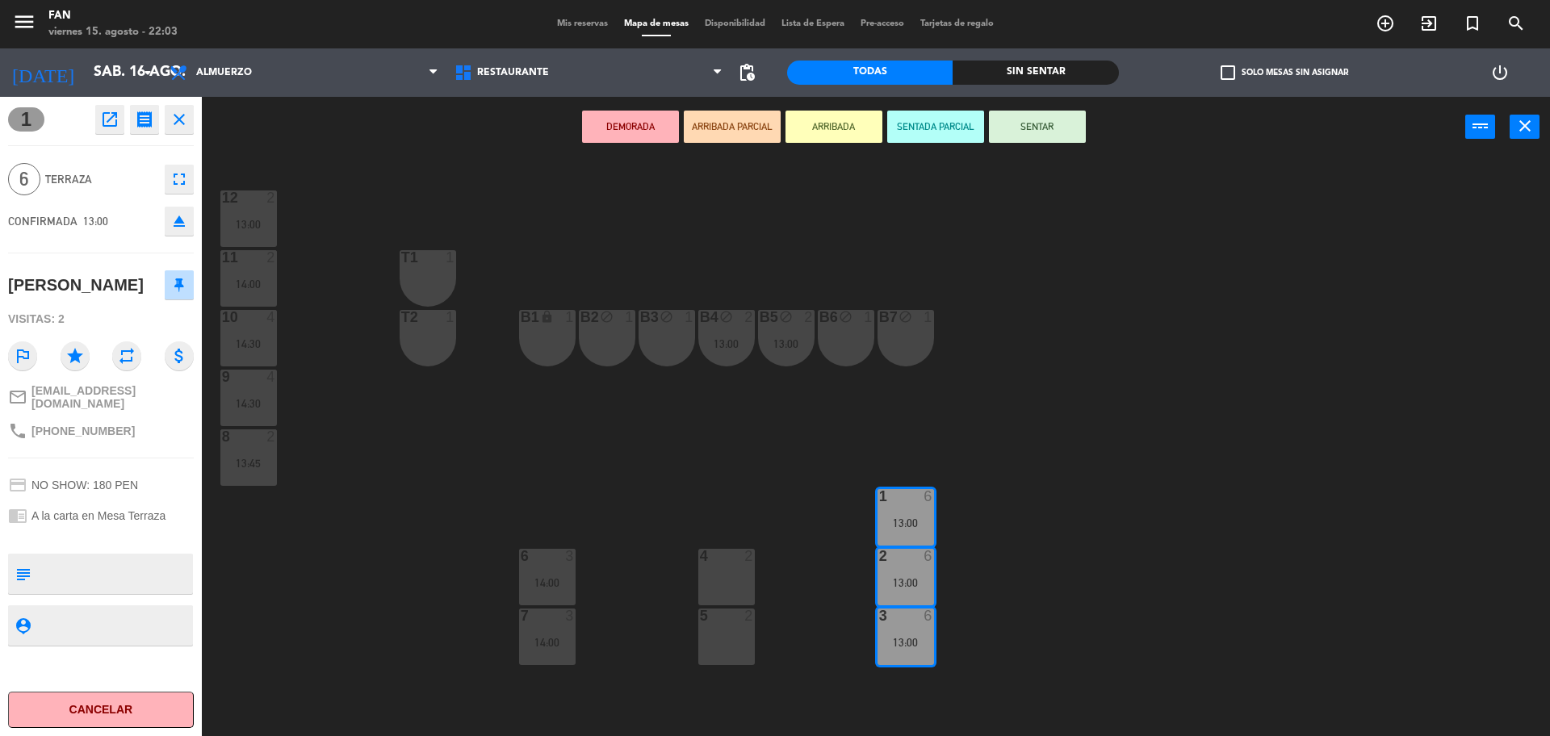
click at [717, 558] on div at bounding box center [726, 556] width 27 height 15
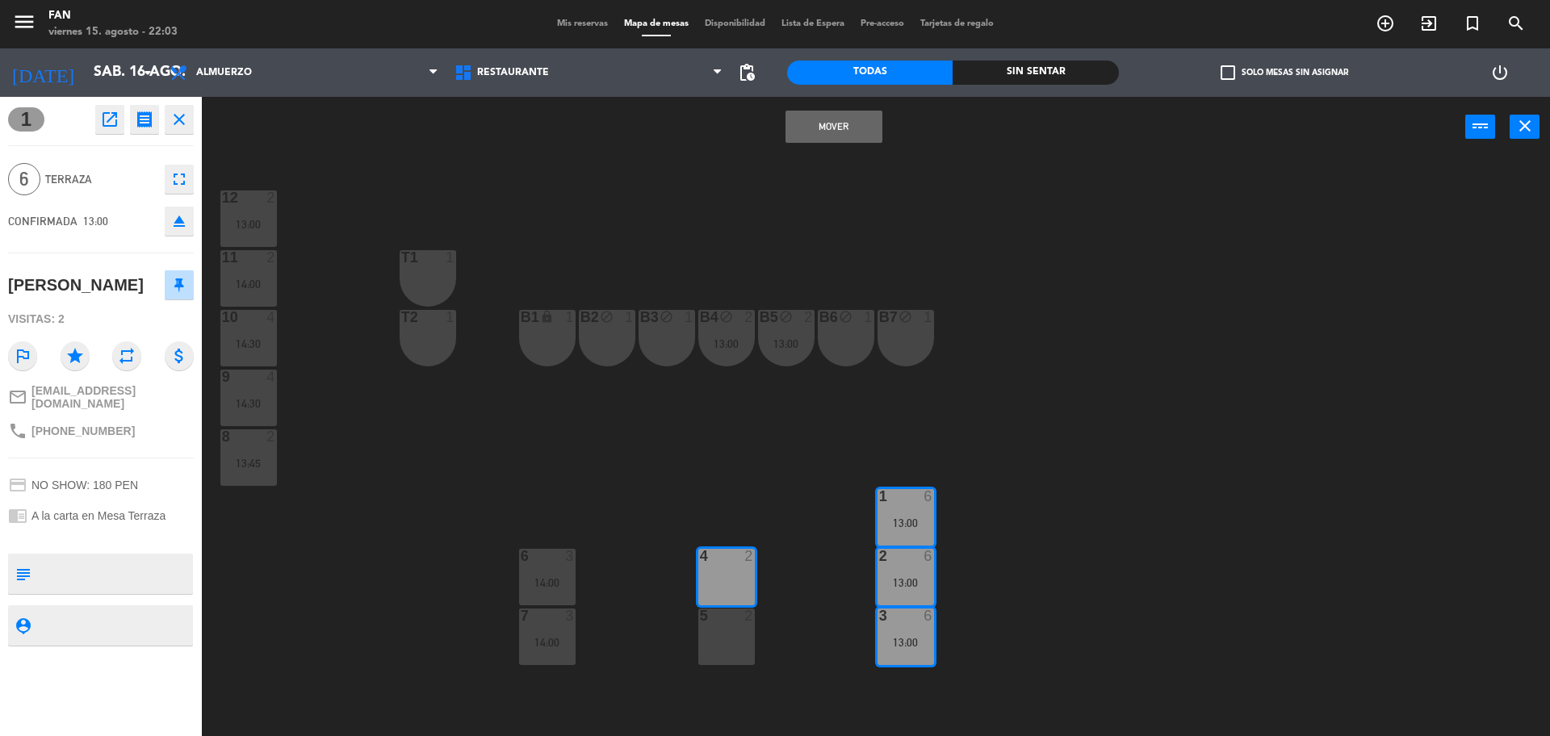
click at [723, 615] on div at bounding box center [726, 616] width 27 height 15
click at [840, 134] on button "Mover y Unir" at bounding box center [834, 127] width 97 height 32
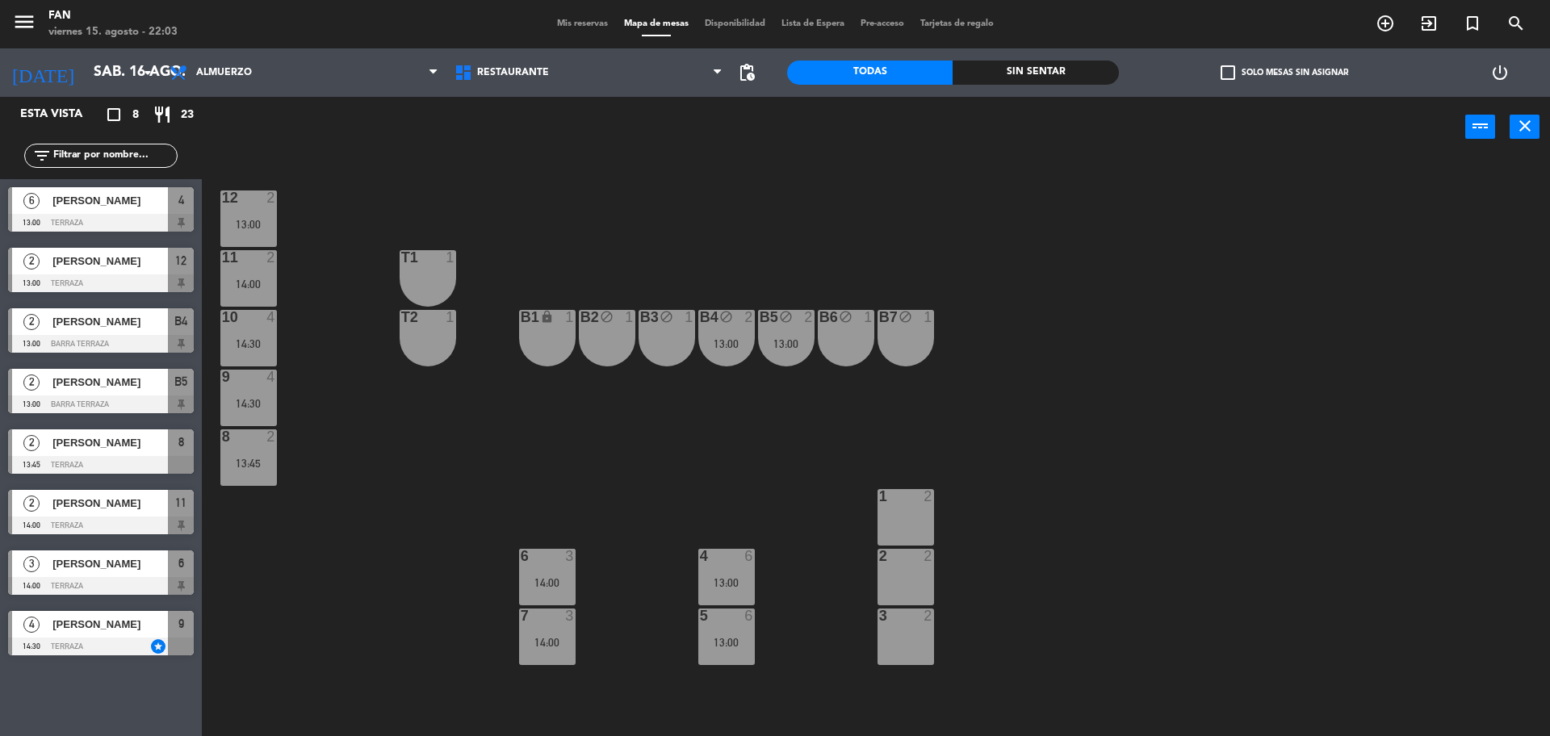
click at [793, 361] on div "B5 block 2 13:00" at bounding box center [786, 338] width 57 height 57
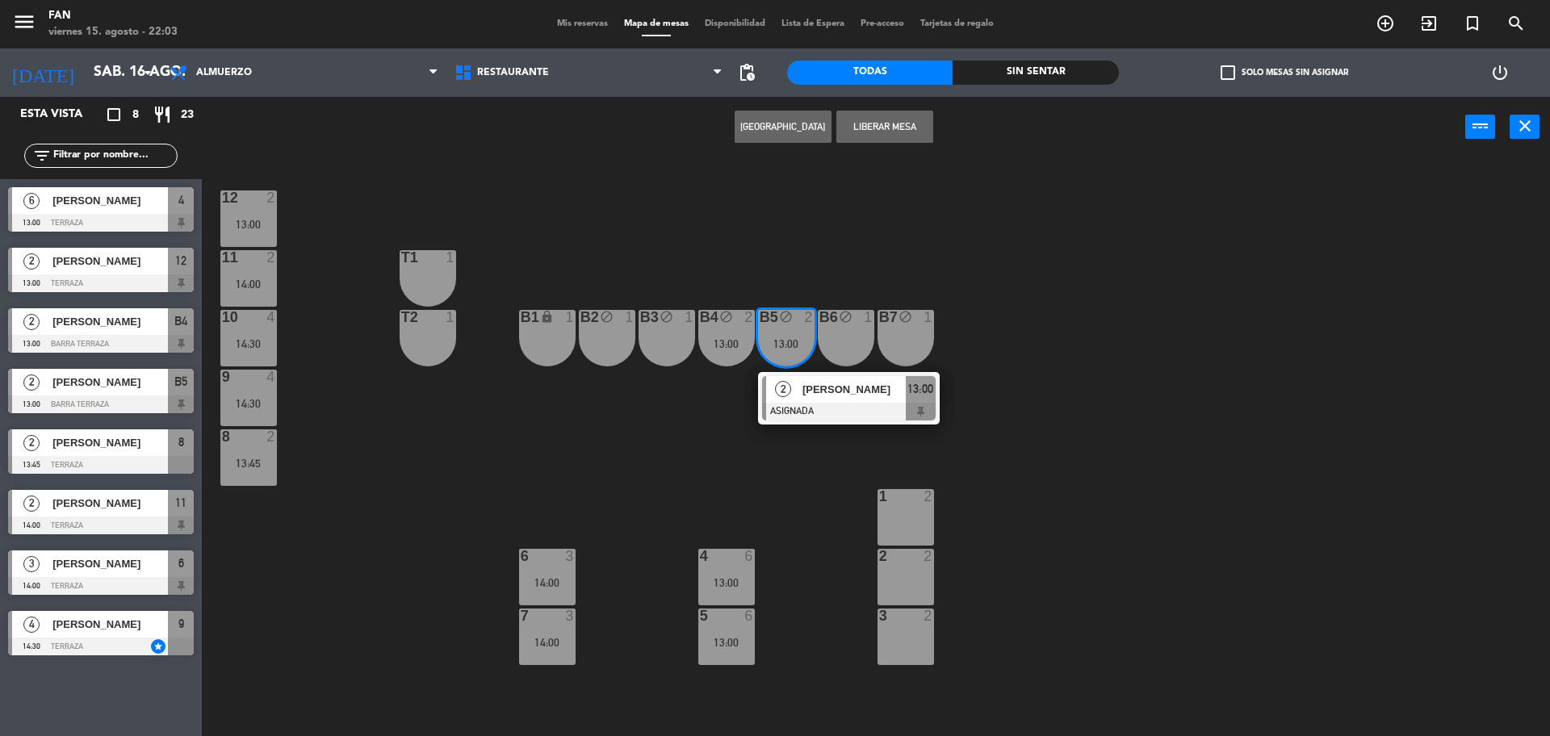
click at [880, 502] on div "1" at bounding box center [879, 496] width 1 height 15
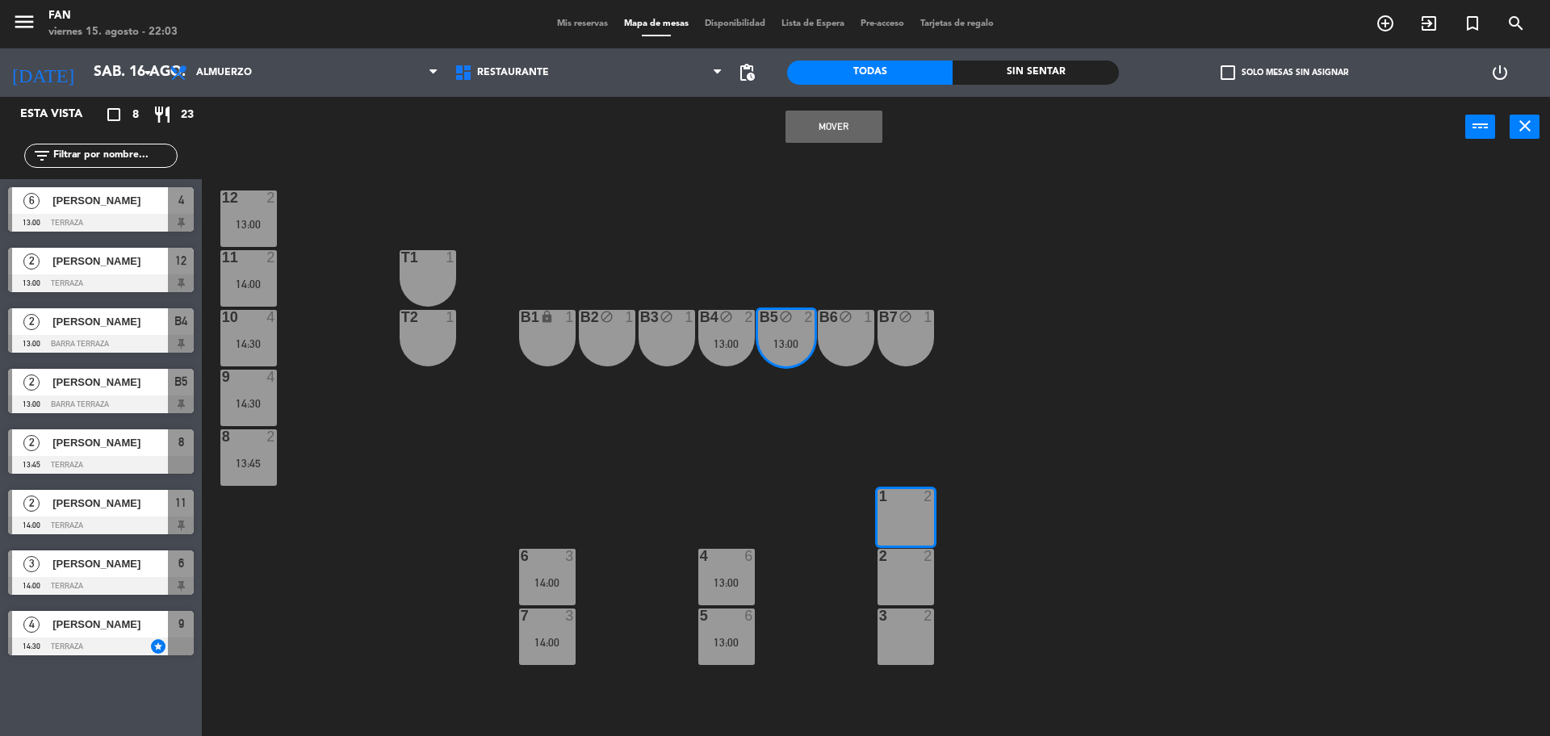
click at [830, 123] on button "Mover" at bounding box center [834, 127] width 97 height 32
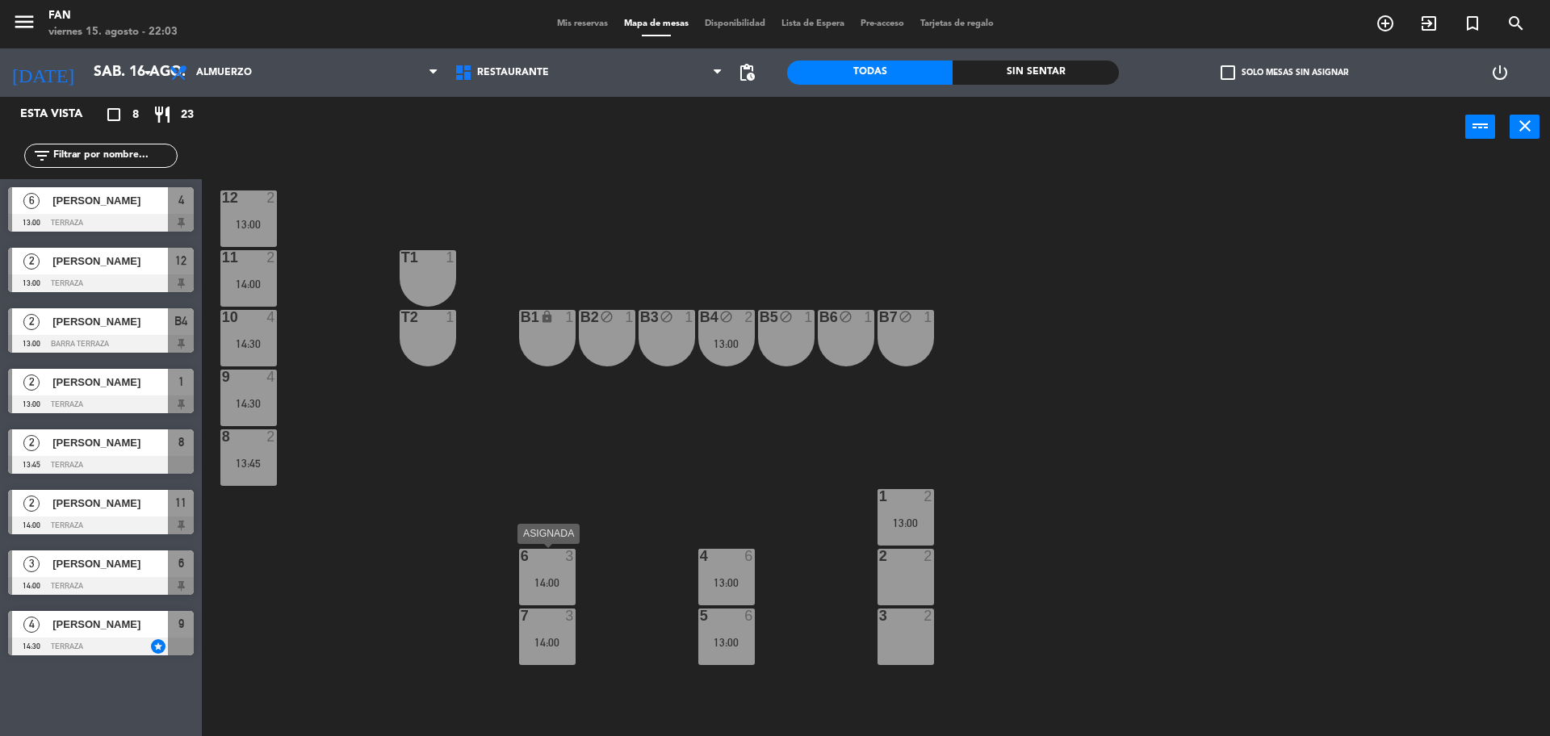
click at [555, 577] on div "14:00" at bounding box center [547, 582] width 57 height 11
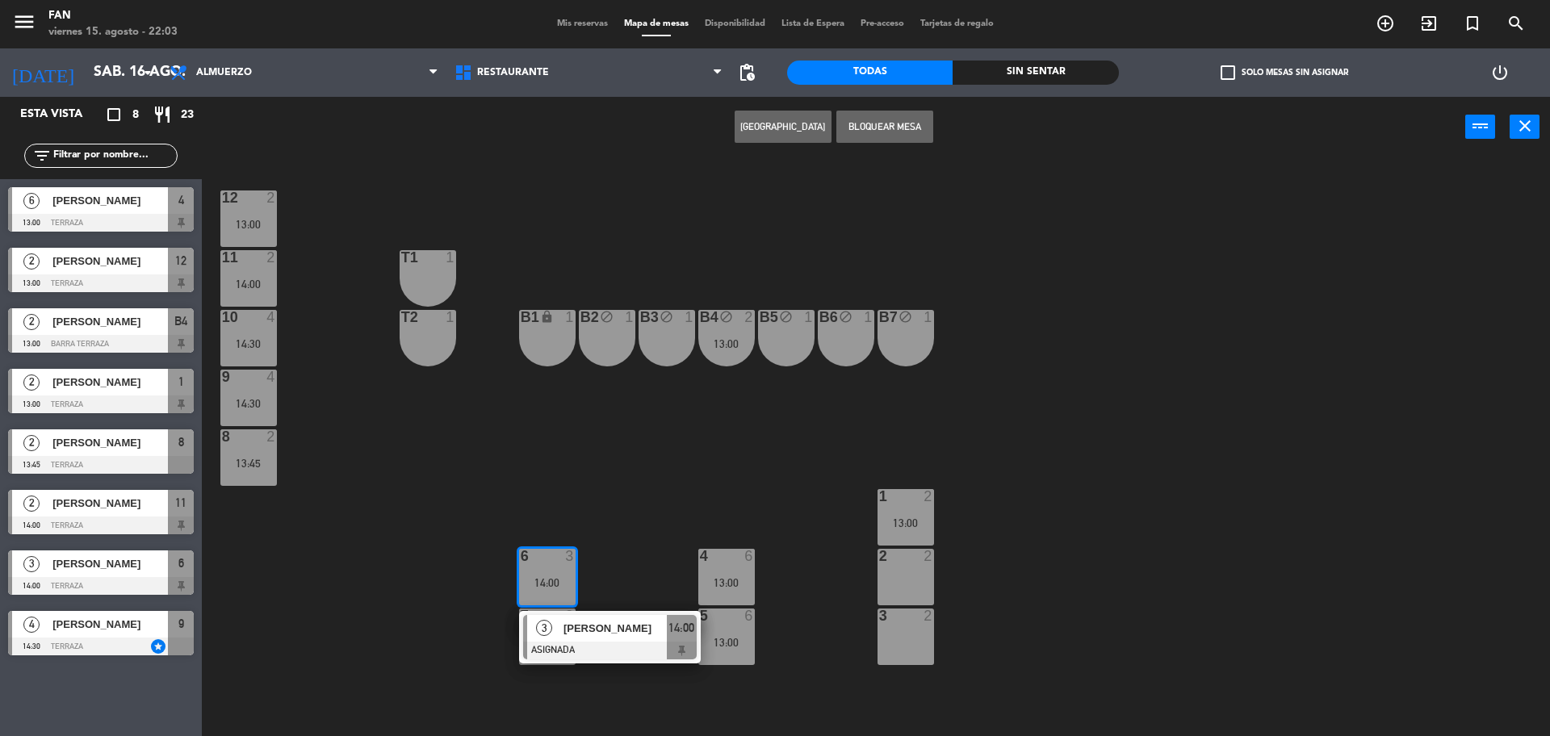
click at [590, 643] on div at bounding box center [610, 651] width 174 height 18
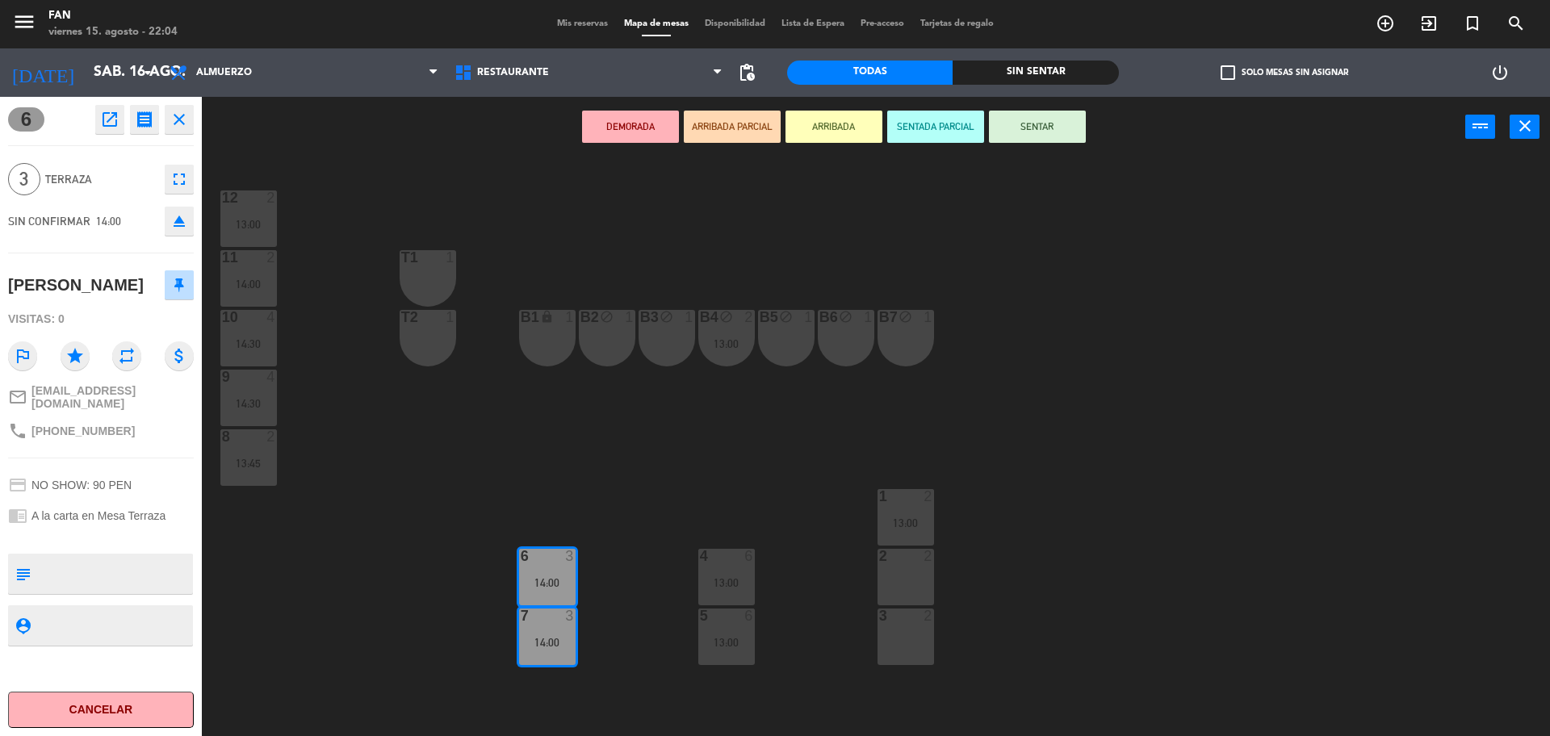
click at [910, 581] on div "2 2" at bounding box center [906, 577] width 57 height 57
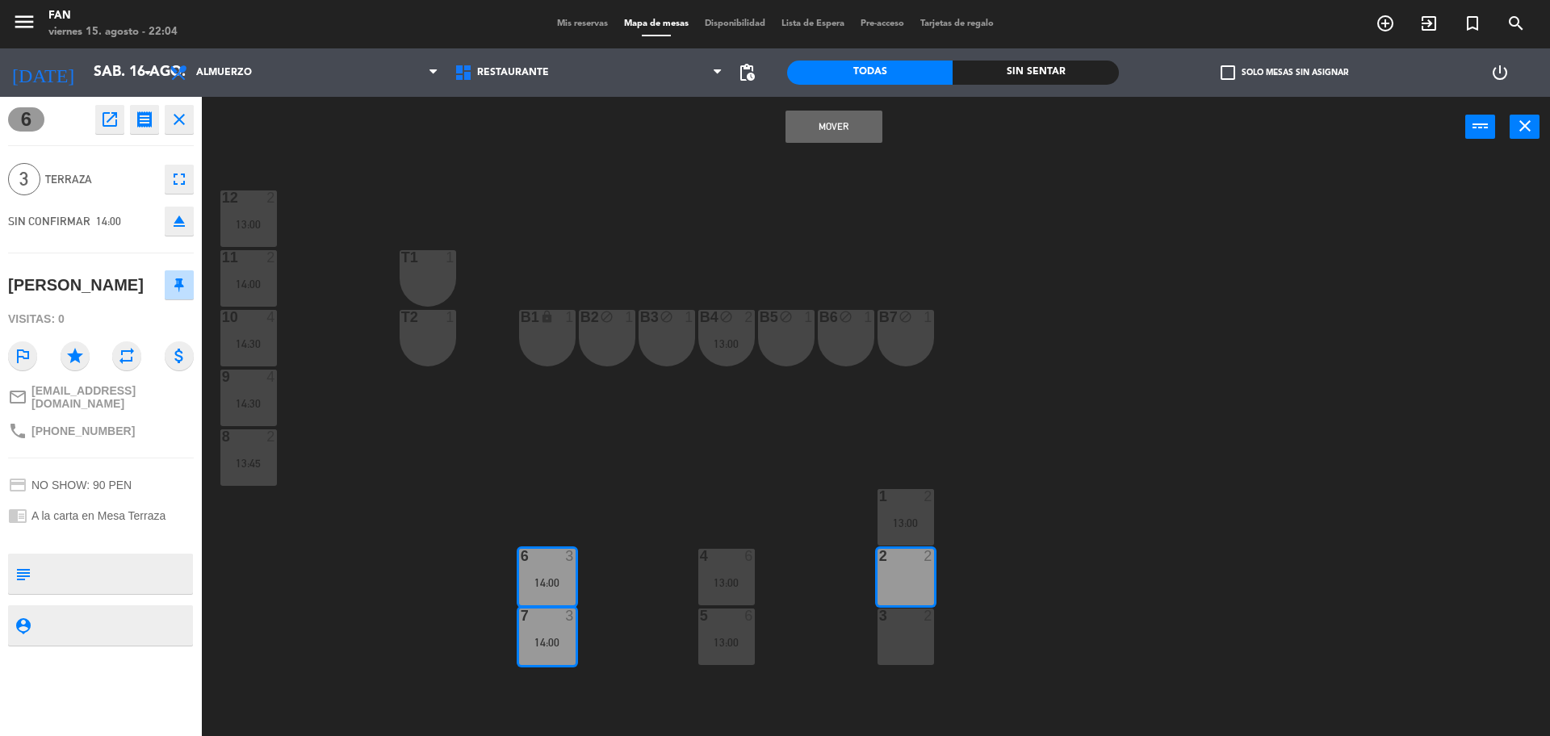
click at [909, 635] on div "3 2" at bounding box center [906, 637] width 57 height 57
click at [848, 128] on button "Mover y Unir" at bounding box center [834, 127] width 97 height 32
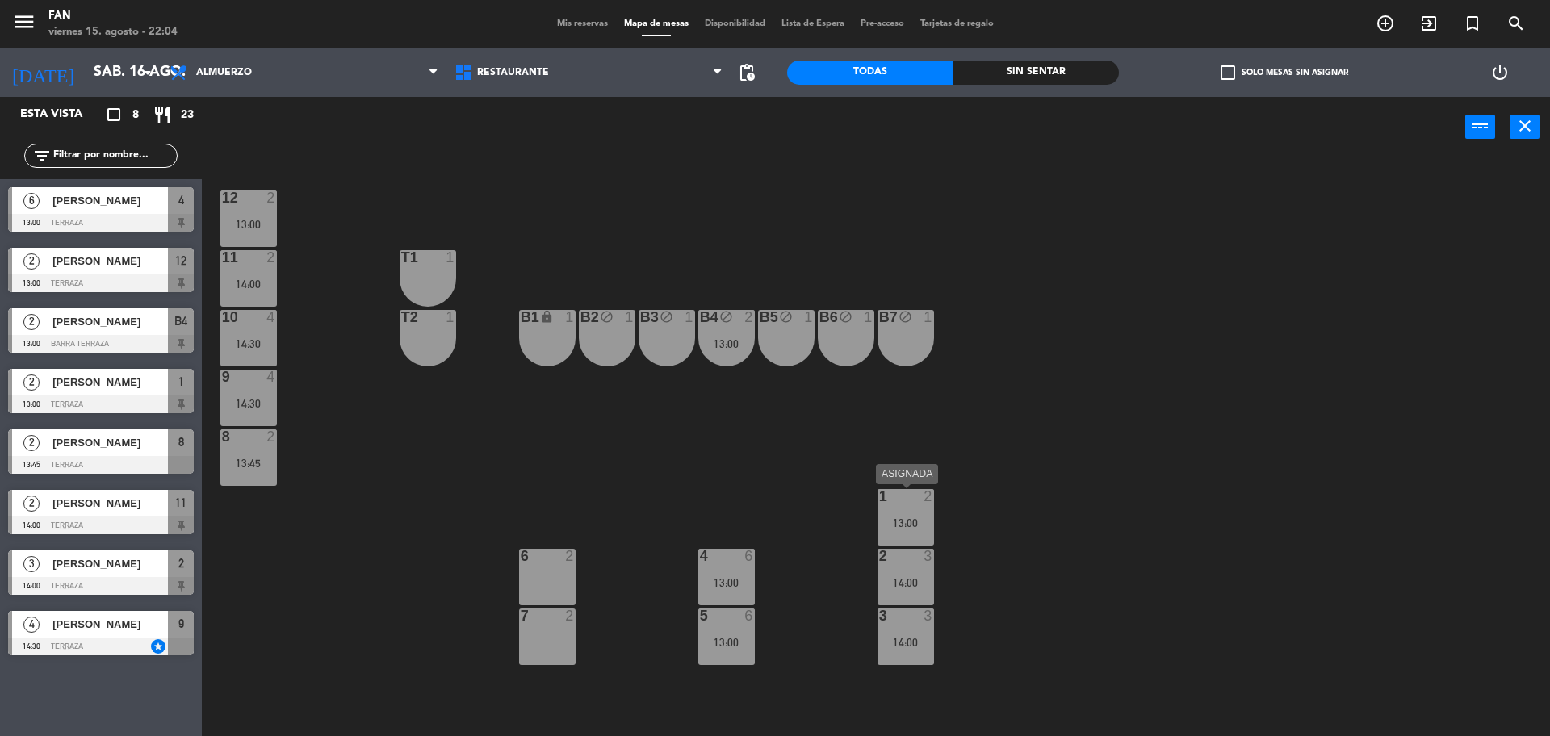
click at [893, 505] on div "1 2 13:00" at bounding box center [906, 517] width 57 height 57
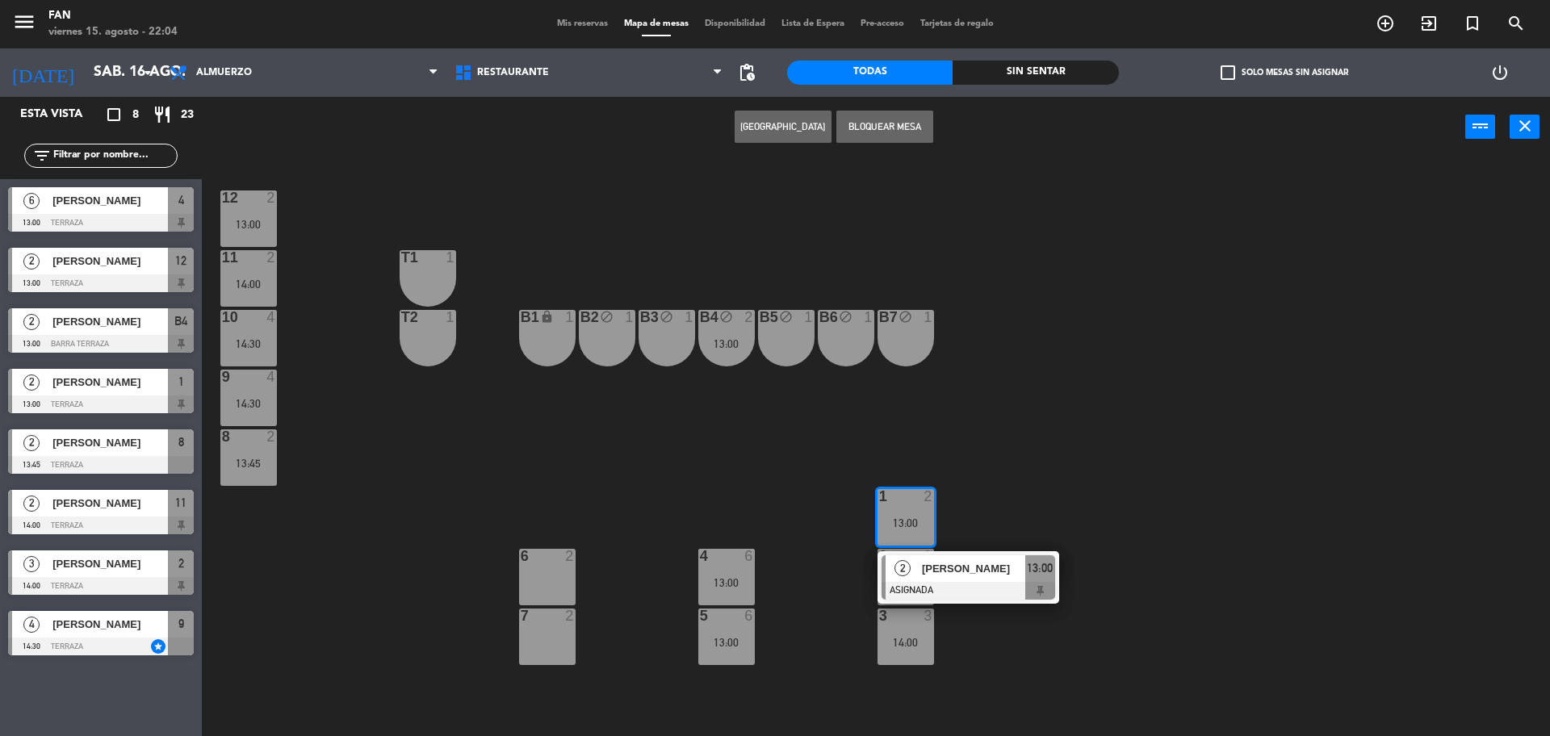
click at [571, 630] on div "7 2" at bounding box center [547, 637] width 57 height 57
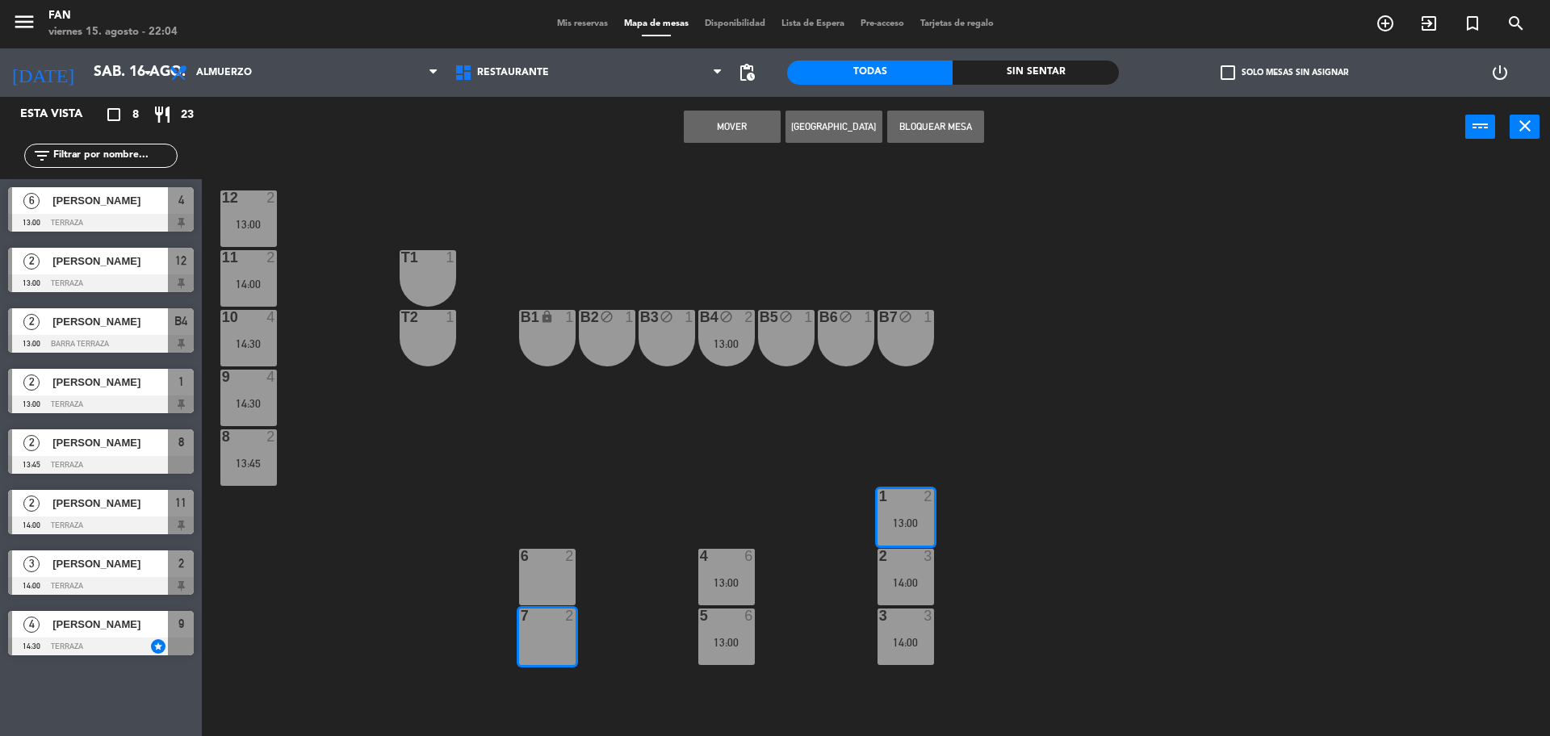
click at [727, 131] on button "Mover" at bounding box center [732, 127] width 97 height 32
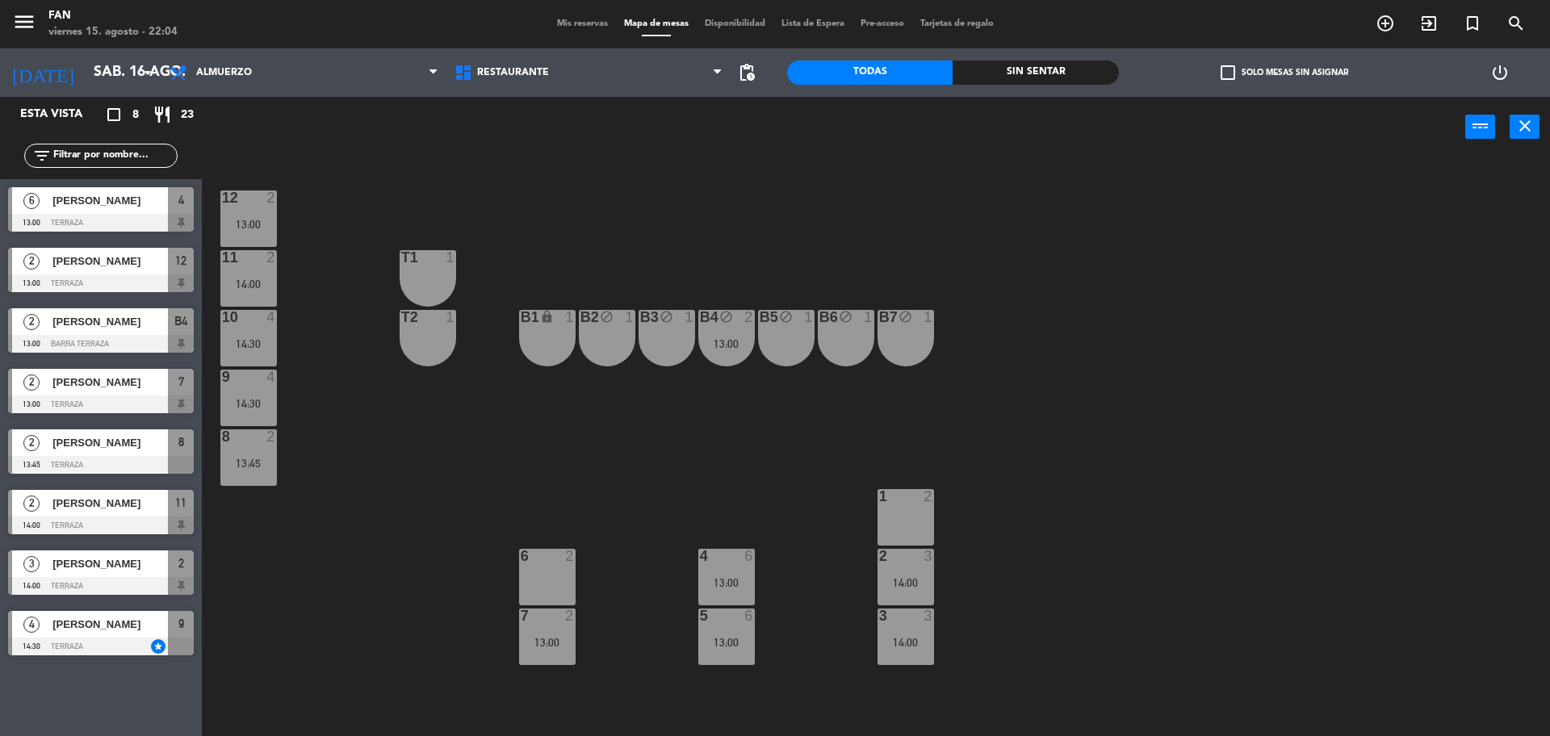
click at [550, 547] on div "12 2 13:00 11 2 14:00 T1 1 10 4 14:30 T2 1 B1 lock 1 B2 block 1 B3 block 1 B4 b…" at bounding box center [883, 450] width 1333 height 579
click at [548, 568] on div "6 2" at bounding box center [547, 577] width 57 height 57
click at [898, 132] on button "Bloquear Mesa" at bounding box center [884, 127] width 97 height 32
click at [732, 333] on div "B4 block 2 13:00" at bounding box center [726, 338] width 57 height 57
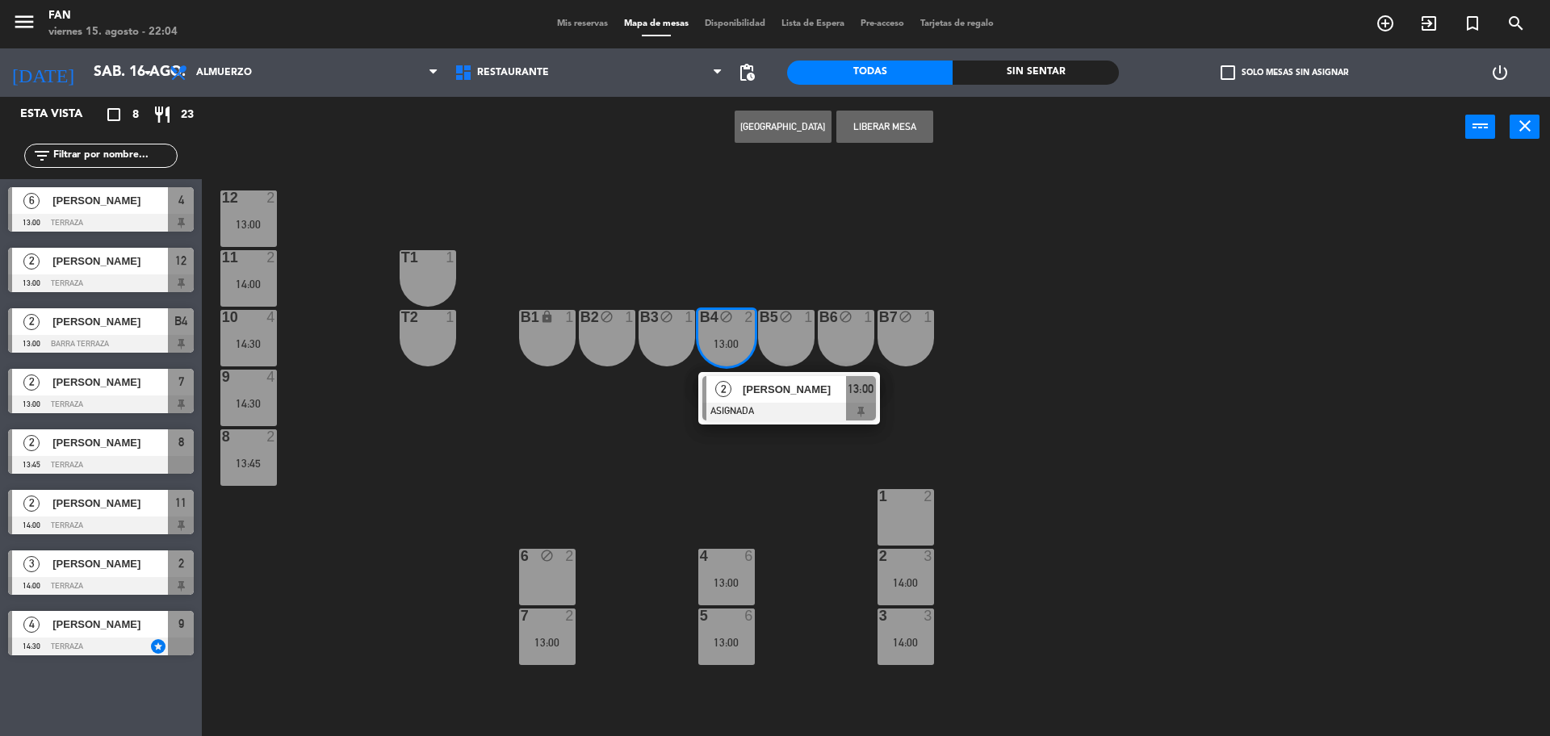
click at [920, 509] on div "1 2" at bounding box center [906, 517] width 57 height 57
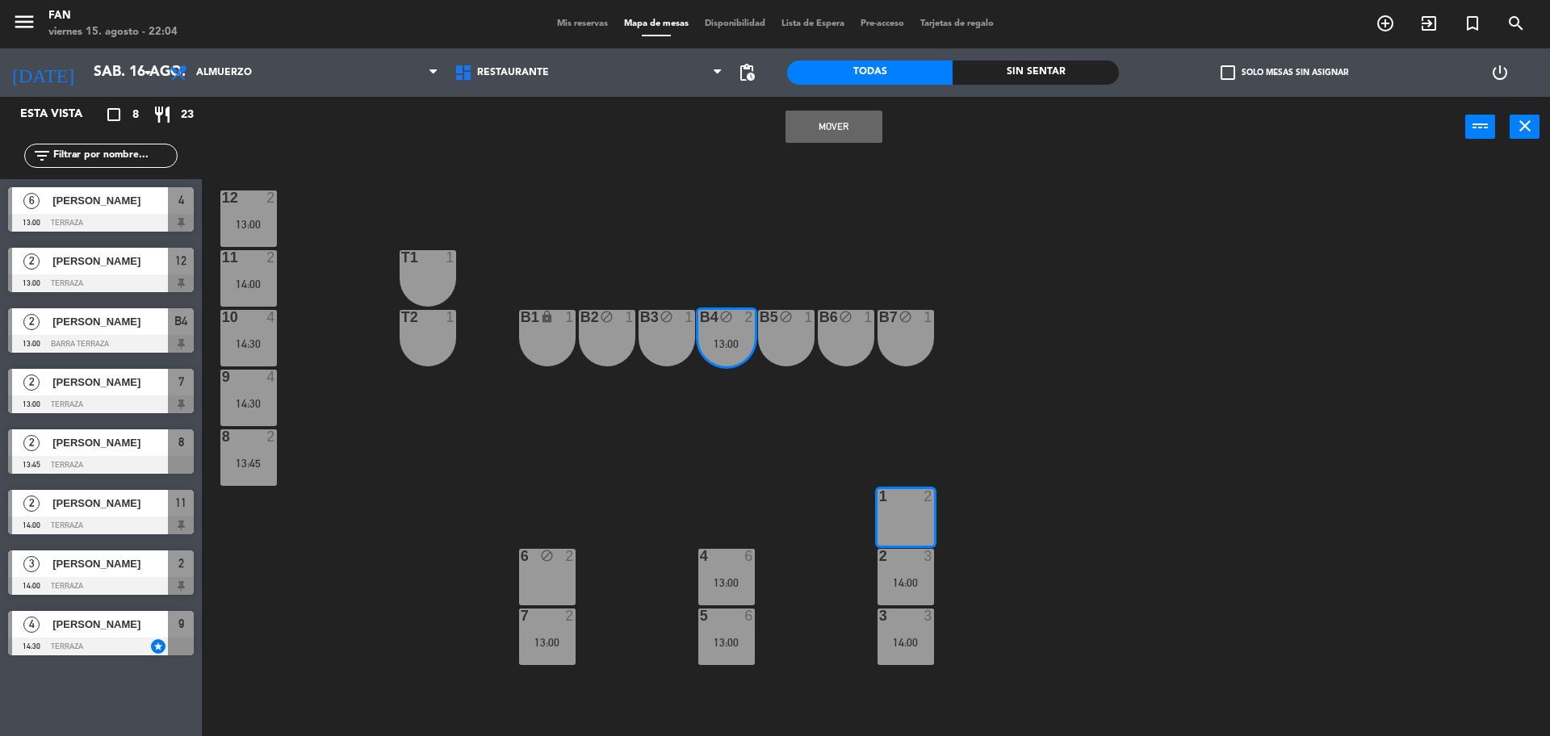
click at [865, 118] on button "Mover" at bounding box center [834, 127] width 97 height 32
click at [924, 198] on div "12 2 13:00 11 2 14:00 T1 1 10 4 14:30 T2 1 B1 lock 1 B2 block 1 B3 block 1 B4 b…" at bounding box center [883, 450] width 1333 height 579
click at [907, 196] on div "12 2 13:00 11 2 14:00 T1 1 10 4 14:30 T2 1 B1 lock 1 B2 block 1 B3 block 1 B4 b…" at bounding box center [883, 450] width 1333 height 579
click at [1038, 539] on div "12 2 13:00 11 2 14:00 T1 1 10 4 14:30 T2 1 B1 lock 1 B2 block 1 B3 block 1 B4 b…" at bounding box center [883, 450] width 1333 height 579
click at [561, 27] on span "Mis reservas" at bounding box center [582, 23] width 67 height 9
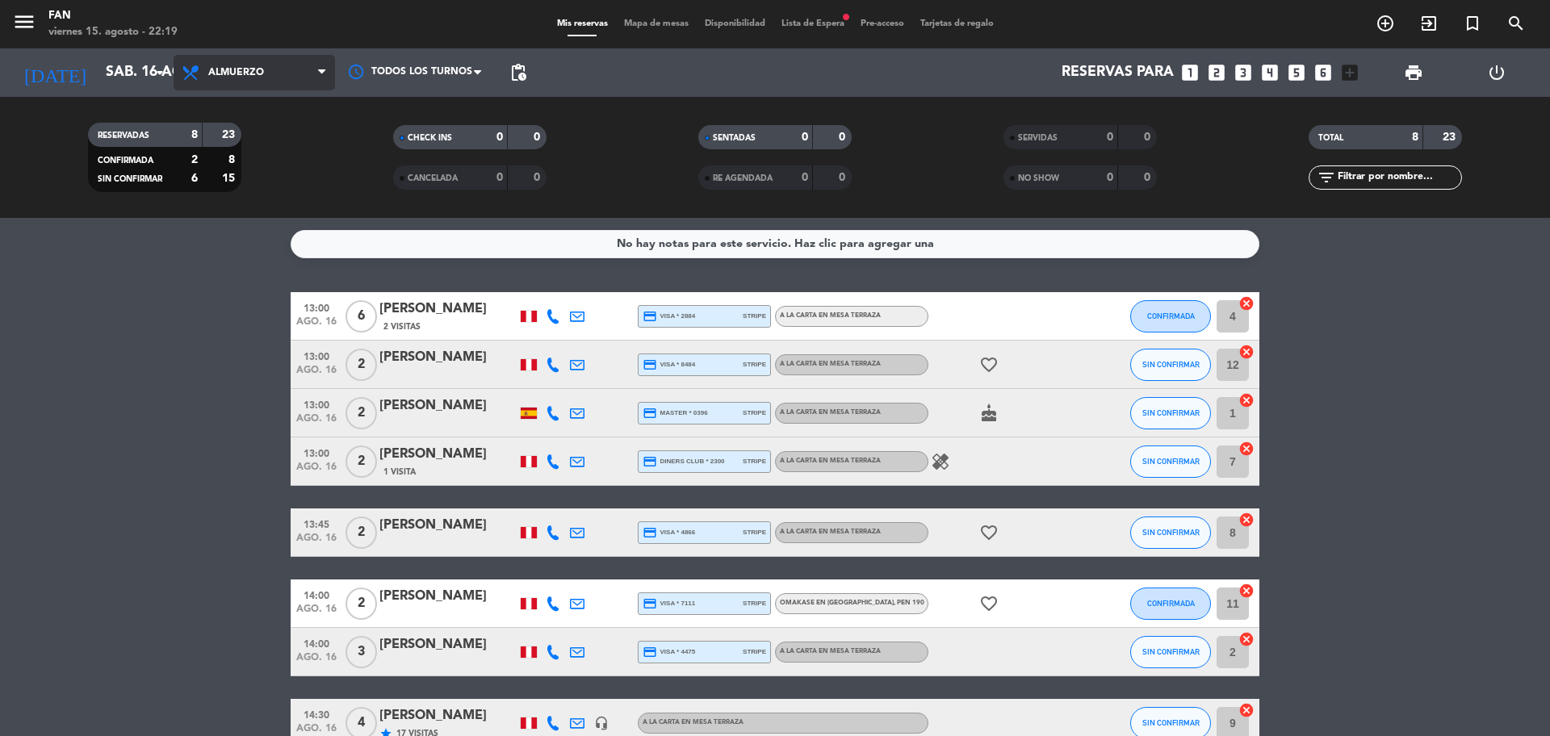
click at [284, 75] on span "Almuerzo" at bounding box center [254, 73] width 161 height 36
click at [258, 183] on div "menu Fan viernes 15. agosto - 22:19 Mis reservas Mapa de mesas Disponibilidad L…" at bounding box center [775, 109] width 1550 height 218
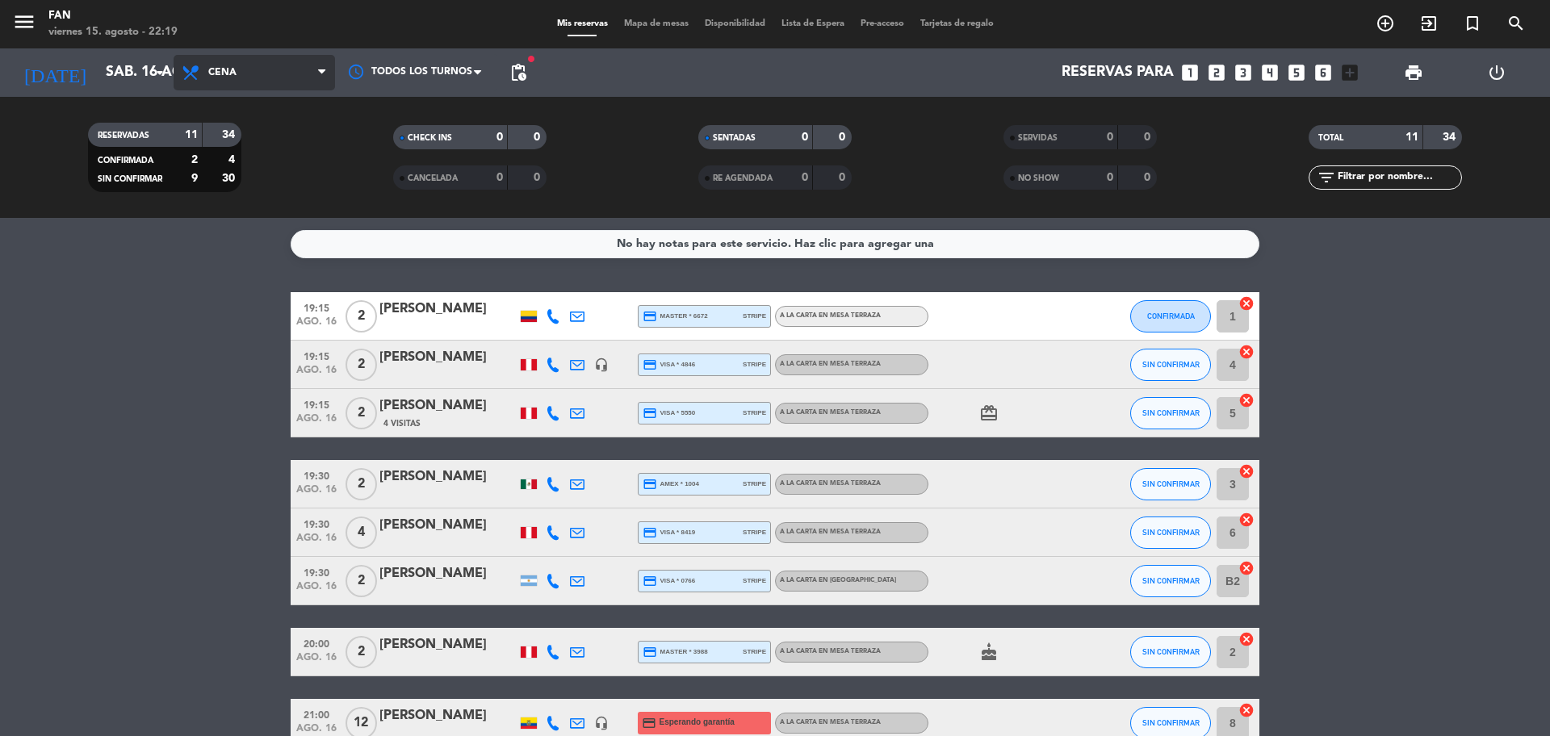
click at [238, 57] on span "Cena" at bounding box center [254, 73] width 161 height 36
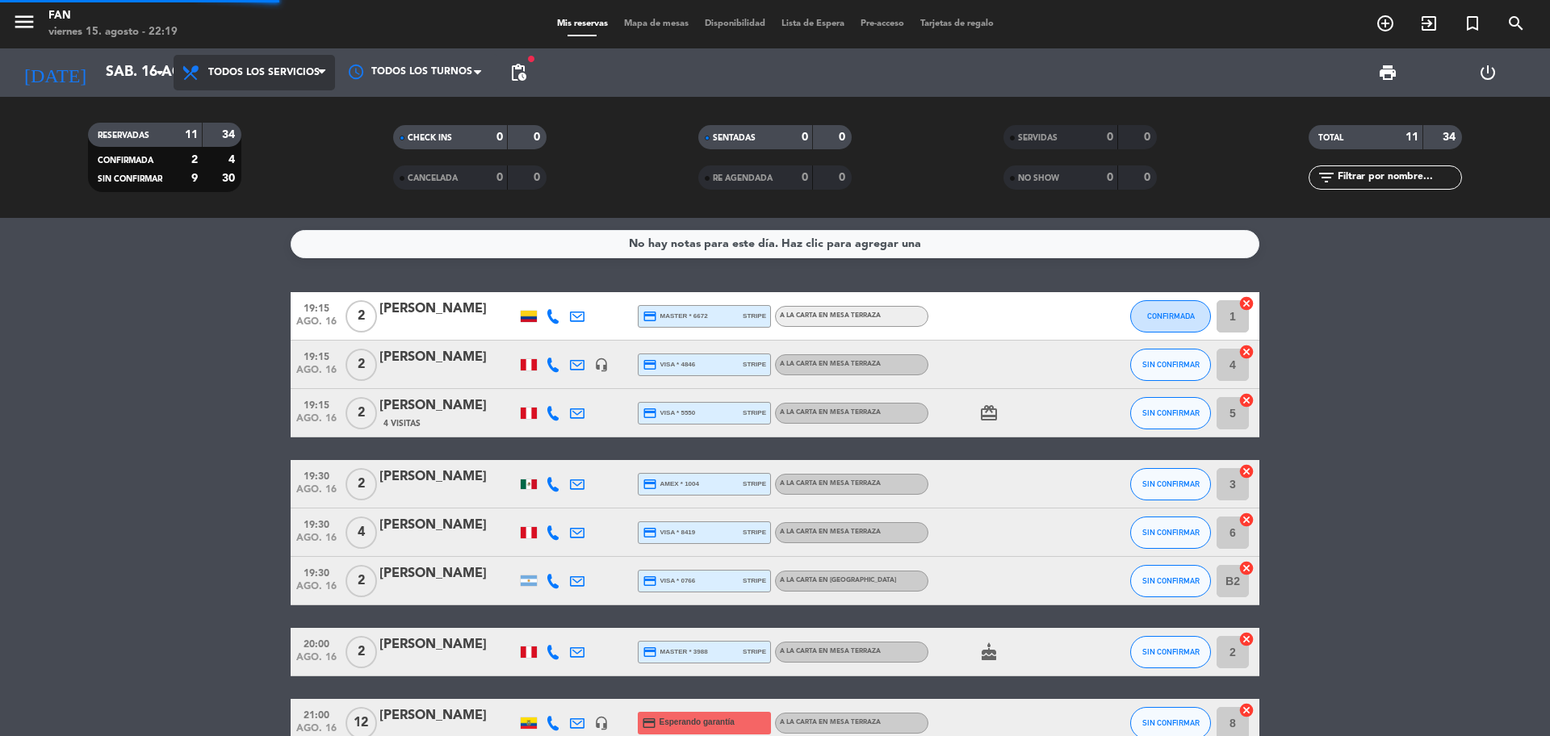
click at [238, 111] on div "menu Fan viernes 15. agosto - 22:19 Mis reservas Mapa de mesas Disponibilidad L…" at bounding box center [775, 109] width 1550 height 218
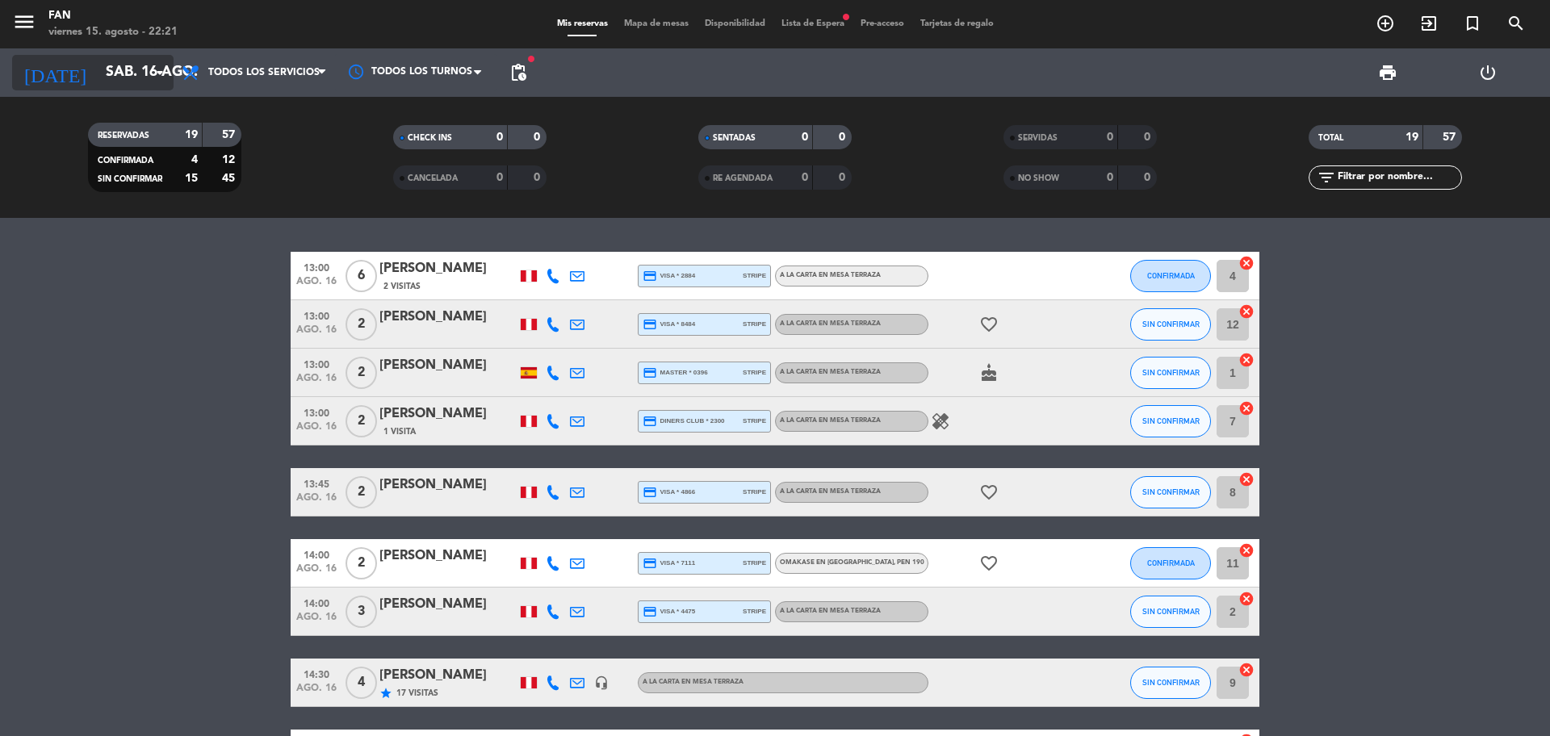
click at [134, 60] on input "sáb. 16 ago." at bounding box center [191, 73] width 187 height 32
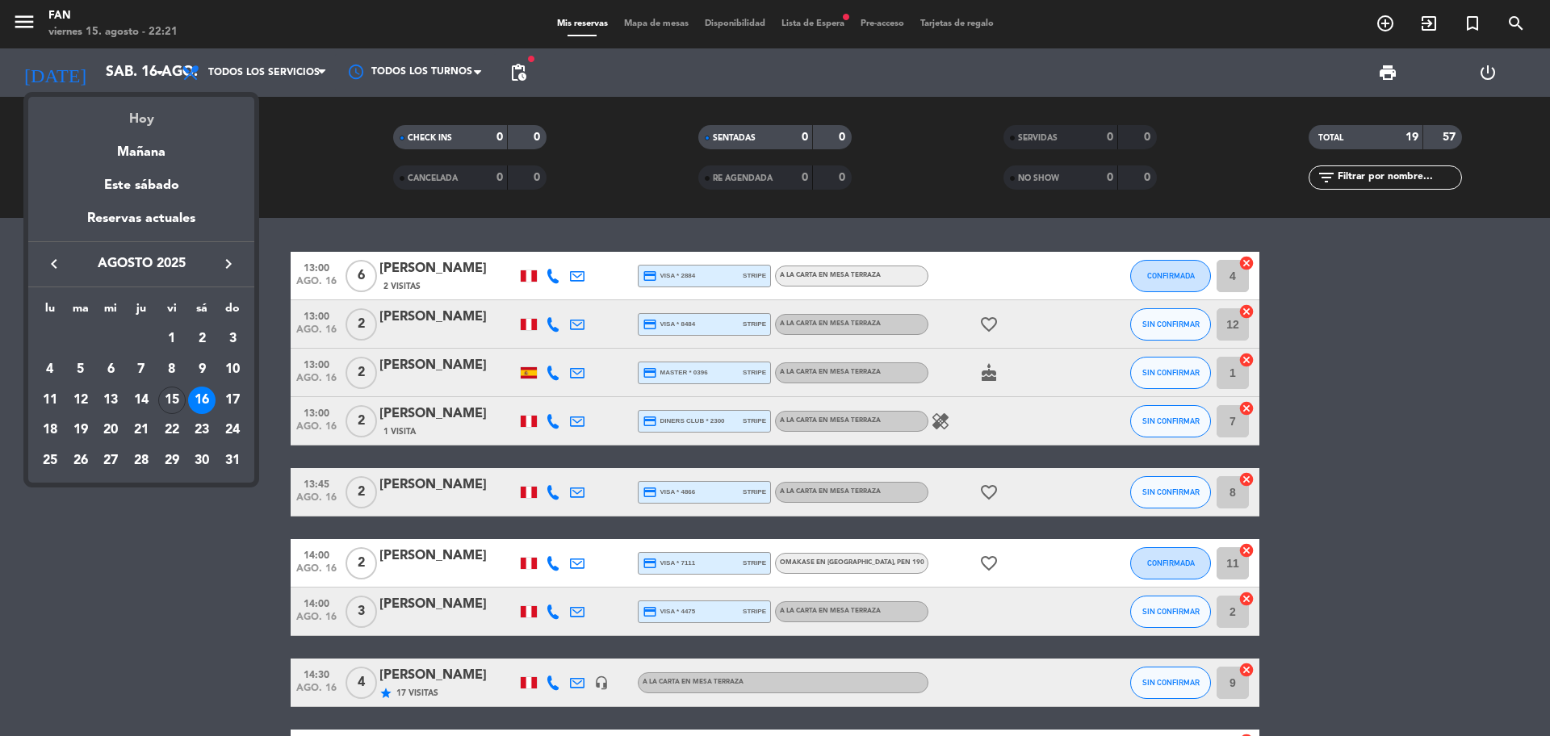
click at [134, 125] on div "Hoy" at bounding box center [141, 113] width 226 height 33
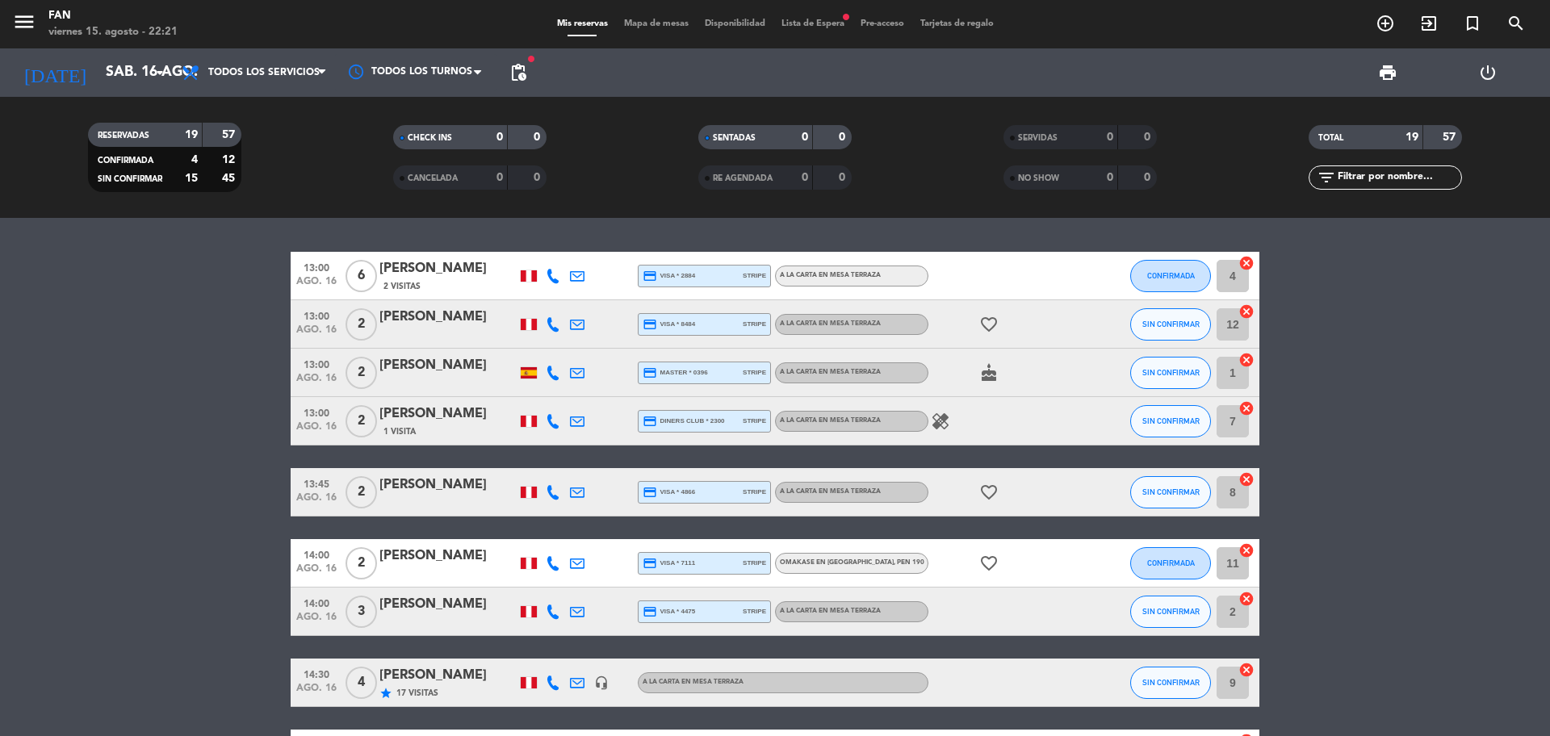
type input "vie. 15 ago."
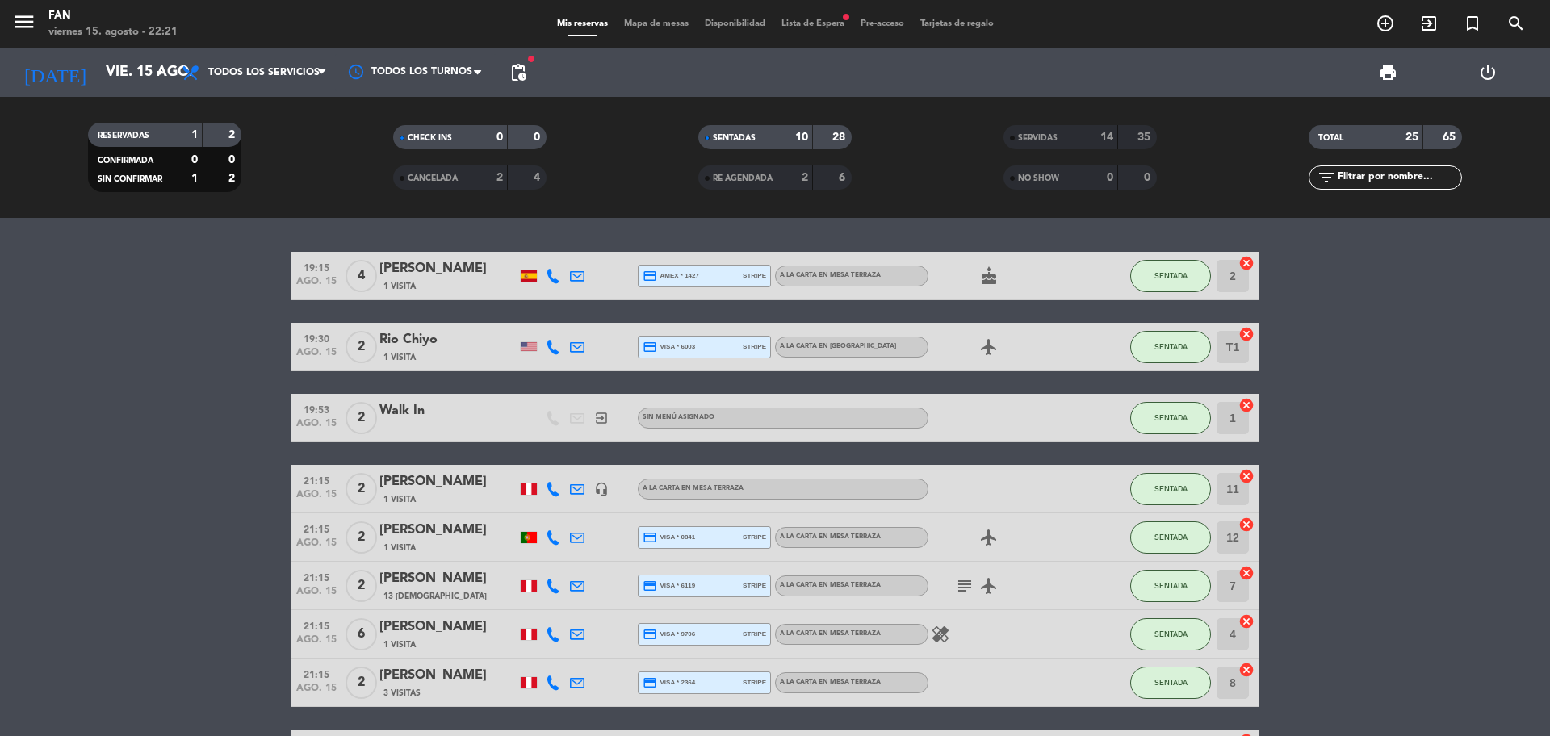
click at [1348, 471] on bookings-row "19:15 ago. 15 4 [PERSON_NAME] 1 Visita credit_card amex * 1427 stripe A la cart…" at bounding box center [775, 575] width 1550 height 646
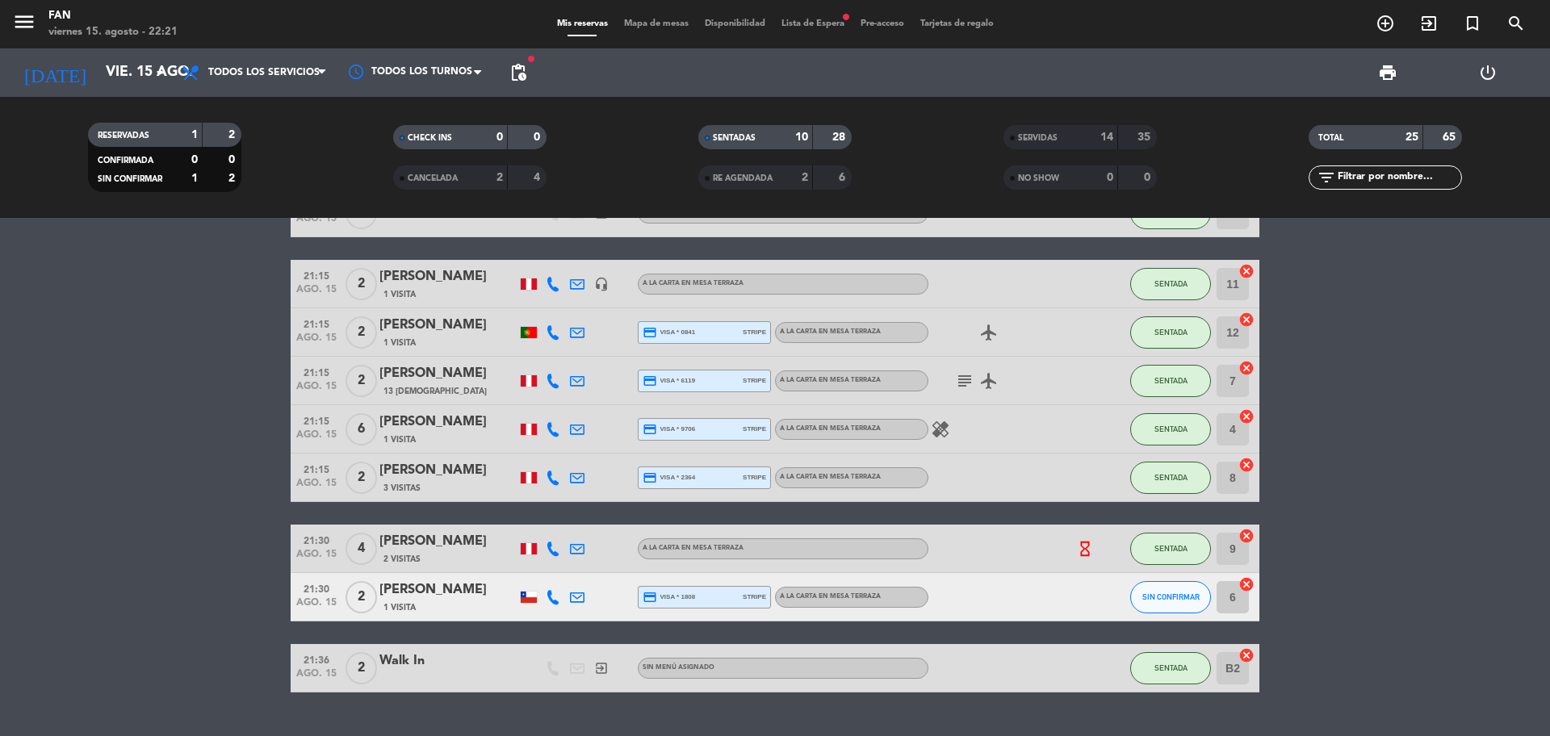
scroll to position [242, 0]
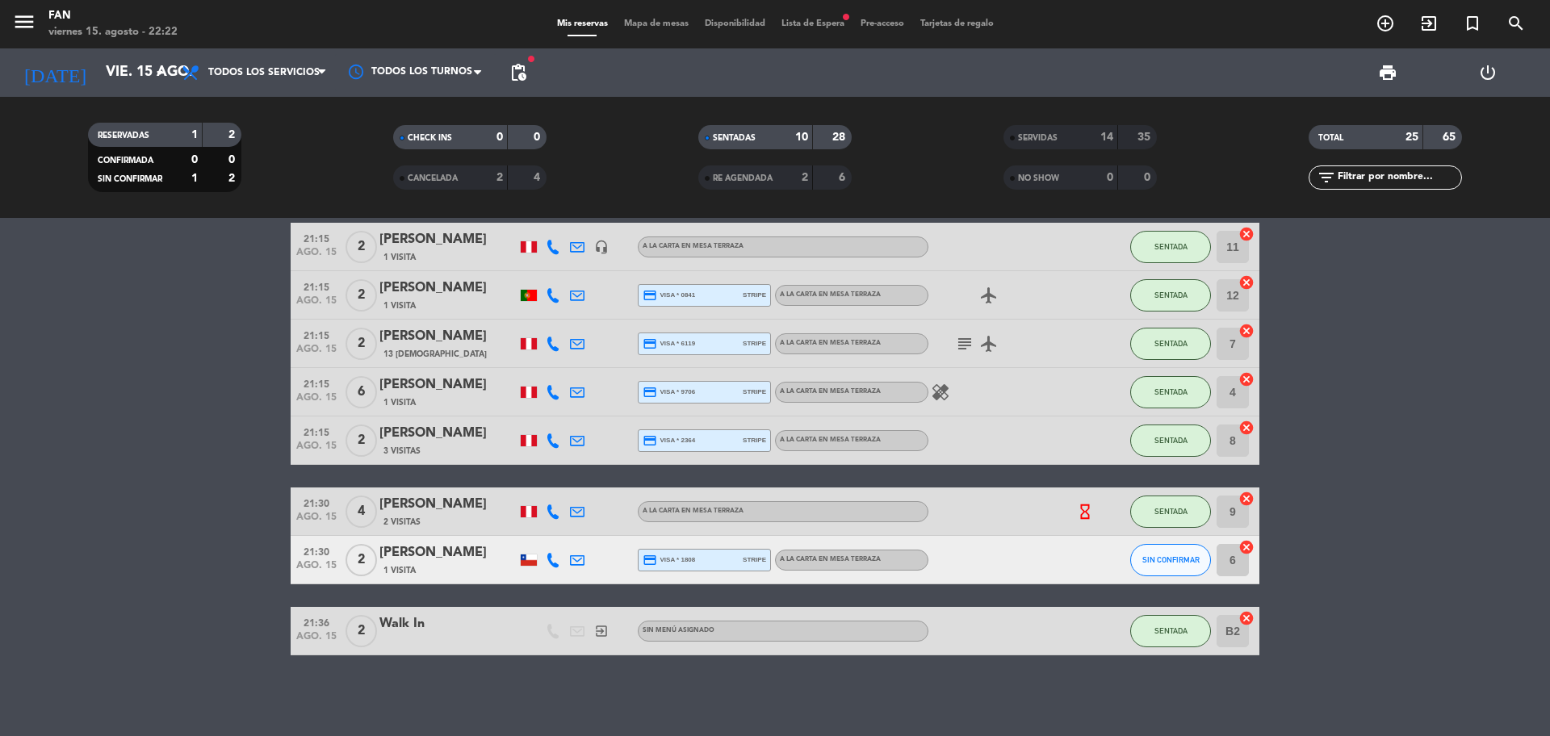
click at [551, 564] on icon at bounding box center [553, 560] width 15 height 15
click at [590, 531] on span at bounding box center [596, 533] width 13 height 13
click at [230, 501] on bookings-row "19:15 ago. 15 4 [PERSON_NAME] 1 Visita credit_card amex * 1427 stripe A la cart…" at bounding box center [775, 333] width 1550 height 646
click at [427, 558] on div "[PERSON_NAME]" at bounding box center [447, 553] width 137 height 21
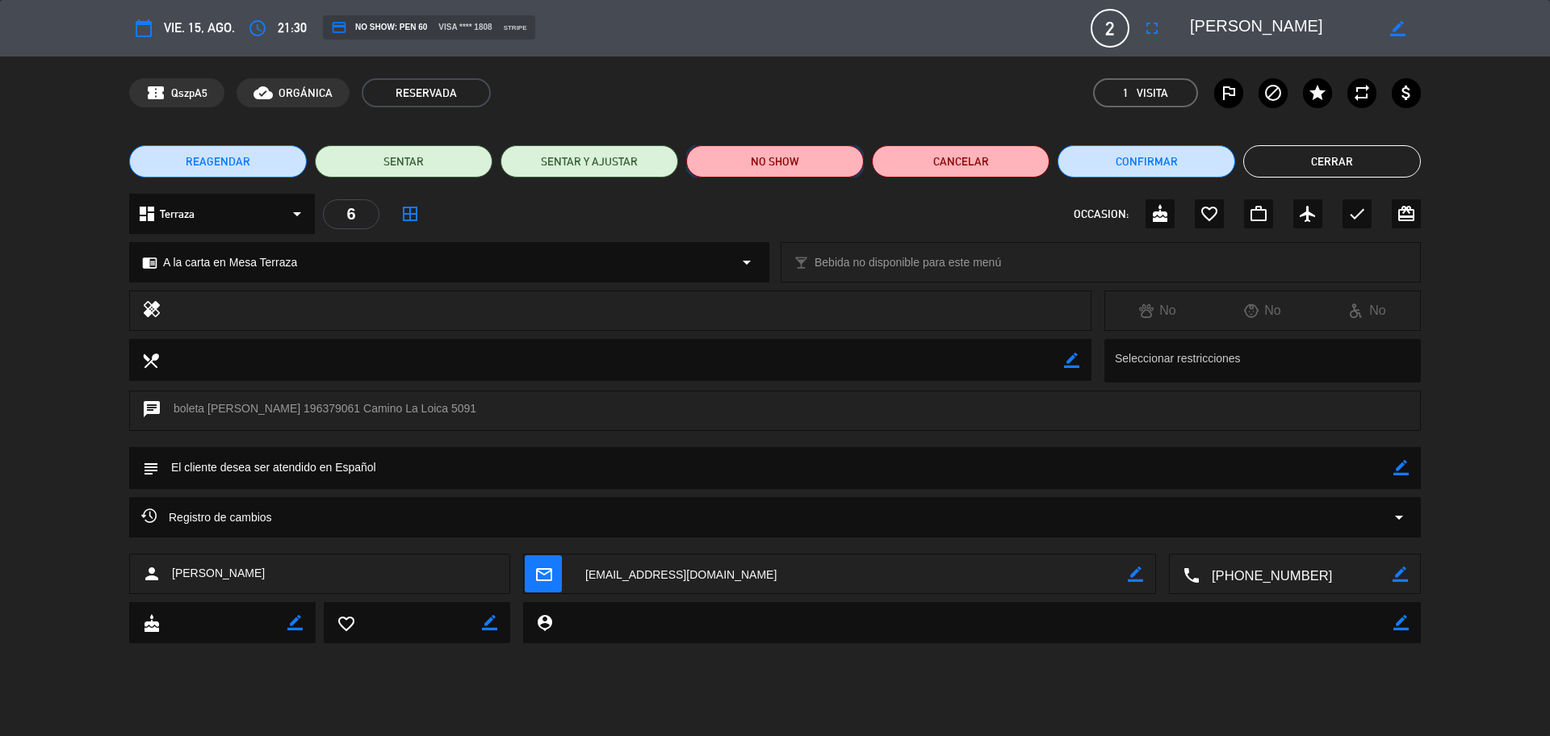
click at [775, 154] on button "NO SHOW" at bounding box center [775, 161] width 178 height 32
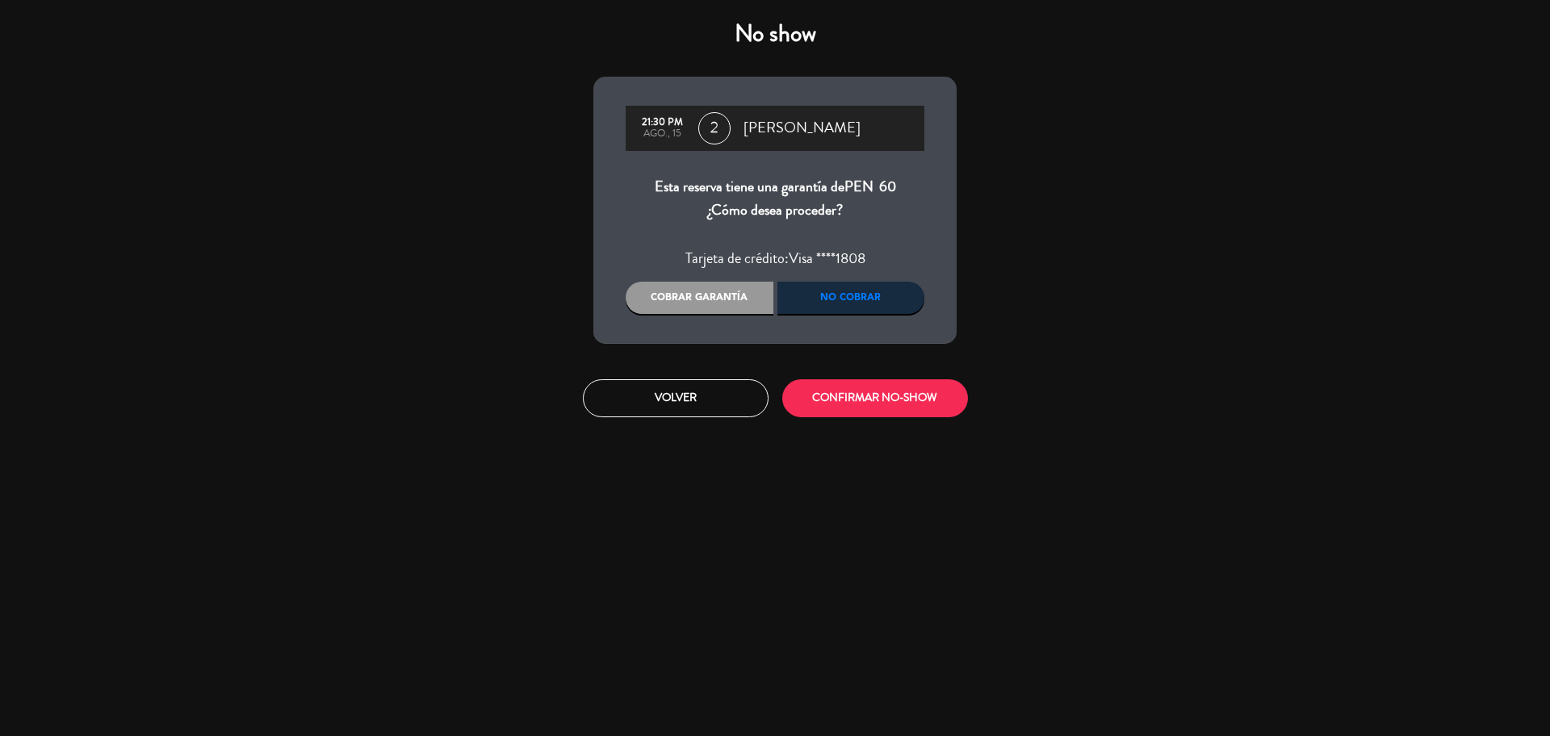
click at [753, 299] on div "Cobrar garantía" at bounding box center [700, 298] width 148 height 32
click at [857, 295] on div "No cobrar" at bounding box center [851, 298] width 148 height 32
click at [703, 396] on button "Volver" at bounding box center [676, 398] width 186 height 38
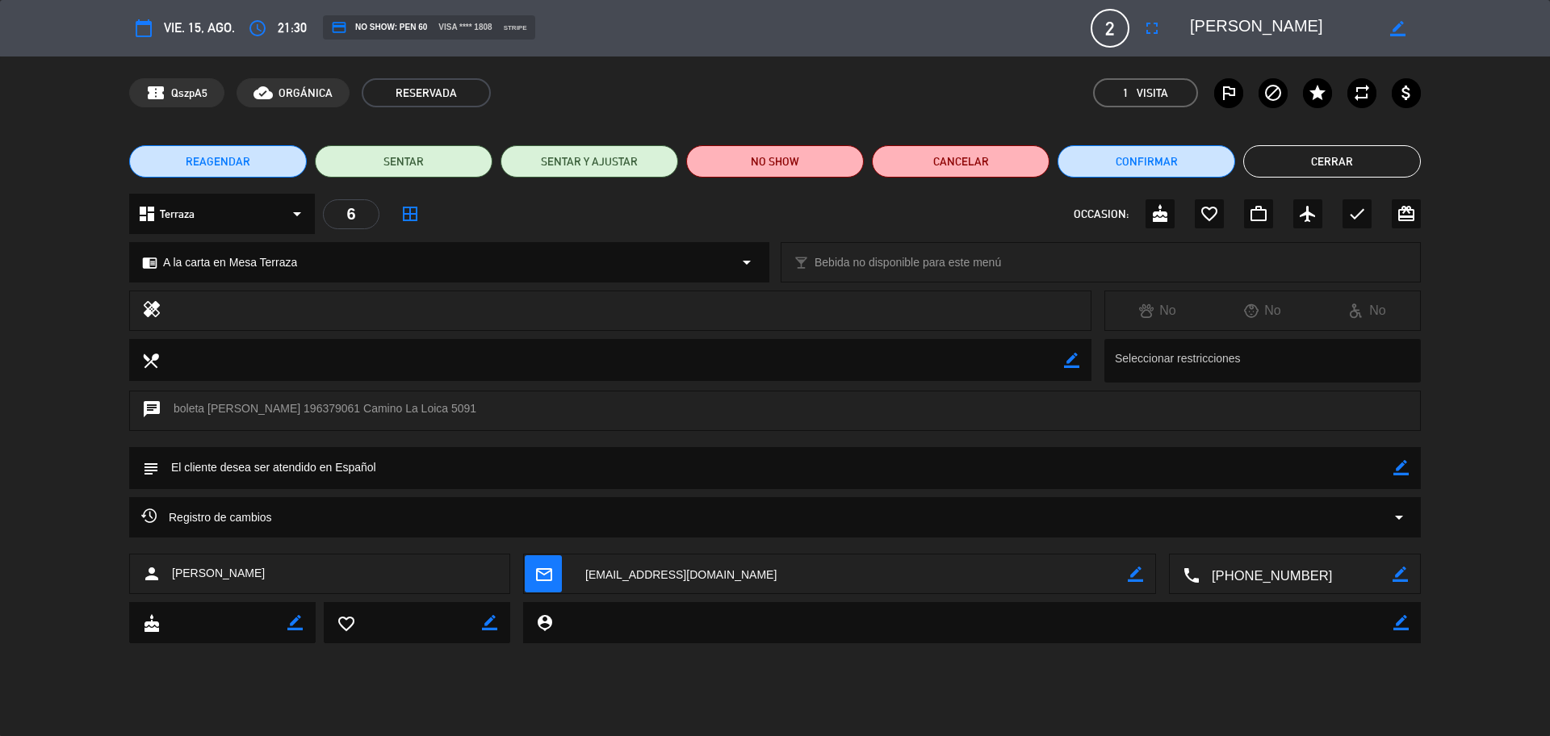
click at [68, 235] on div "dashboard Terraza arrow_drop_down 6 border_all OCCASION: cake favorite_border w…" at bounding box center [775, 222] width 1550 height 57
click at [1031, 147] on button "Cancelar" at bounding box center [961, 161] width 178 height 32
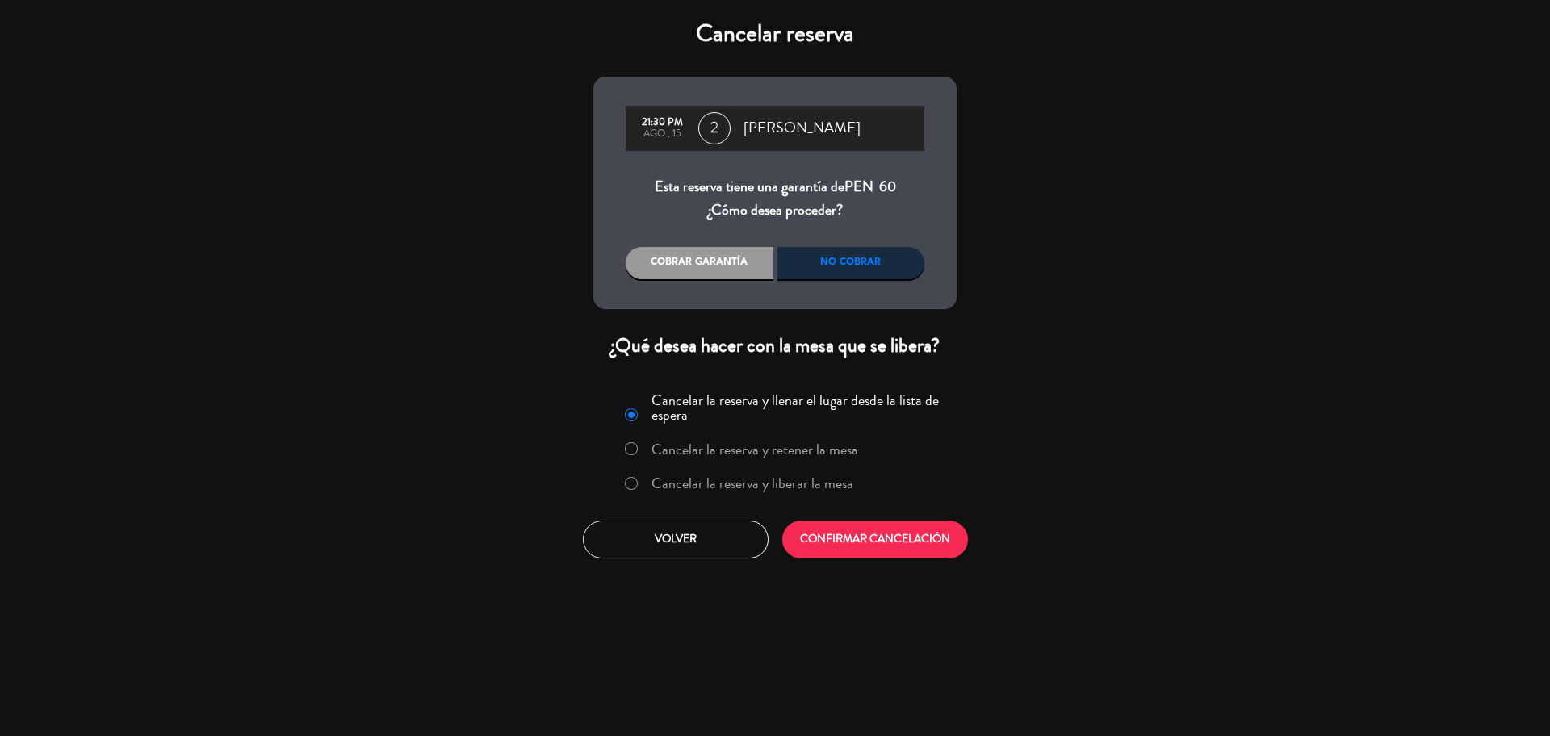
click at [698, 481] on label "Cancelar la reserva y liberar la mesa" at bounding box center [753, 483] width 202 height 15
click at [905, 259] on div "No cobrar" at bounding box center [851, 263] width 148 height 32
click at [834, 537] on button "CONFIRMAR CANCELACIÓN" at bounding box center [875, 540] width 186 height 38
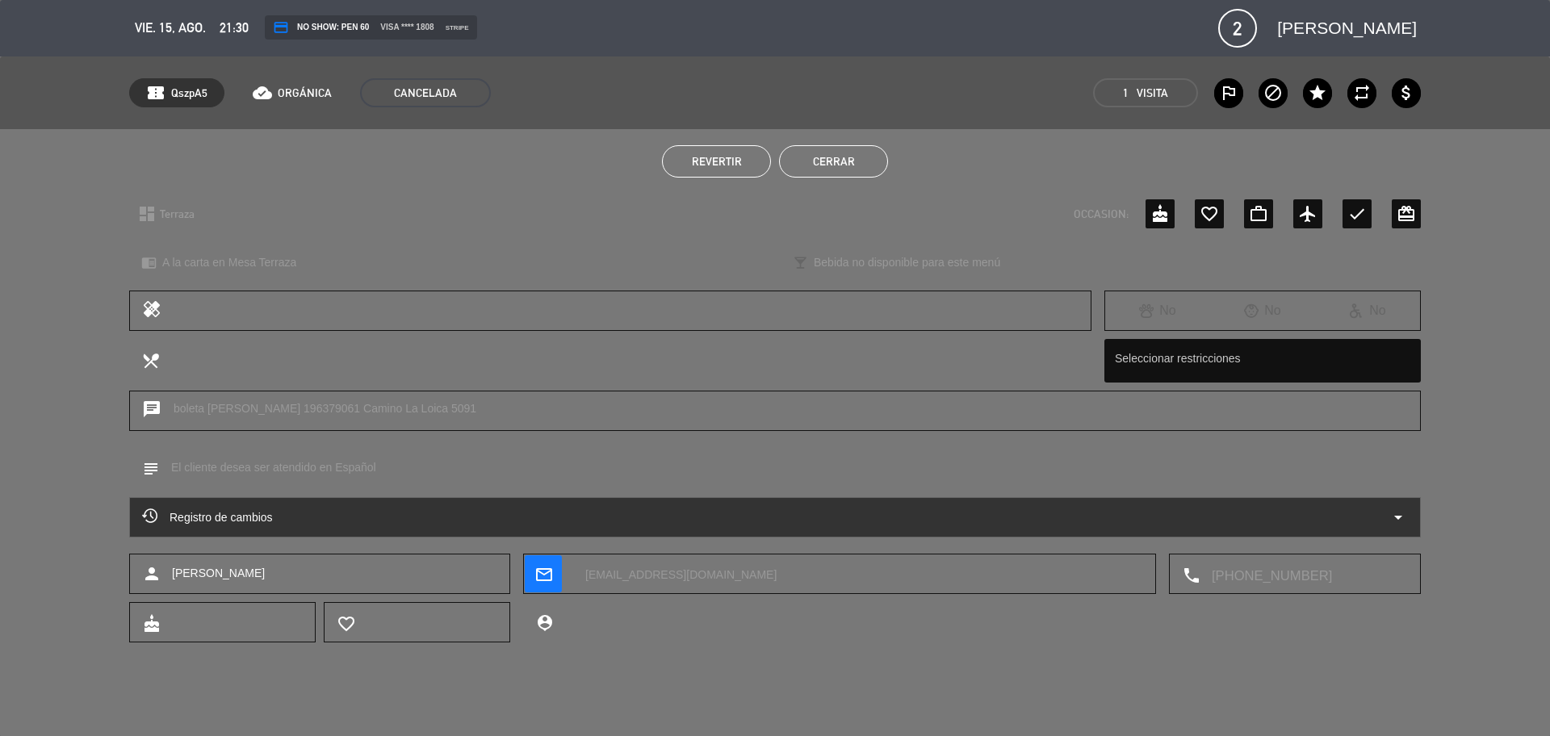
click at [869, 163] on button "Cerrar" at bounding box center [833, 161] width 109 height 32
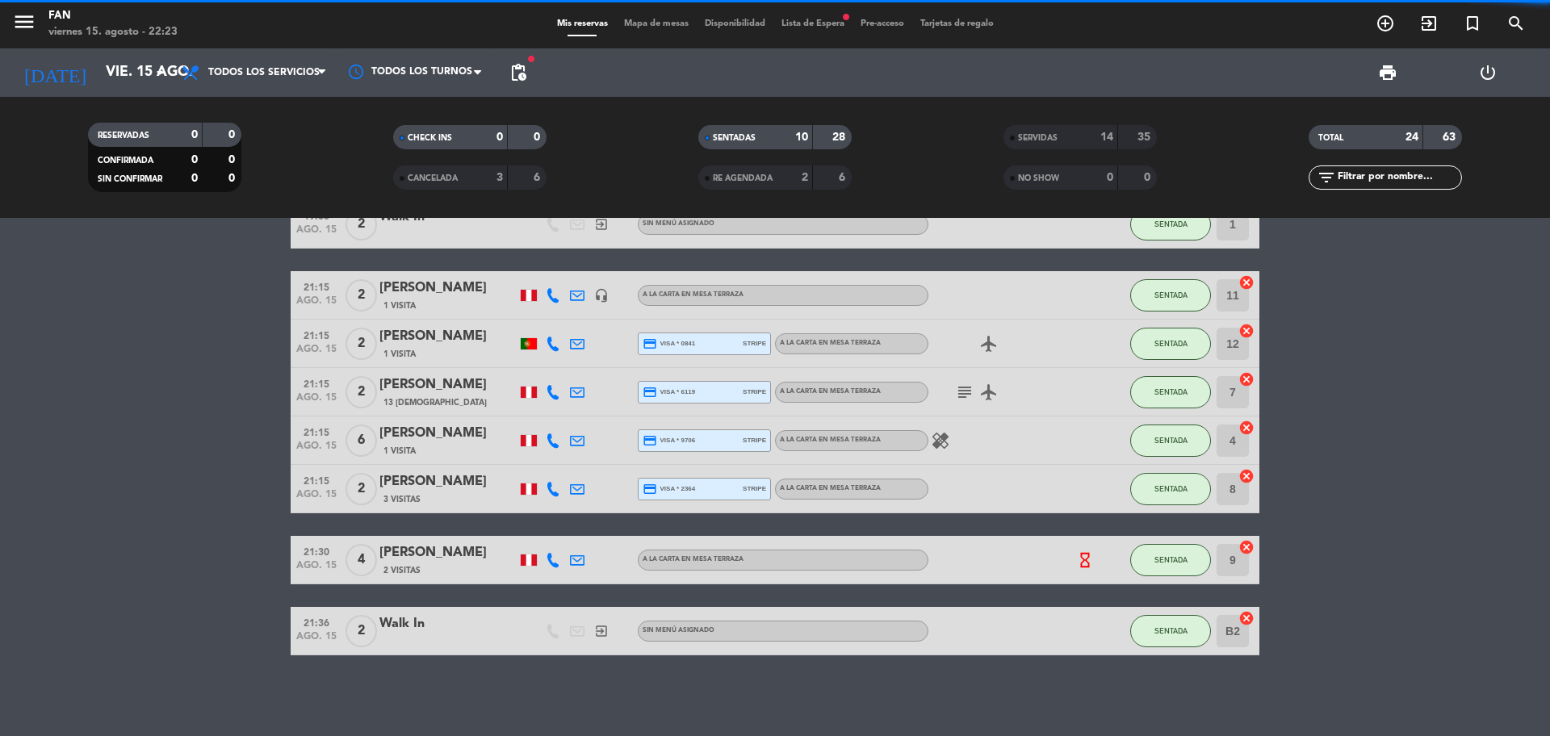
scroll to position [194, 0]
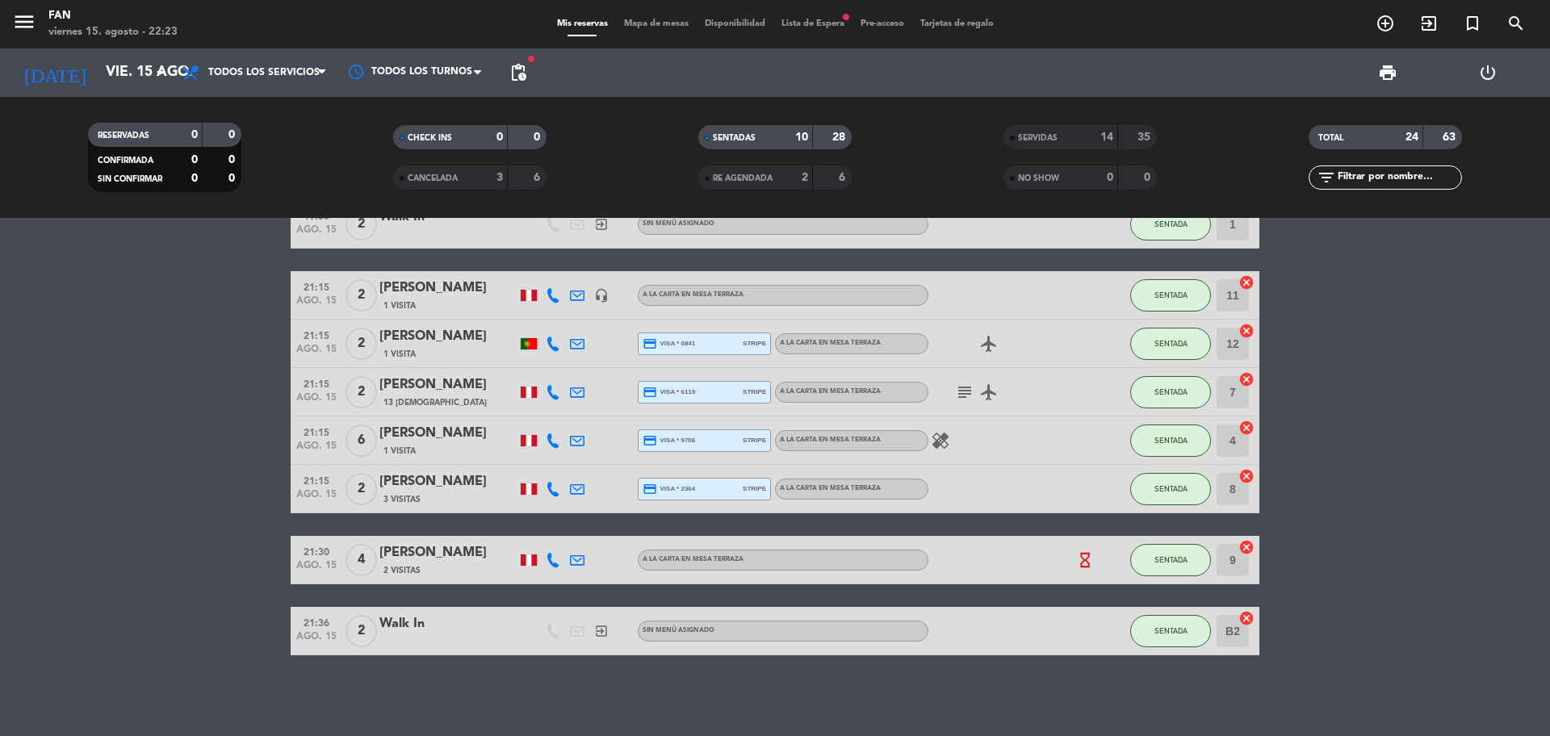
click at [673, 17] on div "Mis reservas Mapa de mesas Disponibilidad Lista de Espera fiber_manual_record P…" at bounding box center [775, 24] width 453 height 15
click at [675, 23] on span "Mapa de mesas" at bounding box center [656, 23] width 81 height 9
